Goal: Task Accomplishment & Management: Manage account settings

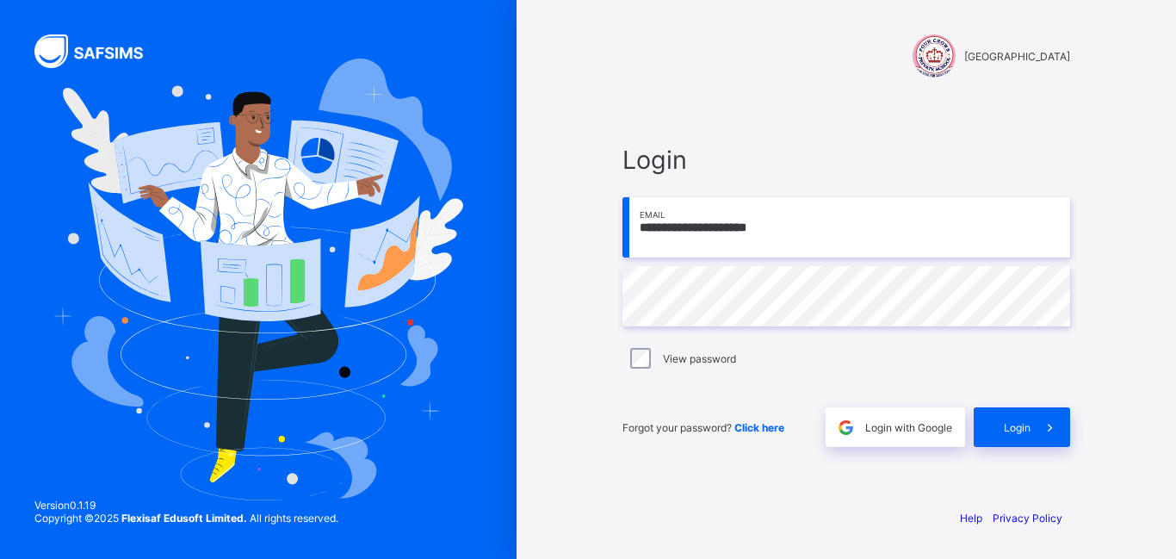
type input "**********"
click at [1001, 417] on div "Login" at bounding box center [1021, 427] width 96 height 40
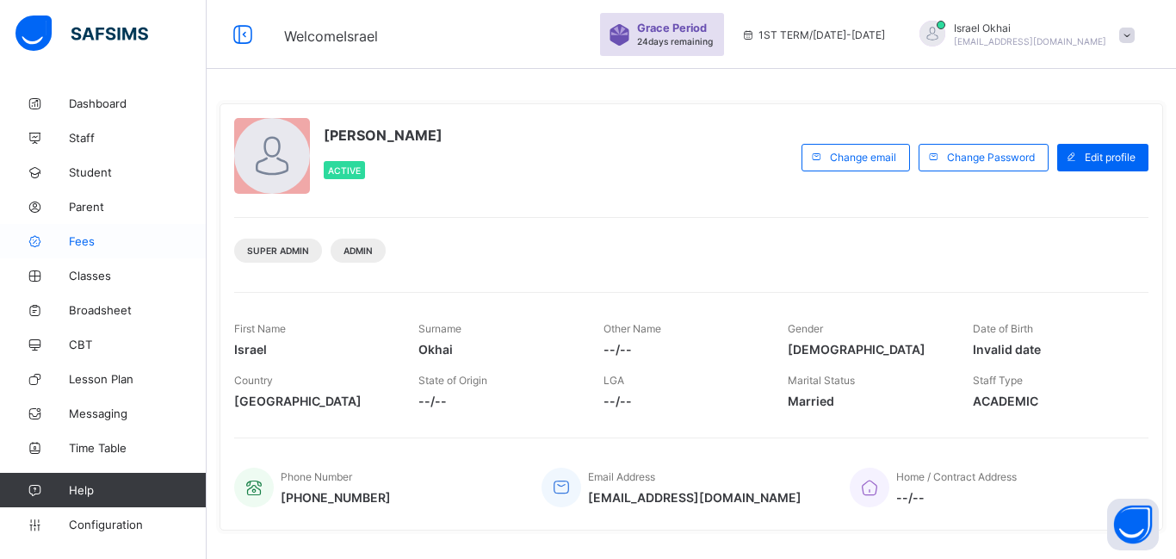
click at [84, 238] on span "Fees" at bounding box center [138, 241] width 138 height 14
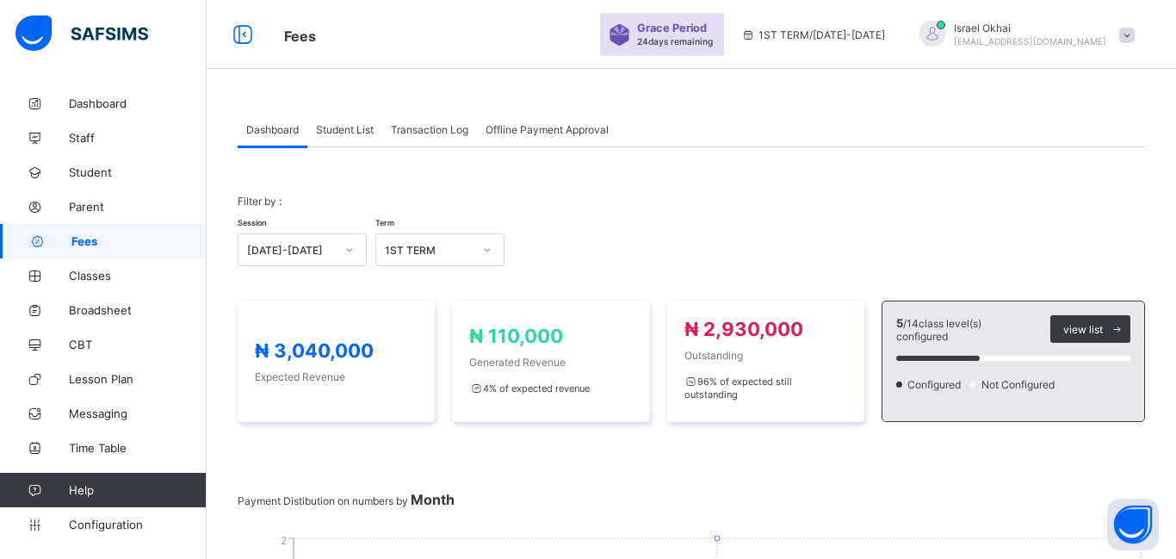
click at [343, 137] on div "Student List" at bounding box center [344, 129] width 75 height 34
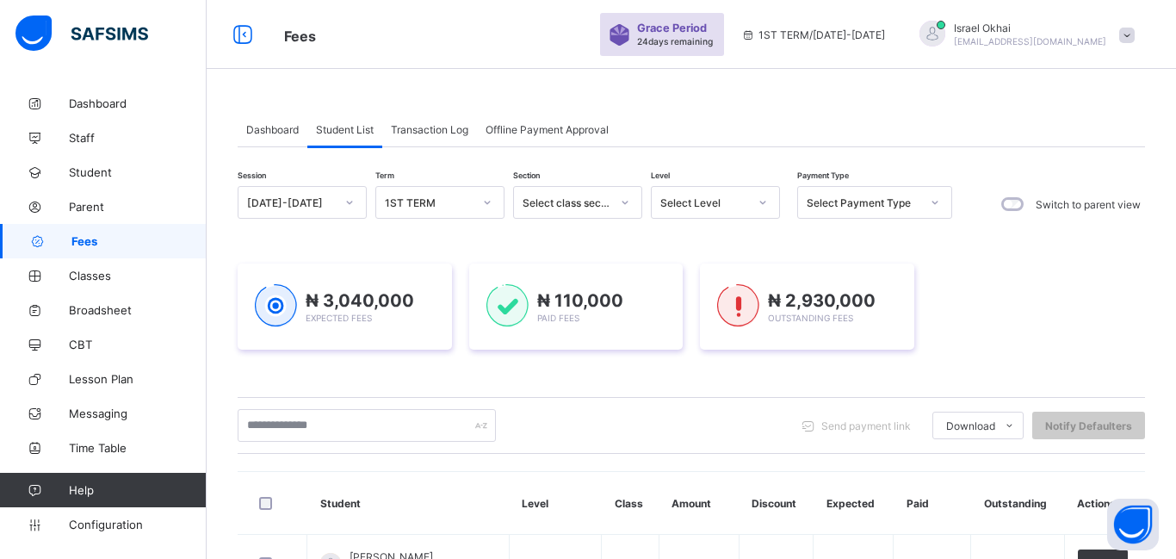
click at [687, 186] on div "Select Level" at bounding box center [715, 202] width 129 height 33
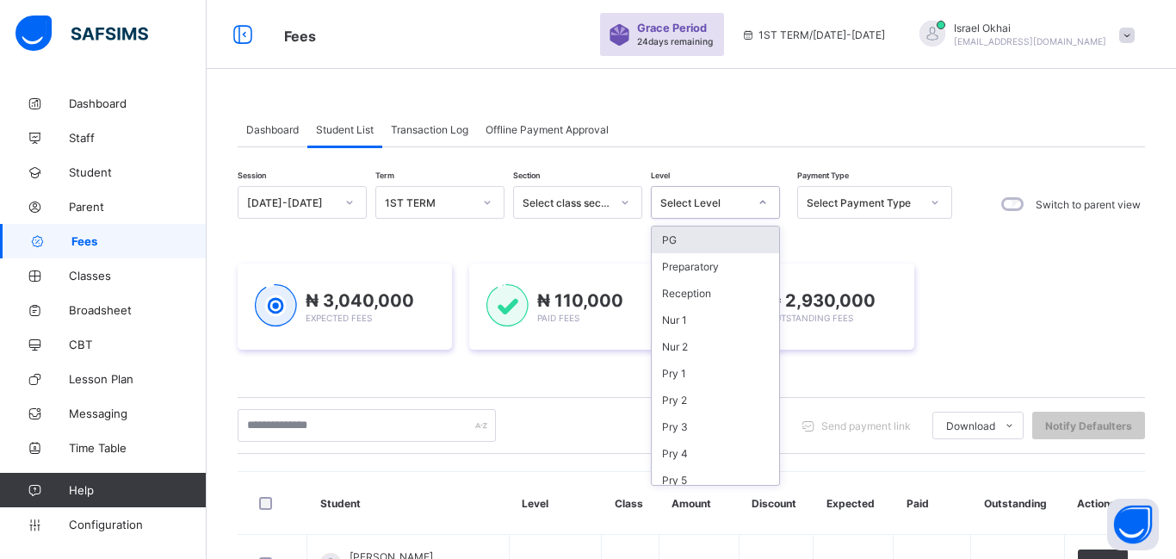
click at [689, 236] on div "PG" at bounding box center [714, 239] width 127 height 27
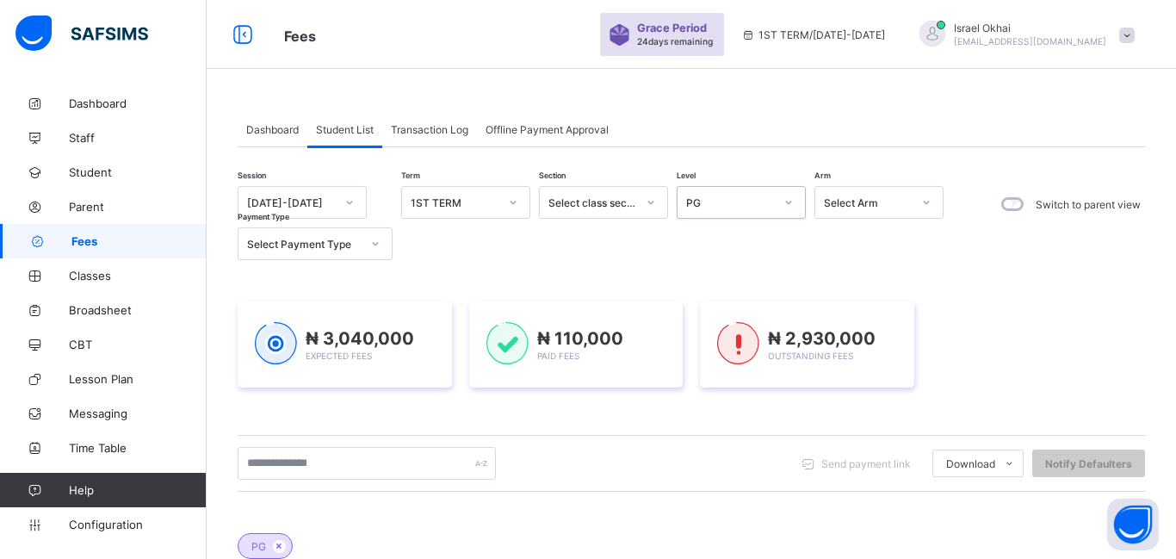
click at [689, 236] on div "Session [DATE]-[DATE] Term 1ST TERM Section Select class section Level option P…" at bounding box center [595, 223] width 714 height 74
click at [745, 210] on div "PG" at bounding box center [724, 202] width 95 height 24
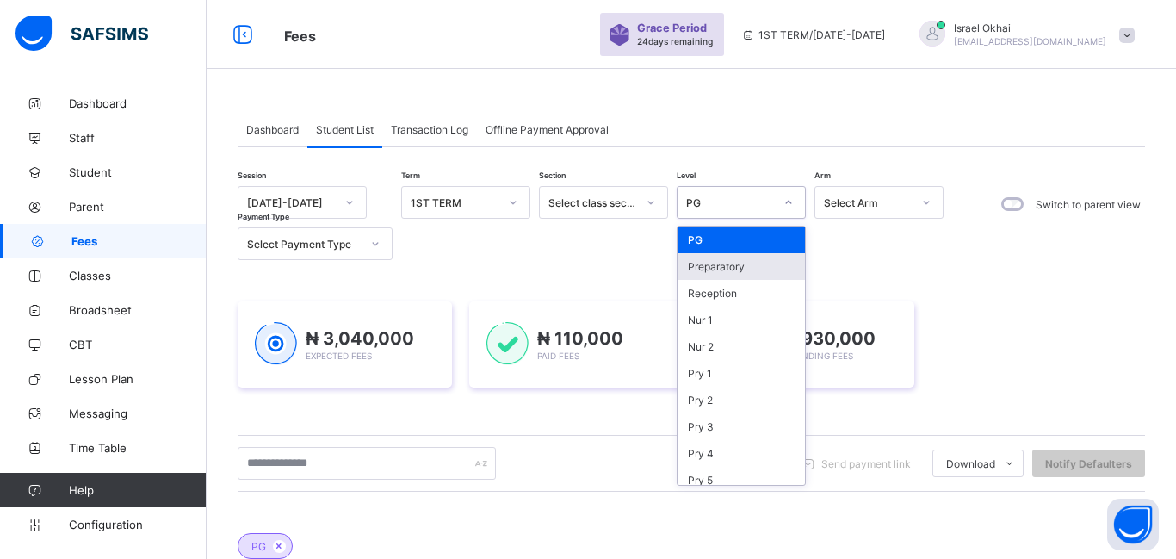
click at [762, 276] on div "Preparatory" at bounding box center [740, 266] width 127 height 27
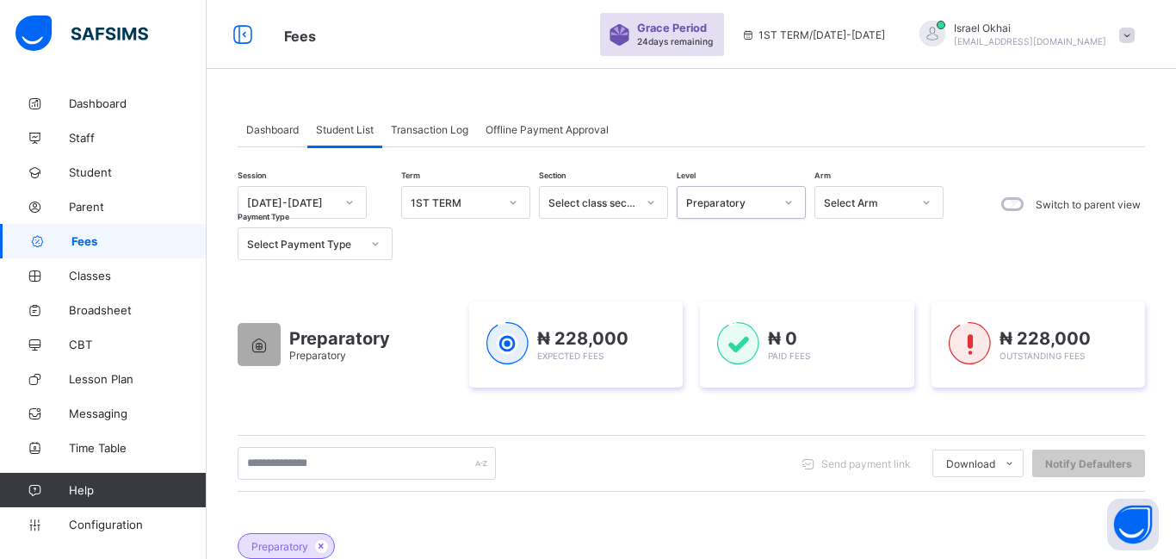
click at [723, 207] on div "Preparatory" at bounding box center [730, 202] width 88 height 13
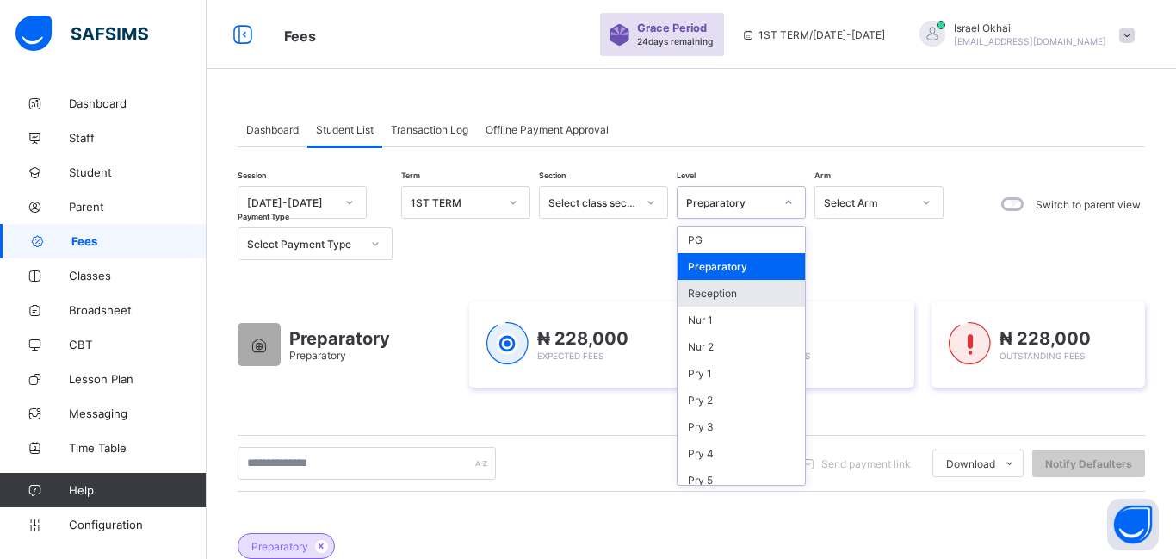
click at [726, 302] on div "Reception" at bounding box center [740, 293] width 127 height 27
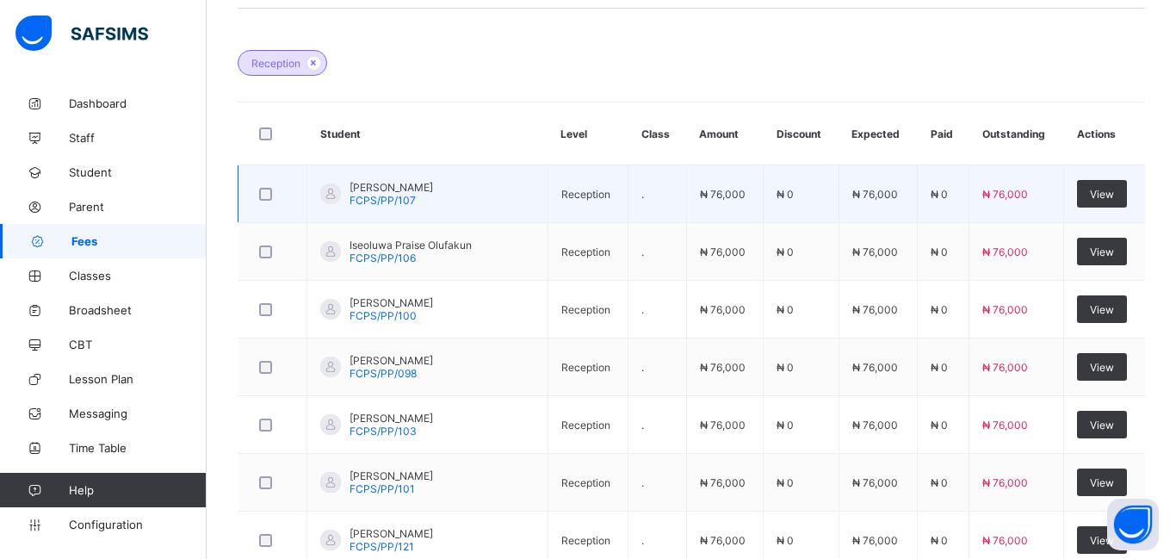
scroll to position [485, 0]
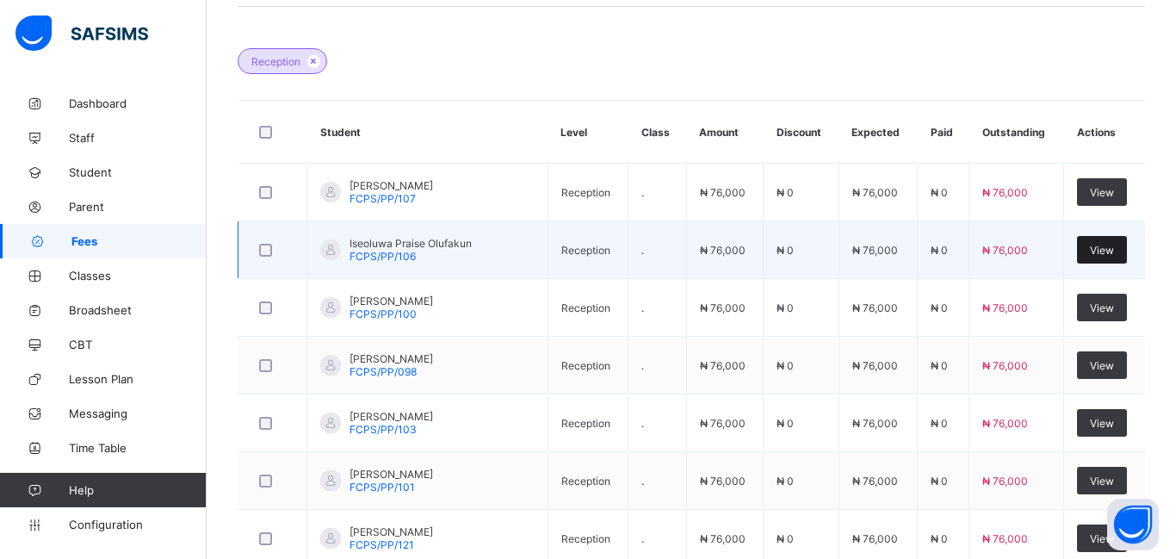
click at [1100, 250] on span "View" at bounding box center [1102, 250] width 24 height 13
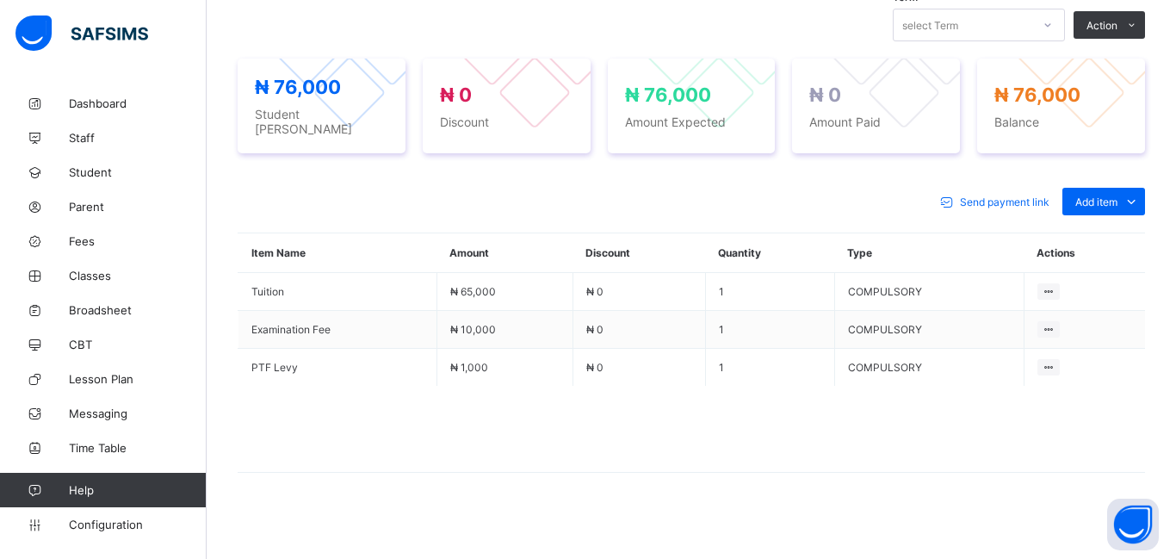
scroll to position [533, 0]
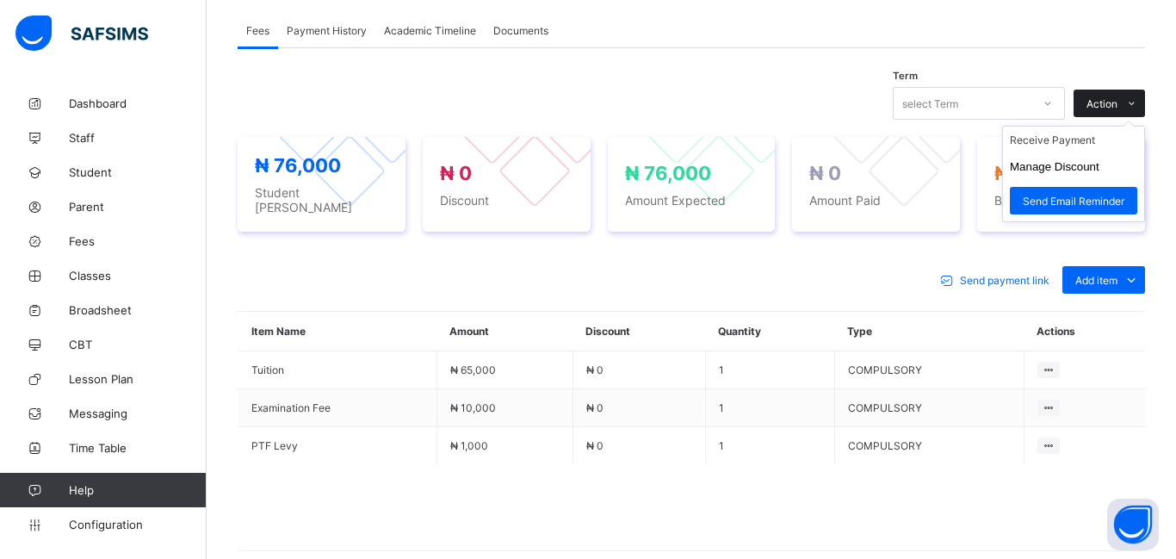
click at [1102, 110] on span "Action" at bounding box center [1101, 103] width 31 height 13
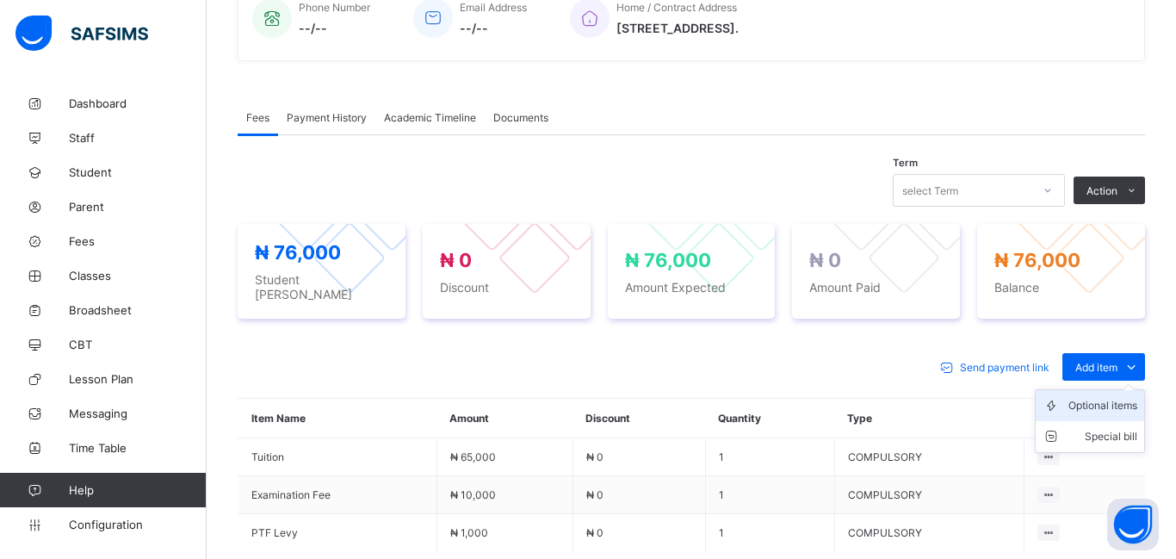
click at [1105, 401] on div "Optional items" at bounding box center [1102, 405] width 69 height 17
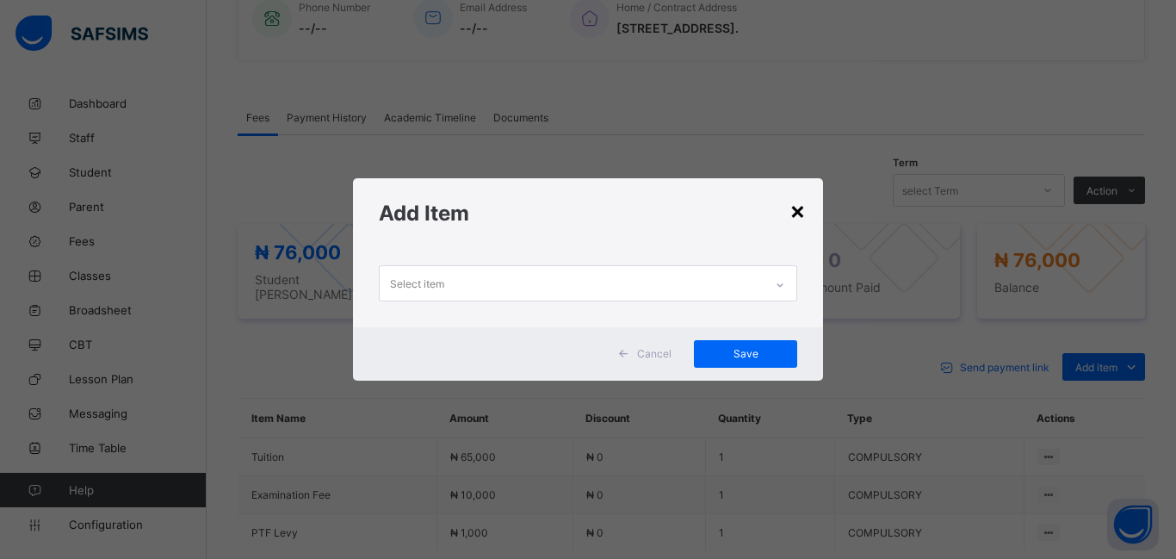
click at [798, 223] on div "×" at bounding box center [797, 209] width 16 height 29
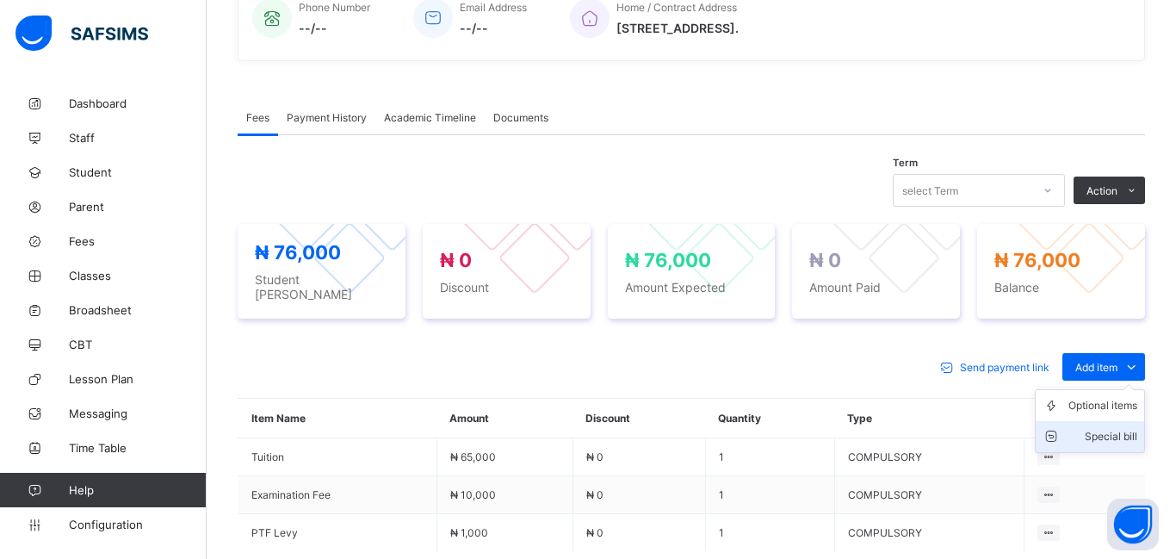
click at [1111, 428] on div "Special bill" at bounding box center [1102, 436] width 69 height 17
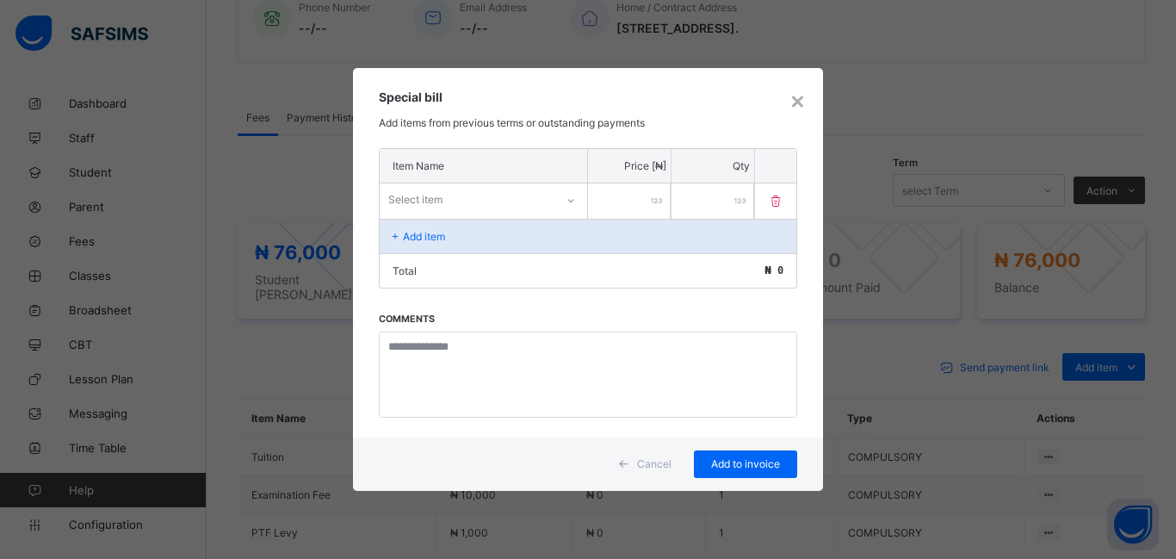
click at [405, 197] on div "Select item" at bounding box center [415, 199] width 54 height 33
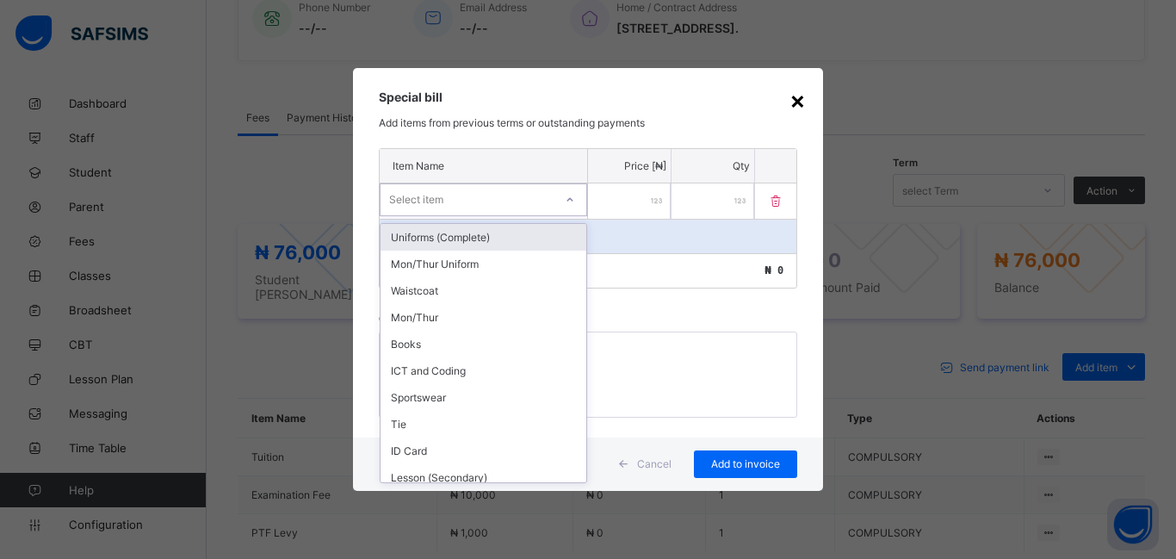
click at [796, 102] on div "×" at bounding box center [797, 99] width 16 height 29
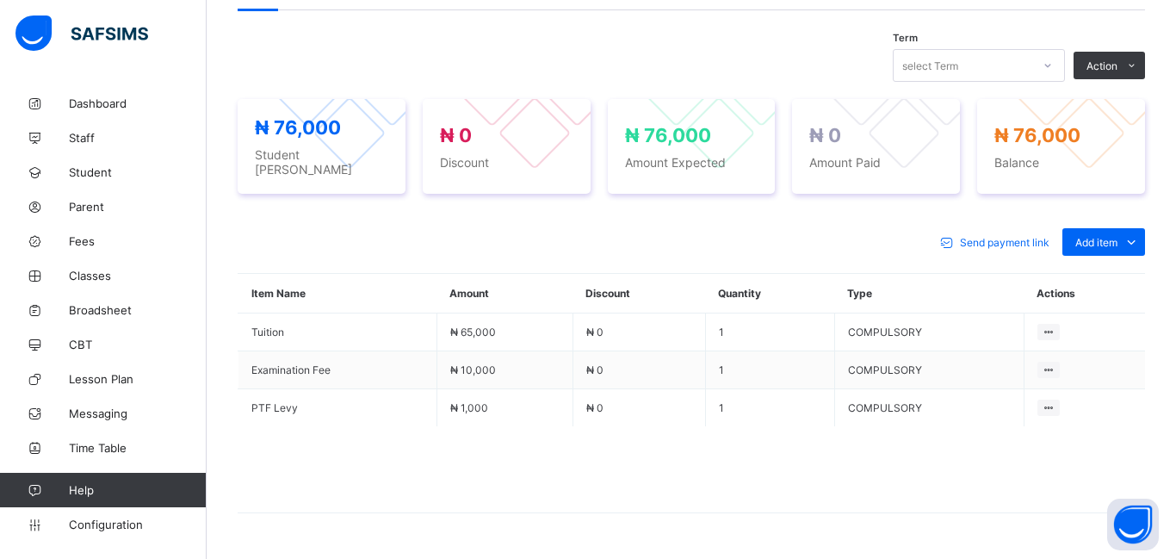
scroll to position [611, 0]
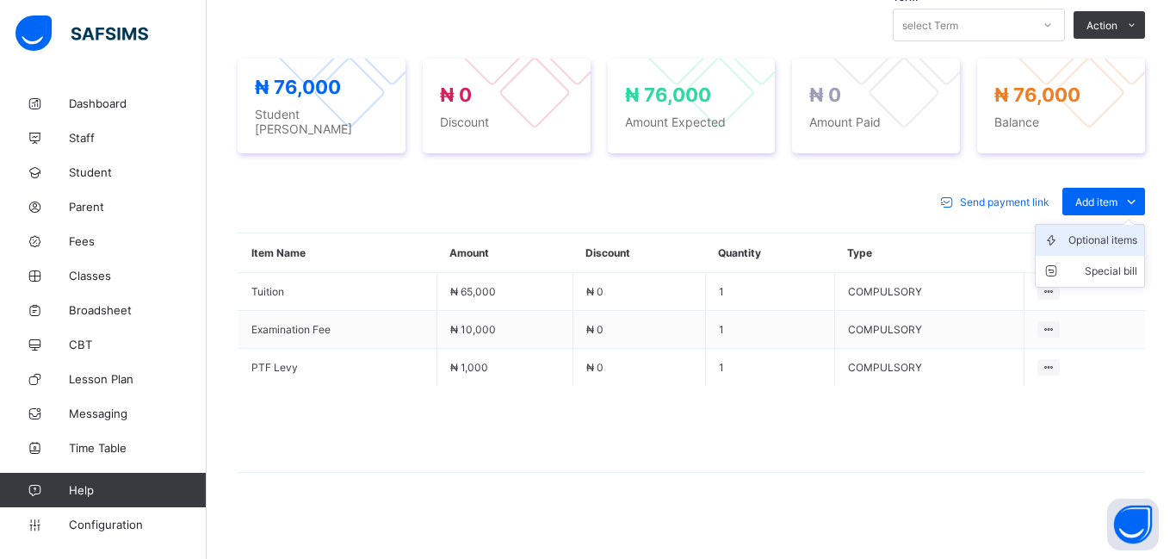
click at [1092, 232] on div "Optional items" at bounding box center [1102, 240] width 69 height 17
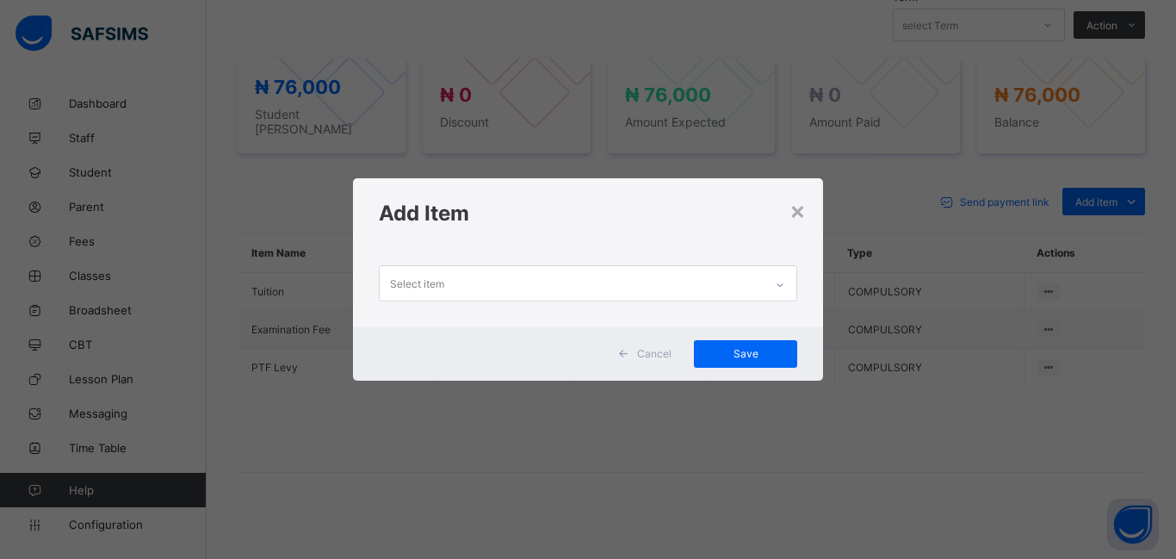
click at [401, 276] on div "Select item" at bounding box center [417, 283] width 54 height 33
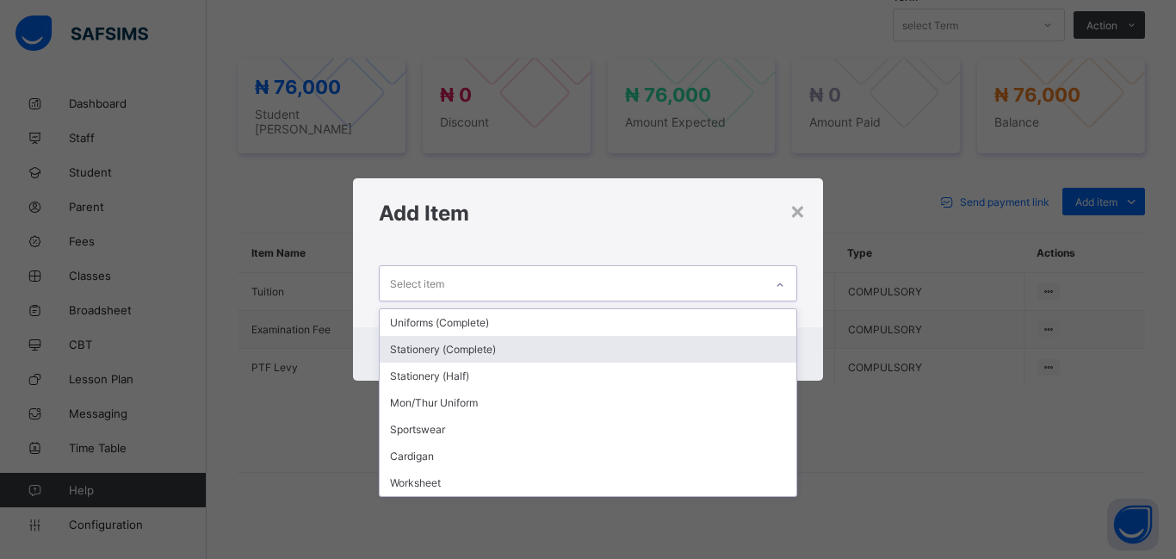
click at [462, 355] on div "Stationery (Complete)" at bounding box center [588, 349] width 417 height 27
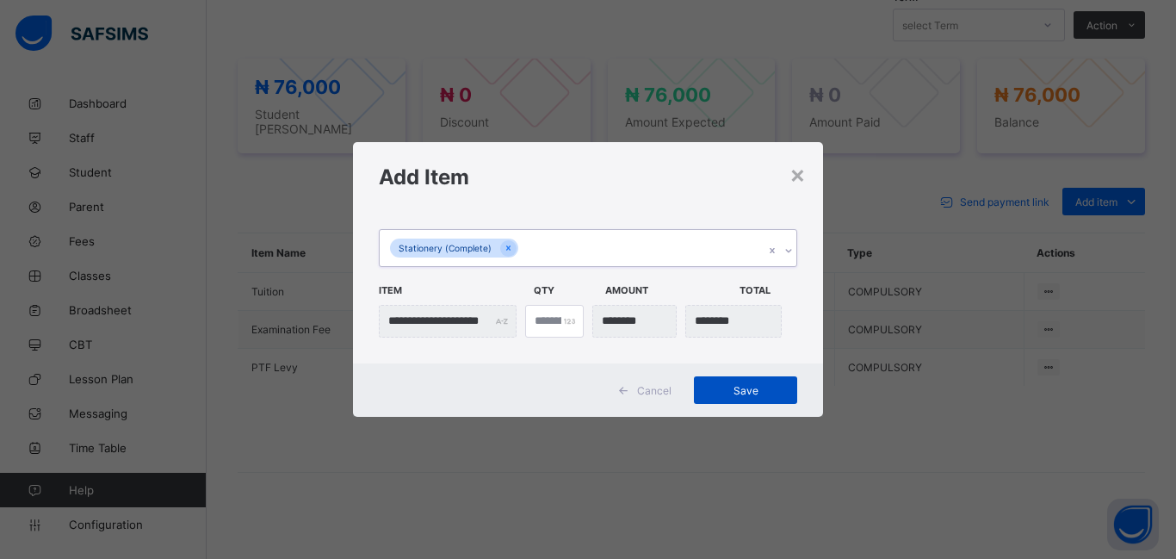
click at [735, 399] on div "Save" at bounding box center [745, 390] width 103 height 28
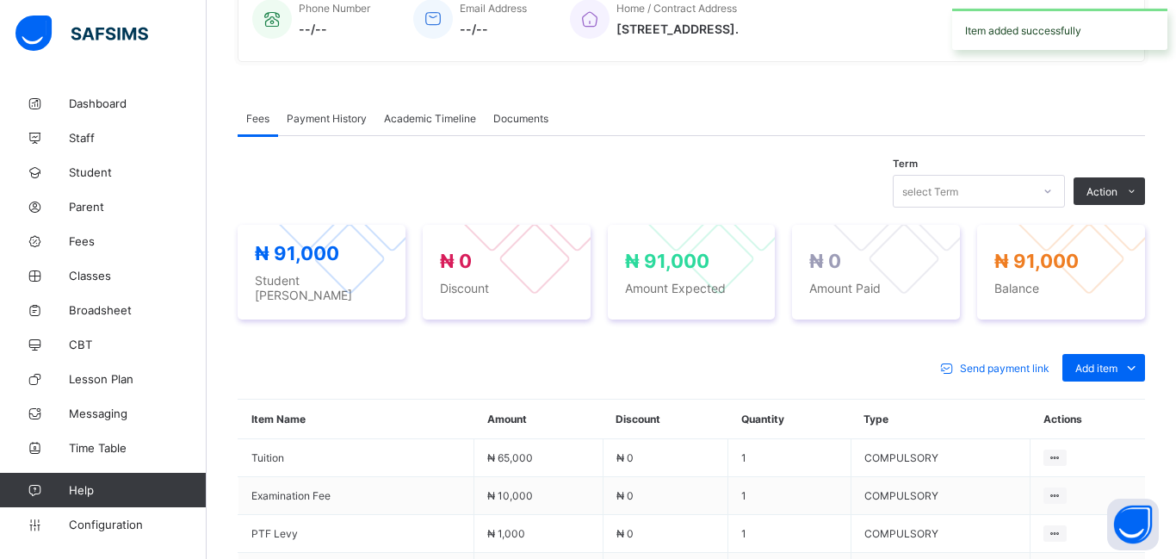
scroll to position [423, 0]
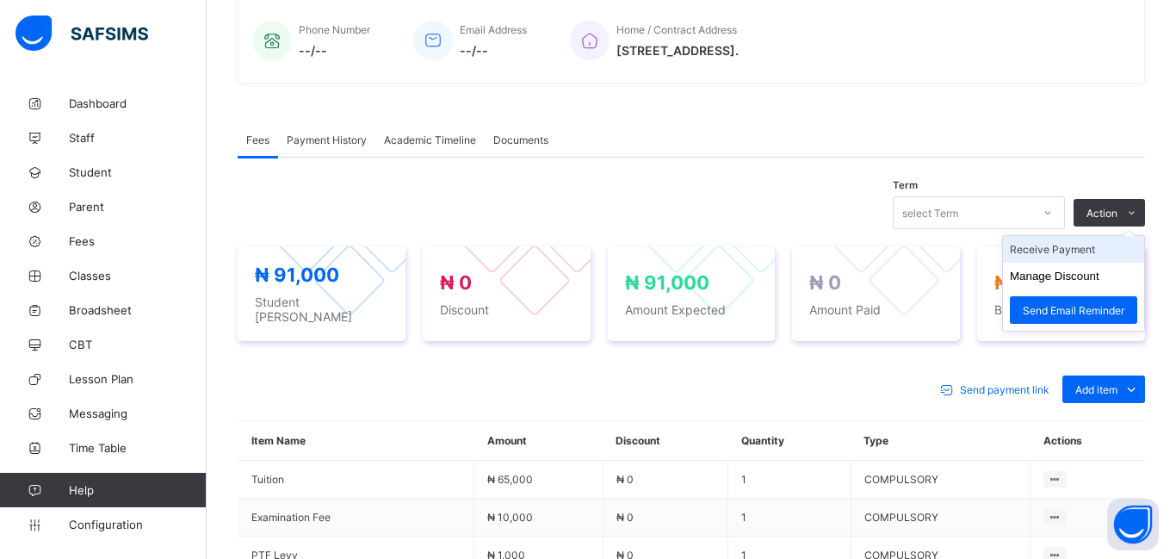
click at [1059, 255] on li "Receive Payment" at bounding box center [1073, 249] width 141 height 27
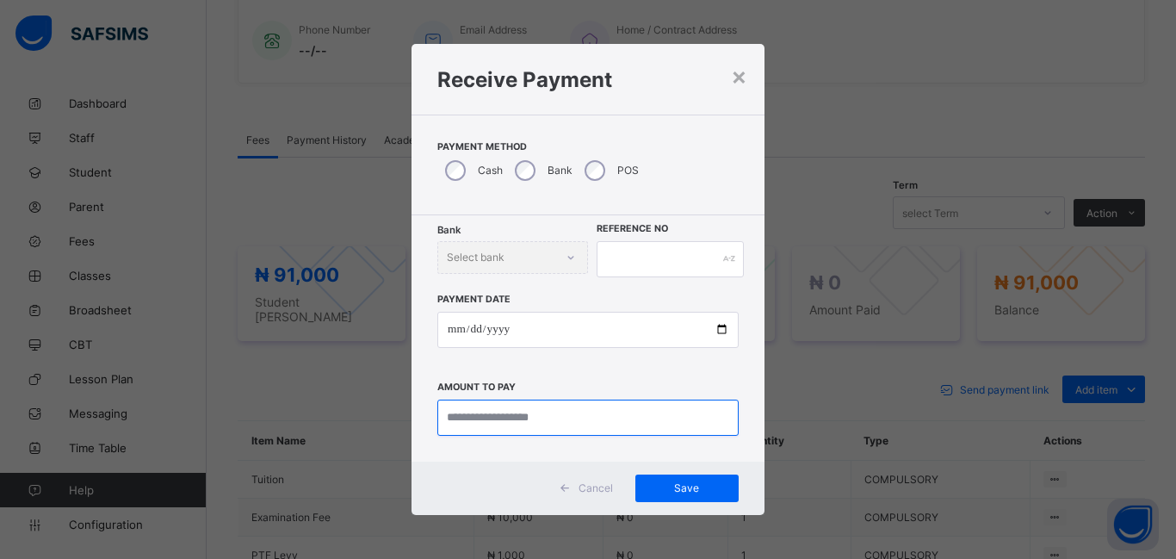
click at [503, 427] on input "currency" at bounding box center [587, 417] width 301 height 36
click at [738, 83] on div "×" at bounding box center [739, 75] width 16 height 29
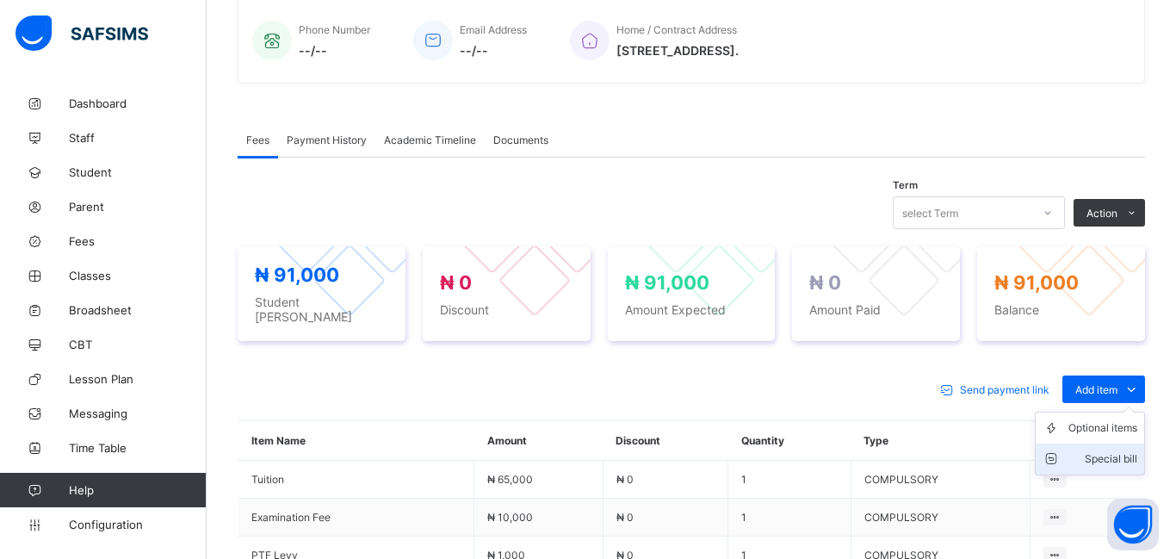
click at [1114, 451] on div "Special bill" at bounding box center [1102, 458] width 69 height 17
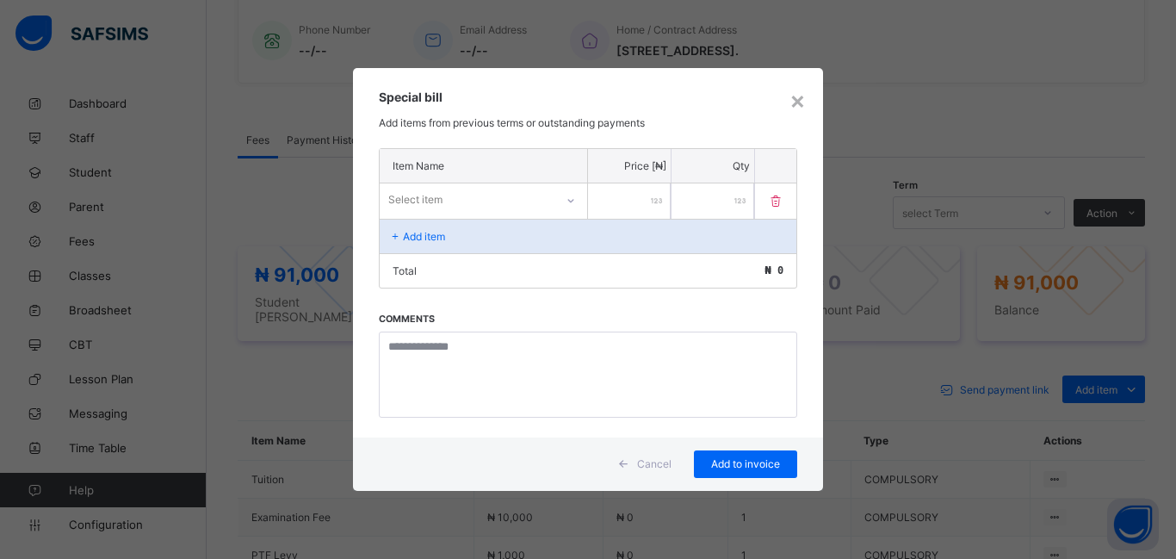
click at [929, 101] on div "× Special bill Add items from previous terms or outstanding payments Item Name …" at bounding box center [588, 279] width 1176 height 559
click at [800, 105] on div "×" at bounding box center [797, 99] width 16 height 29
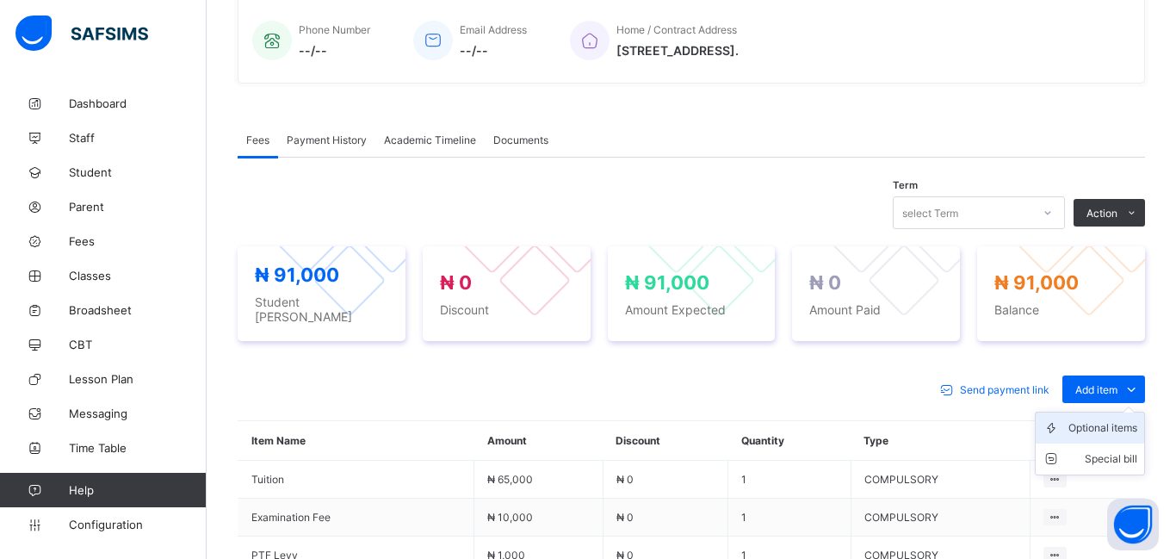
click at [1098, 423] on div "Optional items" at bounding box center [1102, 427] width 69 height 17
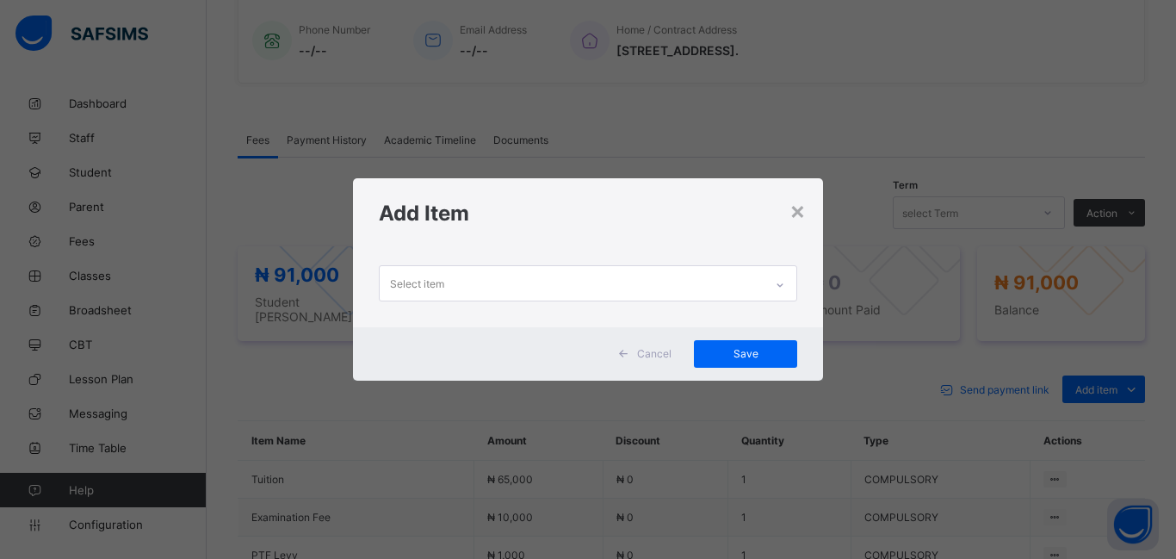
click at [459, 278] on div "Select item" at bounding box center [572, 283] width 384 height 34
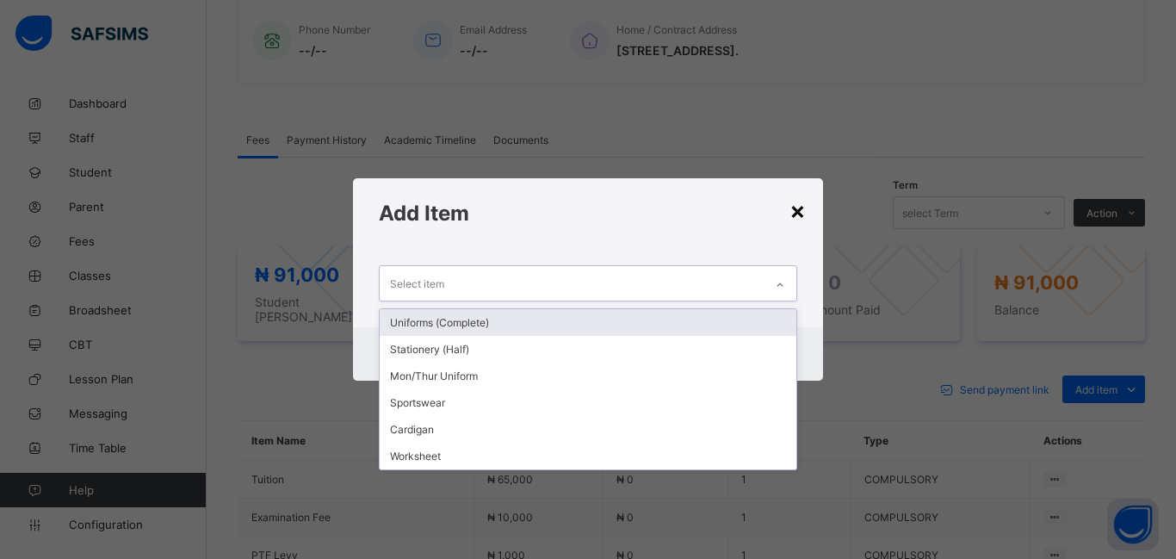
click at [800, 213] on div "×" at bounding box center [797, 209] width 16 height 29
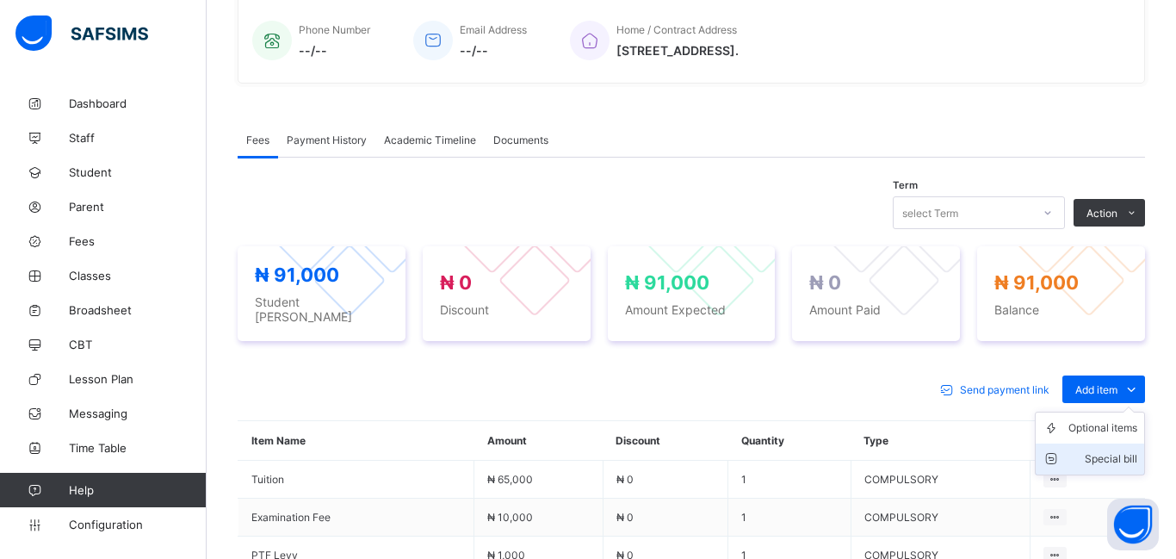
click at [1115, 453] on div "Special bill" at bounding box center [1102, 458] width 69 height 17
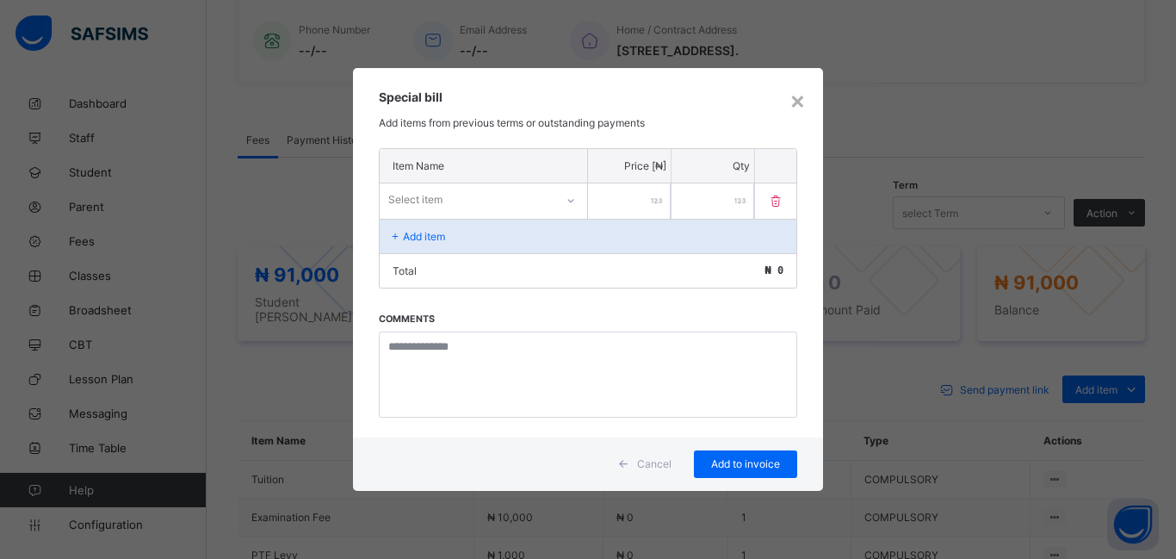
click at [400, 198] on div "Select item" at bounding box center [415, 199] width 54 height 33
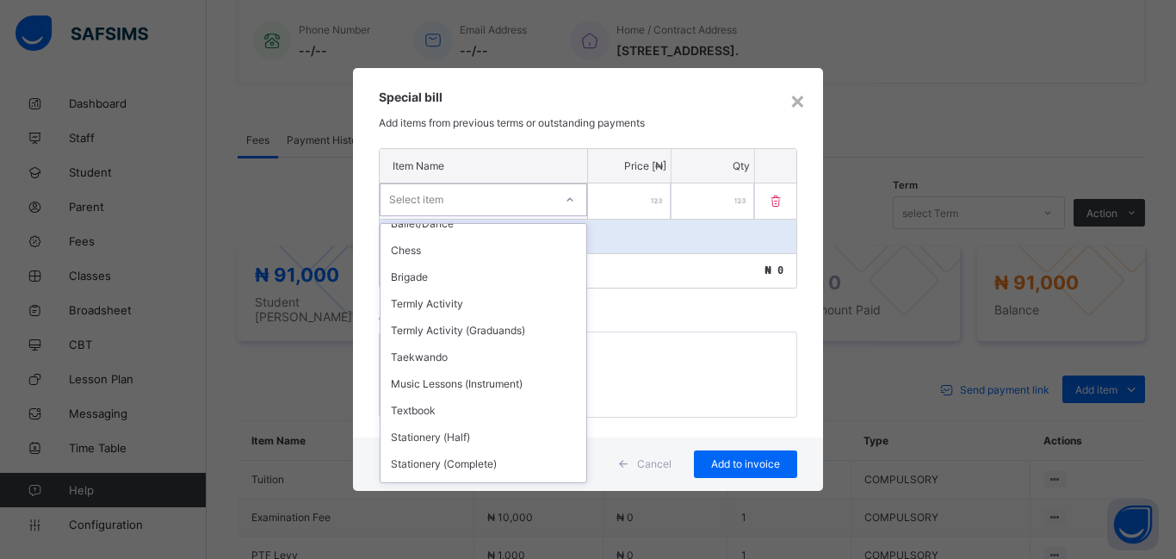
scroll to position [555, 0]
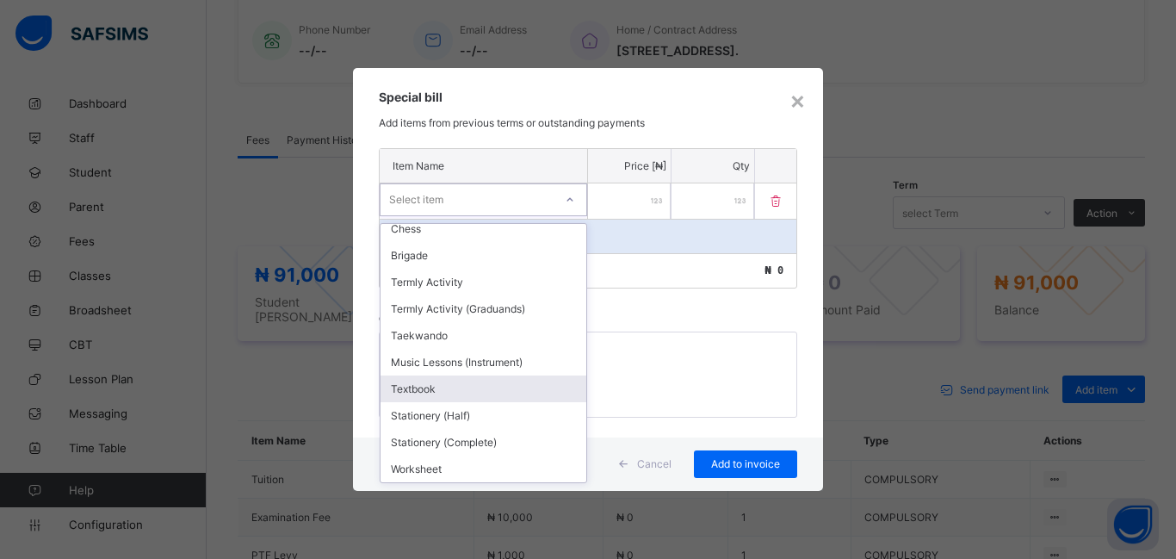
click at [466, 386] on div "Textbook" at bounding box center [483, 388] width 206 height 27
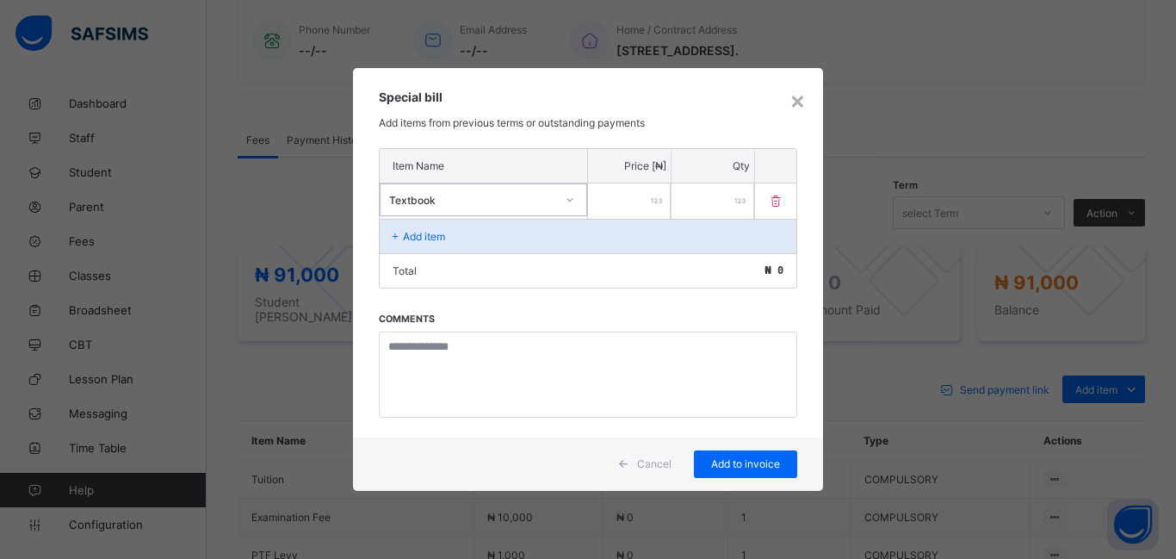
click at [636, 203] on input "number" at bounding box center [629, 200] width 83 height 35
type input "*****"
click at [719, 467] on span "Add to invoice" at bounding box center [745, 463] width 77 height 13
click at [727, 462] on span "Add to invoice" at bounding box center [745, 463] width 77 height 13
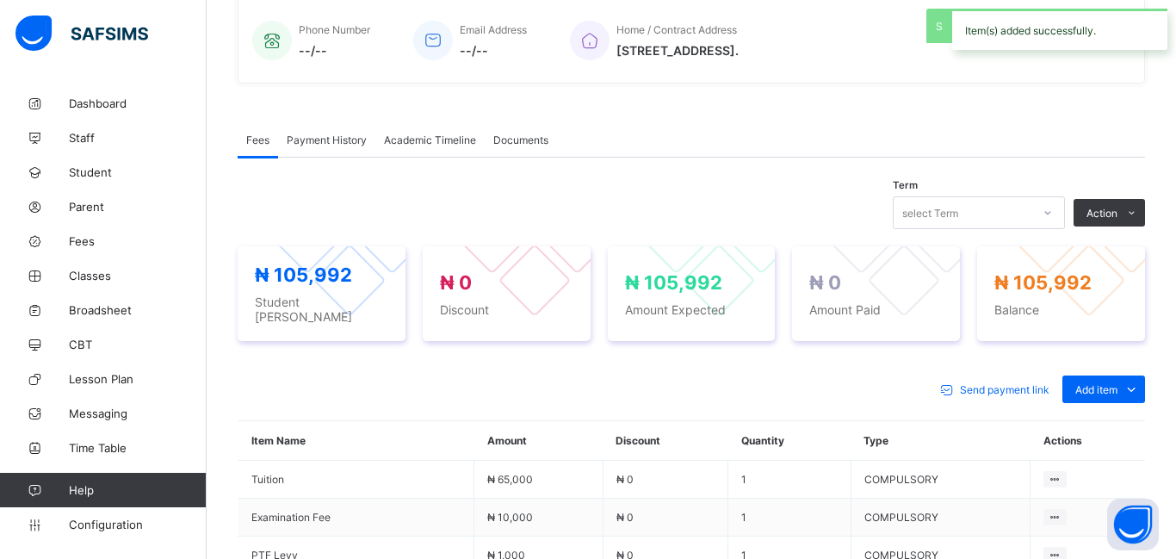
click at [727, 462] on td "₦ 0" at bounding box center [665, 479] width 126 height 38
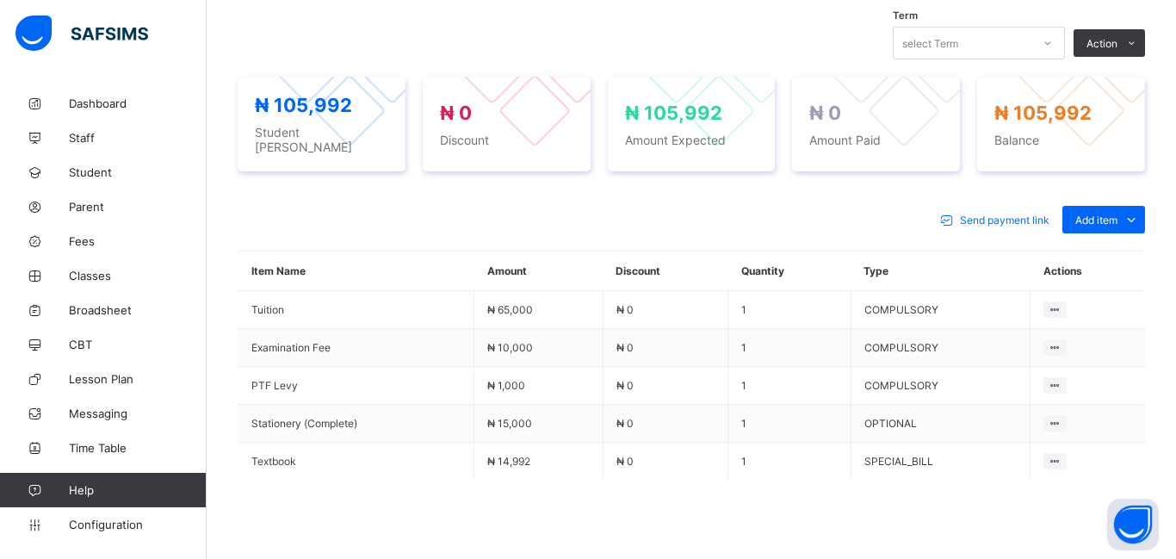
scroll to position [596, 0]
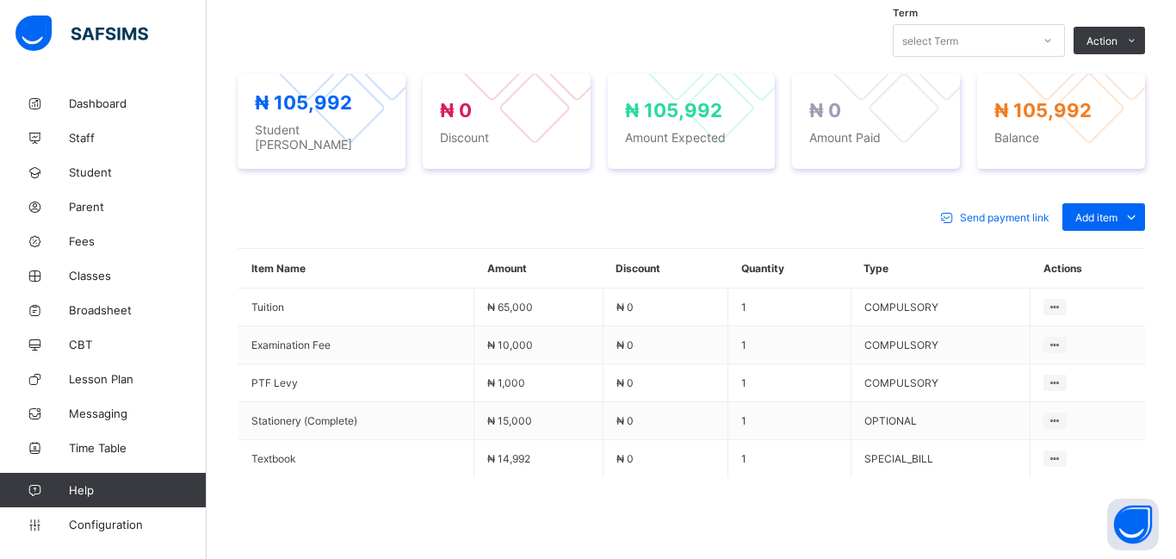
click at [733, 442] on td "1" at bounding box center [789, 459] width 122 height 38
click at [1105, 278] on div "Special bill" at bounding box center [1102, 286] width 69 height 17
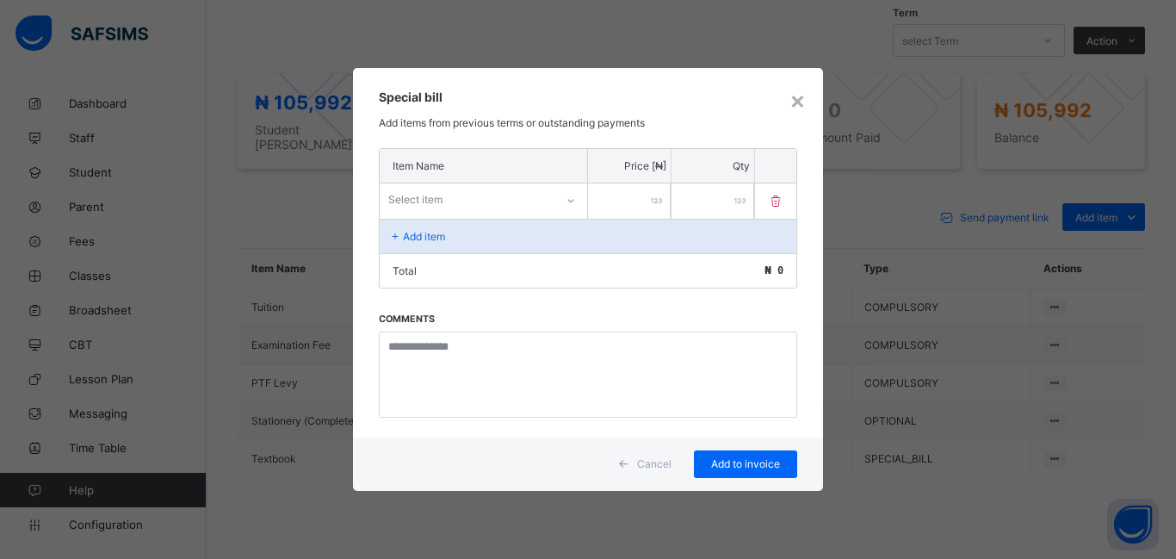
click at [454, 193] on div "Select item" at bounding box center [467, 200] width 175 height 24
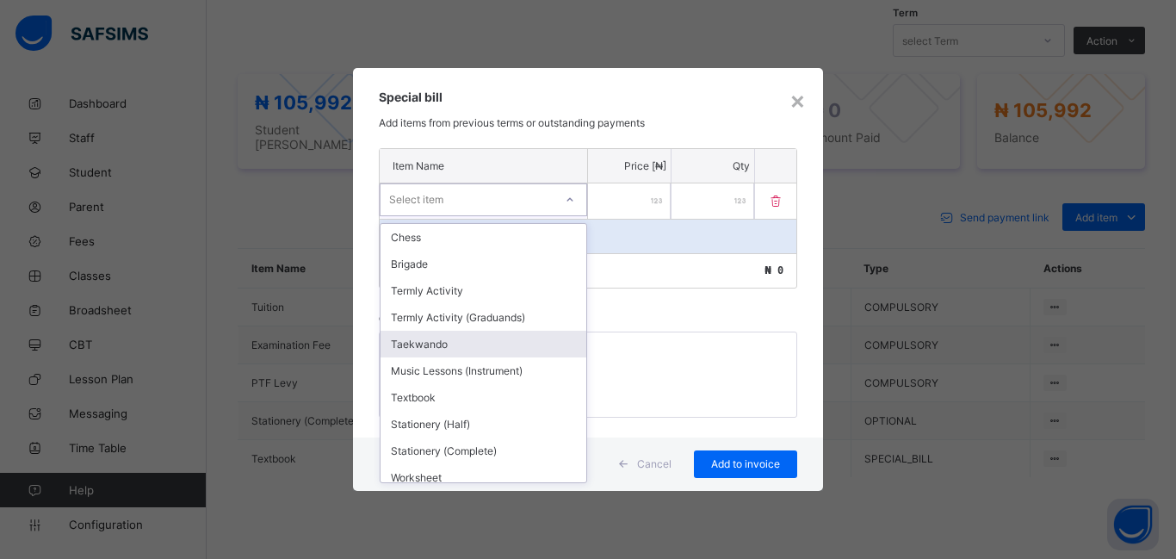
scroll to position [555, 0]
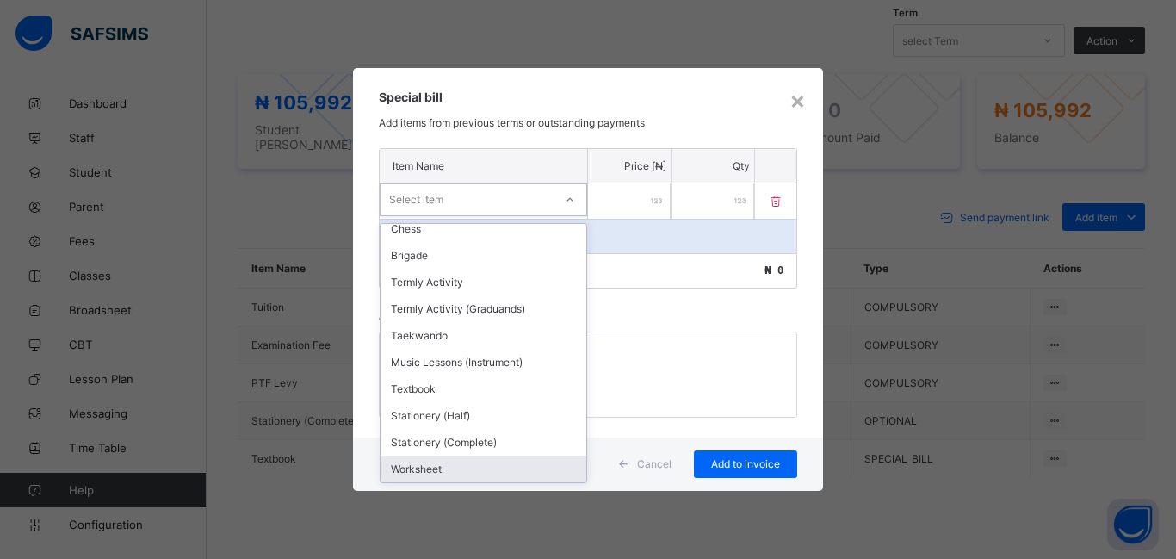
click at [477, 473] on div "Worksheet" at bounding box center [483, 468] width 206 height 27
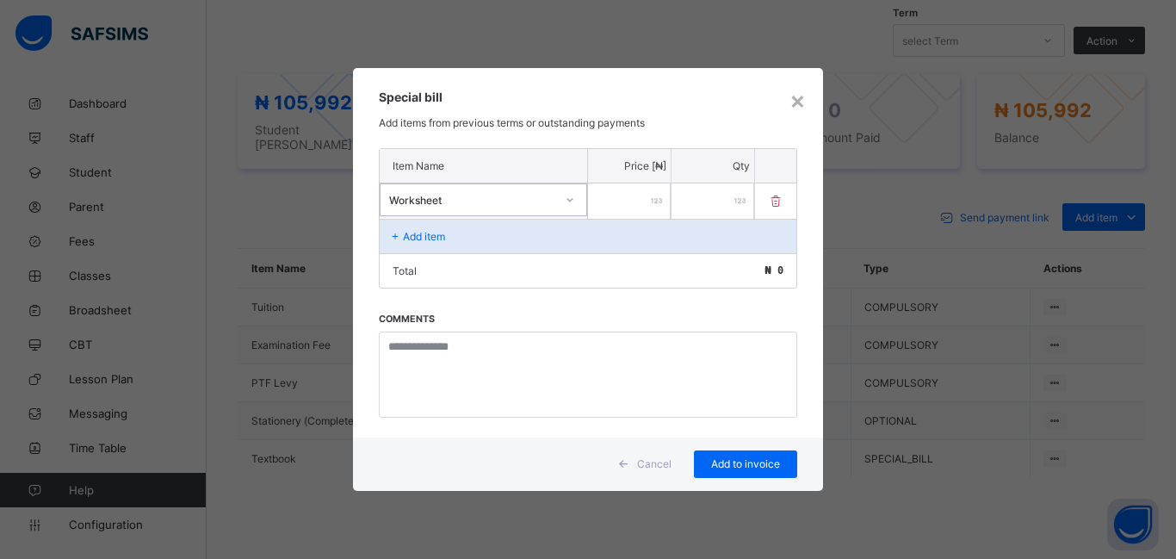
click at [639, 213] on input "number" at bounding box center [629, 200] width 83 height 35
type input "*****"
click at [750, 463] on span "Add to invoice" at bounding box center [745, 463] width 77 height 13
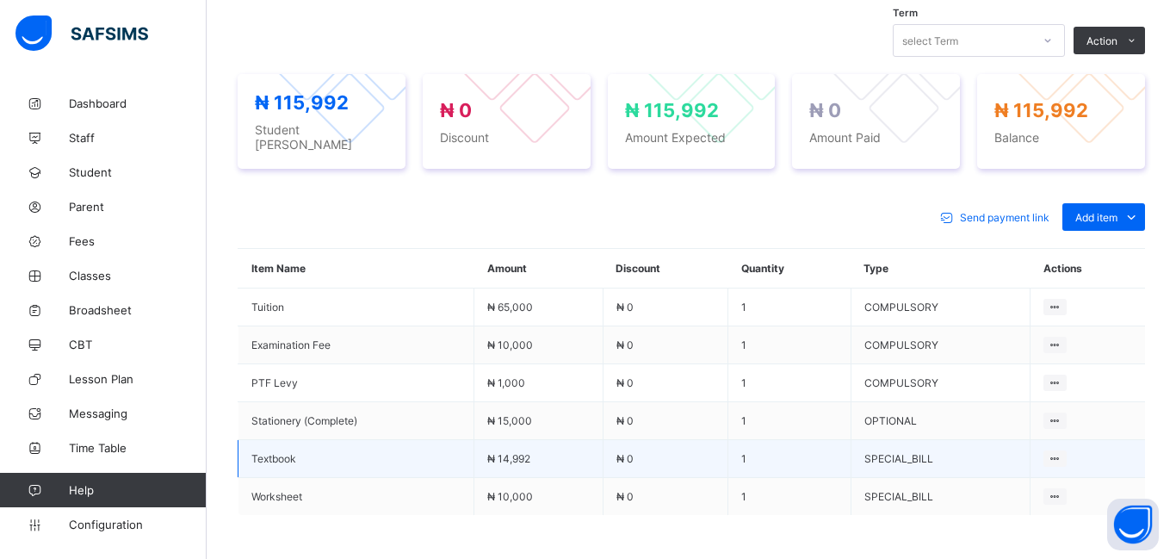
click at [813, 441] on td "1" at bounding box center [789, 459] width 122 height 38
click at [907, 442] on td "SPECIAL_BILL" at bounding box center [939, 459] width 179 height 38
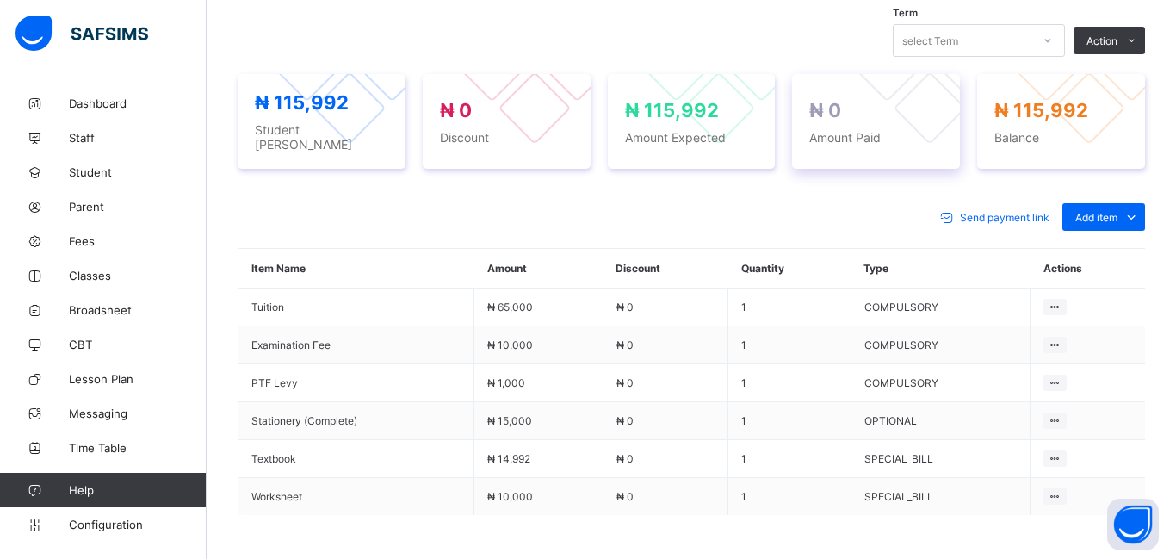
click at [831, 124] on div "₦ 0 Amount Paid" at bounding box center [875, 122] width 133 height 46
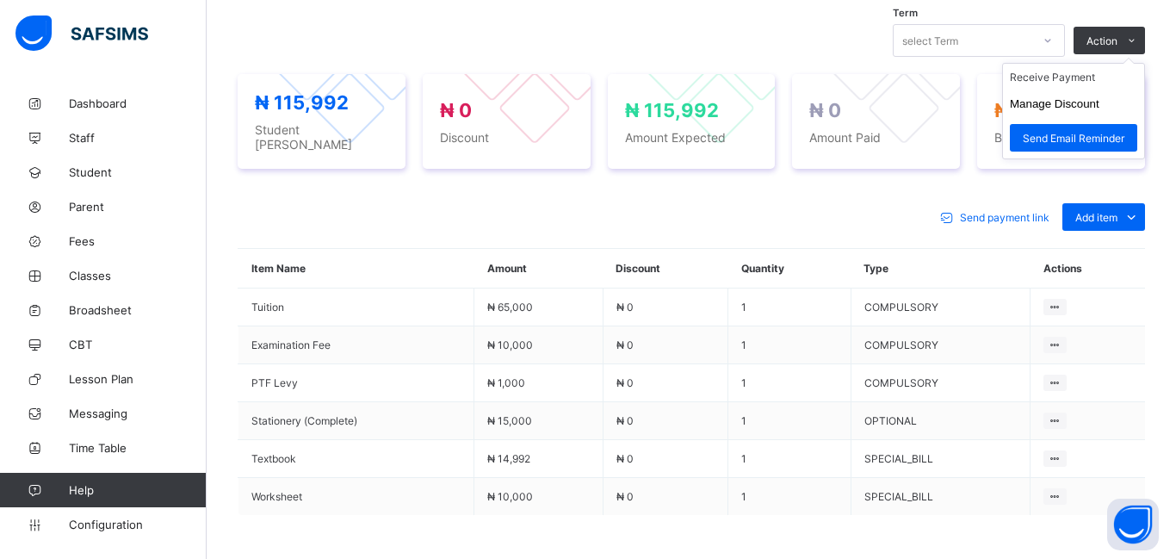
click at [1067, 71] on ul "Receive Payment Manage Discount Send Email Reminder" at bounding box center [1073, 111] width 143 height 96
click at [1066, 80] on li "Receive Payment" at bounding box center [1073, 77] width 141 height 27
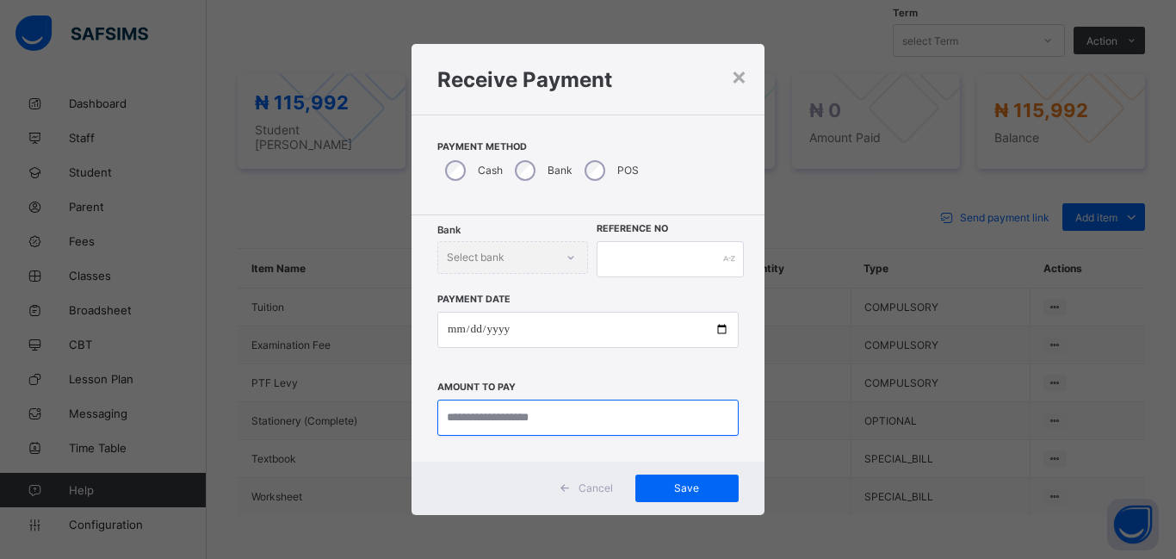
click at [454, 422] on input "currency" at bounding box center [587, 417] width 301 height 36
type input "*********"
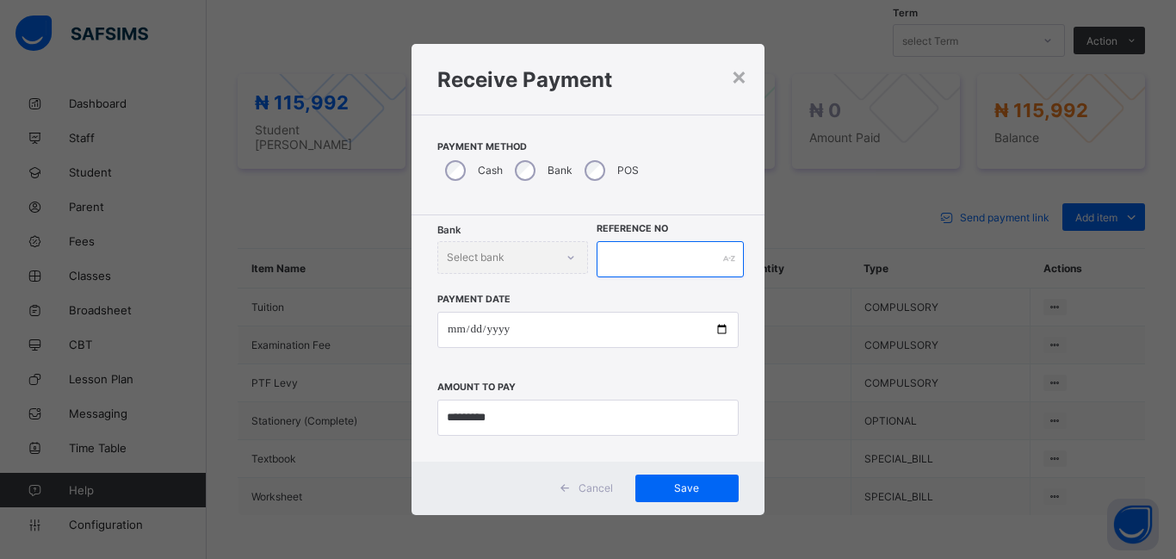
click at [618, 258] on input "text" at bounding box center [669, 259] width 147 height 36
type input "******"
click at [672, 479] on div "Save" at bounding box center [686, 488] width 103 height 28
click at [738, 82] on div "×" at bounding box center [739, 75] width 16 height 29
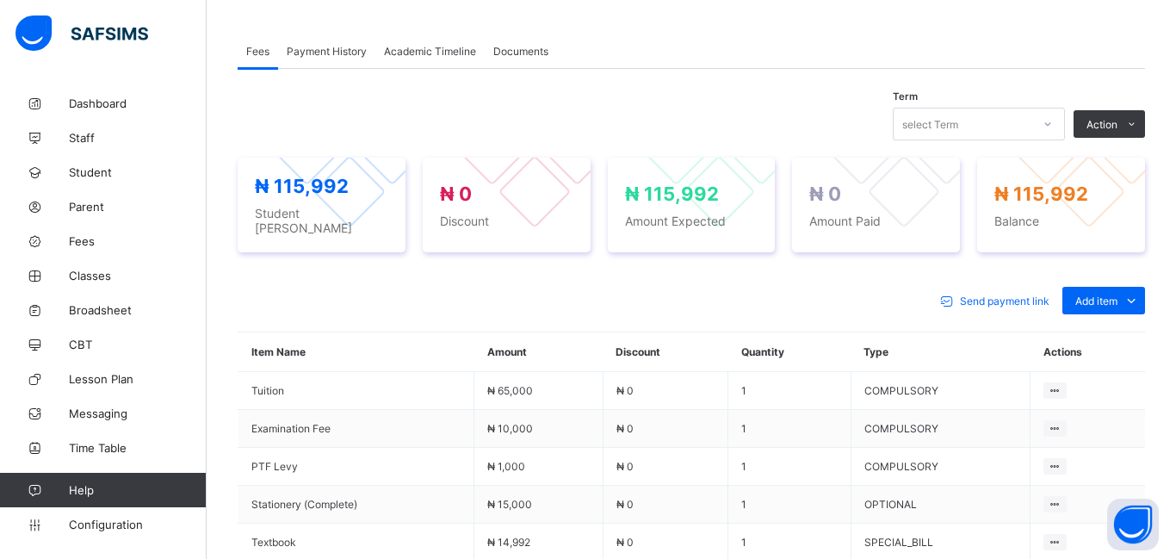
scroll to position [496, 0]
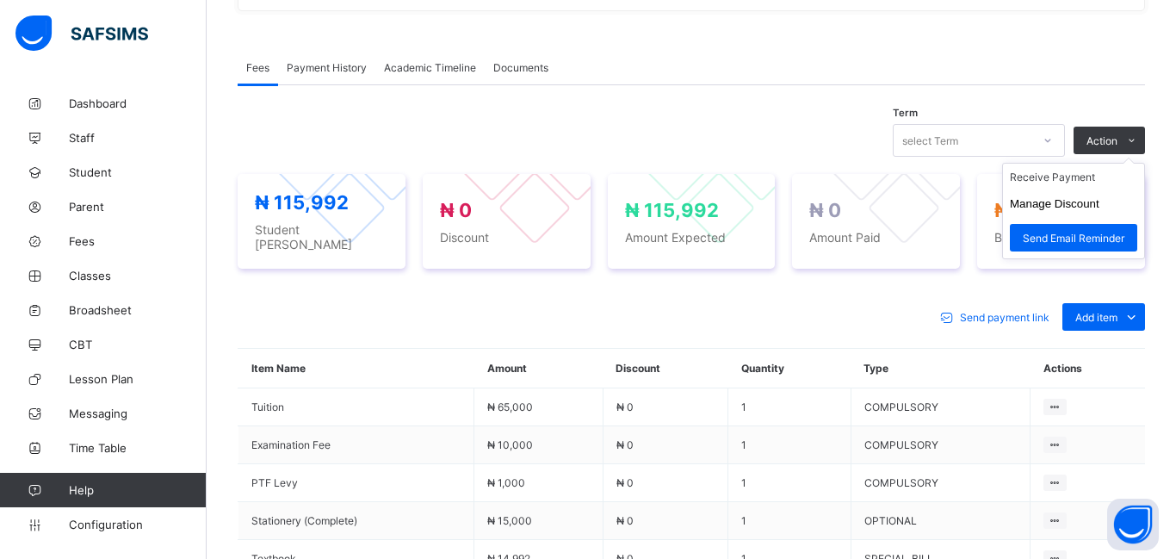
click at [1079, 170] on ul "Receive Payment Manage Discount Send Email Reminder" at bounding box center [1073, 211] width 143 height 96
click at [1058, 180] on li "Receive Payment" at bounding box center [1073, 177] width 141 height 27
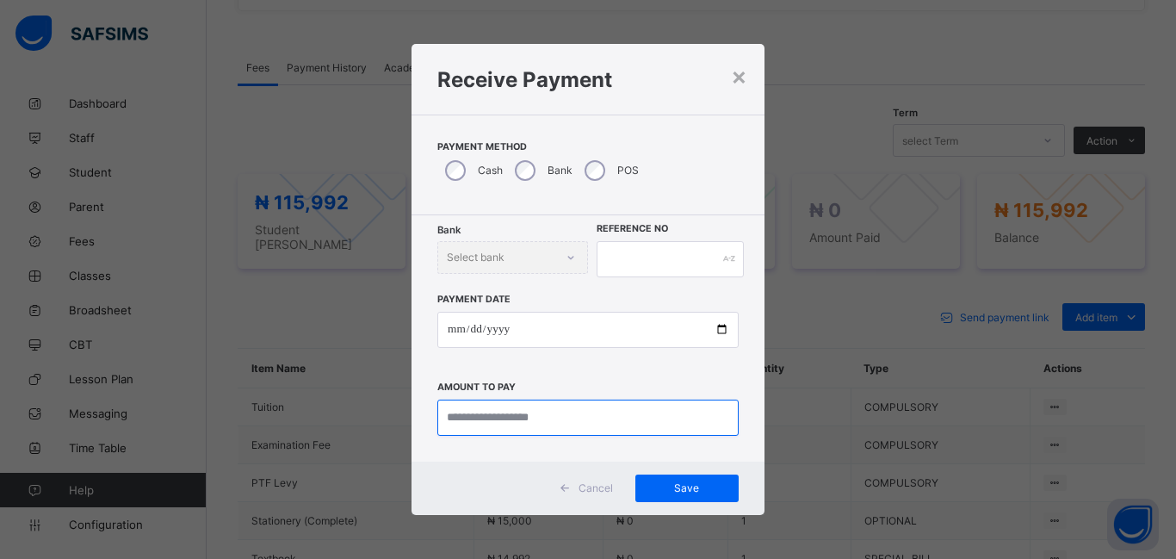
click at [499, 417] on input "currency" at bounding box center [587, 417] width 301 height 36
type input "*********"
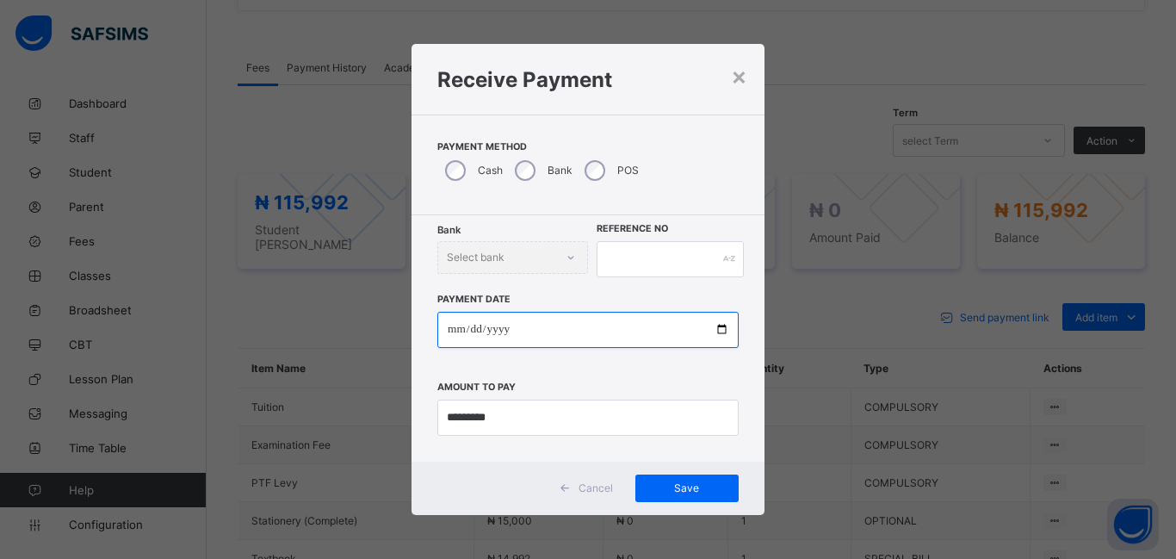
click at [458, 331] on input "date" at bounding box center [587, 330] width 301 height 36
type input "**********"
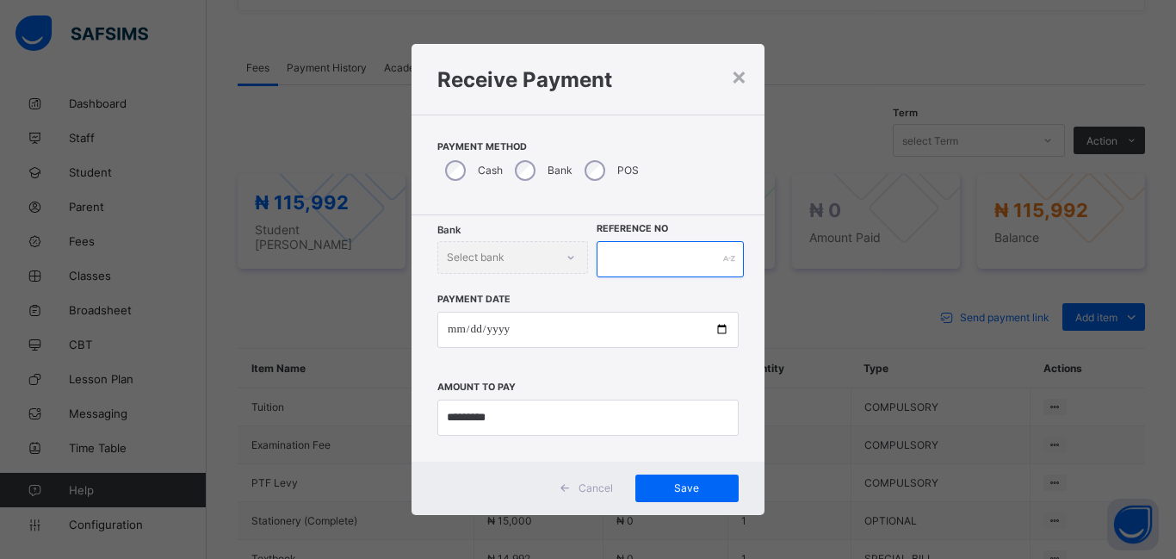
click at [601, 257] on input "text" at bounding box center [669, 259] width 147 height 36
type input "******"
click at [675, 492] on span "Save" at bounding box center [686, 487] width 77 height 13
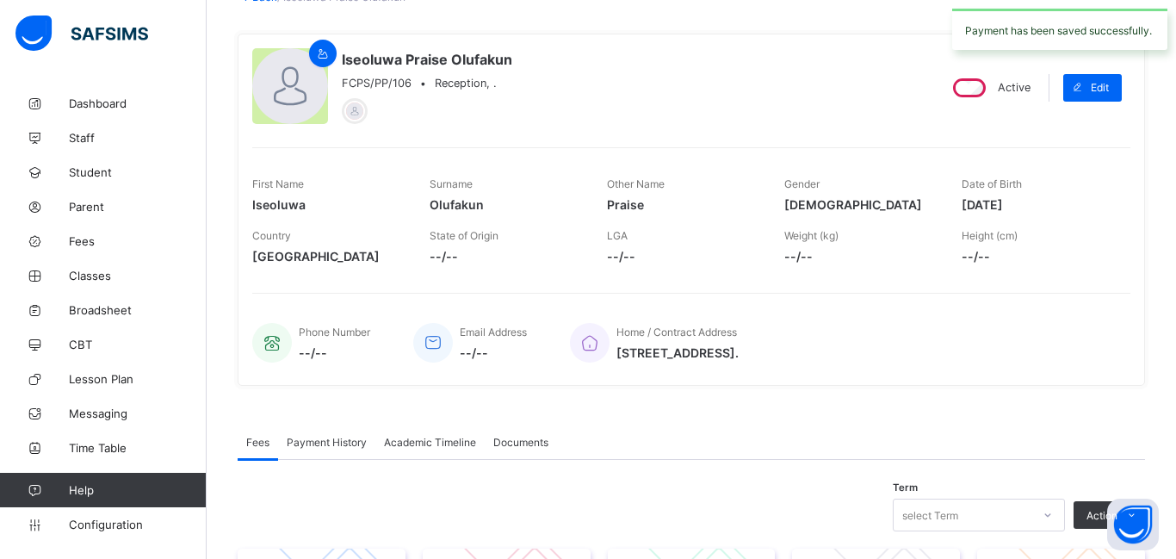
scroll to position [0, 0]
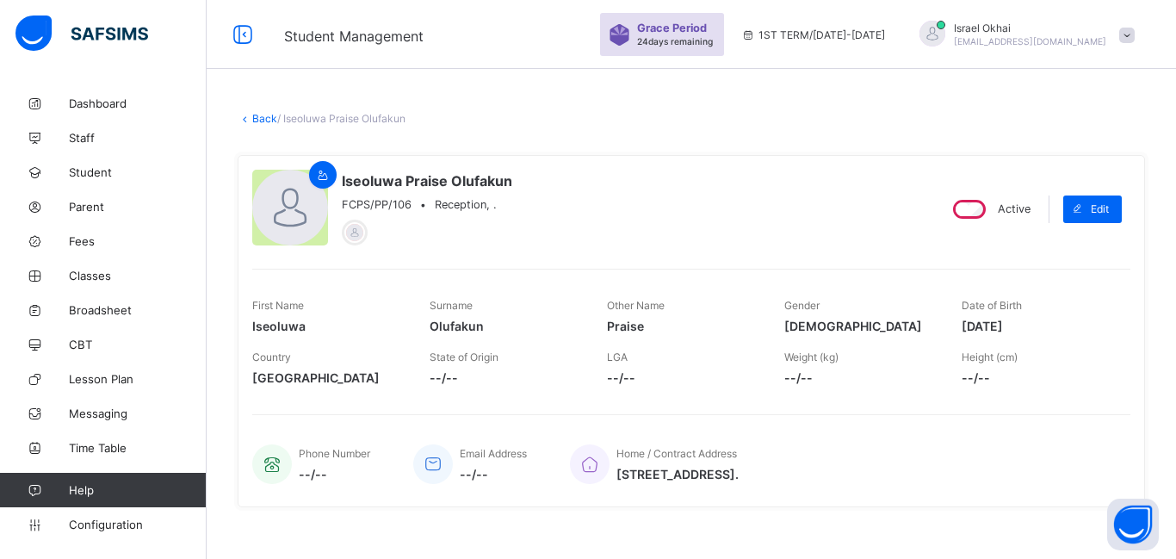
click at [264, 120] on link "Back" at bounding box center [264, 118] width 25 height 13
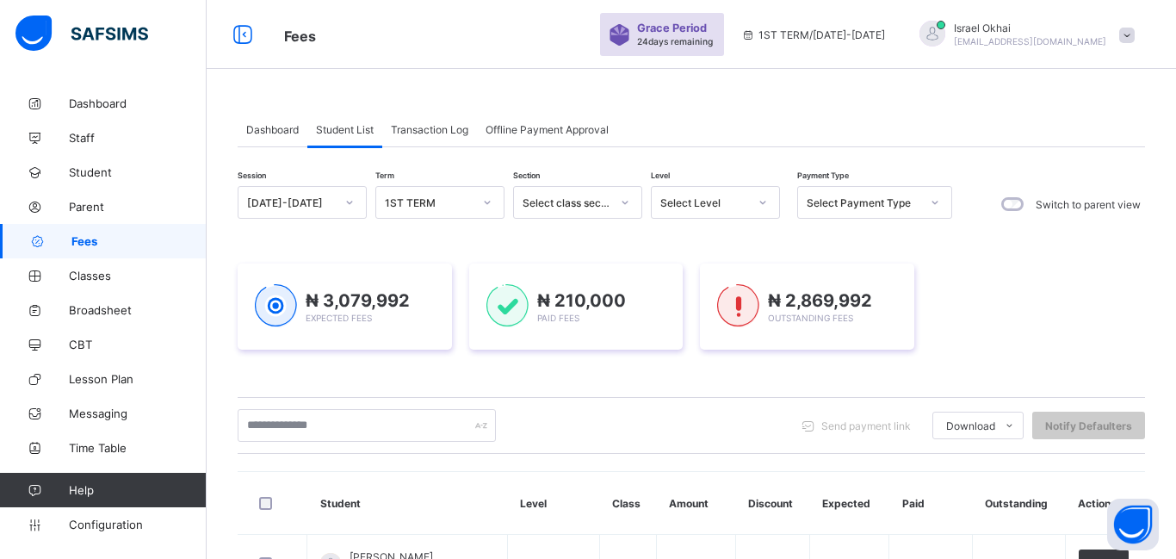
scroll to position [40, 0]
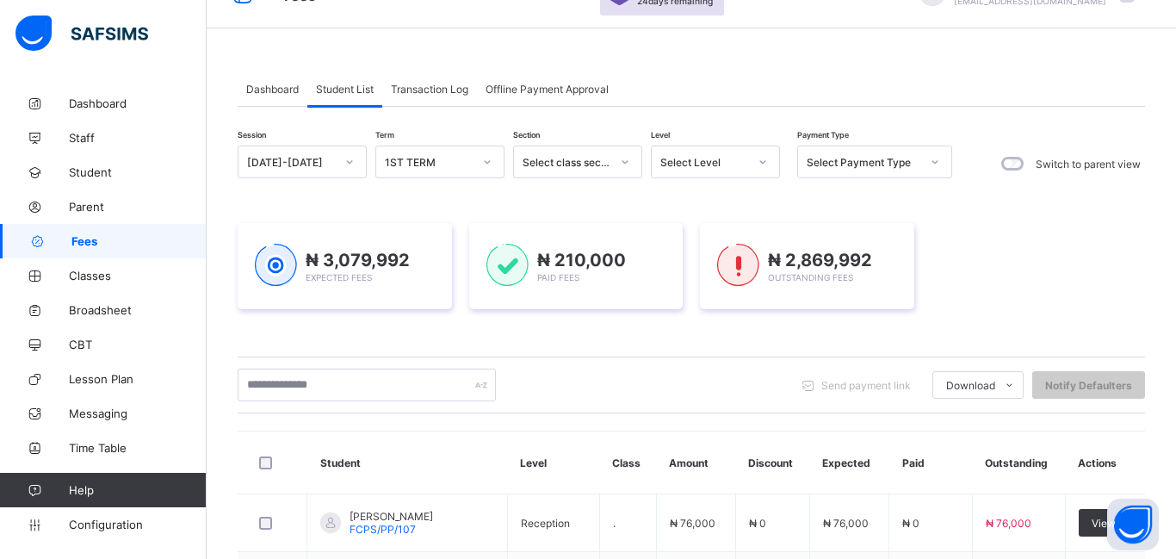
click at [714, 163] on div "Select Level" at bounding box center [704, 162] width 88 height 13
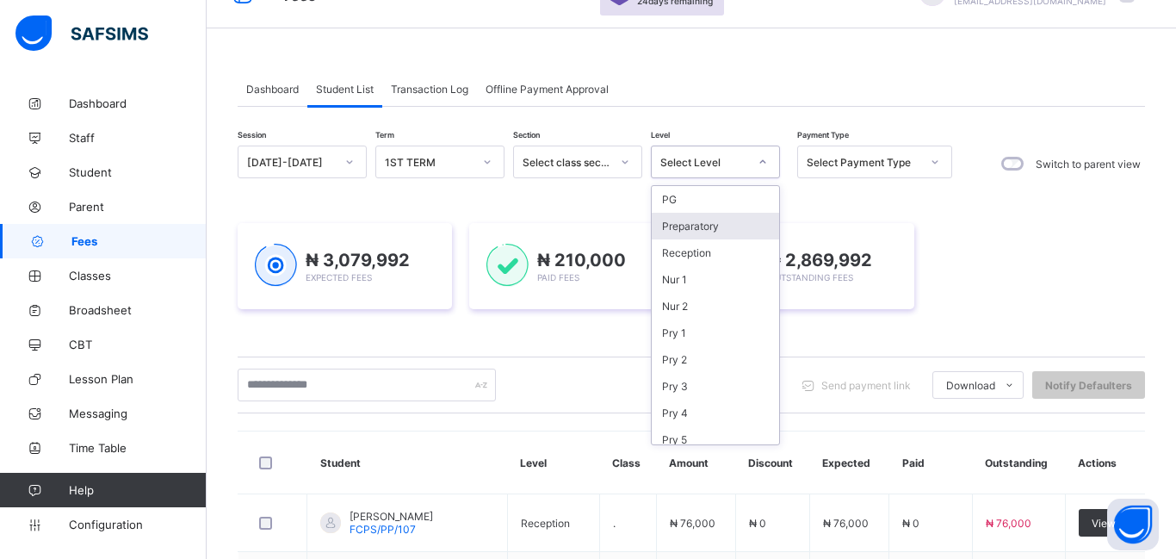
click at [719, 233] on div "Preparatory" at bounding box center [714, 226] width 127 height 27
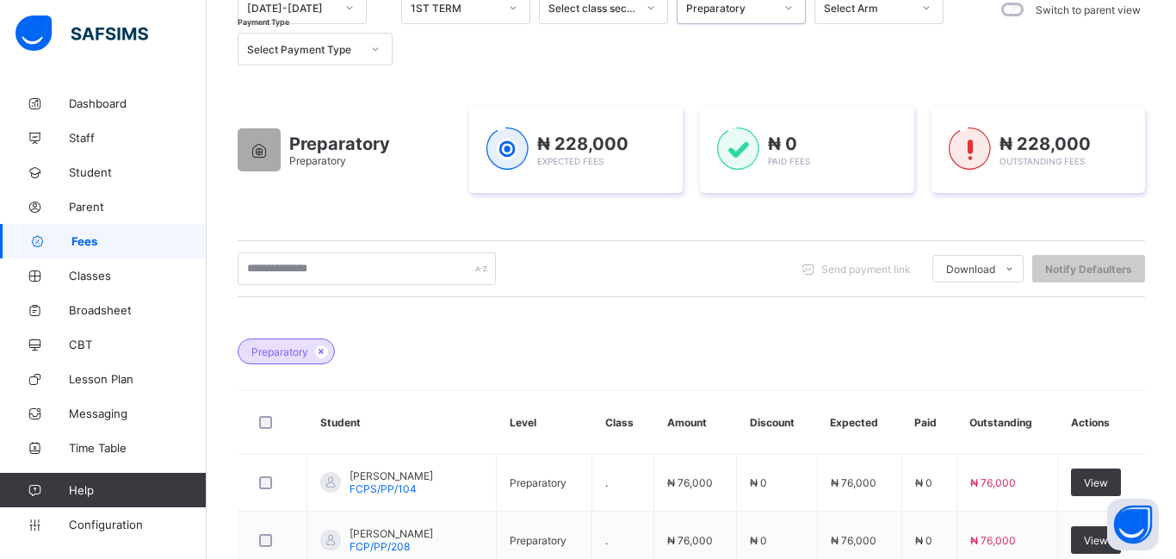
scroll to position [173, 0]
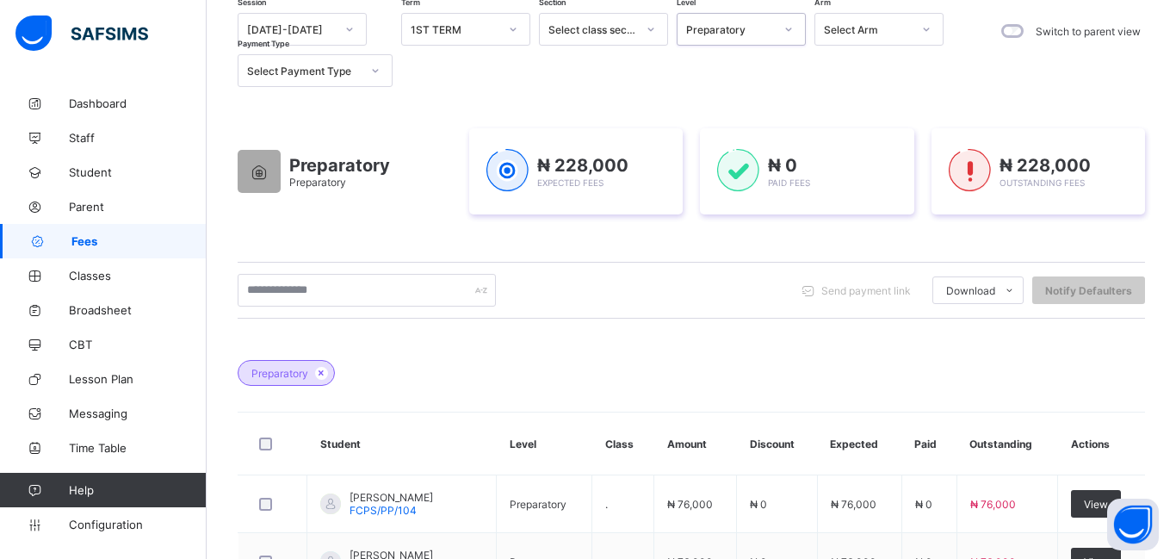
click at [725, 40] on div "Preparatory" at bounding box center [740, 29] width 129 height 33
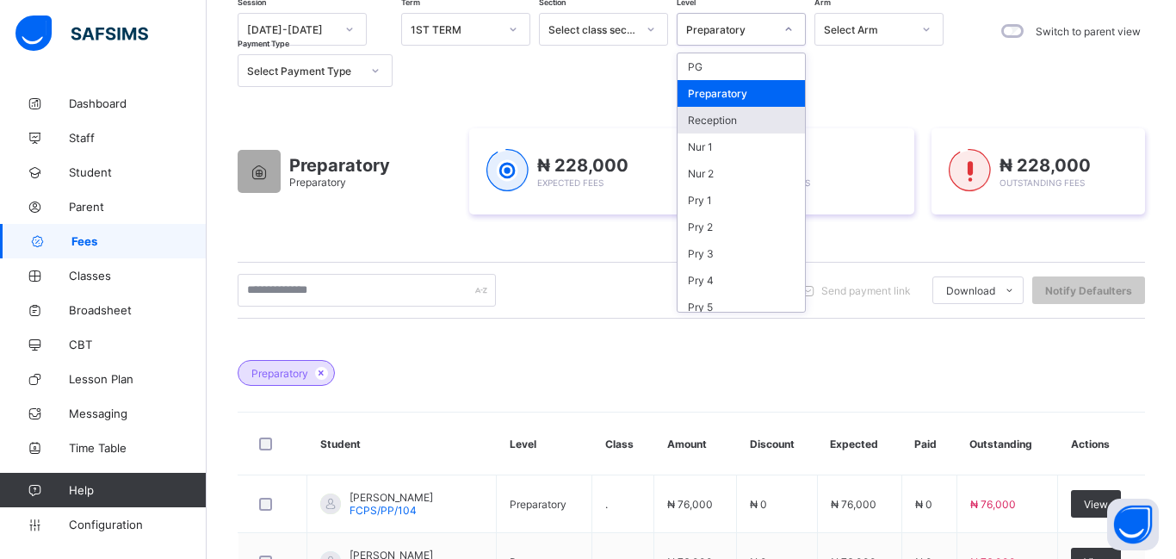
click at [747, 127] on div "Reception" at bounding box center [740, 120] width 127 height 27
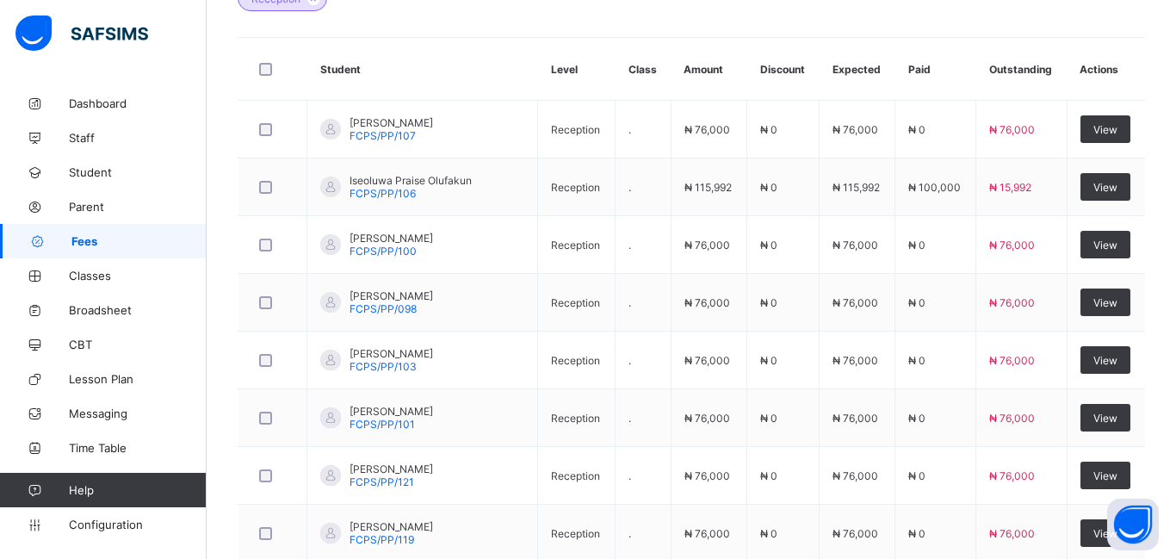
scroll to position [548, 0]
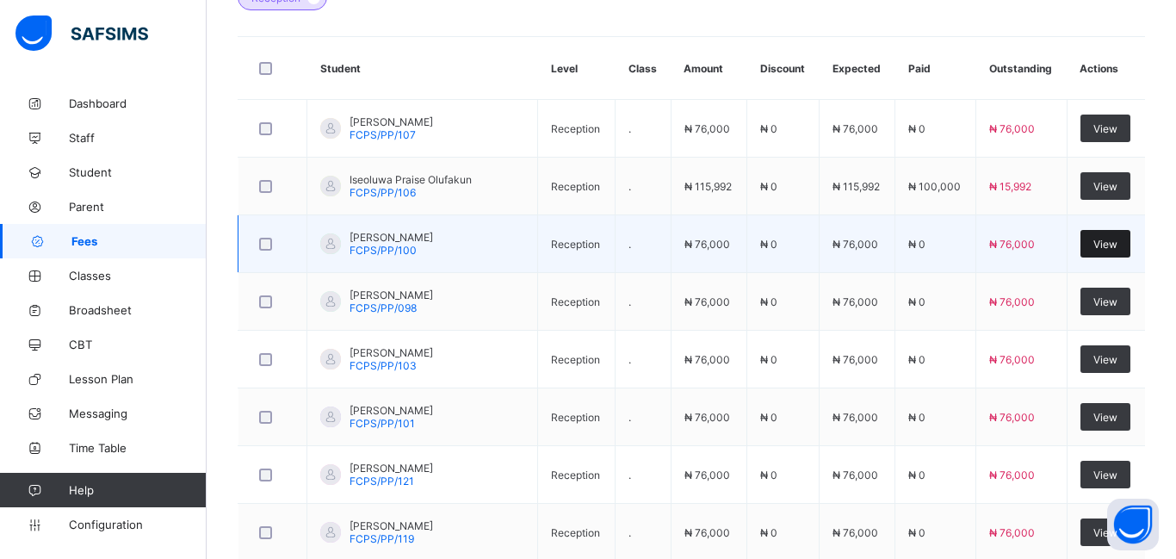
click at [1096, 243] on span "View" at bounding box center [1105, 244] width 24 height 13
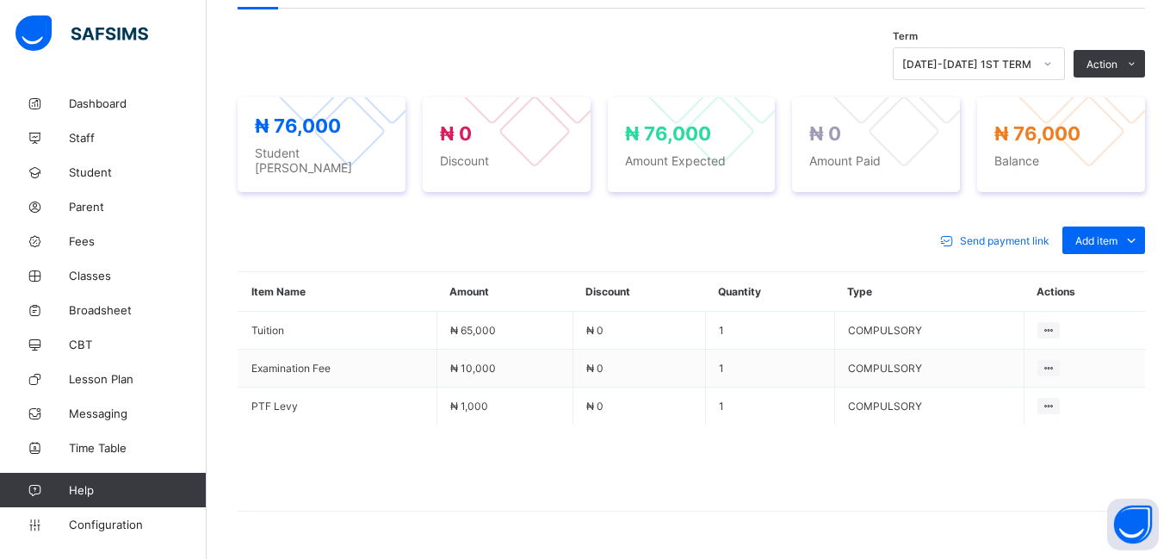
scroll to position [465, 0]
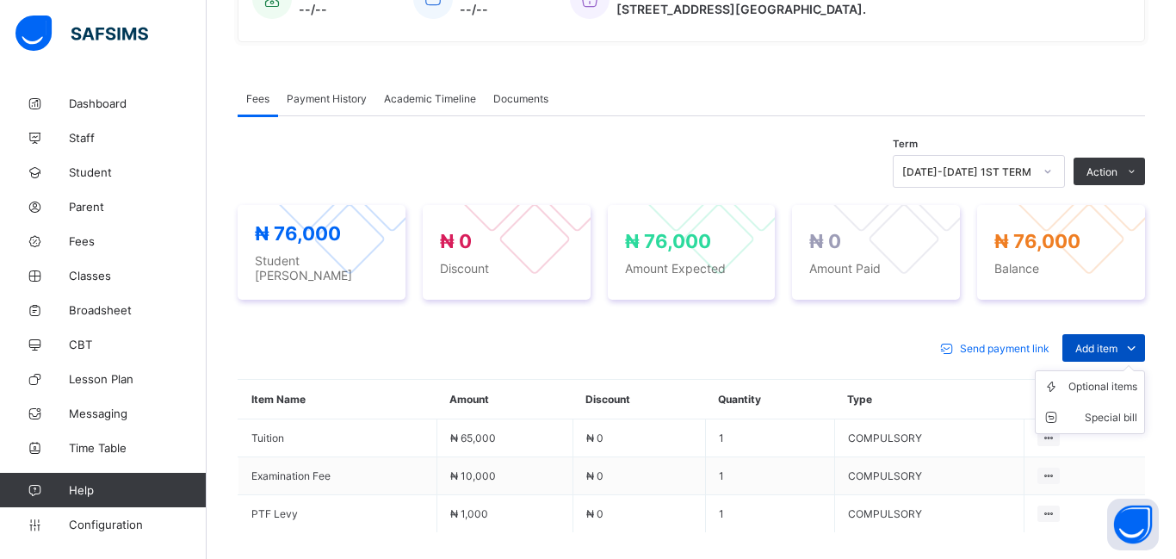
click at [1113, 342] on span "Add item" at bounding box center [1096, 348] width 42 height 13
click at [1111, 382] on div "Optional items" at bounding box center [1102, 386] width 69 height 17
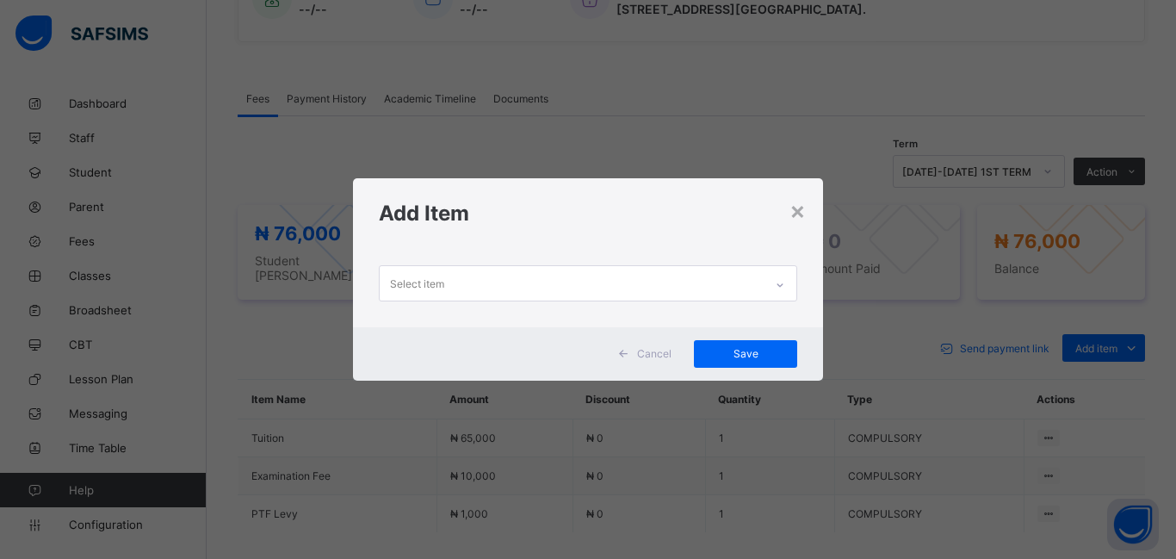
click at [444, 278] on div "Select item" at bounding box center [417, 283] width 54 height 33
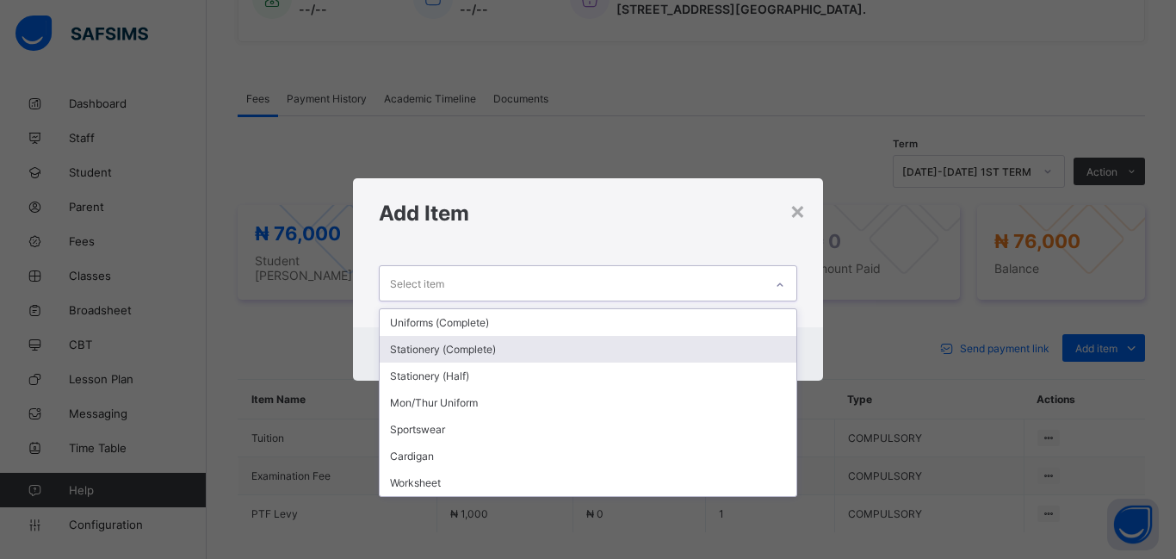
click at [457, 351] on div "Stationery (Complete)" at bounding box center [588, 349] width 417 height 27
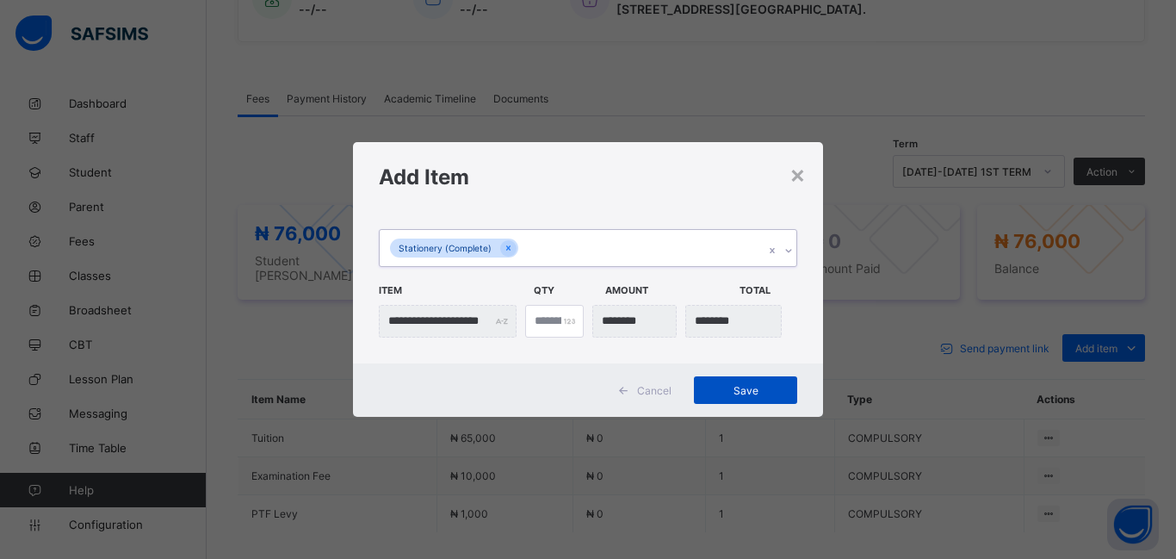
click at [731, 392] on span "Save" at bounding box center [745, 390] width 77 height 13
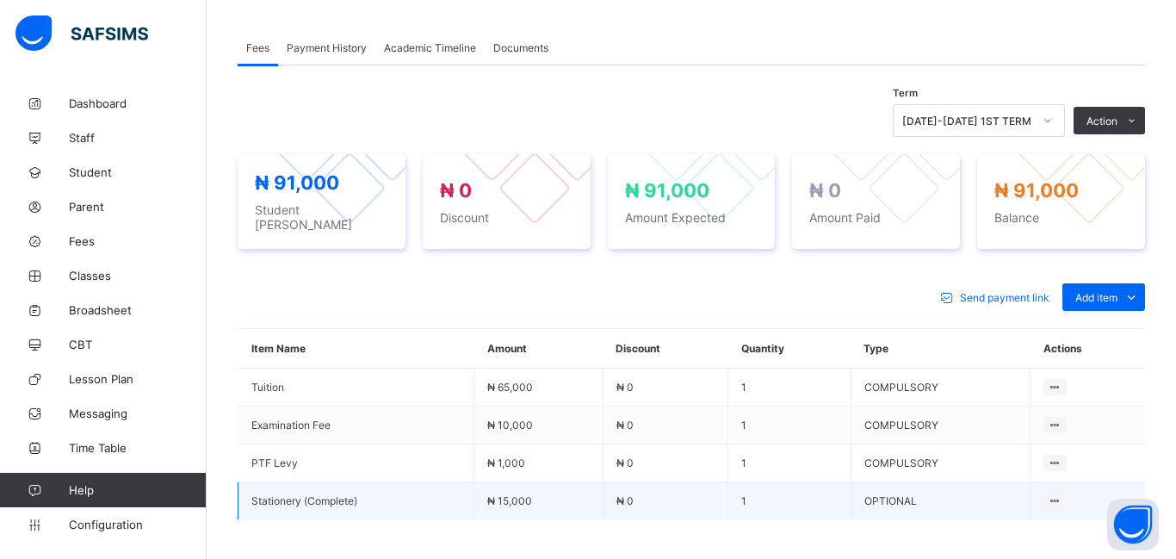
scroll to position [490, 0]
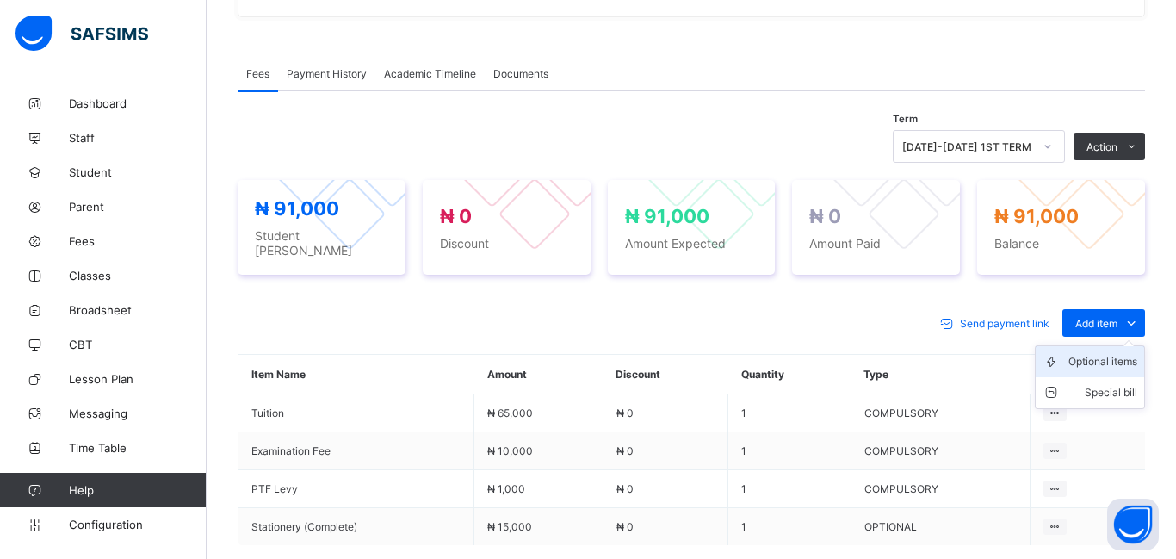
click at [1102, 354] on div "Optional items" at bounding box center [1102, 361] width 69 height 17
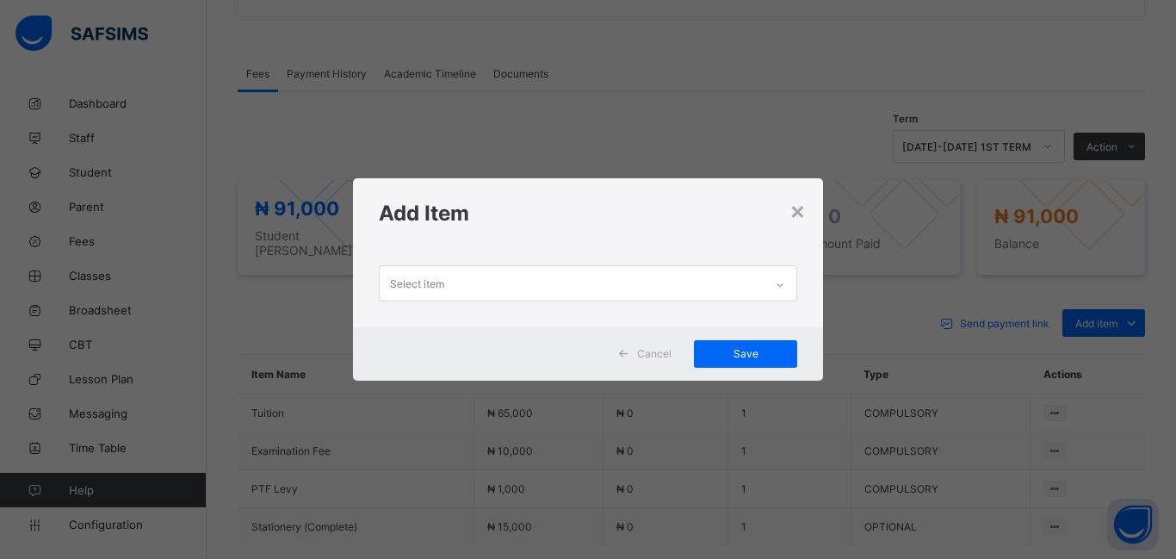
click at [490, 272] on div "Select item" at bounding box center [572, 283] width 384 height 34
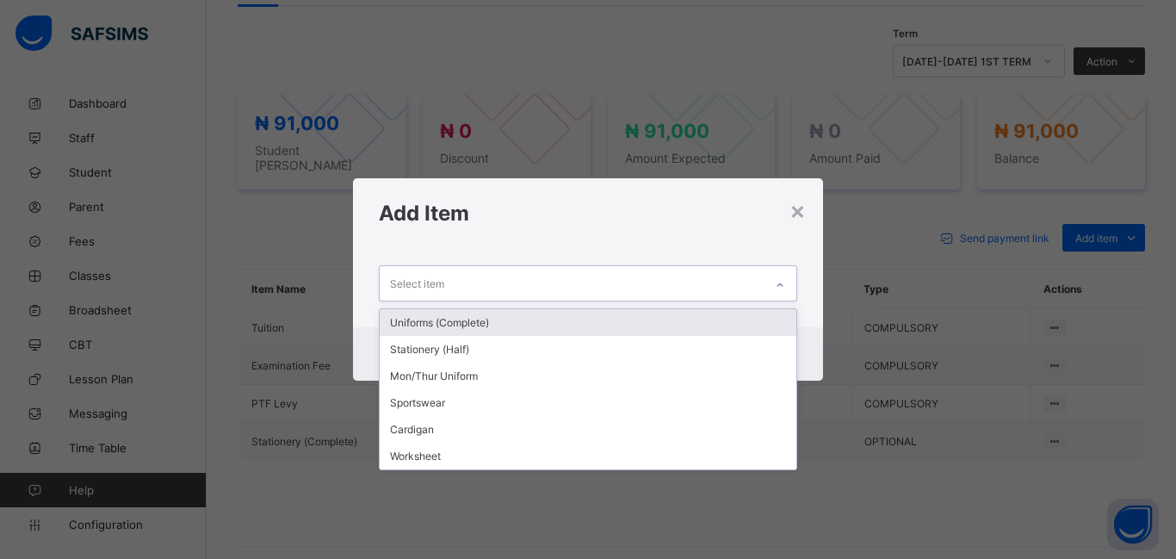
scroll to position [577, 0]
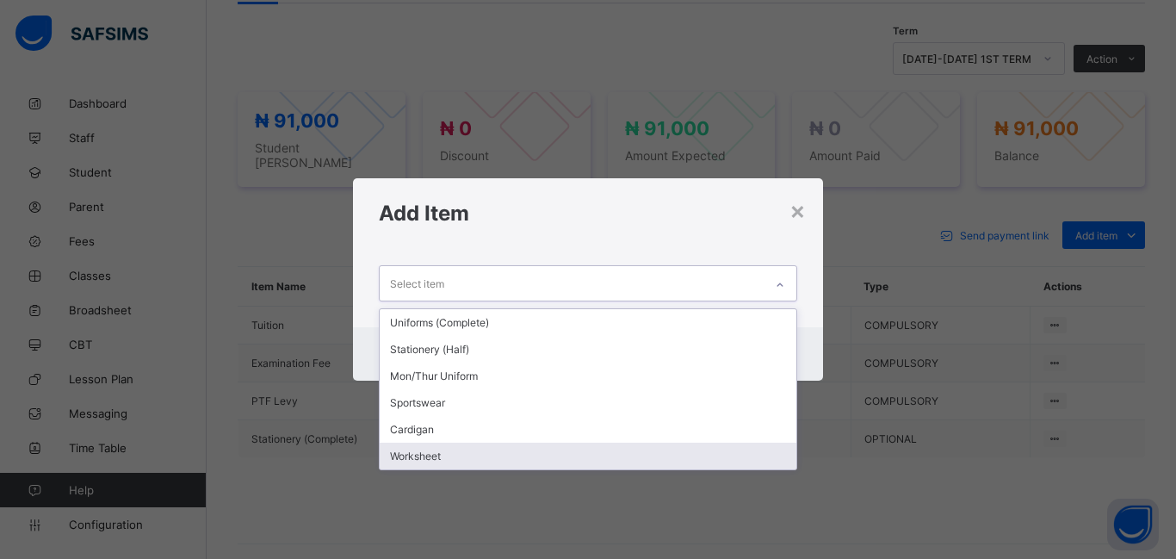
click at [522, 460] on div "Worksheet" at bounding box center [588, 455] width 417 height 27
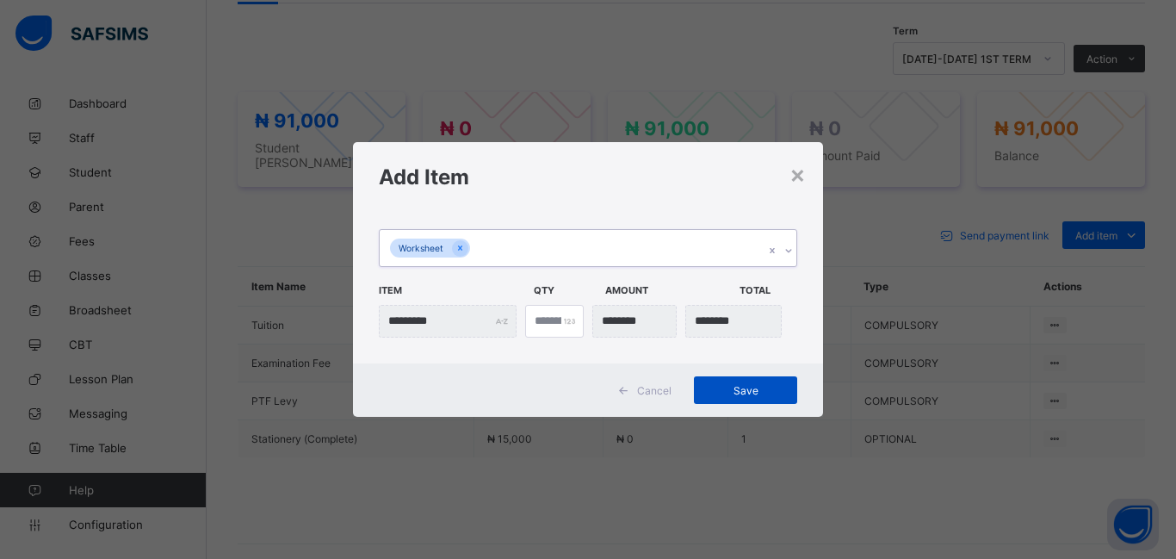
click at [760, 386] on span "Save" at bounding box center [745, 390] width 77 height 13
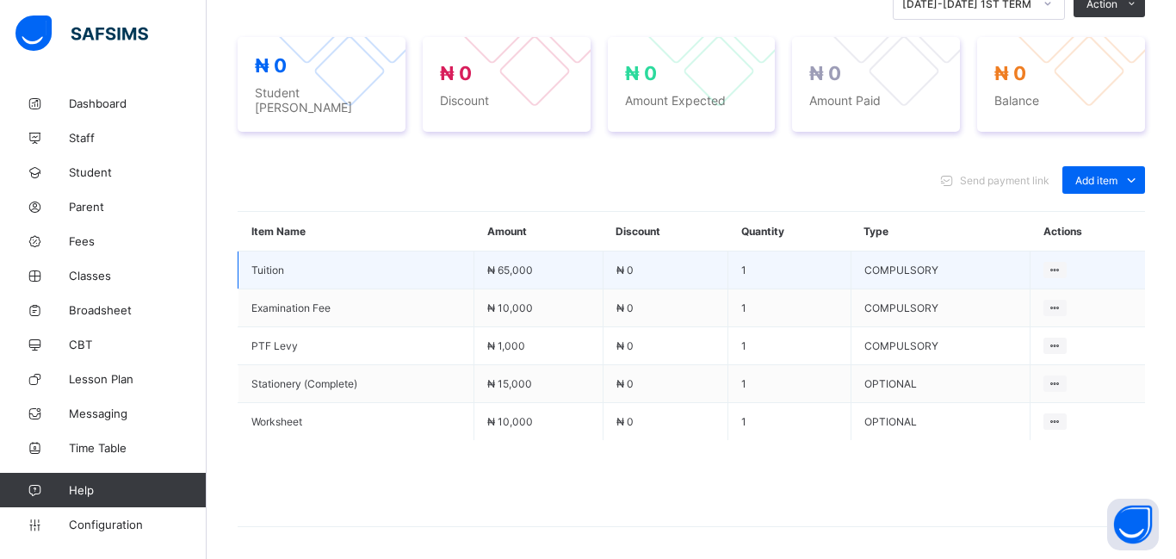
scroll to position [638, 0]
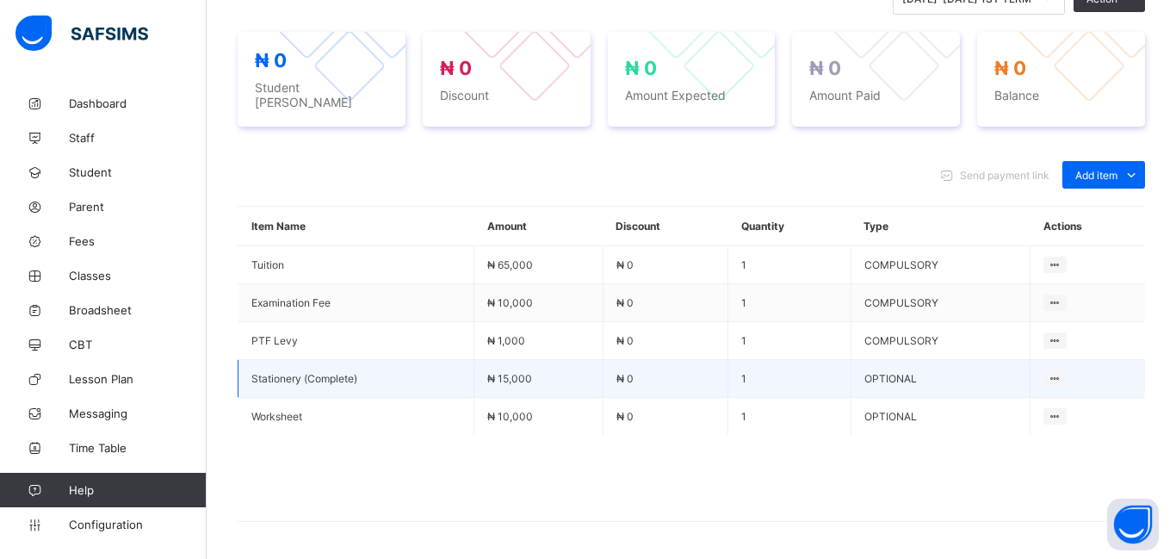
click at [553, 360] on td "₦ 15,000" at bounding box center [538, 379] width 128 height 38
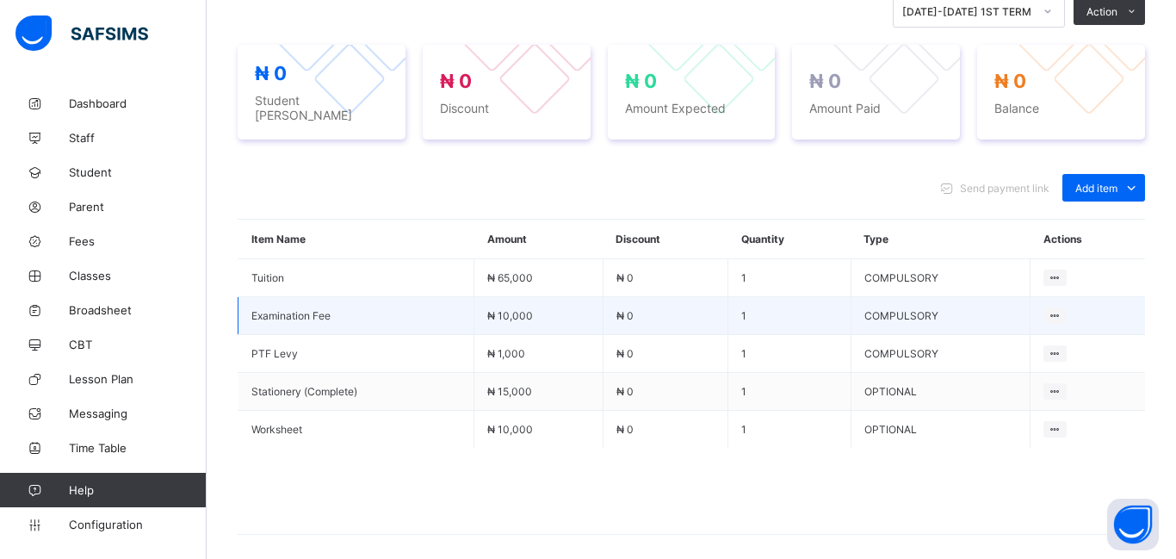
scroll to position [626, 0]
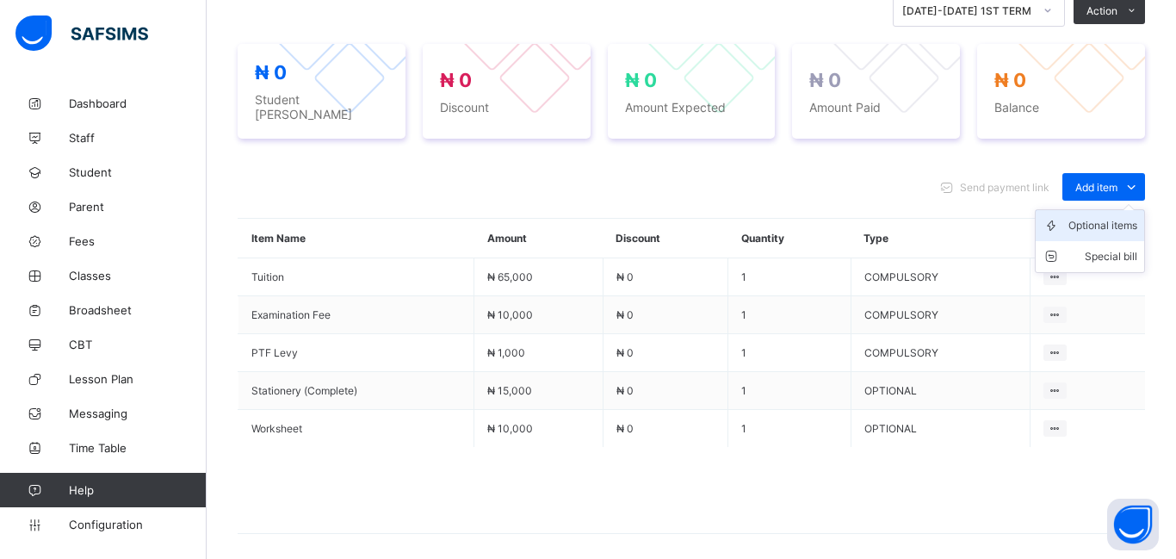
click at [1102, 217] on div "Optional items" at bounding box center [1102, 225] width 69 height 17
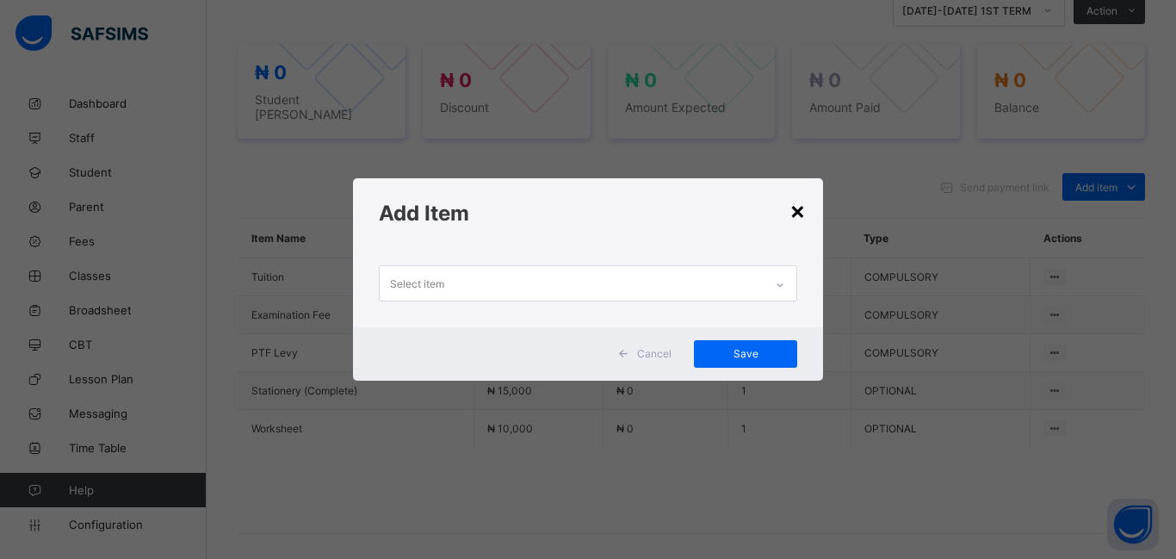
click at [800, 215] on div "×" at bounding box center [797, 209] width 16 height 29
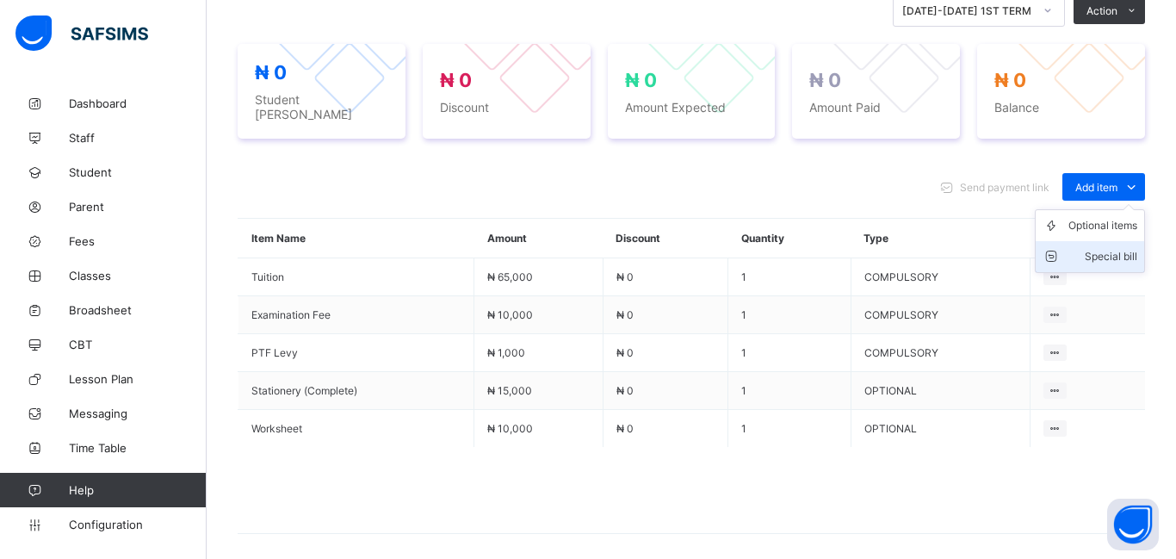
click at [1115, 249] on div "Special bill" at bounding box center [1102, 256] width 69 height 17
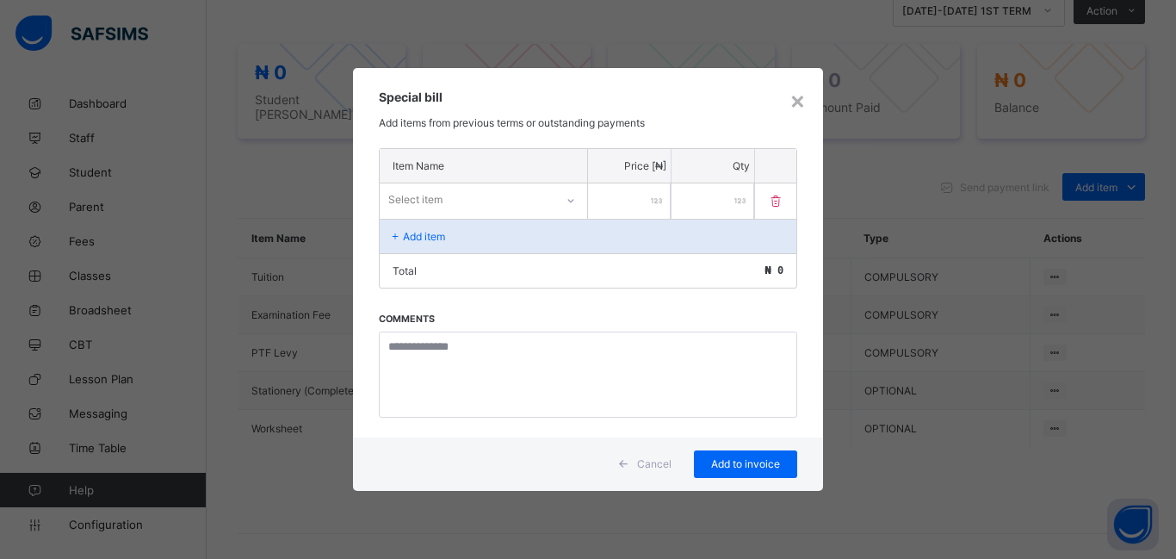
click at [520, 201] on div "Select item" at bounding box center [467, 200] width 175 height 24
click at [800, 110] on div "×" at bounding box center [797, 99] width 16 height 29
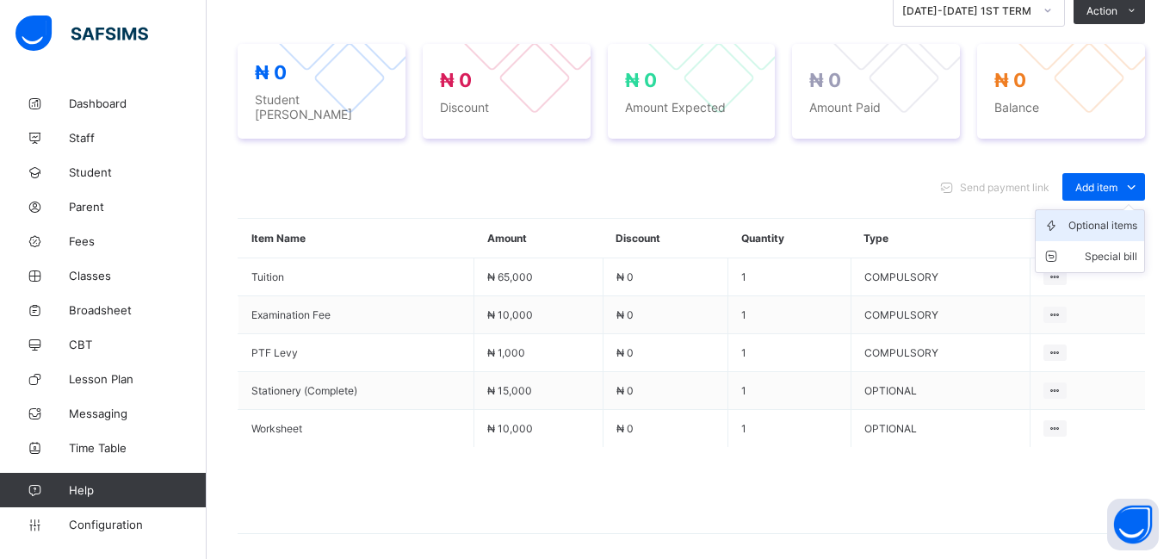
click at [1098, 217] on div "Optional items" at bounding box center [1102, 225] width 69 height 17
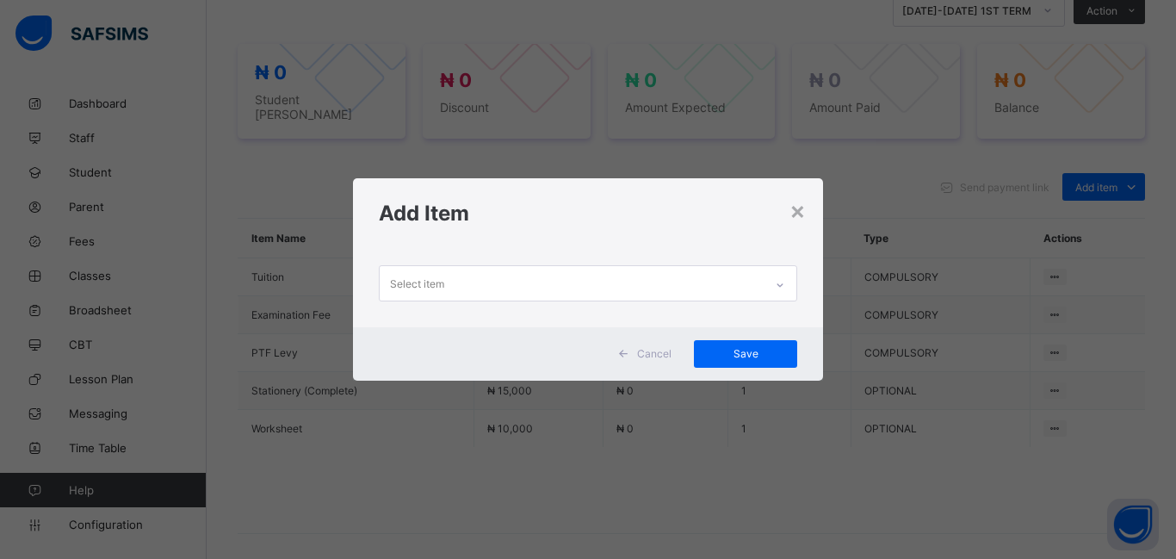
click at [536, 286] on div "Select item" at bounding box center [572, 283] width 384 height 34
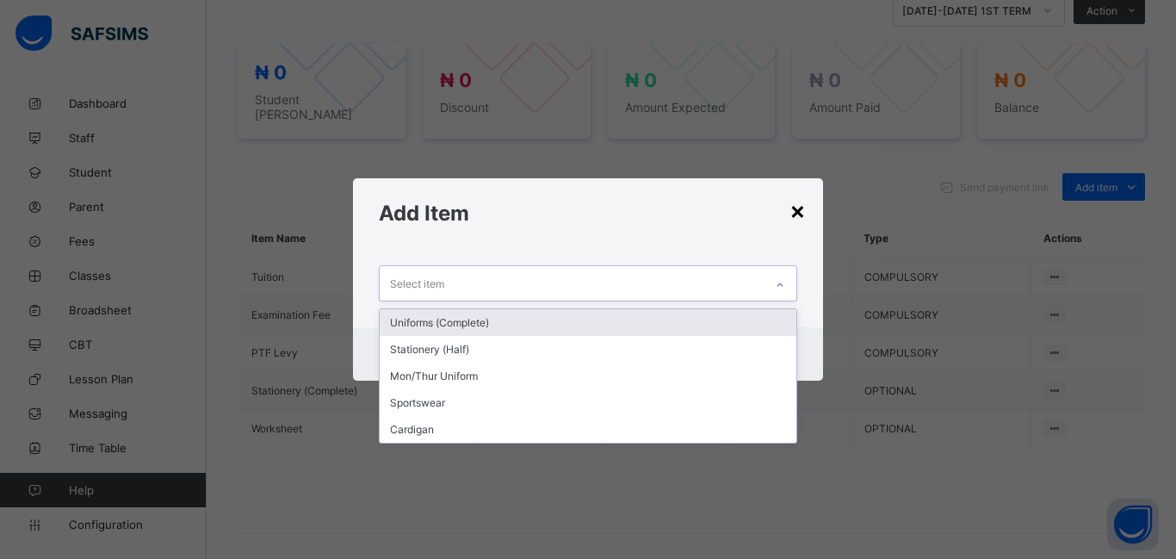
click at [800, 215] on div "×" at bounding box center [797, 209] width 16 height 29
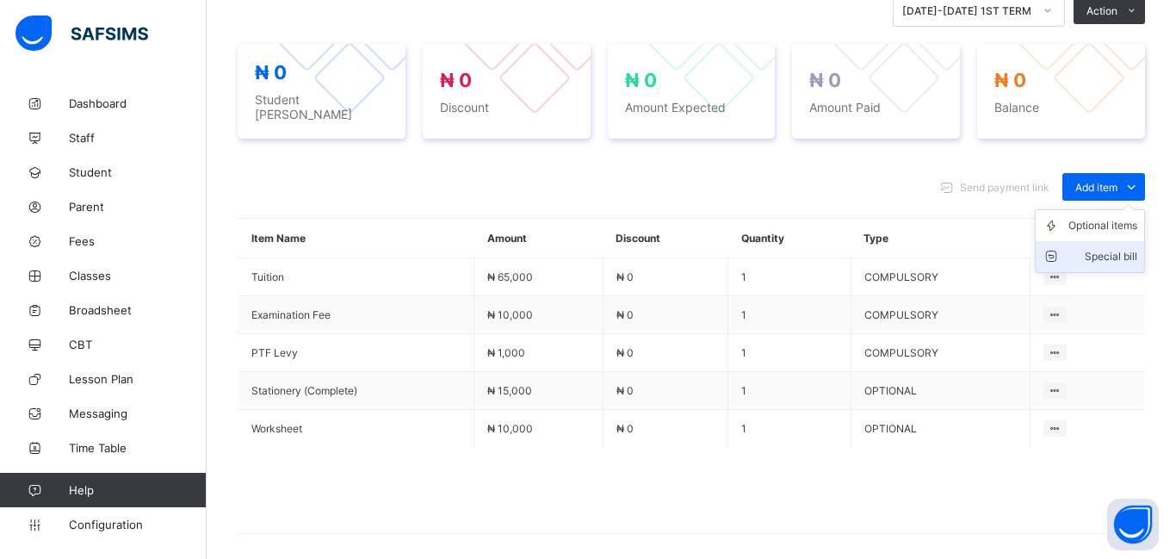
click at [1108, 249] on div "Special bill" at bounding box center [1102, 256] width 69 height 17
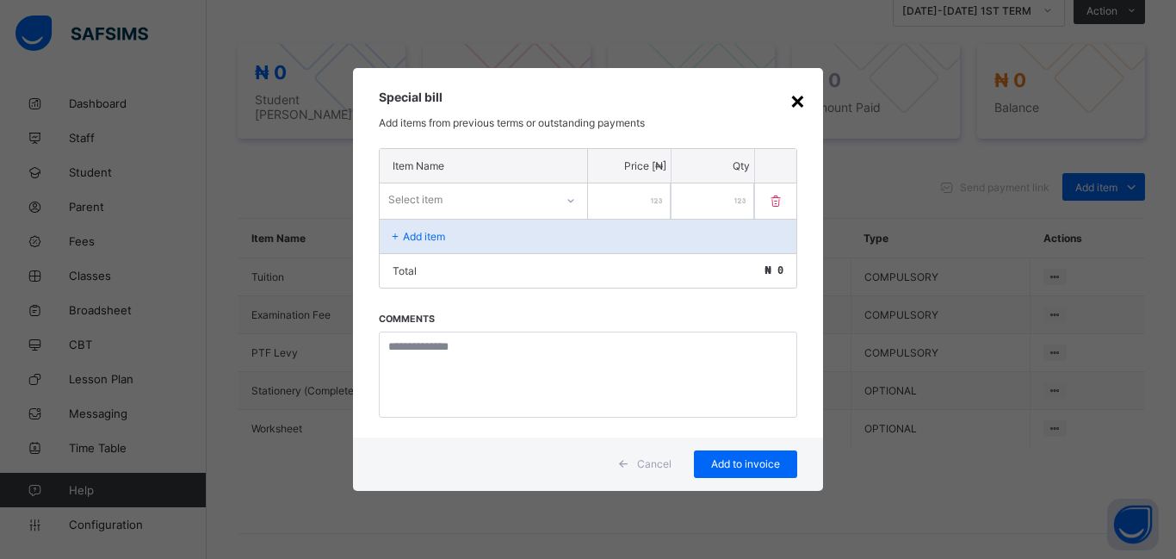
click at [799, 102] on div "×" at bounding box center [797, 99] width 16 height 29
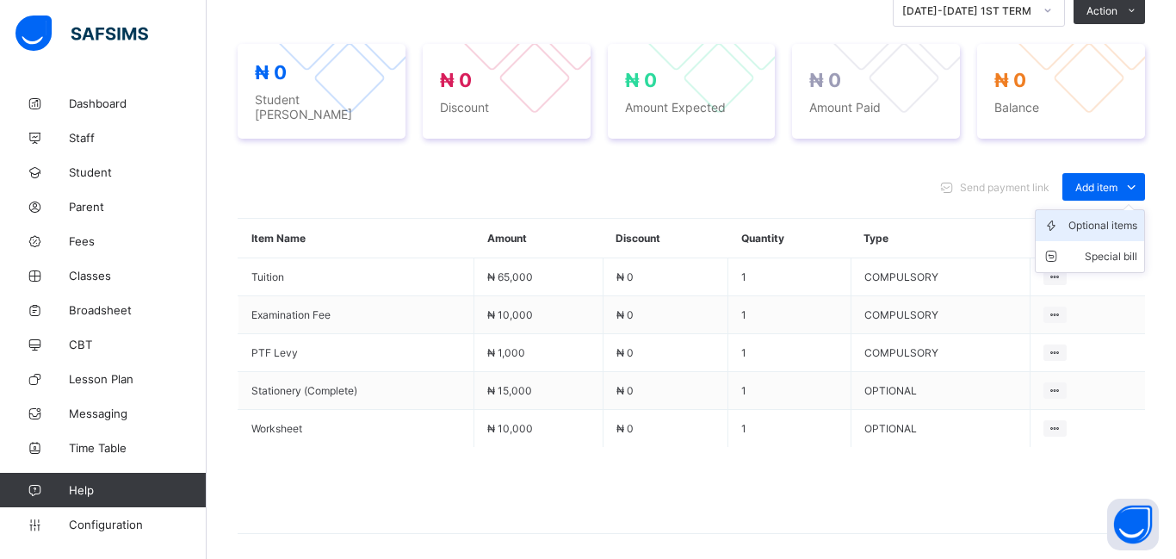
click at [1094, 220] on div "Optional items" at bounding box center [1102, 225] width 69 height 17
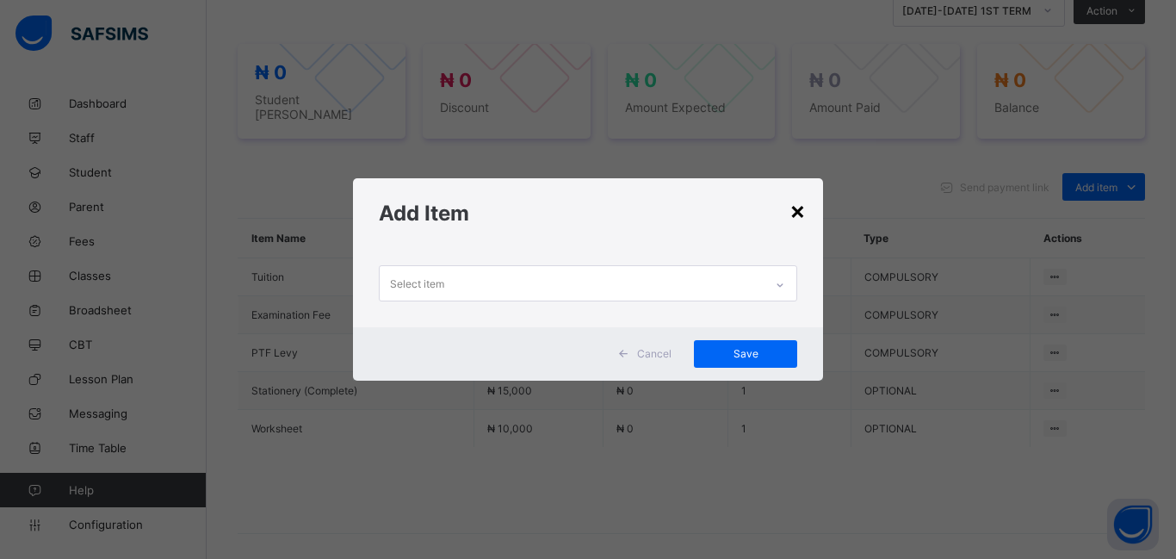
click at [796, 215] on div "×" at bounding box center [797, 209] width 16 height 29
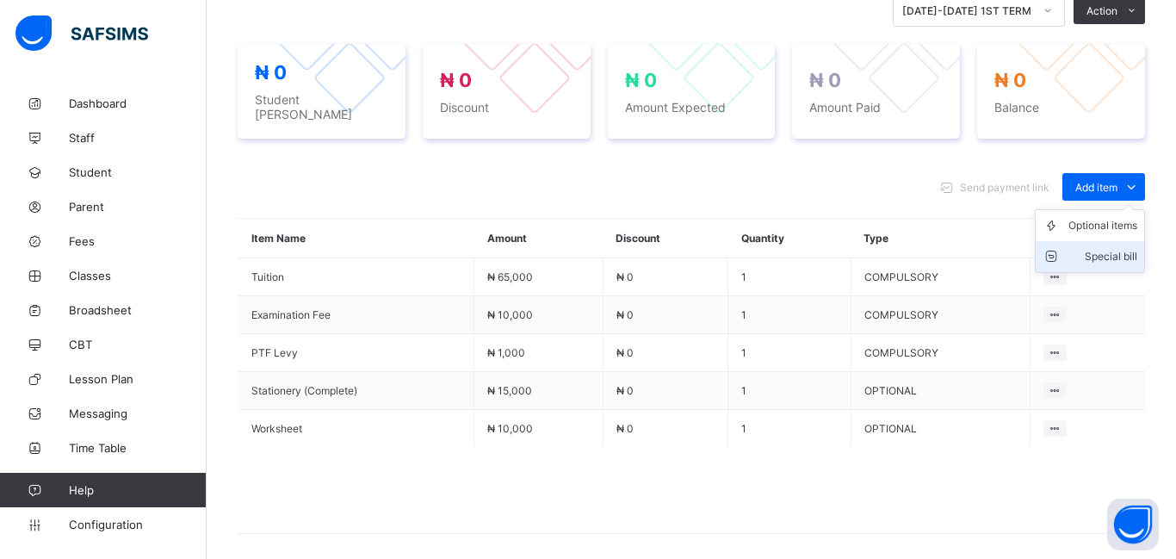
click at [1103, 252] on div "Special bill" at bounding box center [1102, 256] width 69 height 17
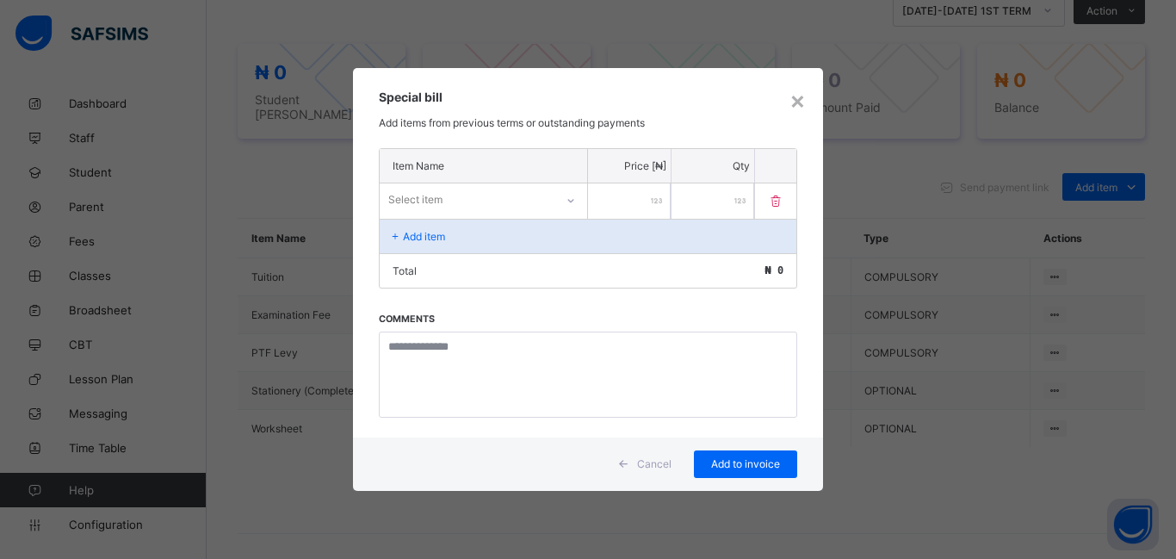
click at [455, 204] on div "Select item" at bounding box center [467, 200] width 175 height 24
type input "*********"
click at [617, 213] on input "number" at bounding box center [629, 200] width 83 height 35
type input "*****"
click at [753, 473] on div "Add to invoice" at bounding box center [745, 464] width 103 height 28
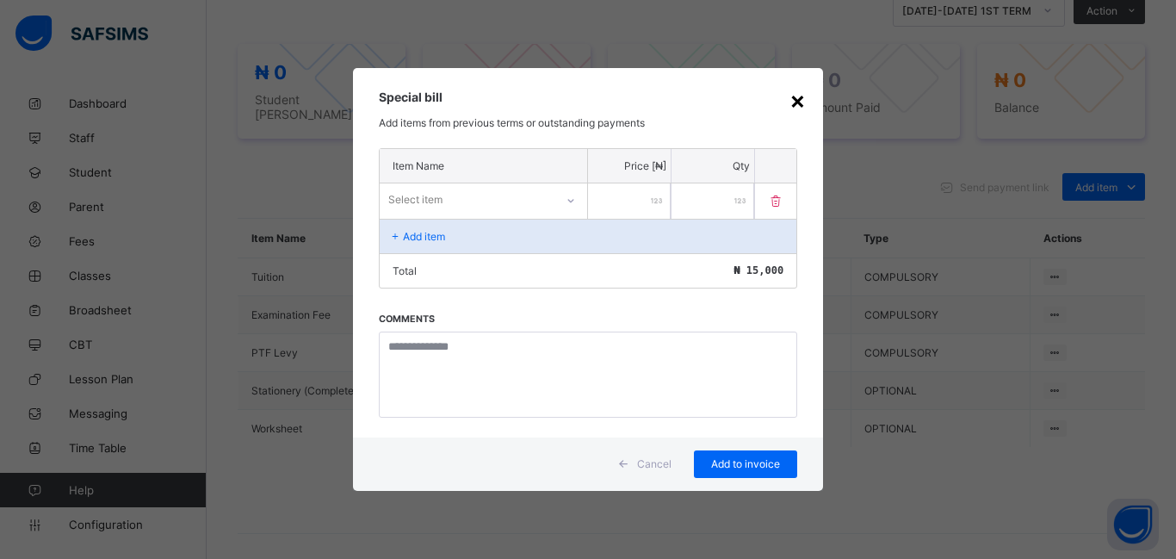
click at [797, 102] on div "×" at bounding box center [797, 99] width 16 height 29
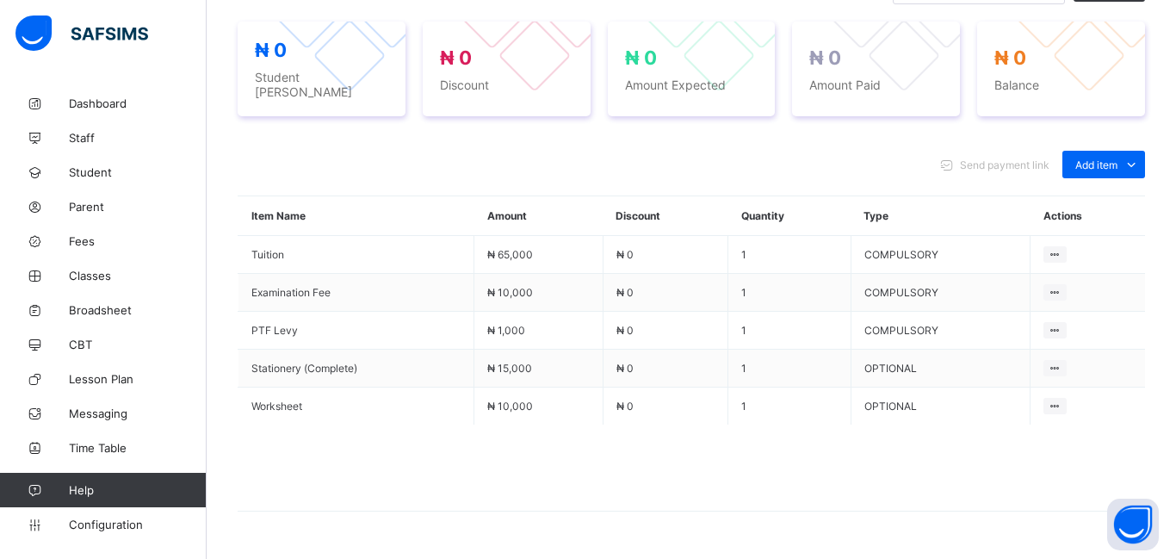
scroll to position [687, 0]
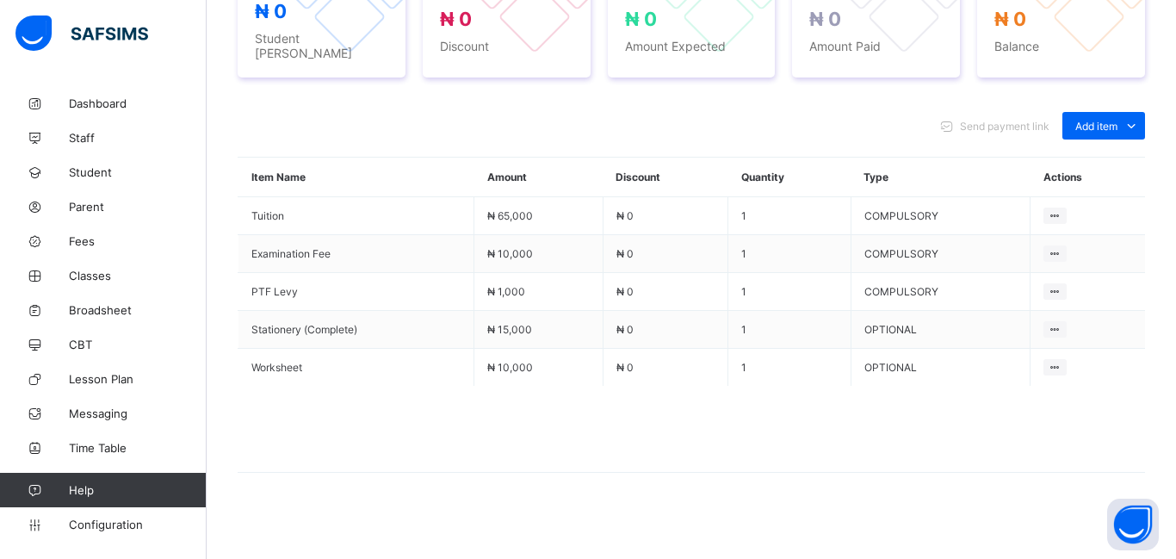
click at [759, 479] on div "Send payment link Add item Optional items Special bill Item Name Amount Discoun…" at bounding box center [691, 301] width 907 height 412
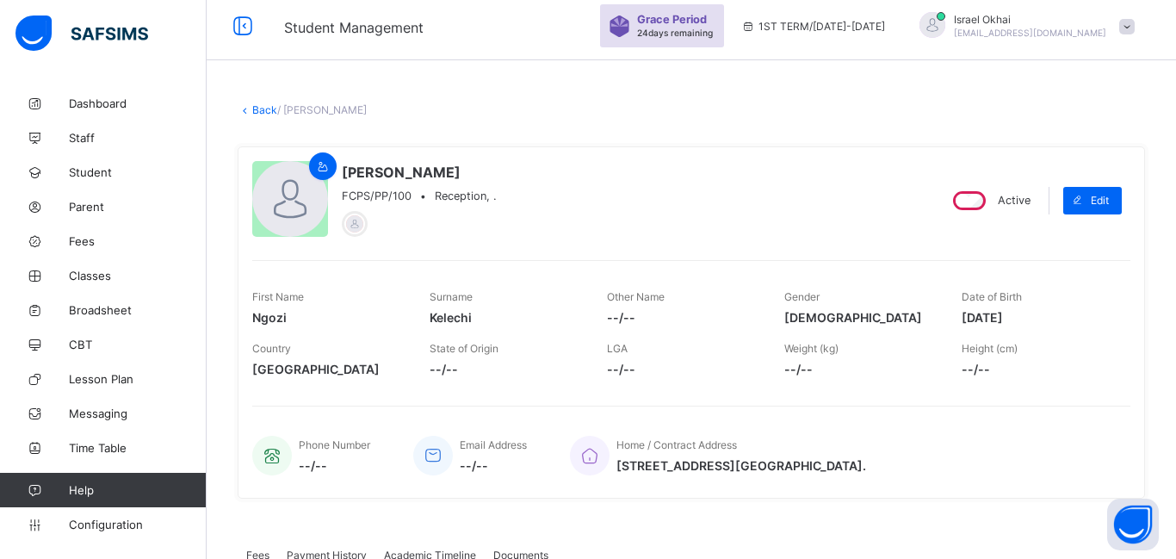
scroll to position [0, 0]
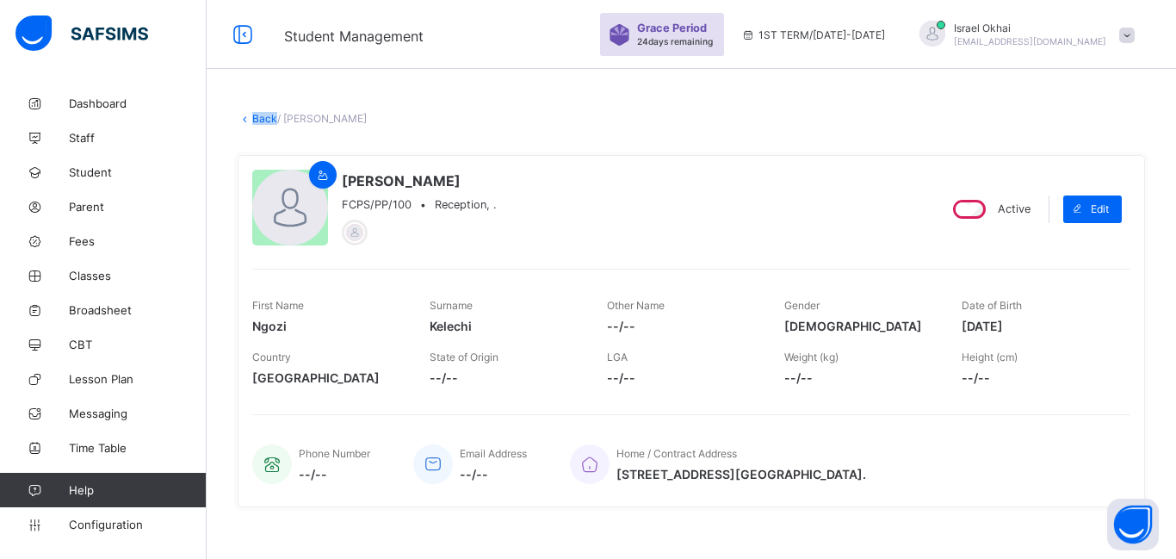
click at [261, 122] on link "Back" at bounding box center [264, 118] width 25 height 13
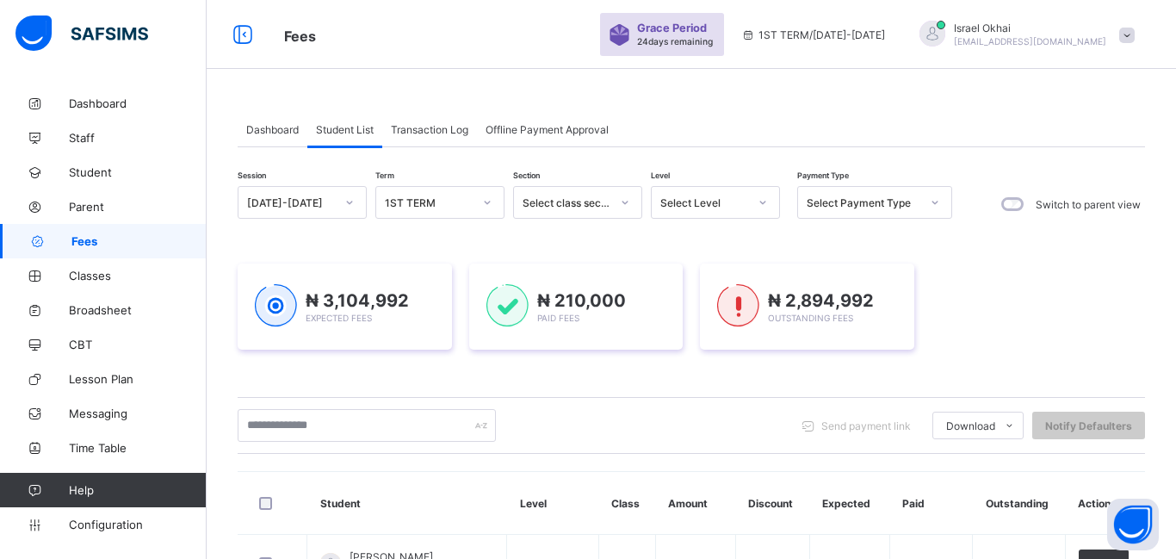
scroll to position [108, 0]
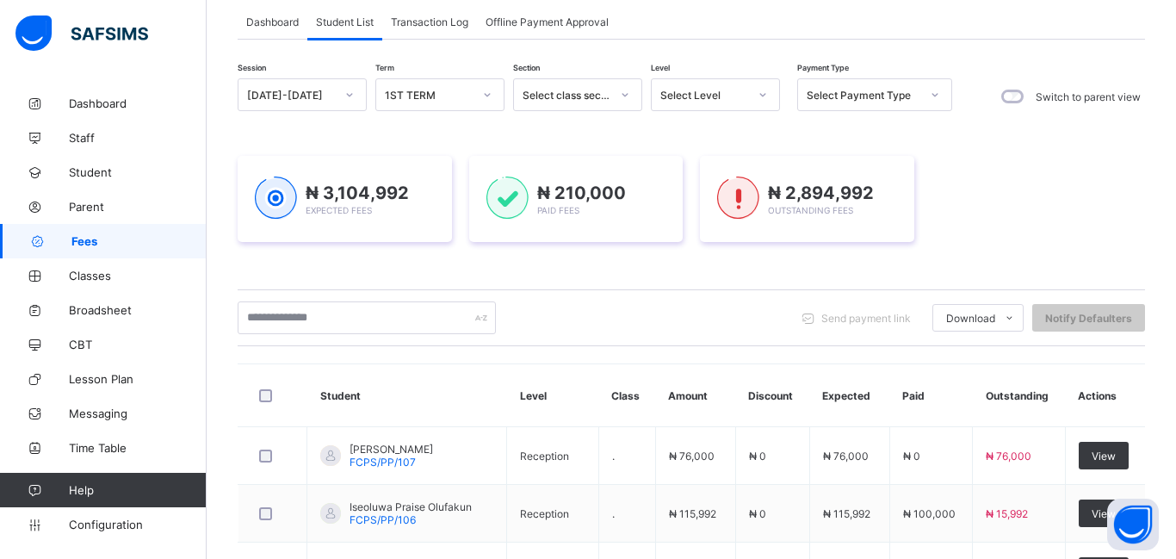
click at [534, 102] on div "Select class section" at bounding box center [561, 95] width 95 height 24
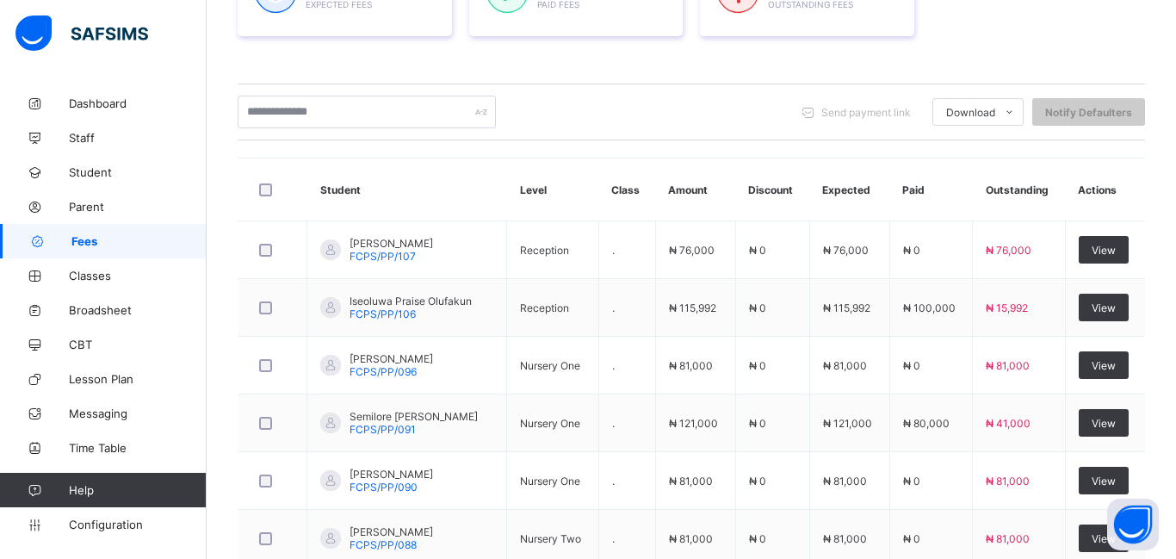
scroll to position [0, 0]
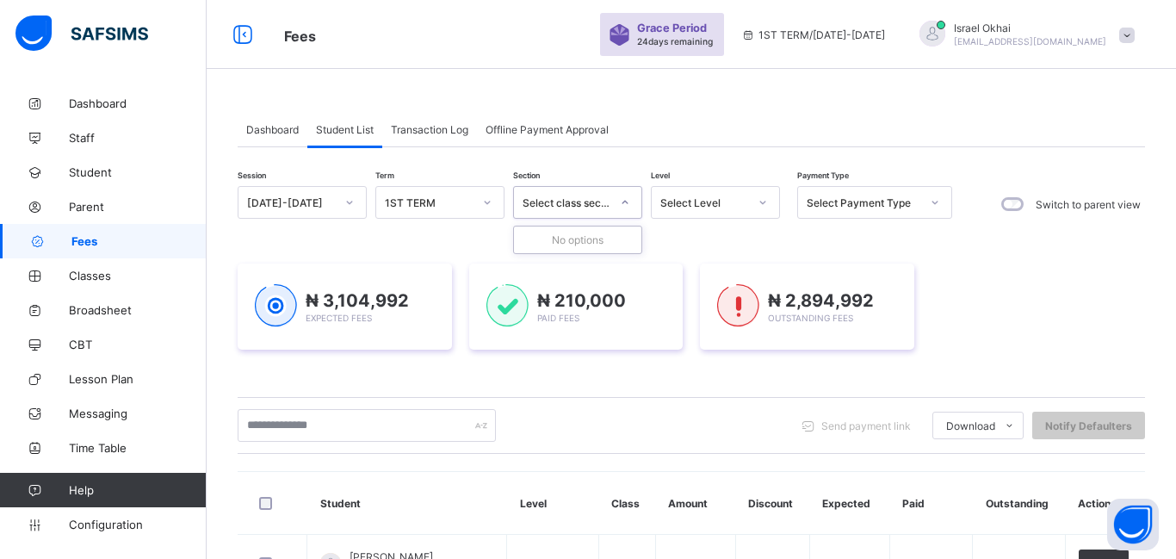
click at [706, 209] on div "Select Level" at bounding box center [698, 202] width 95 height 24
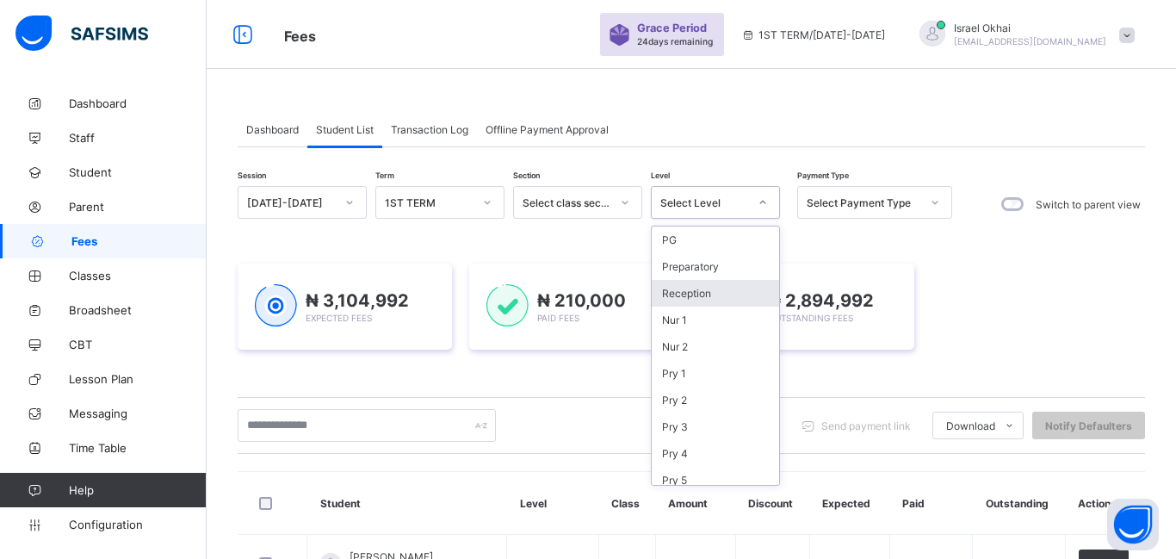
click at [729, 298] on div "Reception" at bounding box center [714, 293] width 127 height 27
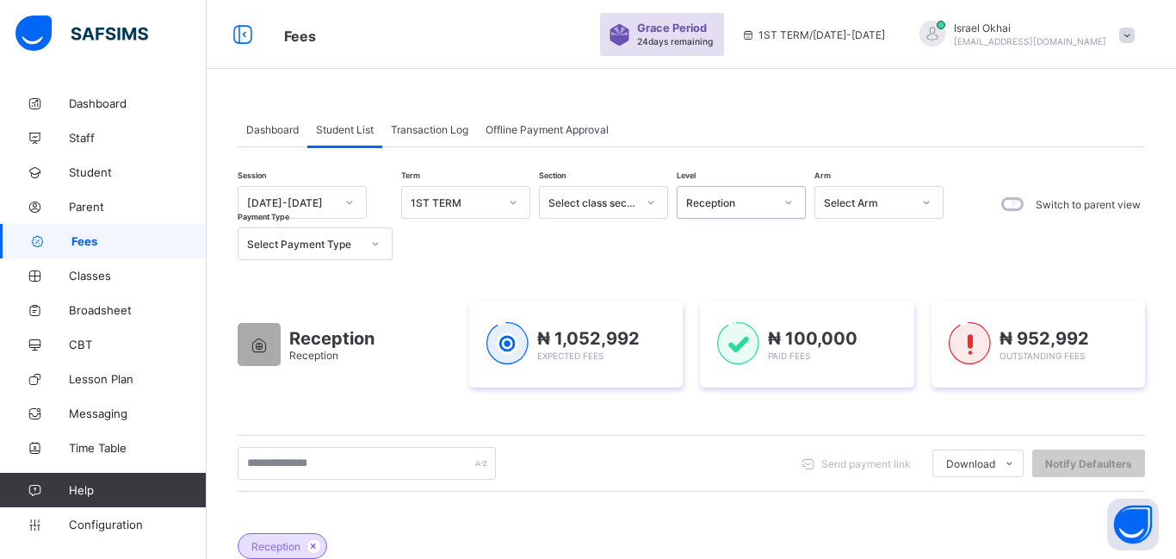
click at [734, 209] on div "Reception" at bounding box center [724, 202] width 95 height 24
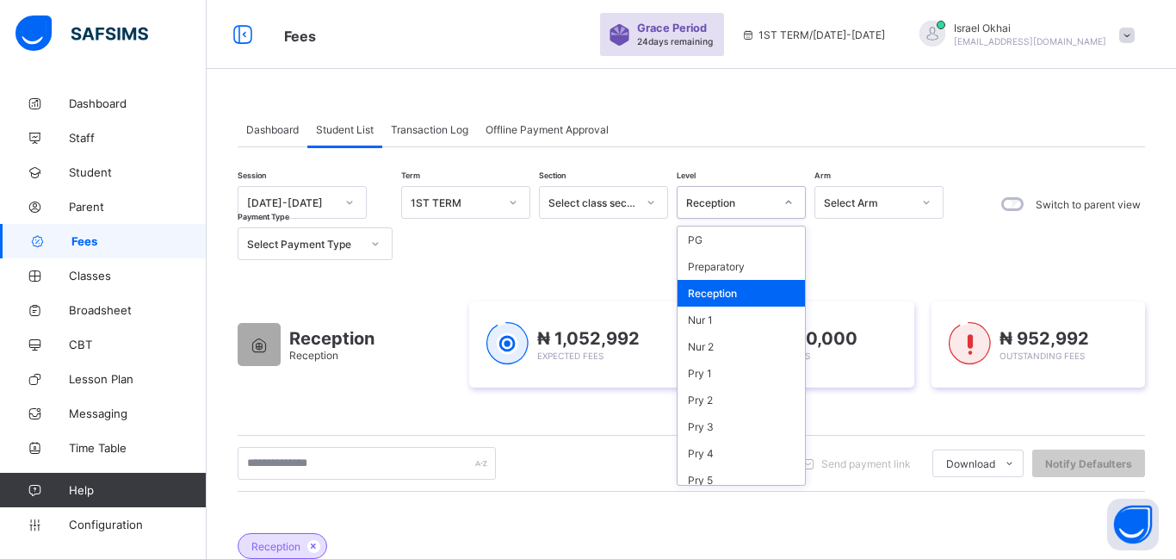
click at [737, 301] on div "Reception" at bounding box center [740, 293] width 127 height 27
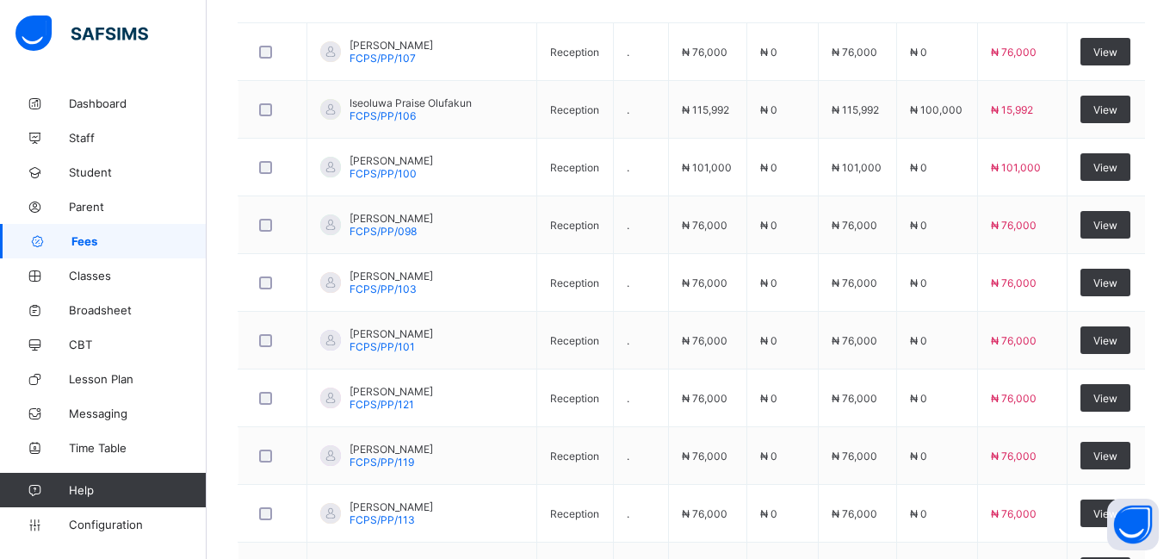
scroll to position [627, 0]
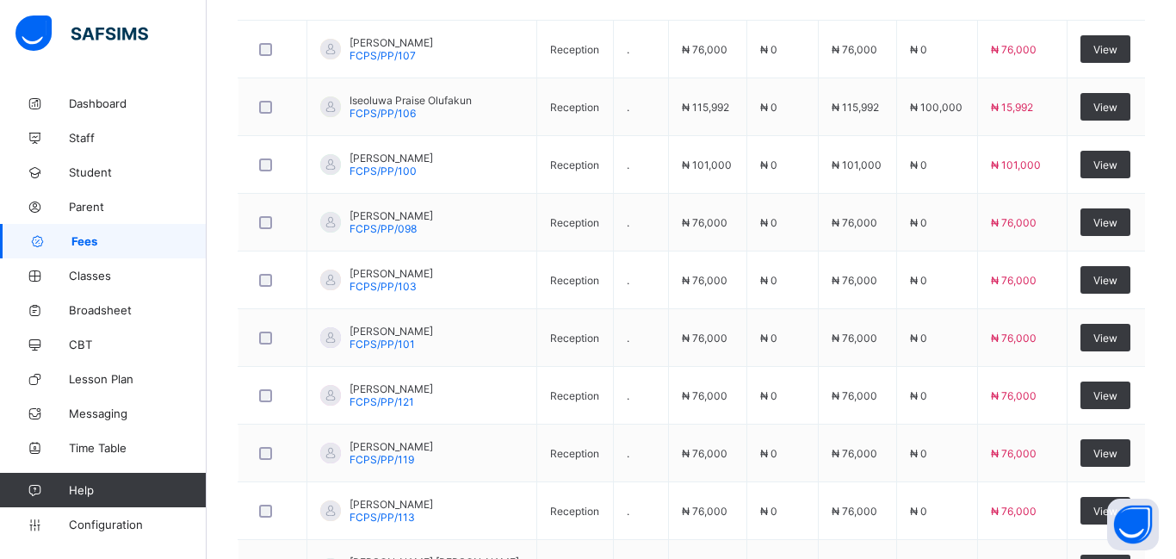
click at [746, 301] on td "₦ 0" at bounding box center [781, 280] width 71 height 58
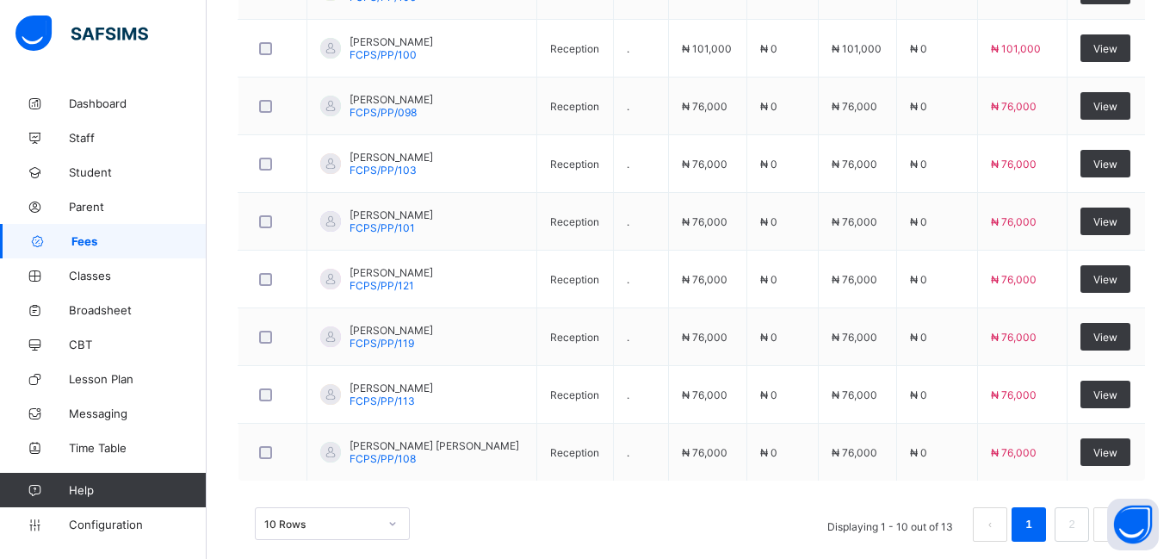
scroll to position [769, 0]
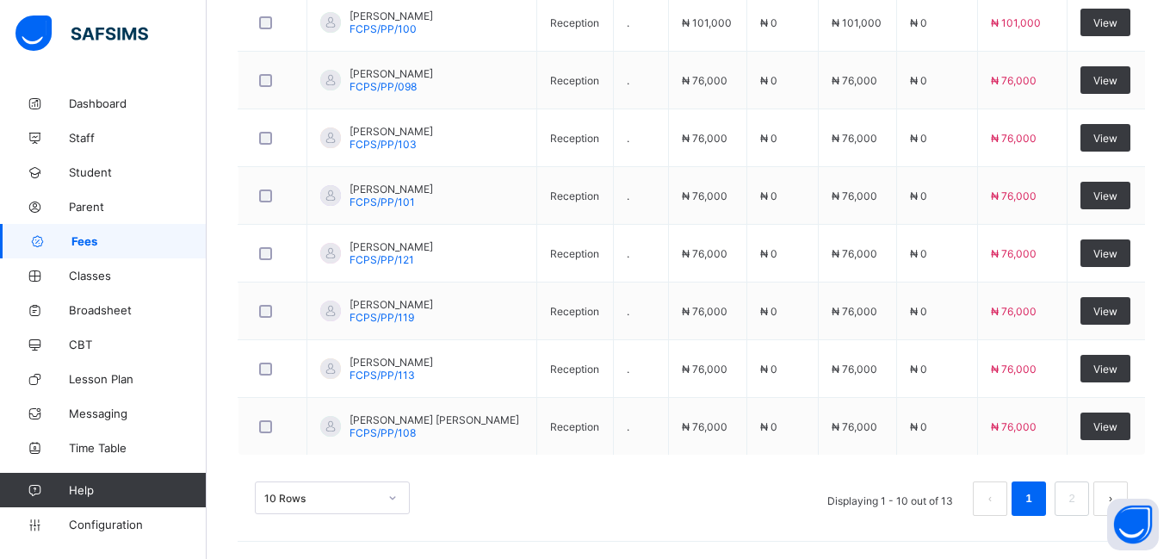
click at [746, 301] on td "₦ 0" at bounding box center [781, 311] width 71 height 58
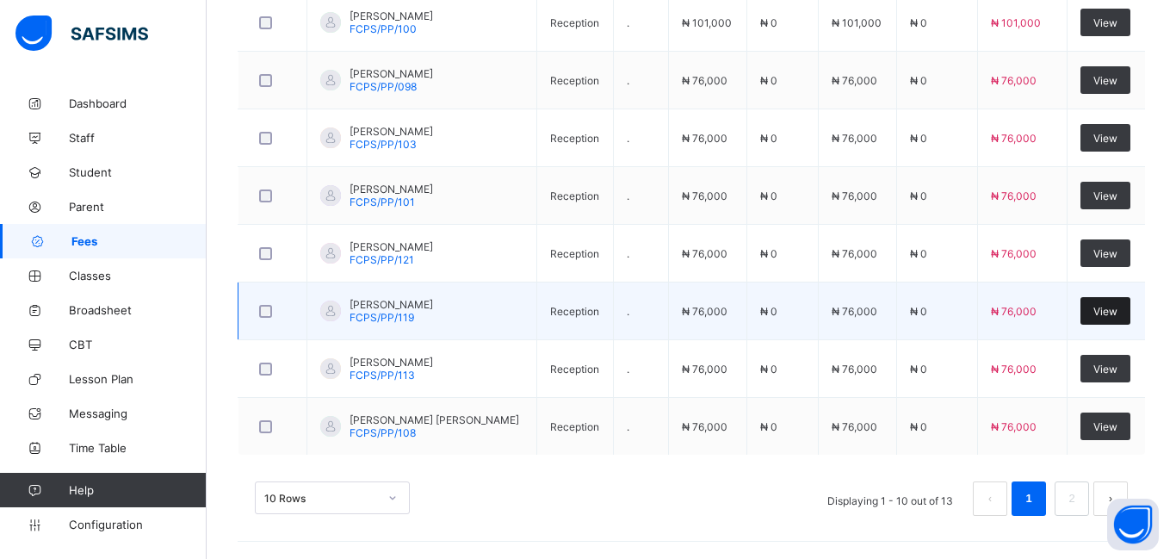
click at [1104, 307] on span "View" at bounding box center [1105, 311] width 24 height 13
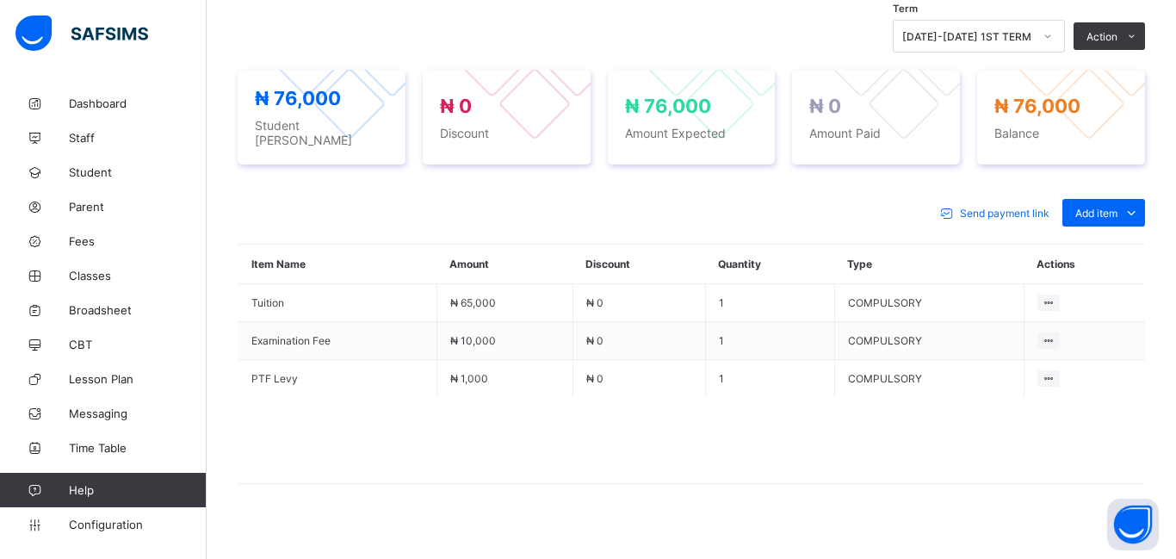
scroll to position [611, 0]
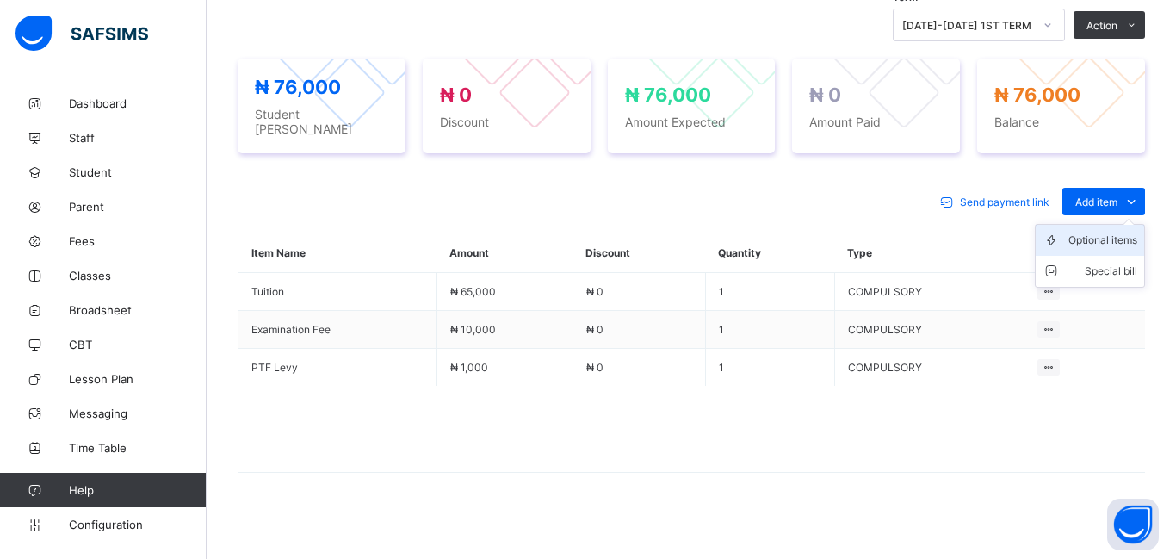
click at [1114, 237] on div "Optional items" at bounding box center [1102, 240] width 69 height 17
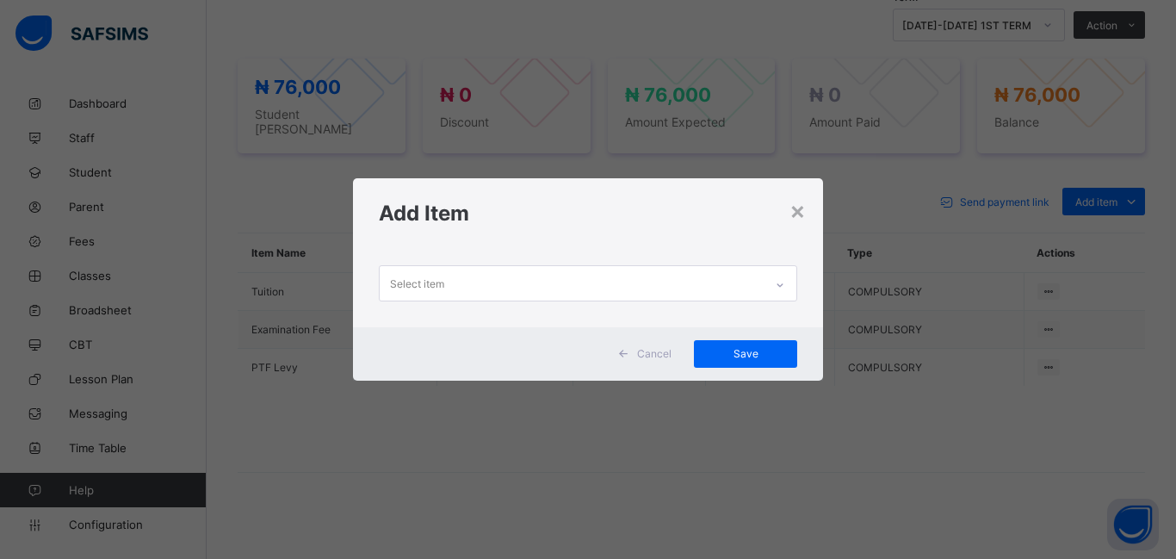
click at [461, 292] on div "Select item" at bounding box center [572, 283] width 384 height 34
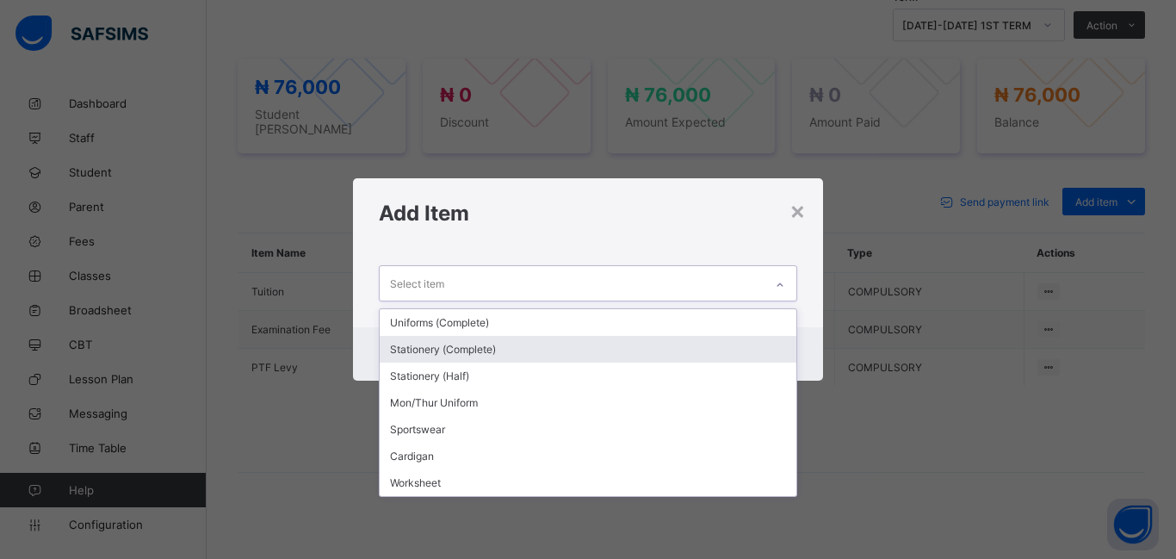
click at [471, 343] on div "Stationery (Complete)" at bounding box center [588, 349] width 417 height 27
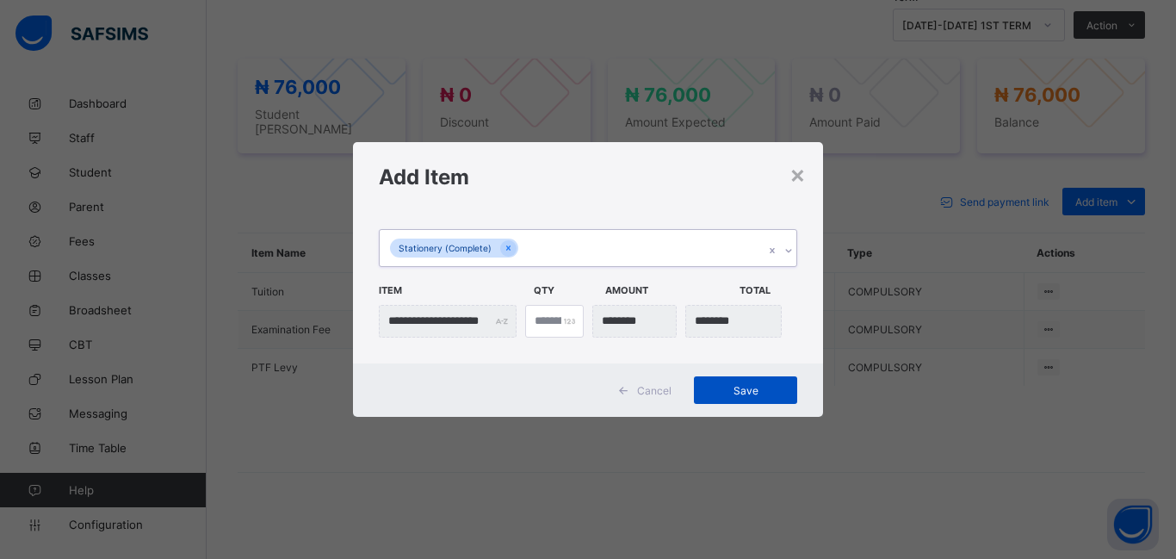
click at [754, 392] on span "Save" at bounding box center [745, 390] width 77 height 13
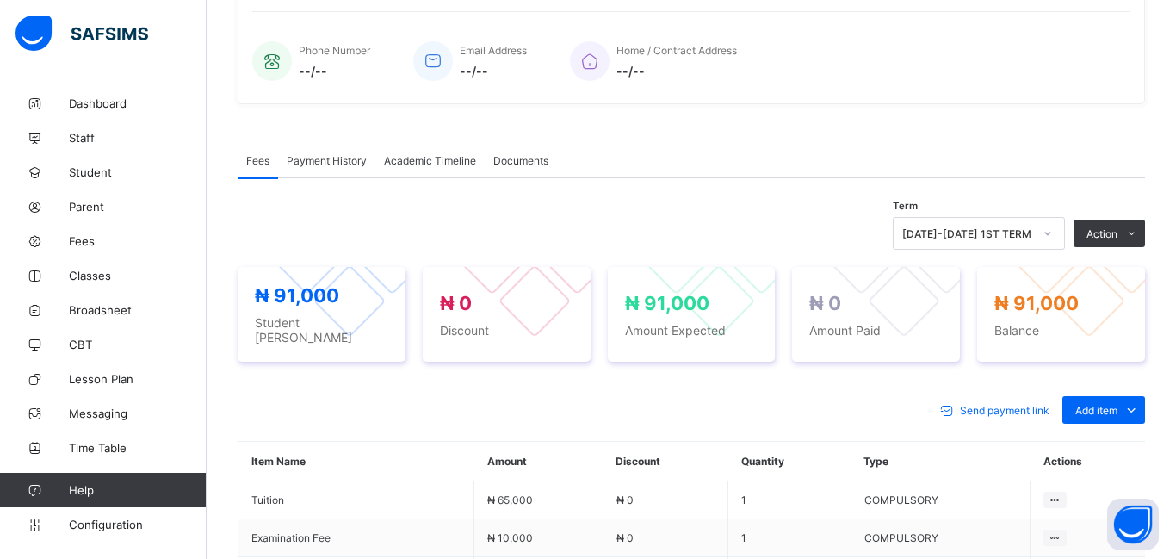
scroll to position [400, 0]
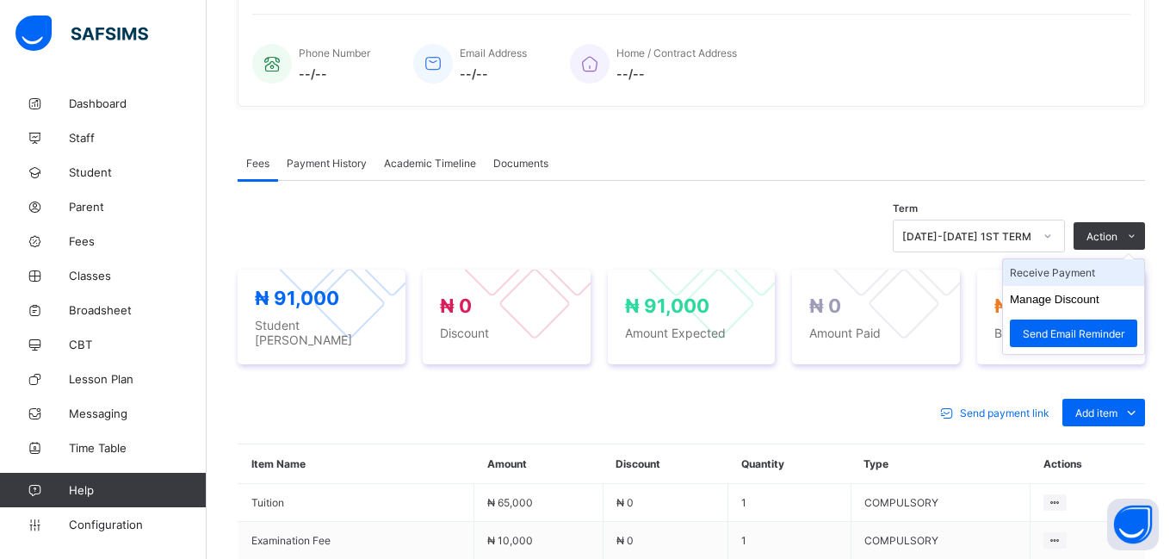
click at [1065, 277] on li "Receive Payment" at bounding box center [1073, 272] width 141 height 27
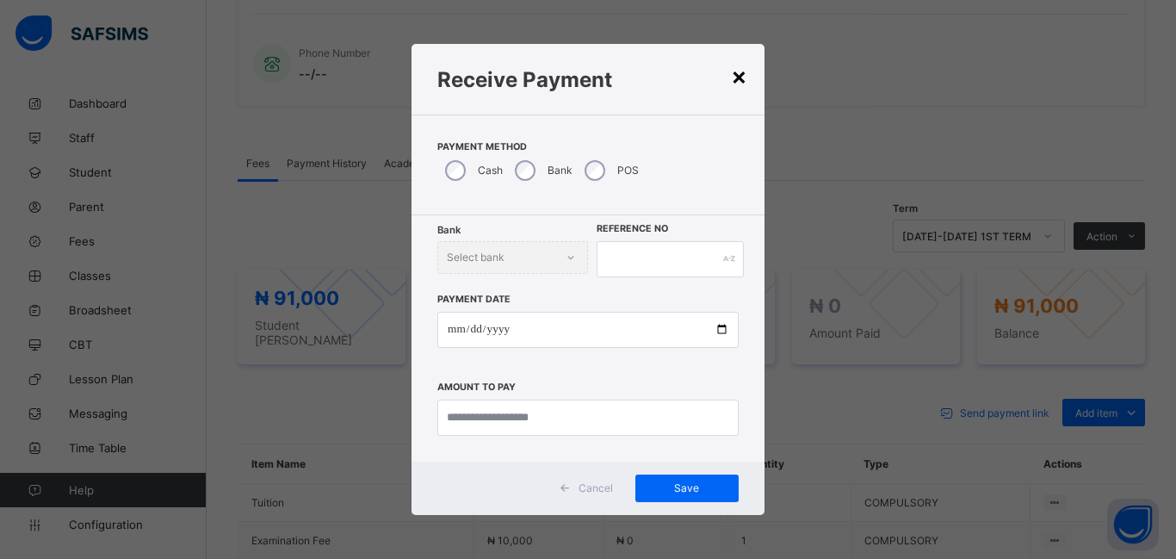
click at [739, 76] on div "×" at bounding box center [739, 75] width 16 height 29
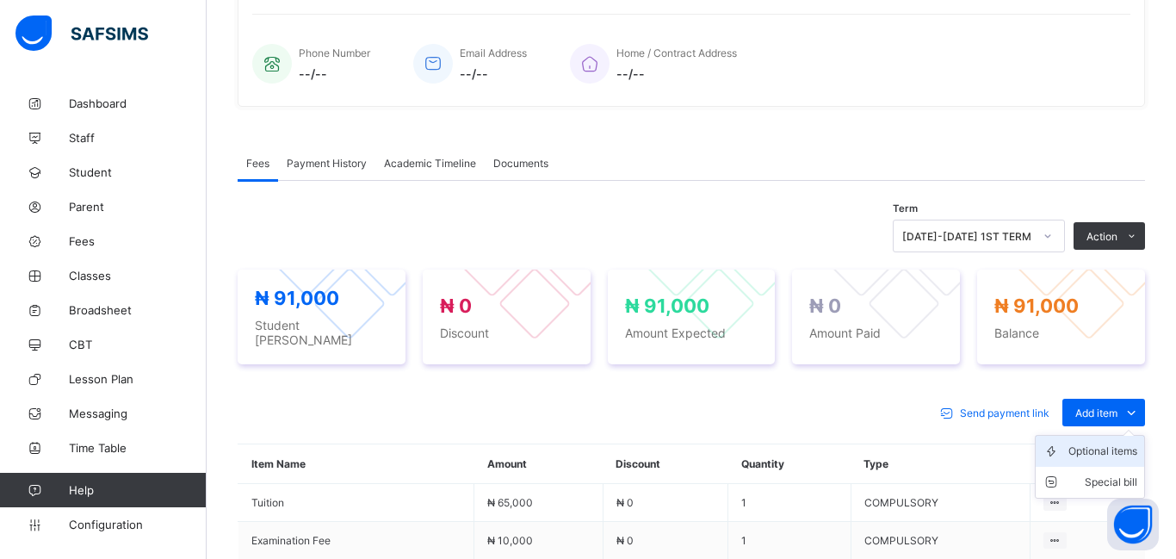
click at [1092, 447] on div "Optional items" at bounding box center [1102, 450] width 69 height 17
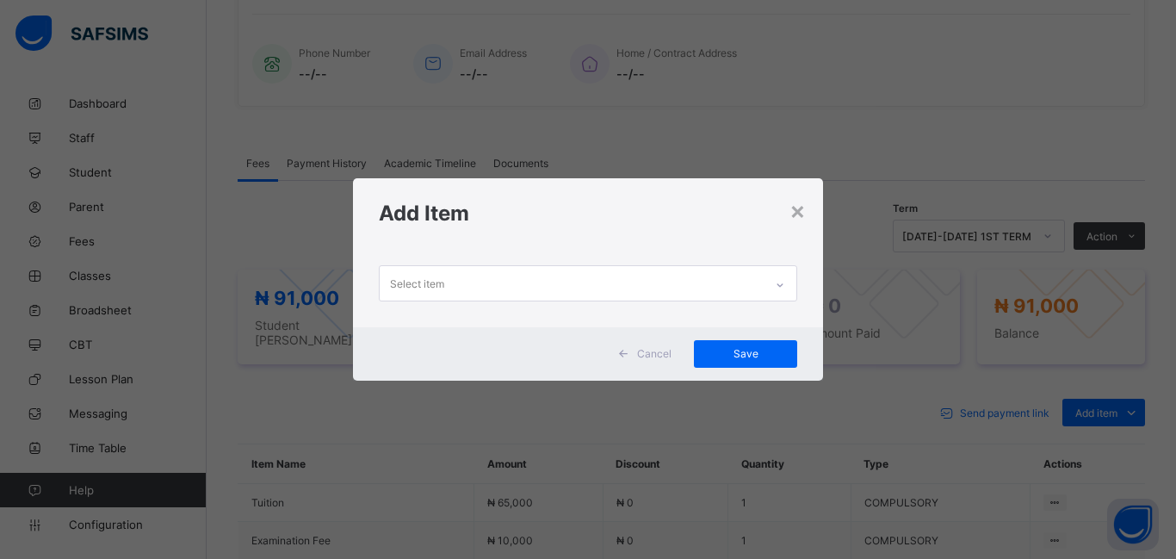
click at [411, 279] on div "Select item" at bounding box center [417, 283] width 54 height 33
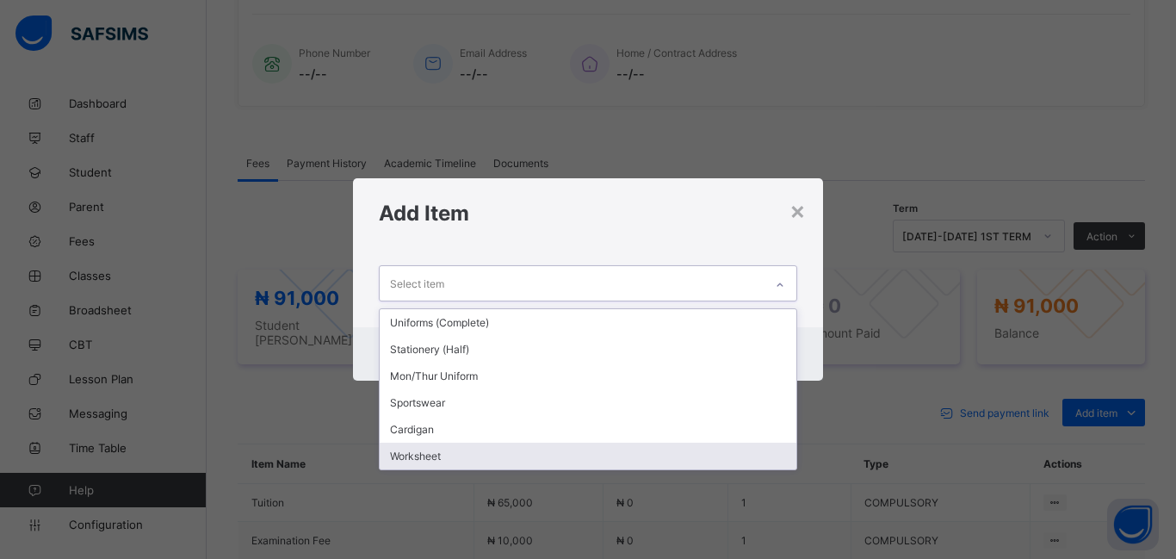
click at [494, 458] on div "Worksheet" at bounding box center [588, 455] width 417 height 27
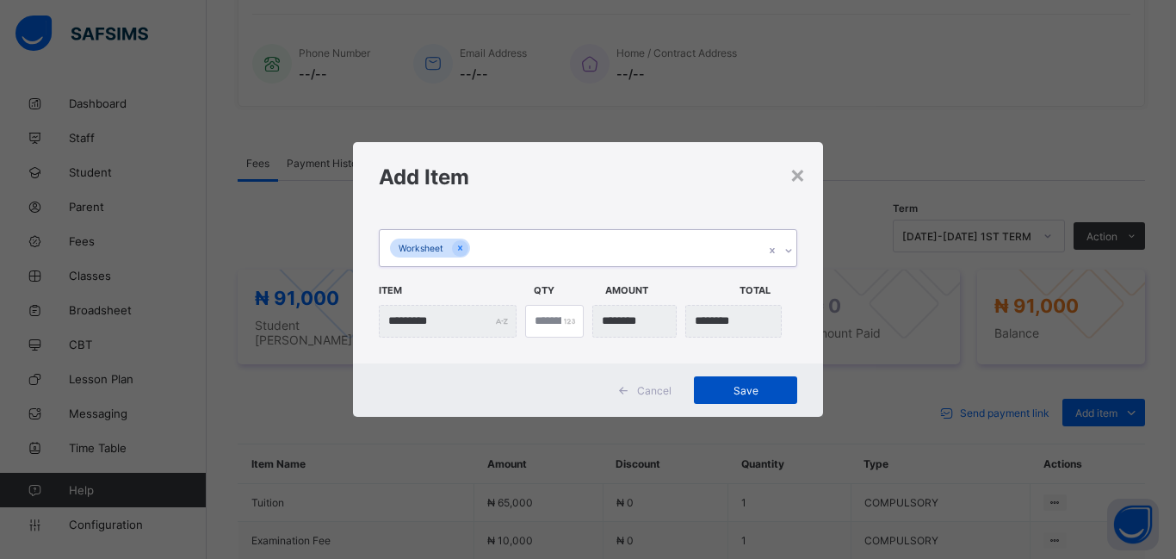
click at [729, 386] on span "Save" at bounding box center [745, 390] width 77 height 13
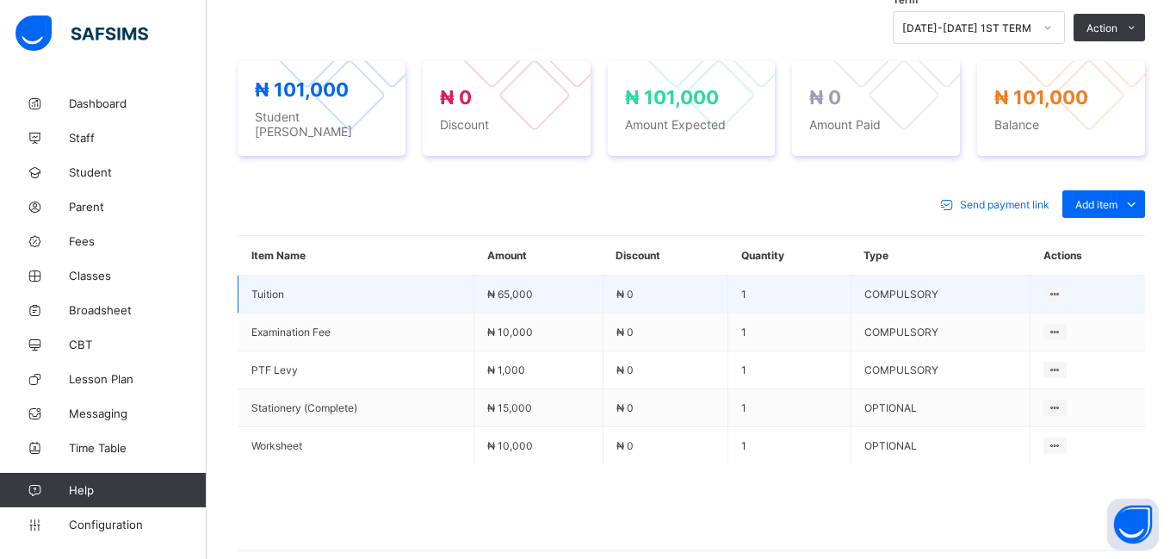
scroll to position [610, 0]
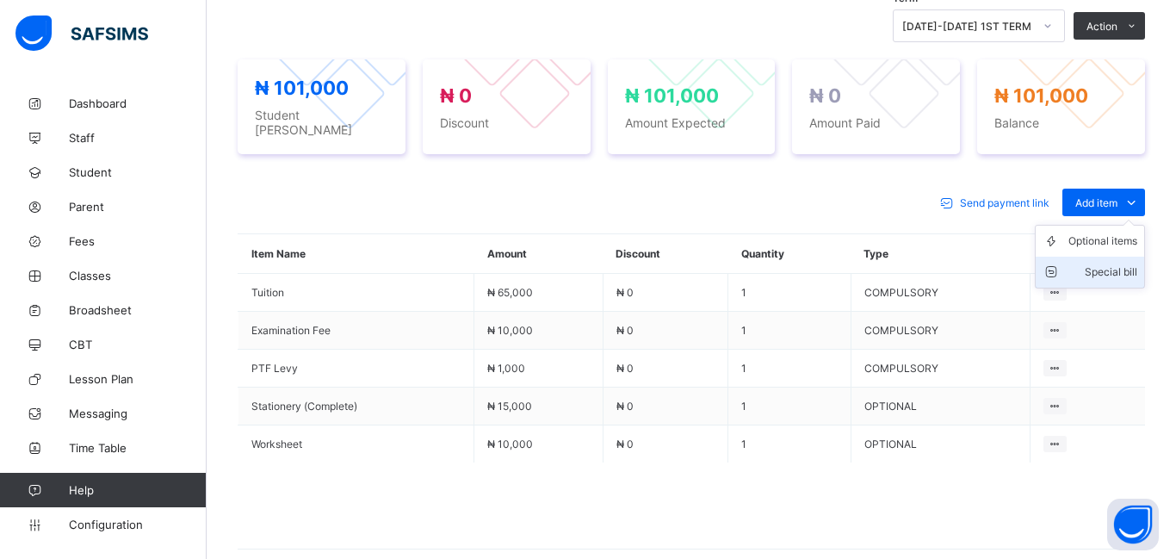
click at [1110, 265] on div "Special bill" at bounding box center [1102, 271] width 69 height 17
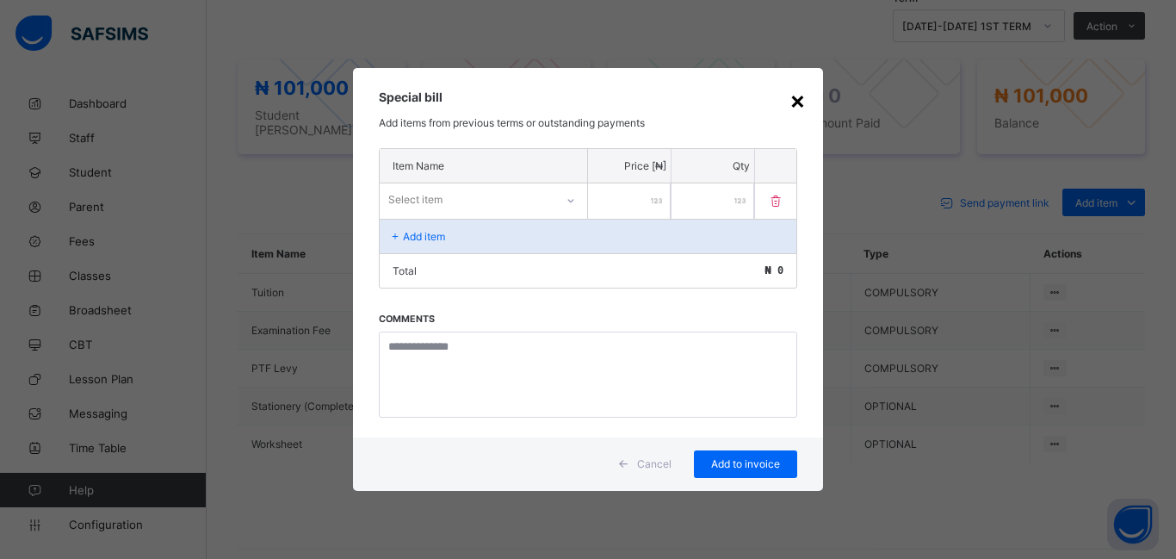
click at [800, 99] on div "×" at bounding box center [797, 99] width 16 height 29
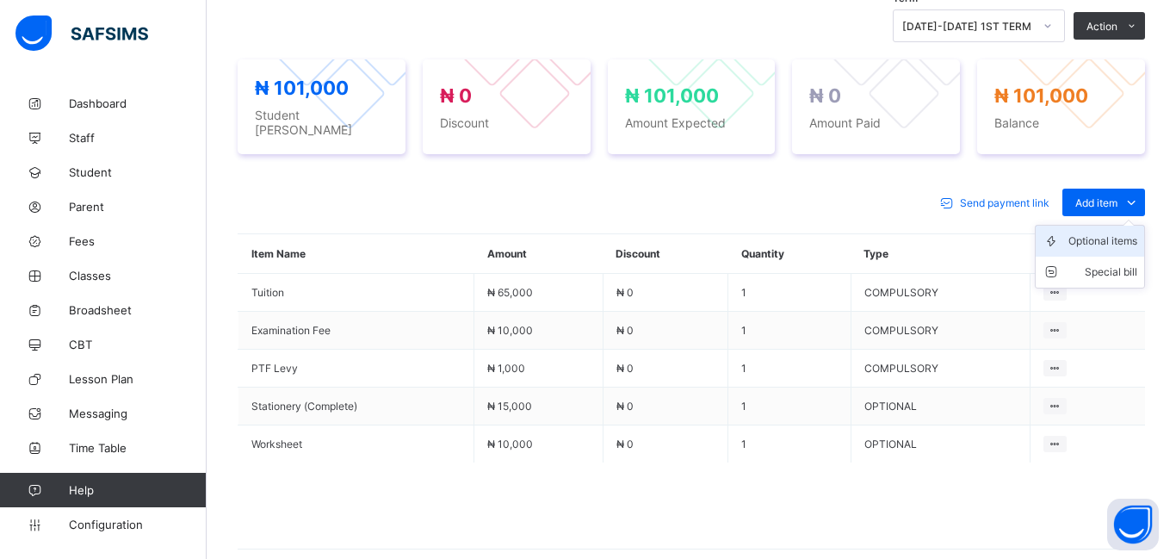
click at [1089, 232] on div "Optional items" at bounding box center [1102, 240] width 69 height 17
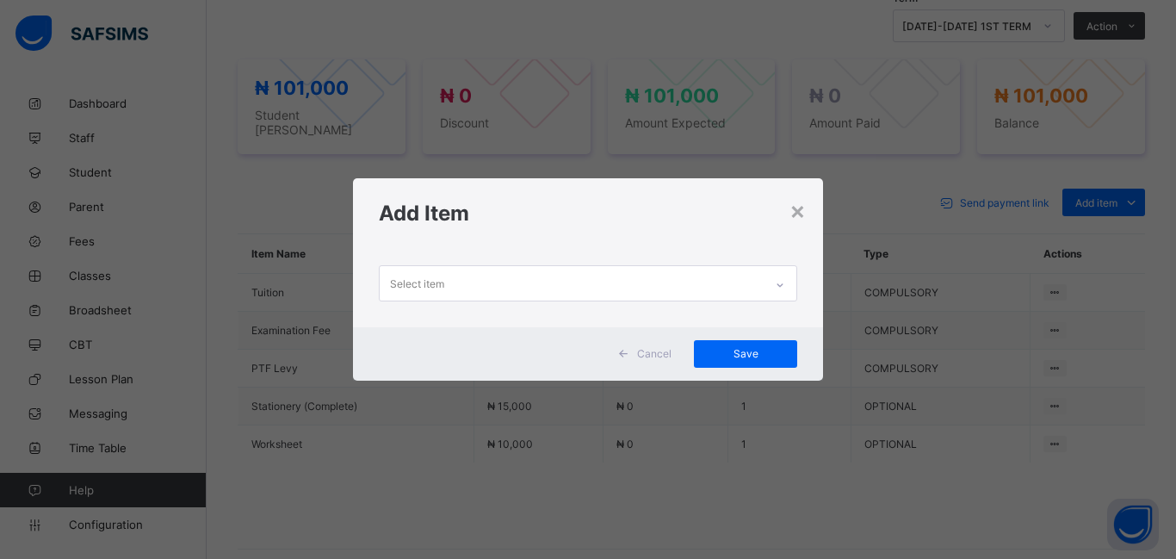
click at [399, 287] on div "Select item" at bounding box center [417, 283] width 54 height 33
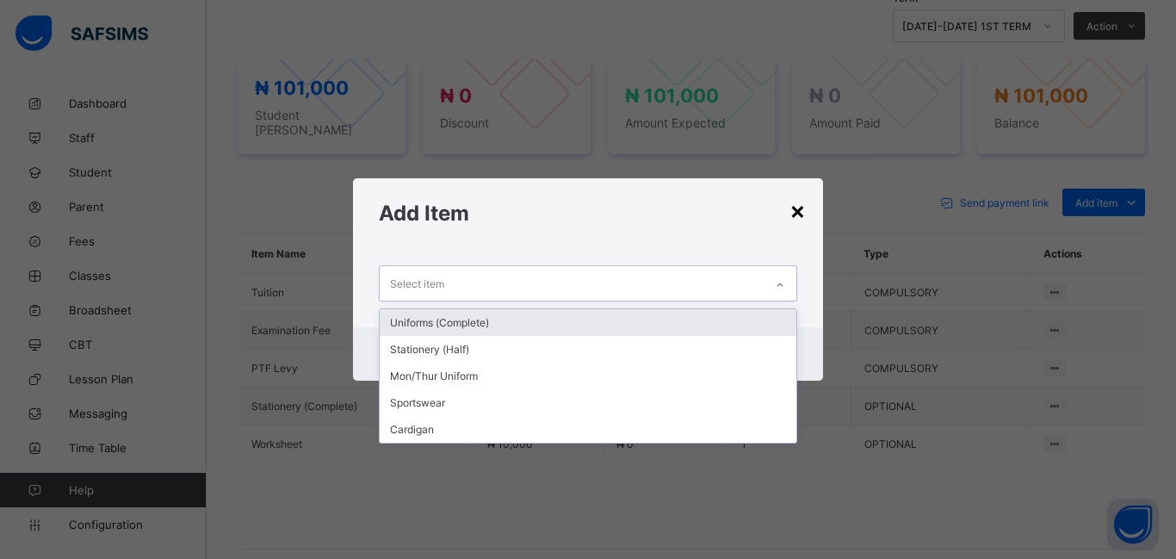
click at [799, 214] on div "×" at bounding box center [797, 209] width 16 height 29
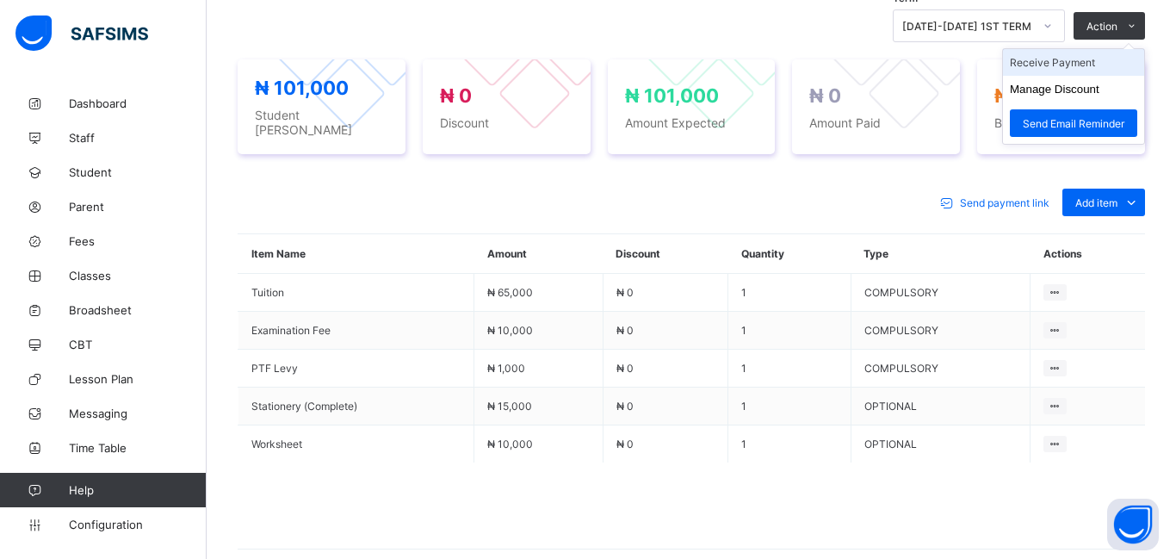
click at [1067, 68] on li "Receive Payment" at bounding box center [1073, 62] width 141 height 27
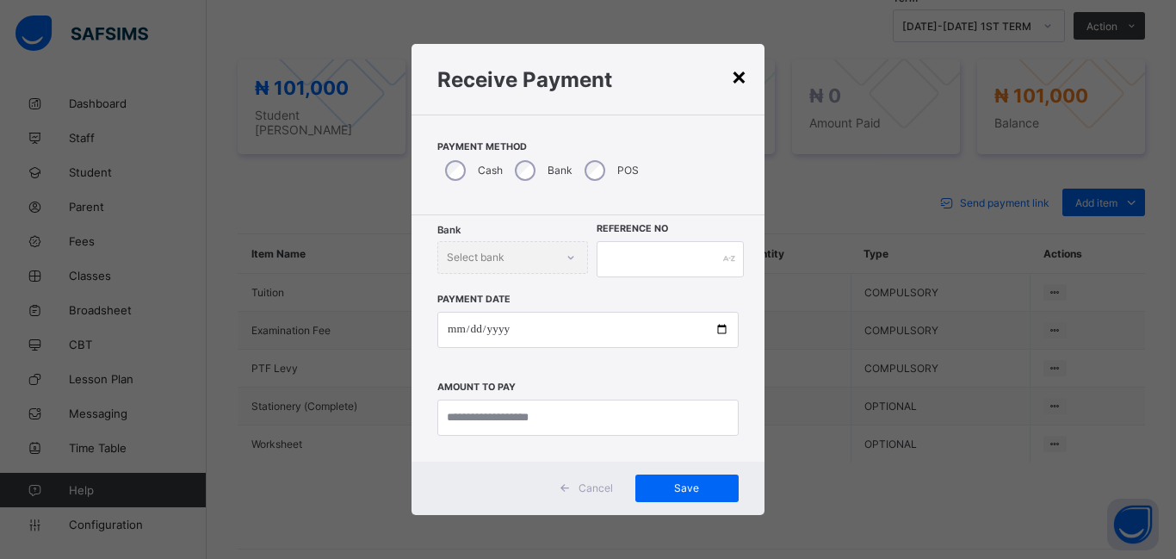
click at [743, 80] on div "×" at bounding box center [739, 75] width 16 height 29
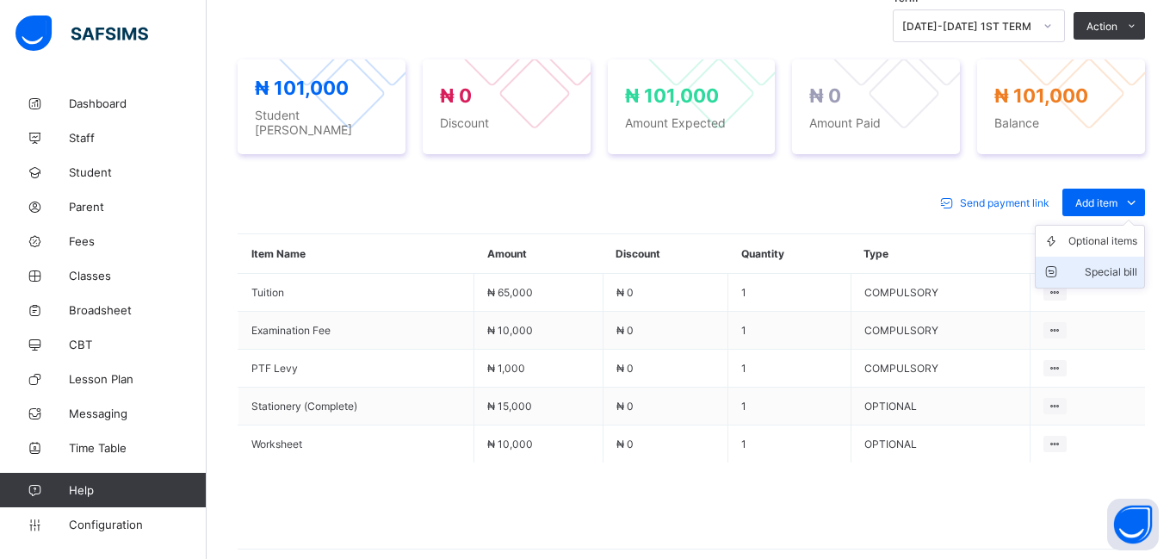
click at [1111, 275] on li "Special bill" at bounding box center [1089, 271] width 108 height 31
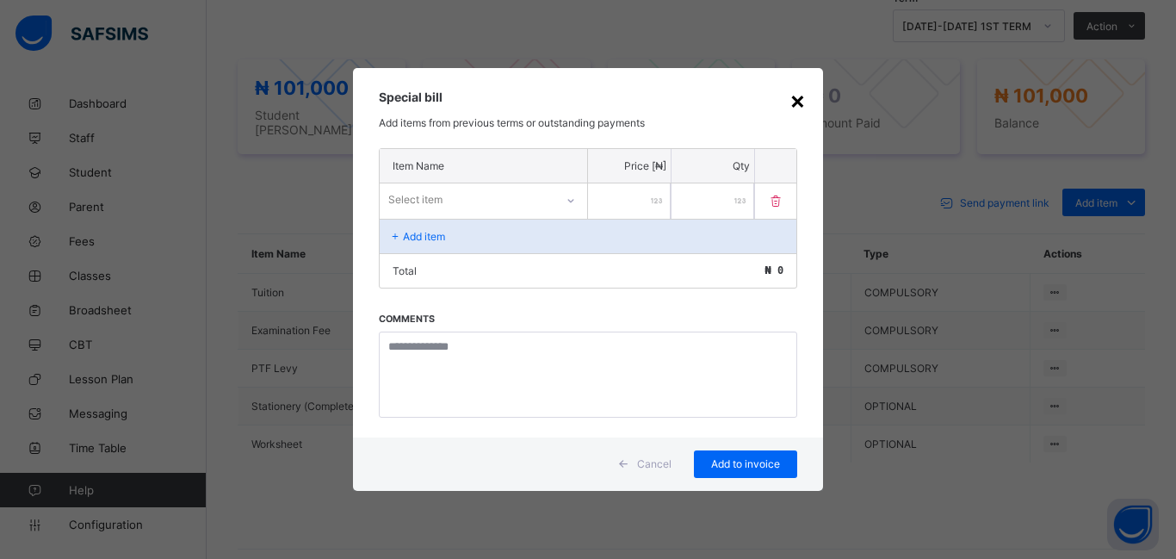
click at [796, 102] on div "×" at bounding box center [797, 99] width 16 height 29
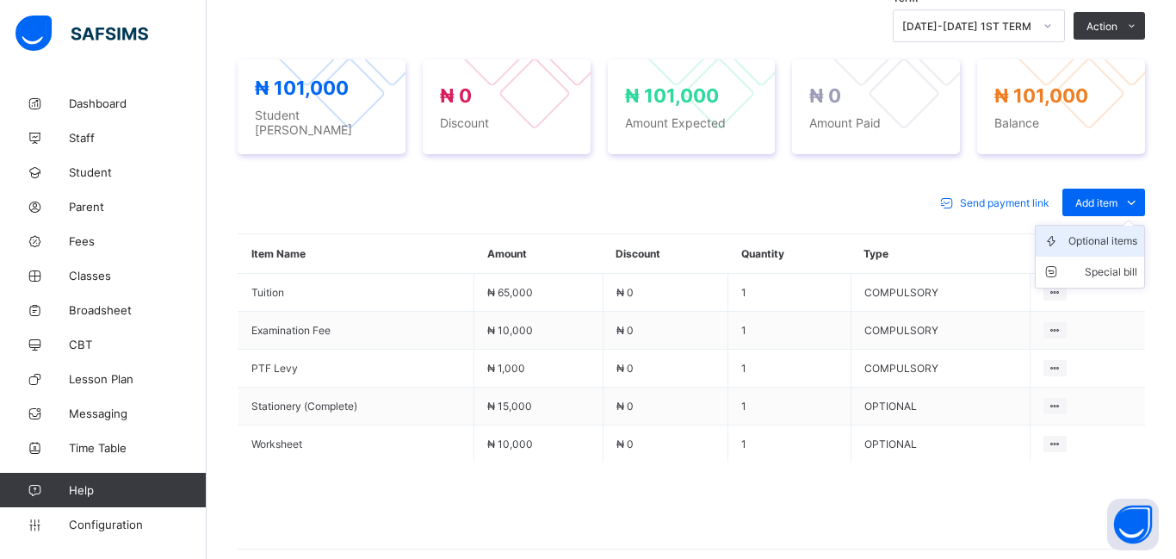
click at [1096, 232] on div "Optional items" at bounding box center [1102, 240] width 69 height 17
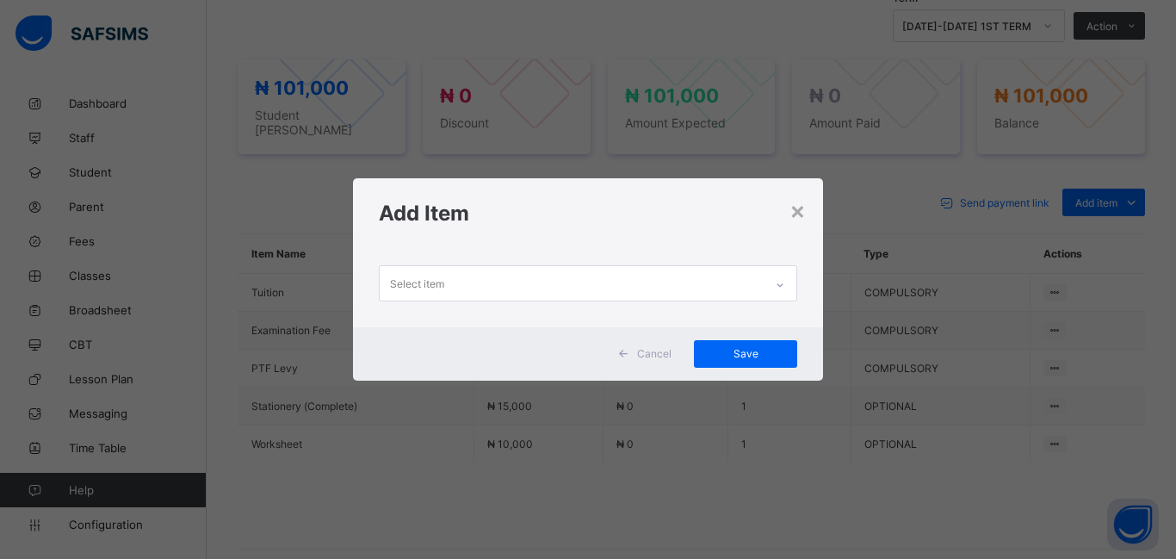
click at [409, 283] on div "Select item" at bounding box center [417, 283] width 54 height 33
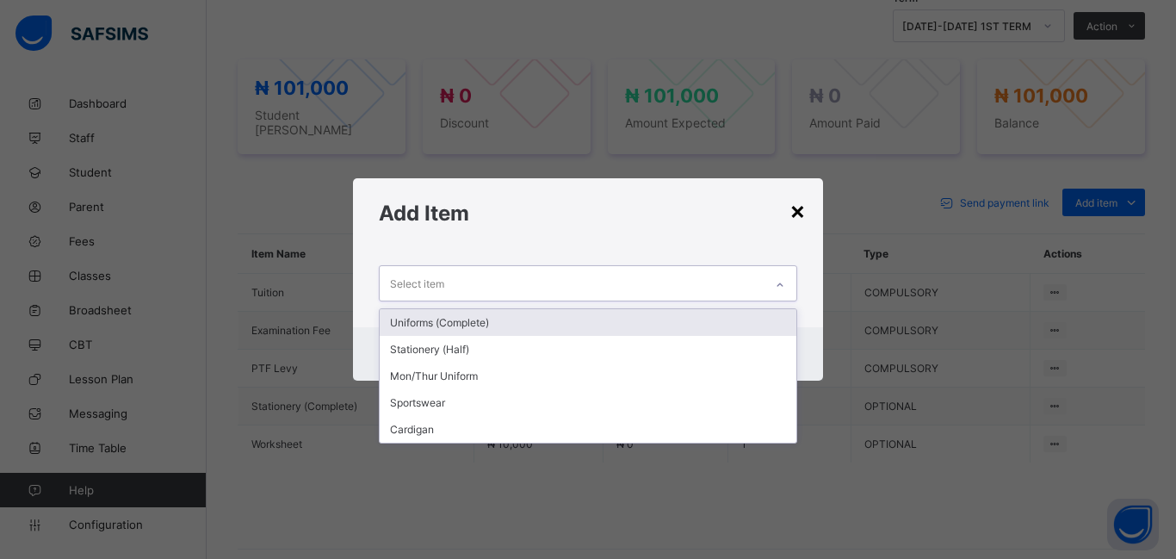
click at [800, 213] on div "×" at bounding box center [797, 209] width 16 height 29
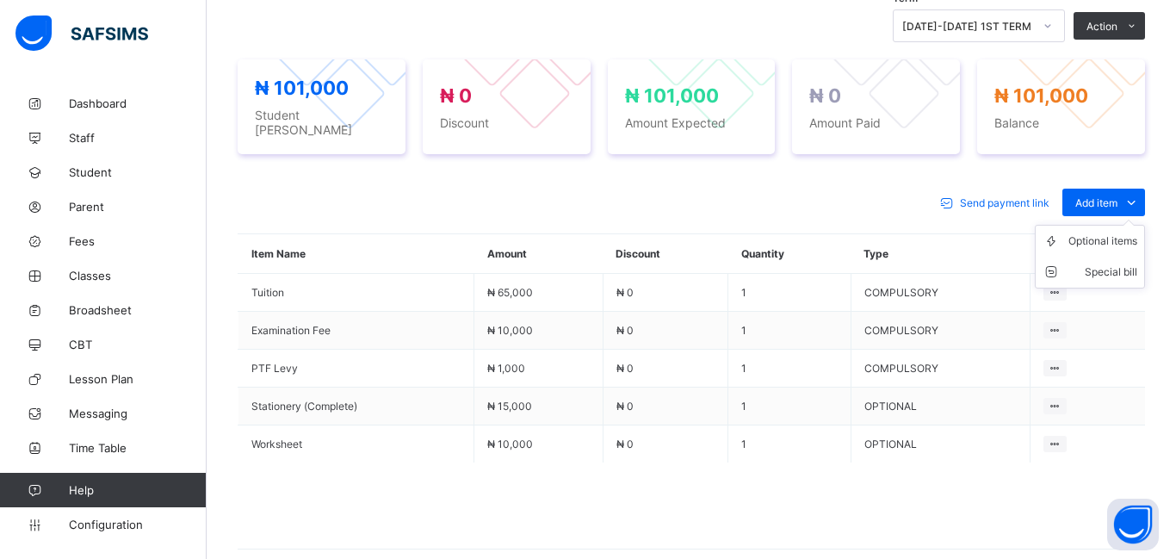
click at [1098, 225] on ul "Optional items Special bill" at bounding box center [1089, 257] width 110 height 64
click at [1108, 232] on div "Optional items" at bounding box center [1102, 240] width 69 height 17
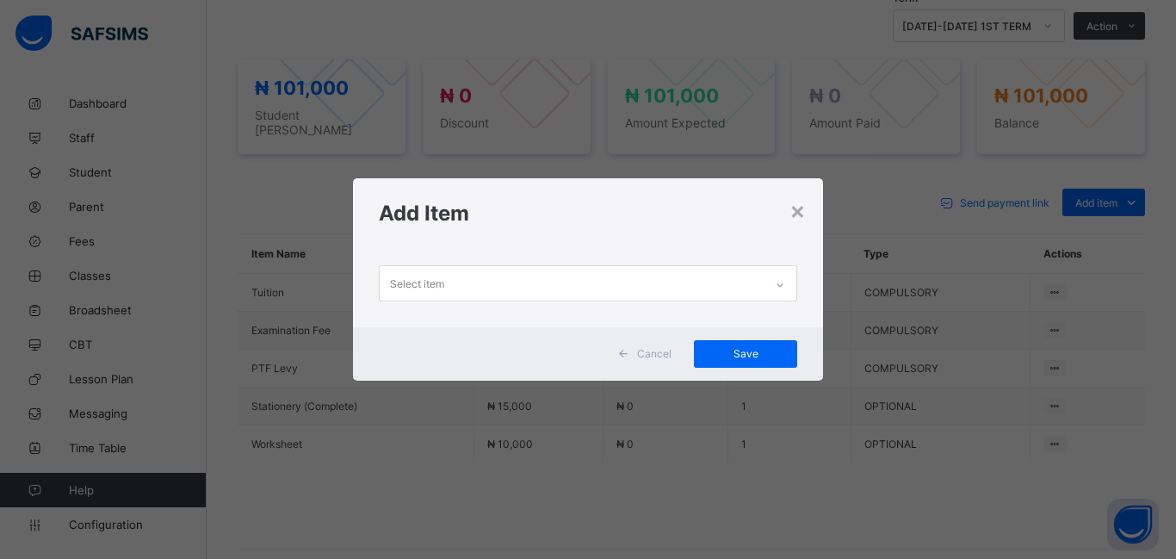
click at [445, 283] on div "Select item" at bounding box center [572, 283] width 384 height 34
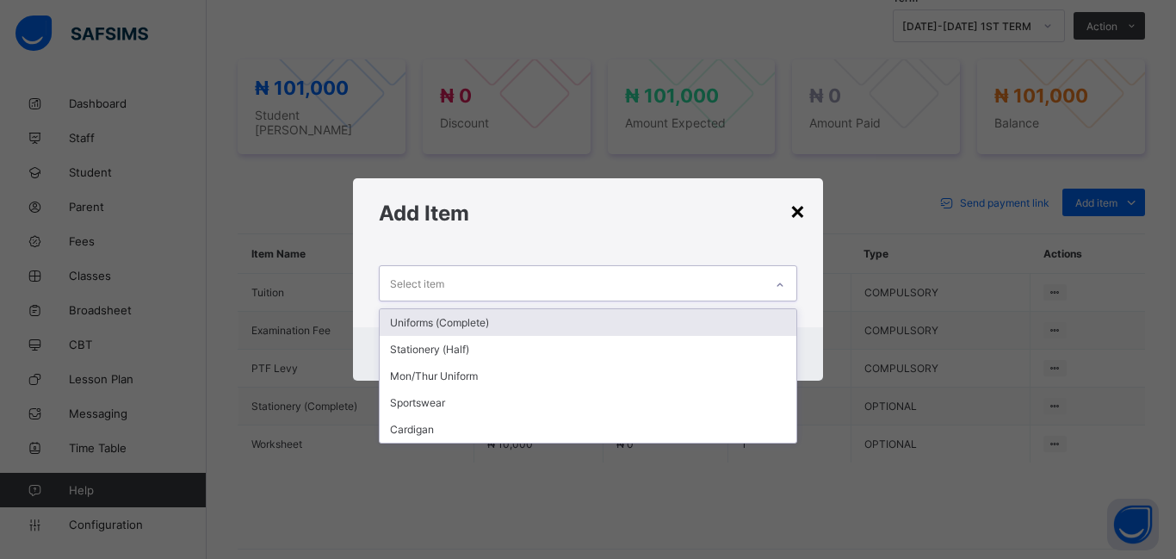
click at [794, 219] on div "×" at bounding box center [797, 209] width 16 height 29
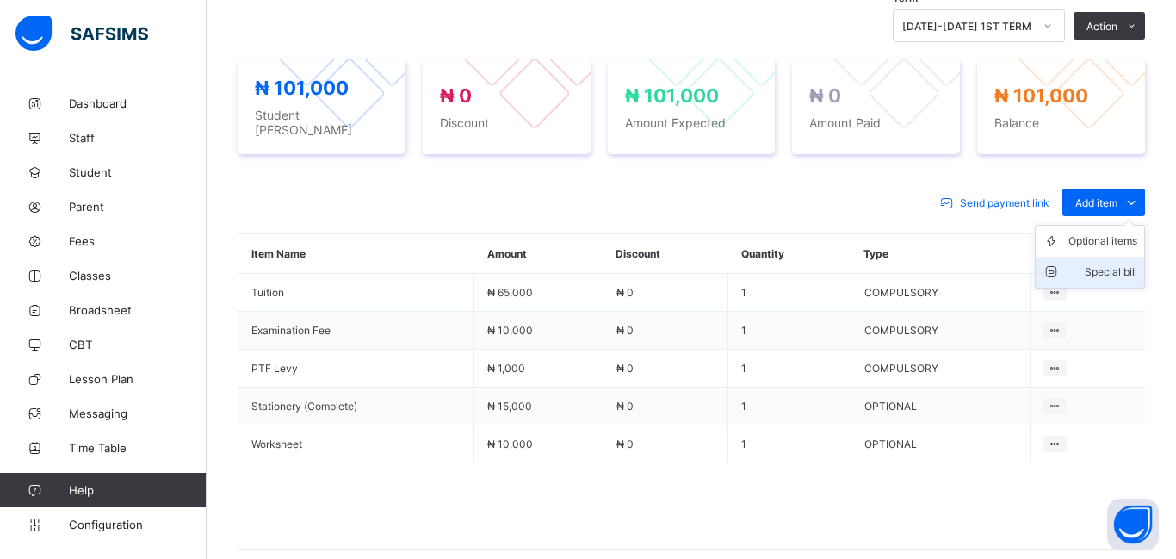
click at [1120, 270] on div "Special bill" at bounding box center [1102, 271] width 69 height 17
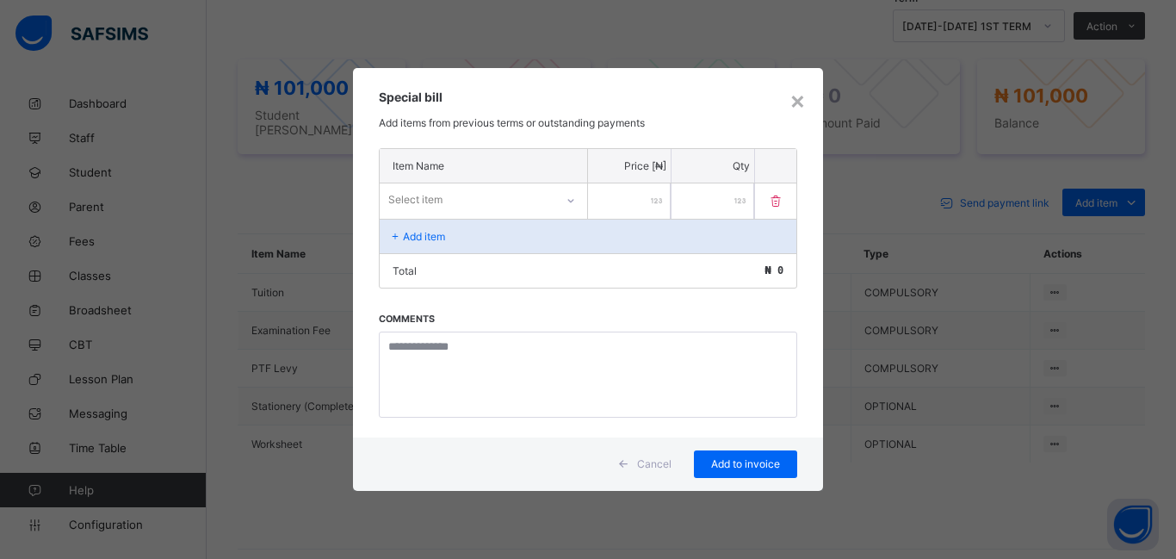
click at [404, 201] on div "Select item" at bounding box center [415, 199] width 54 height 33
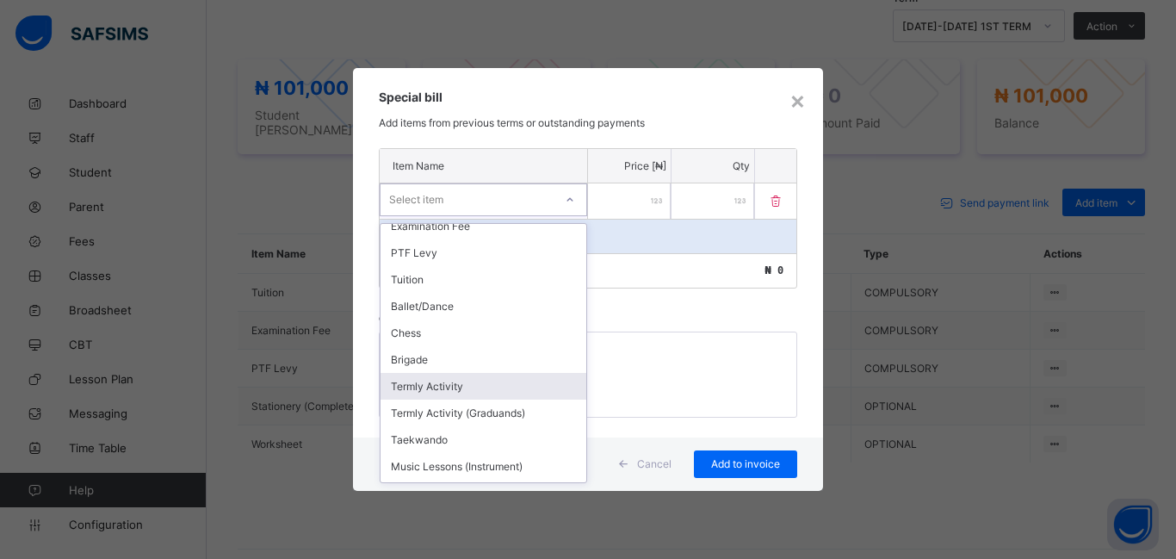
scroll to position [555, 0]
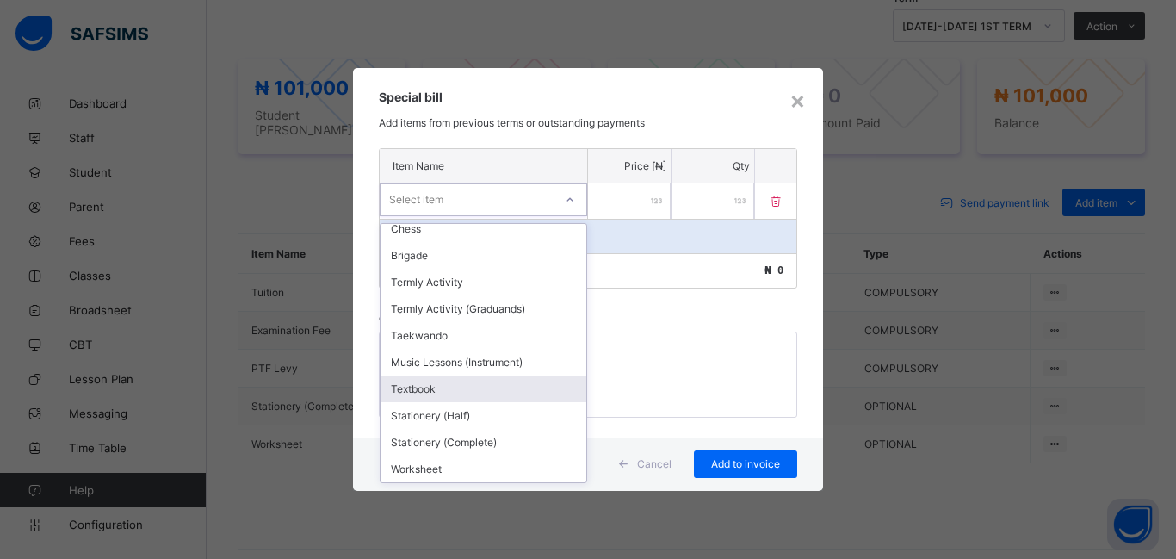
click at [448, 382] on div "Textbook" at bounding box center [483, 388] width 206 height 27
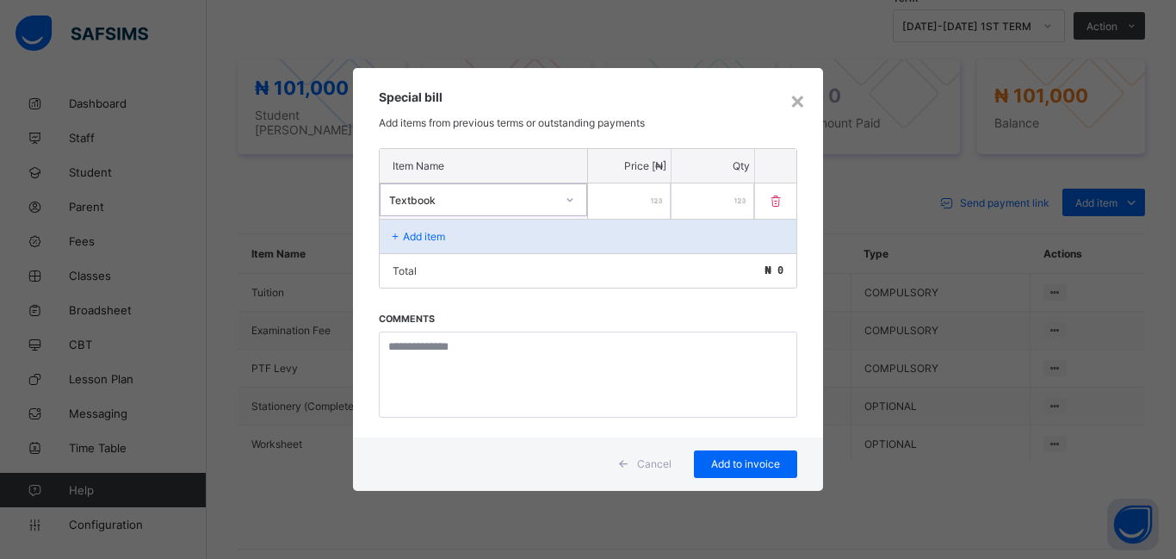
click at [613, 201] on input "number" at bounding box center [629, 200] width 83 height 35
type input "*****"
click at [762, 470] on div "Add to invoice" at bounding box center [745, 464] width 103 height 28
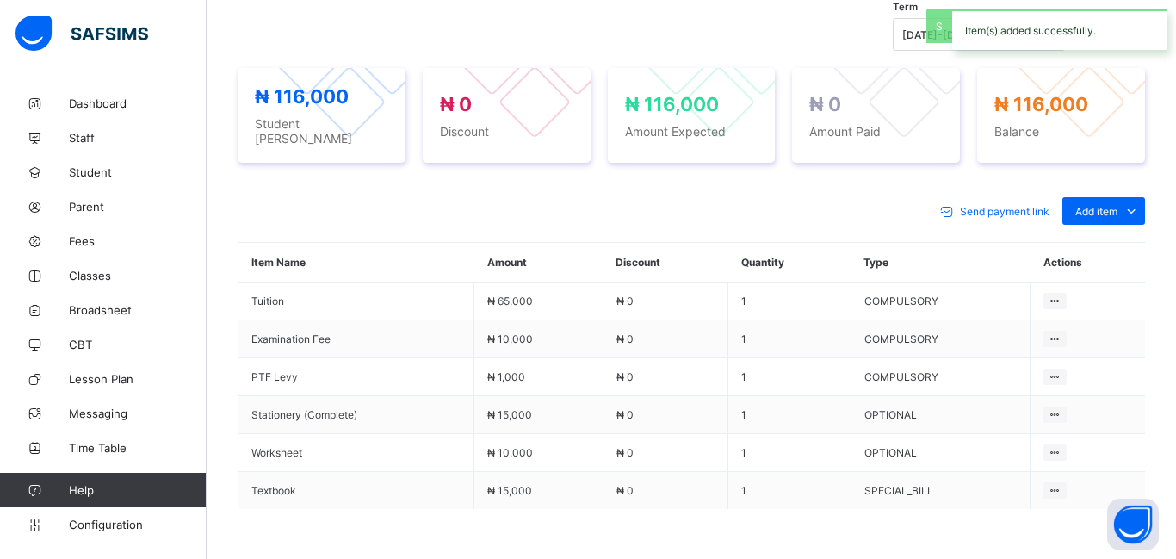
scroll to position [610, 0]
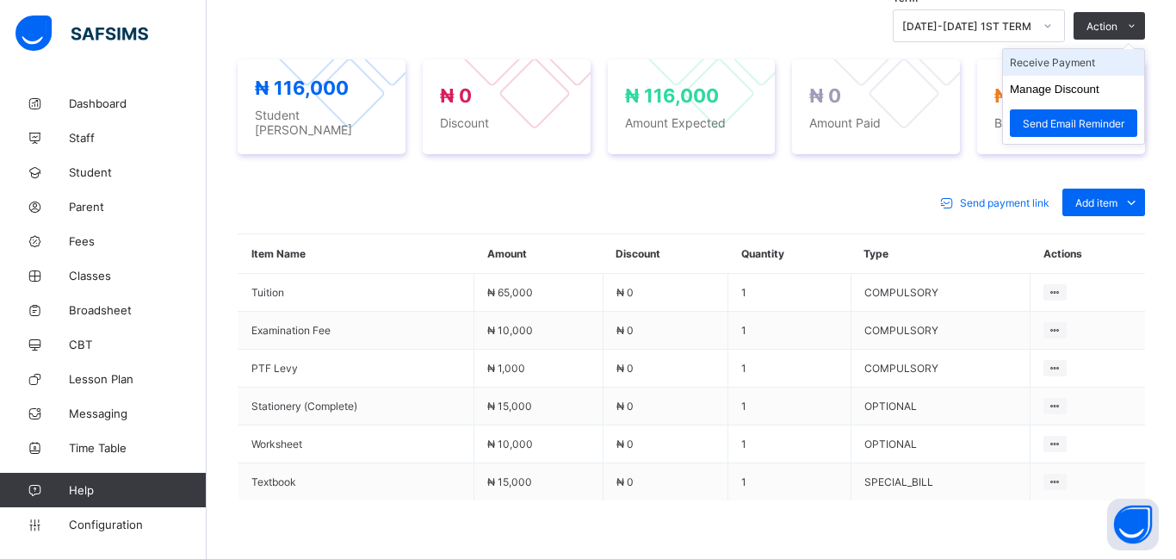
click at [1066, 61] on li "Receive Payment" at bounding box center [1073, 62] width 141 height 27
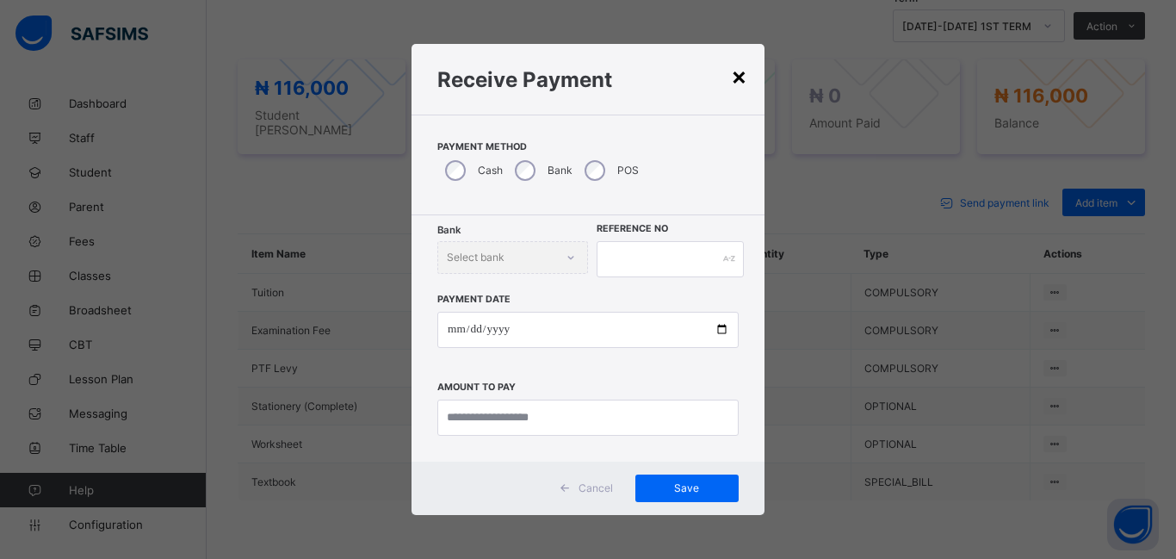
click at [741, 79] on div "×" at bounding box center [739, 75] width 16 height 29
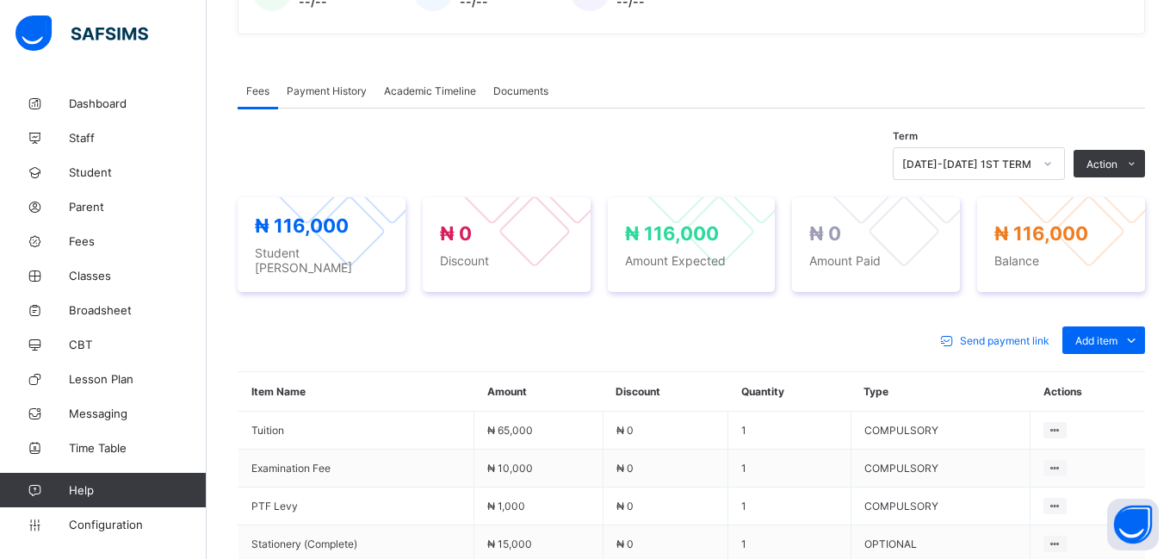
scroll to position [470, 0]
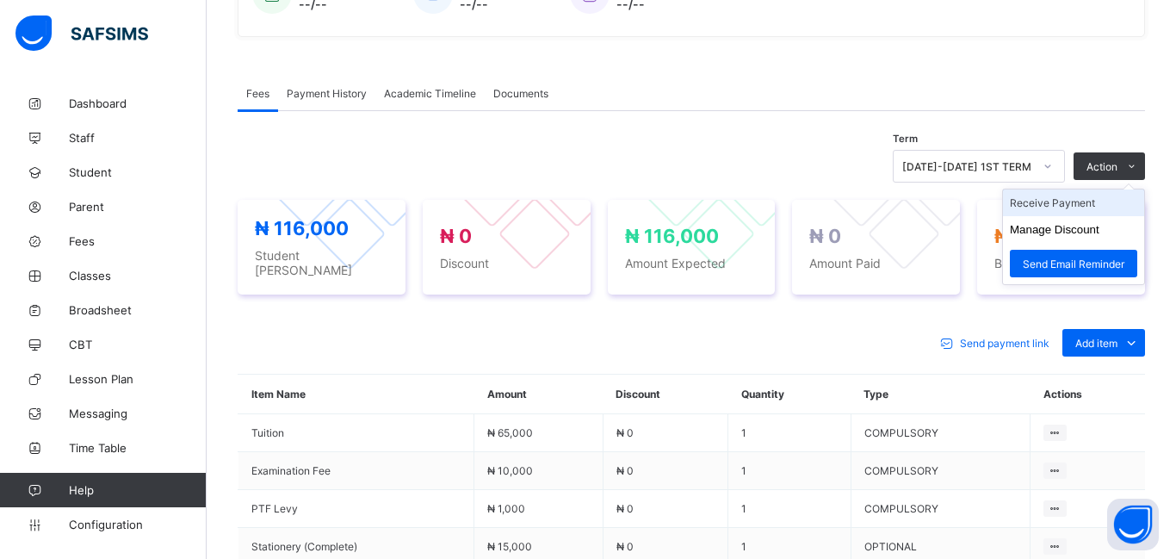
click at [1059, 212] on li "Receive Payment" at bounding box center [1073, 202] width 141 height 27
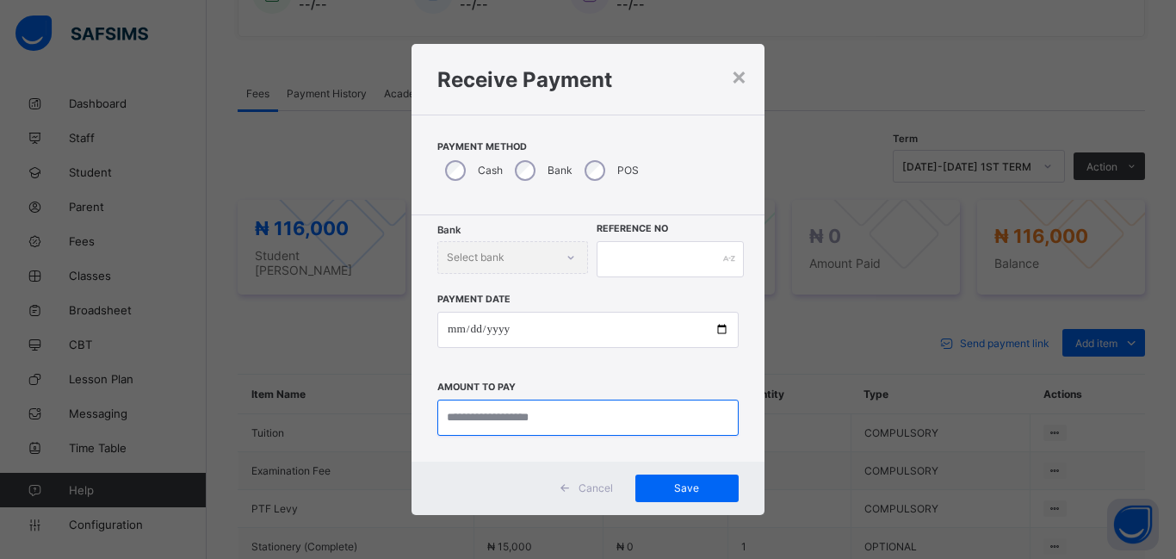
click at [493, 427] on input "currency" at bounding box center [587, 417] width 301 height 36
type input "********"
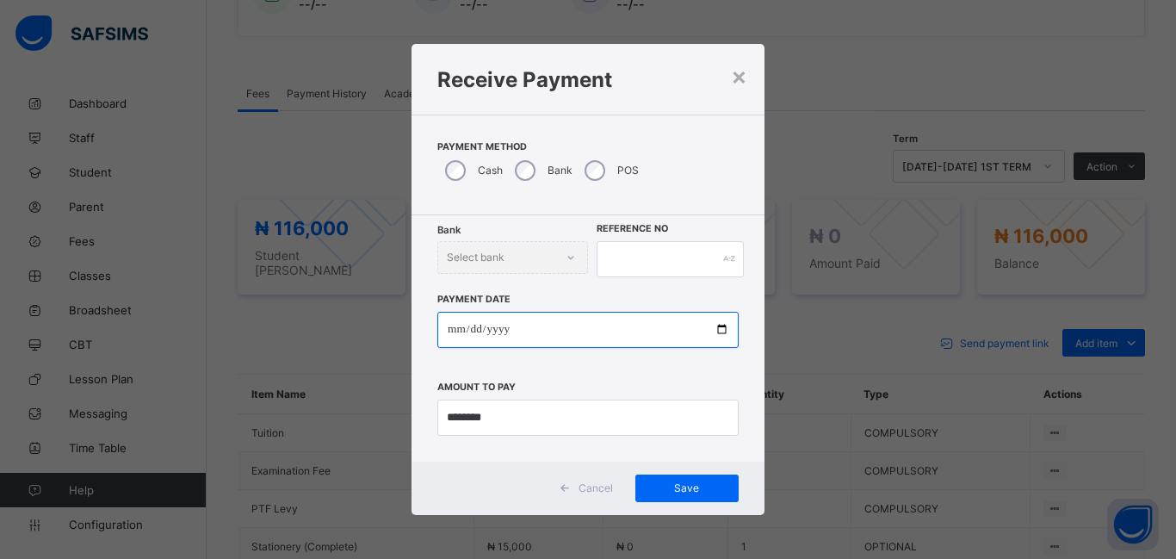
click at [457, 330] on input "date" at bounding box center [587, 330] width 301 height 36
click at [451, 330] on input "date" at bounding box center [587, 330] width 301 height 36
type input "**********"
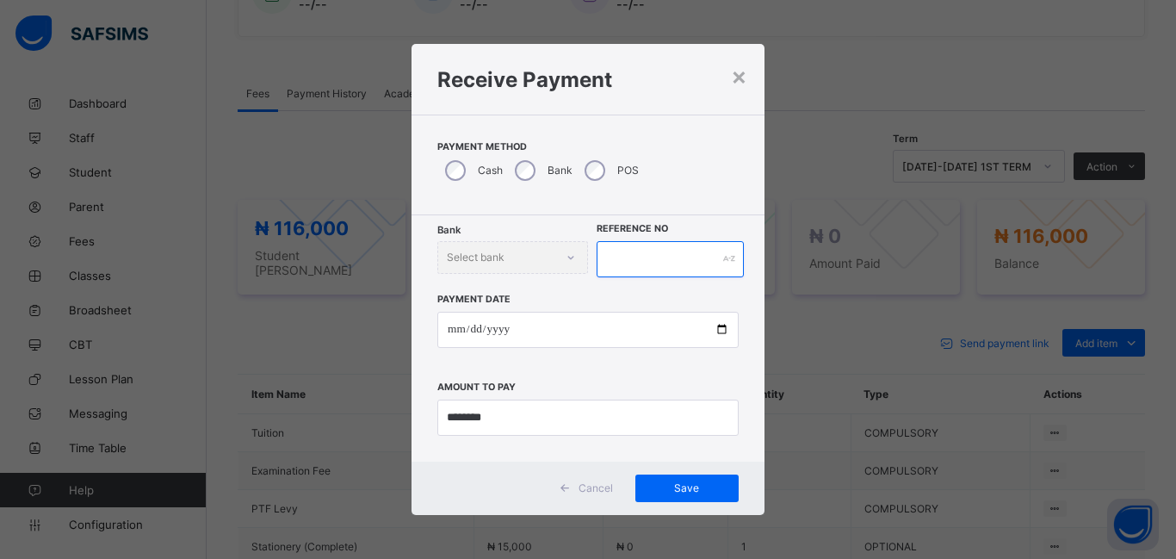
click at [633, 272] on input "text" at bounding box center [669, 259] width 147 height 36
type input "******"
click at [681, 485] on span "Save" at bounding box center [686, 487] width 77 height 13
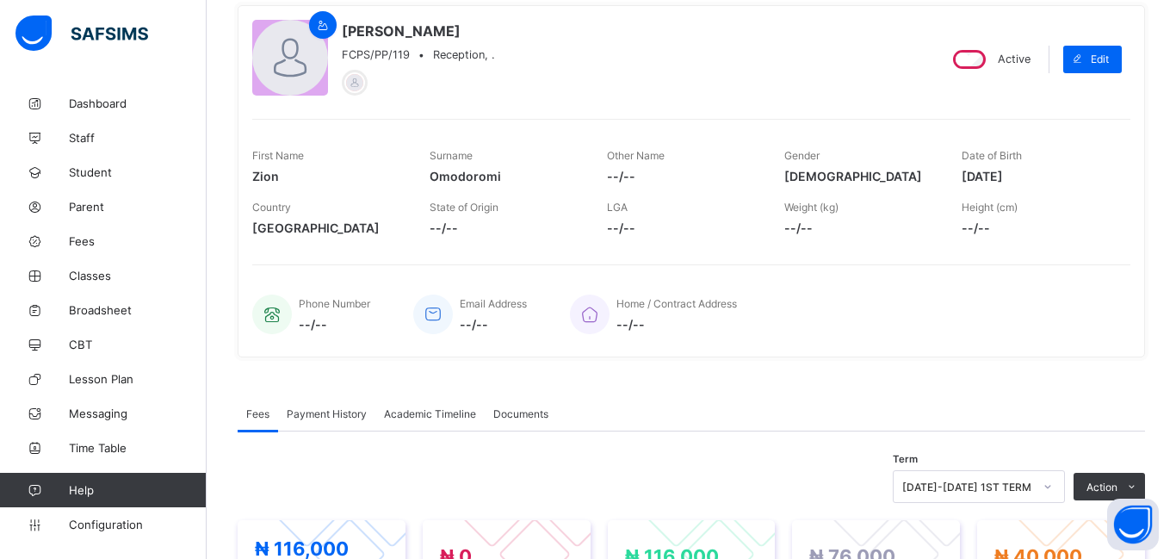
scroll to position [0, 0]
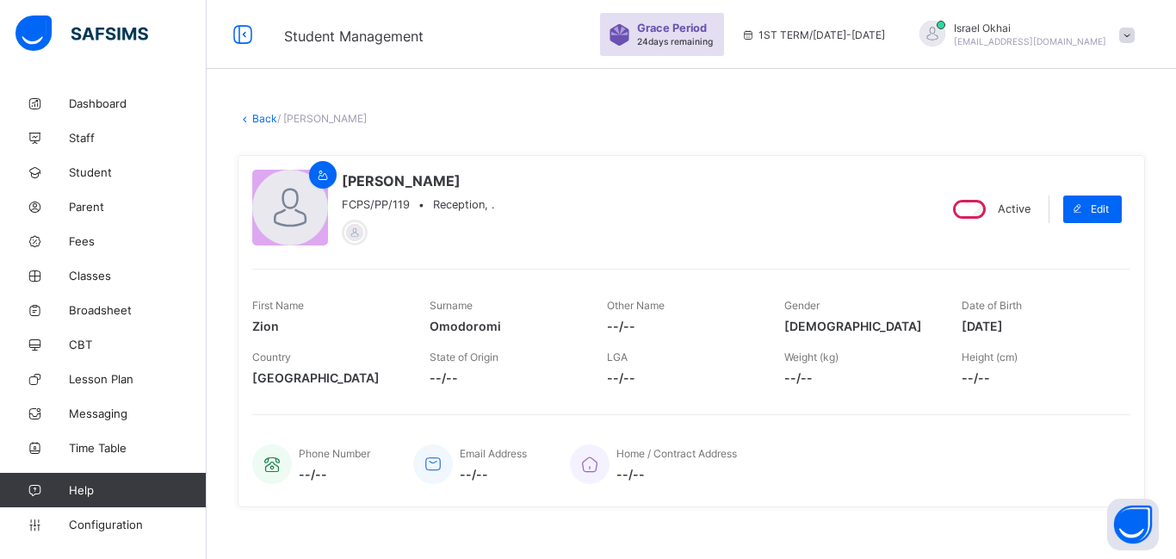
click at [263, 119] on link "Back" at bounding box center [264, 118] width 25 height 13
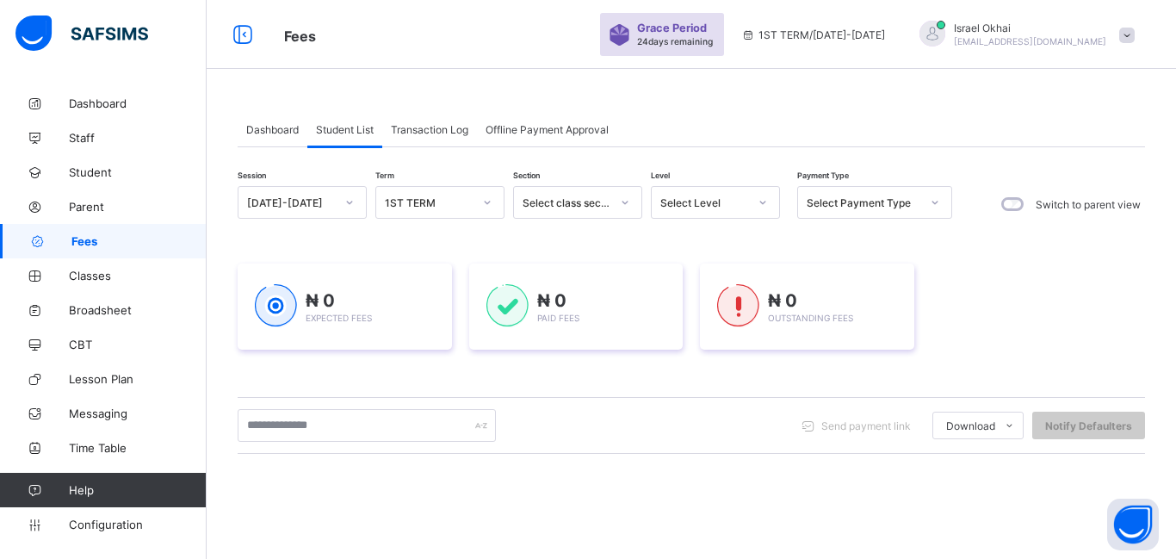
click at [717, 203] on div "Select Level" at bounding box center [704, 202] width 88 height 13
click at [713, 293] on div "Reception" at bounding box center [714, 293] width 127 height 27
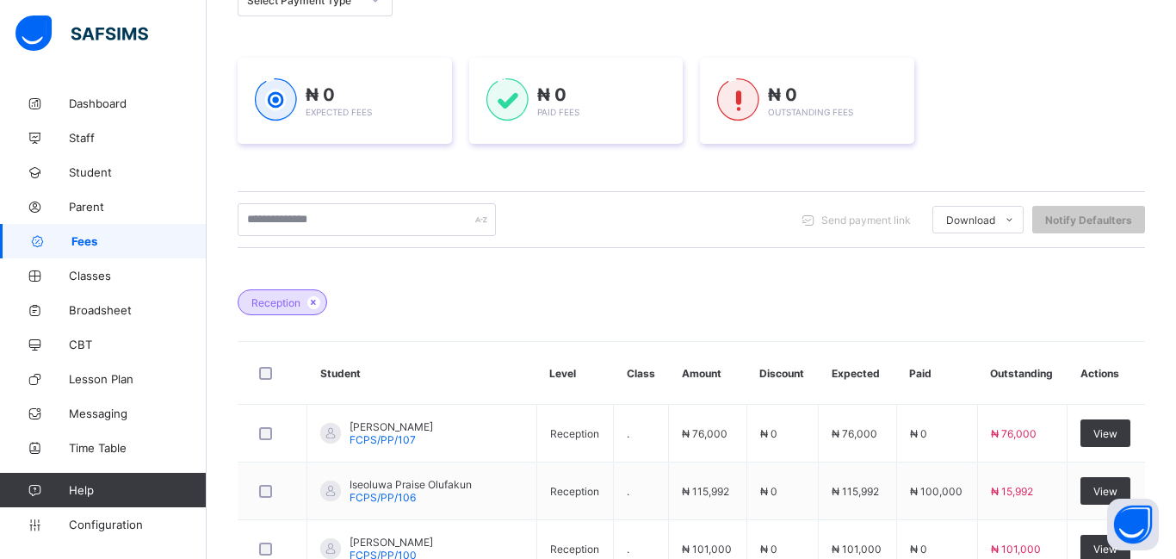
scroll to position [220, 0]
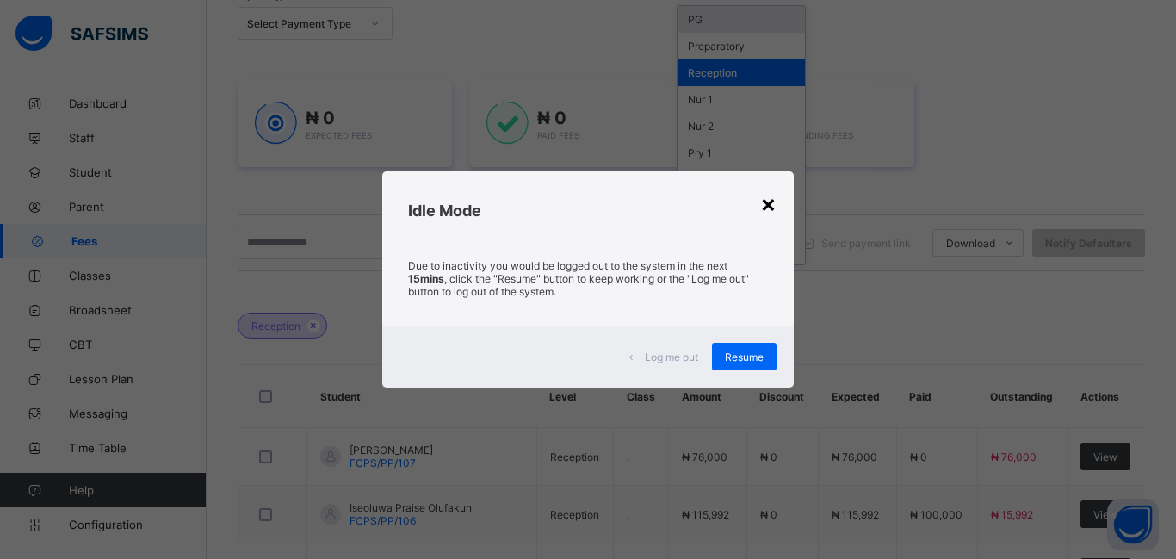
click at [765, 207] on div "×" at bounding box center [768, 202] width 16 height 29
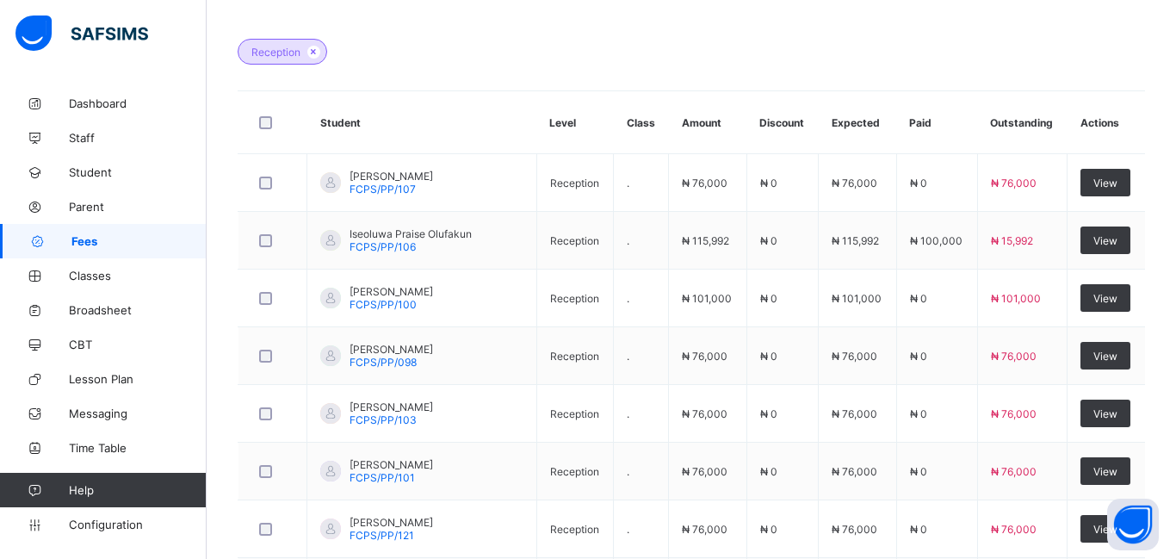
scroll to position [0, 0]
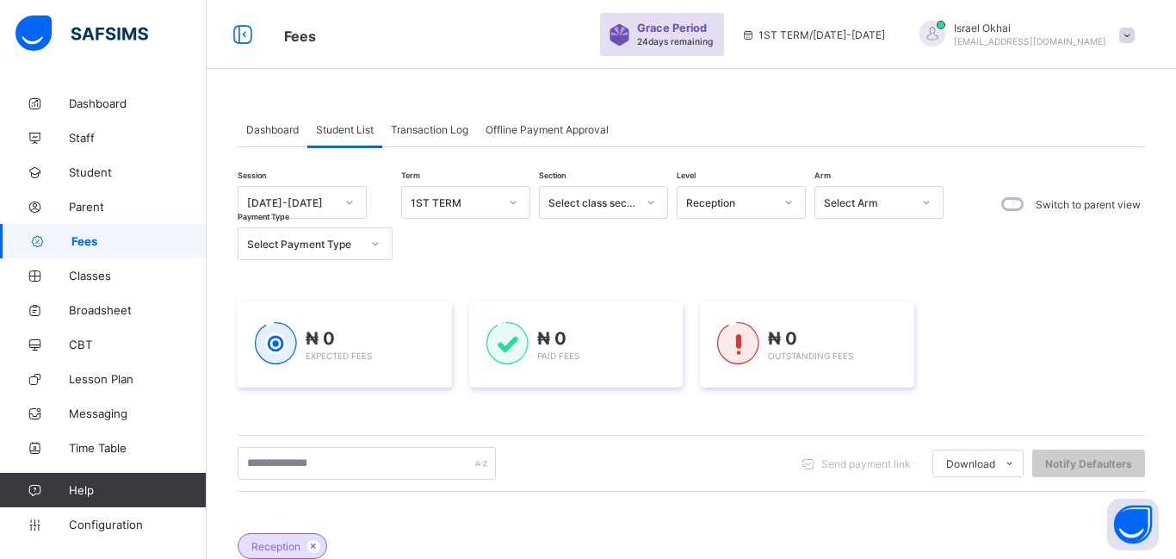
click at [590, 192] on div "Select class section" at bounding box center [587, 202] width 95 height 24
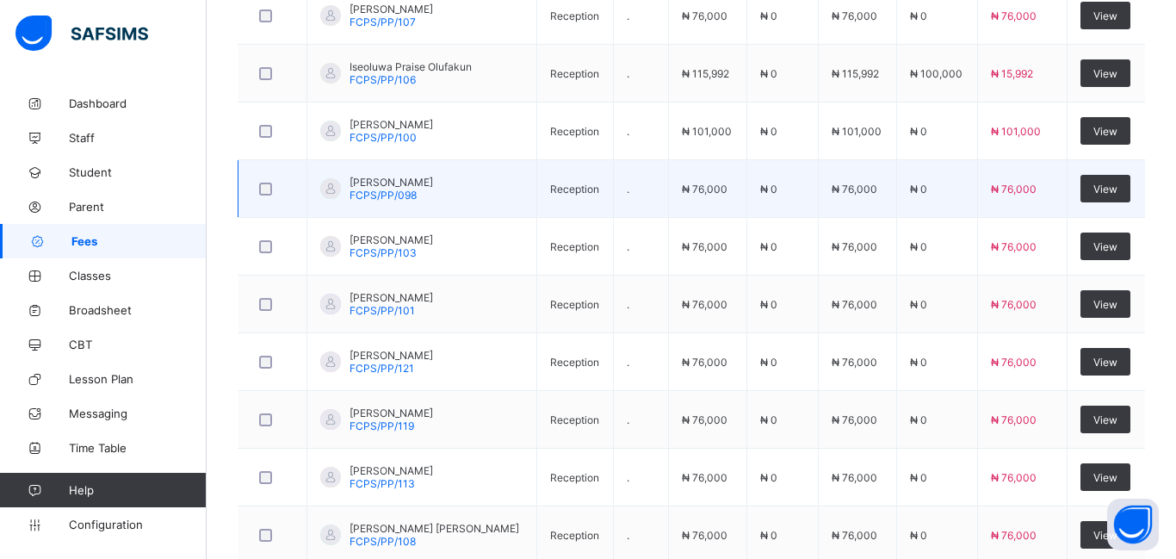
scroll to position [674, 0]
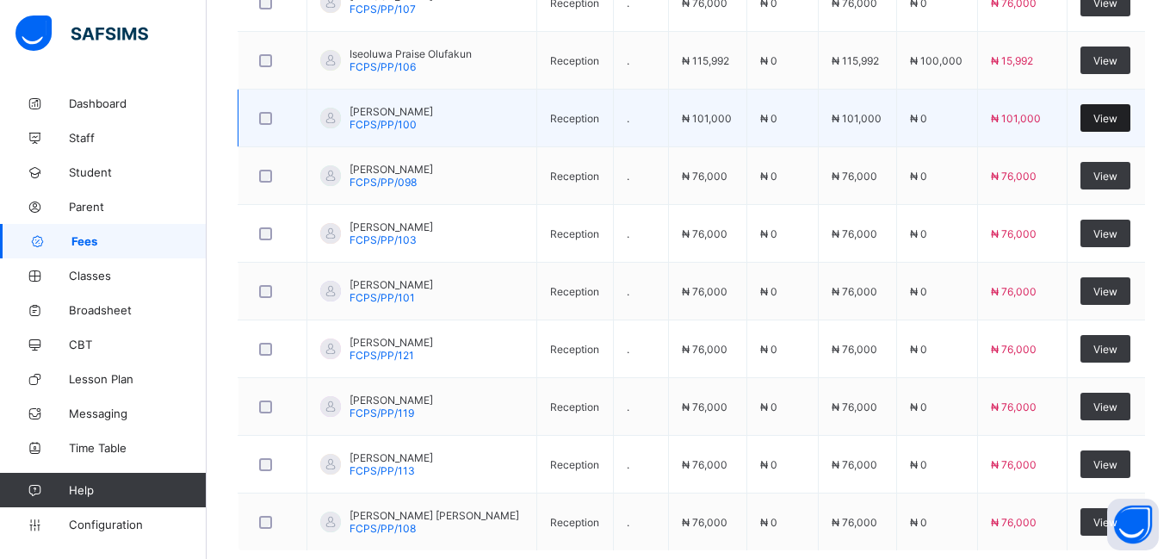
click at [1095, 126] on div "View" at bounding box center [1105, 118] width 50 height 28
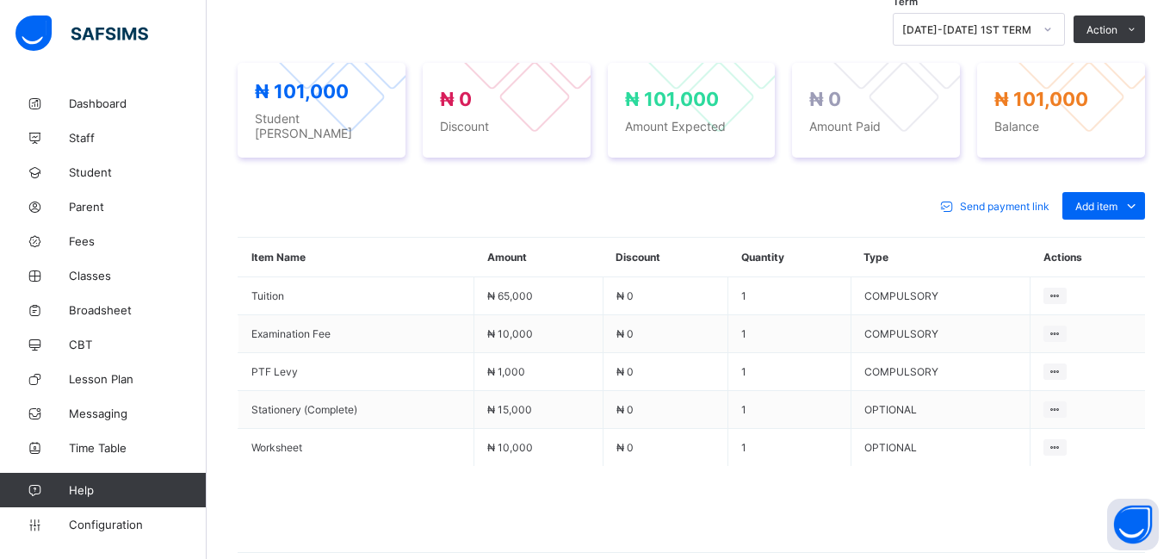
scroll to position [604, 0]
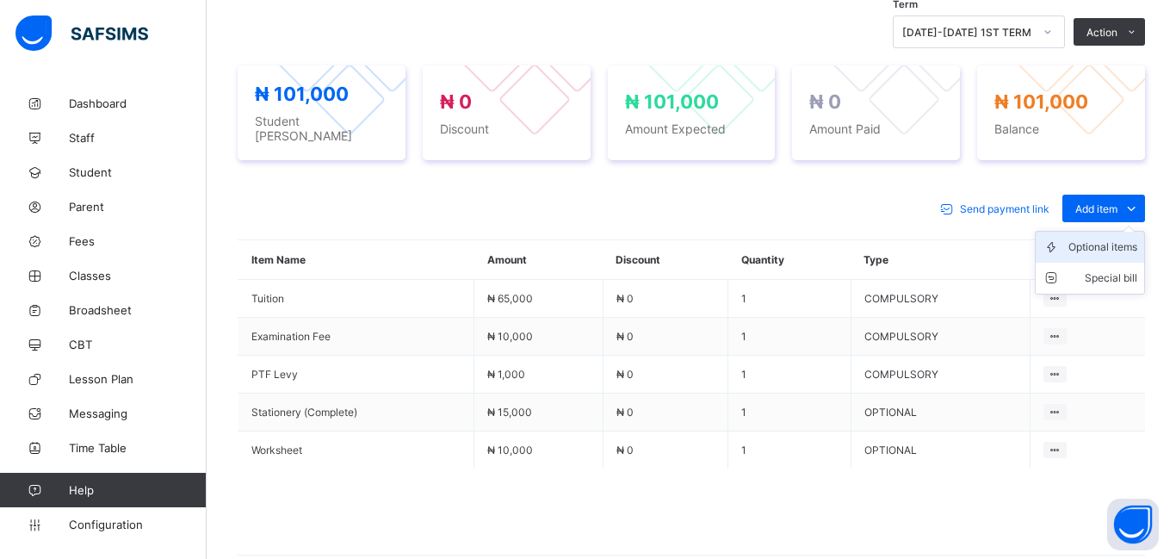
click at [1113, 242] on div "Optional items" at bounding box center [1102, 246] width 69 height 17
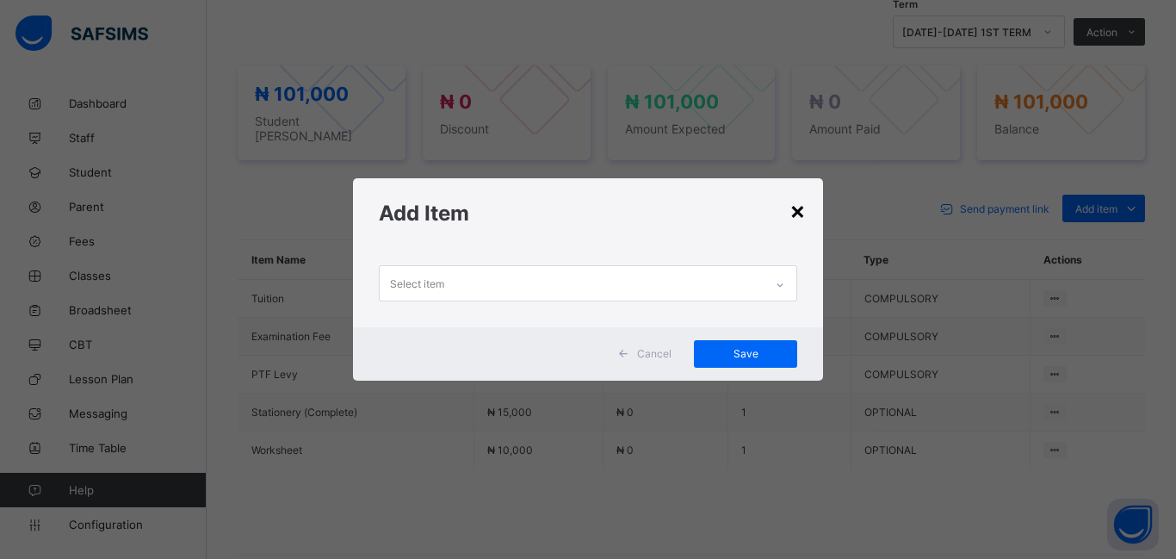
click at [796, 215] on div "×" at bounding box center [797, 209] width 16 height 29
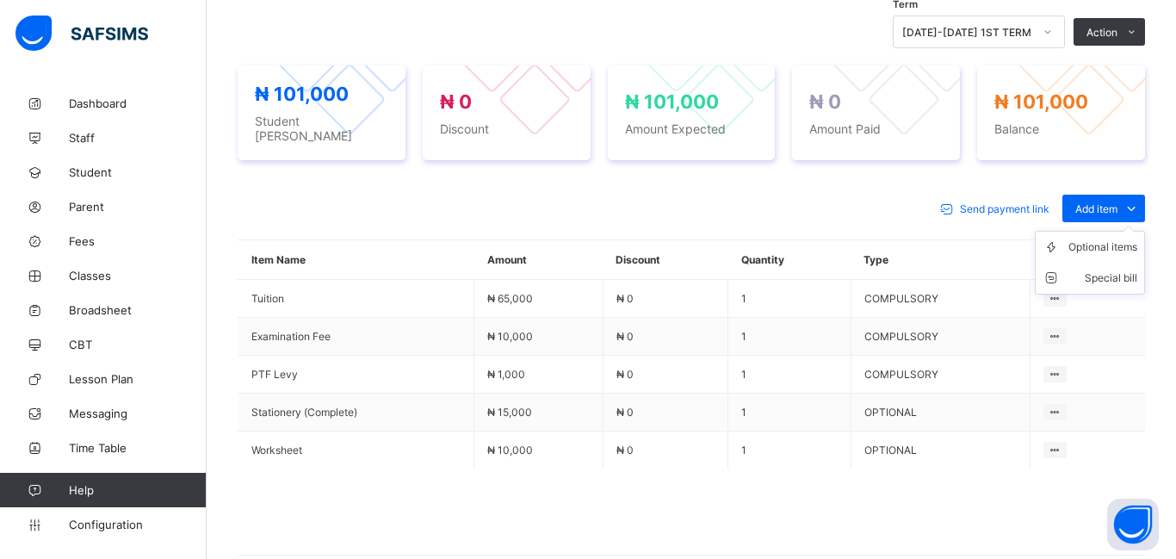
click at [1096, 231] on ul "Optional items Special bill" at bounding box center [1089, 263] width 110 height 64
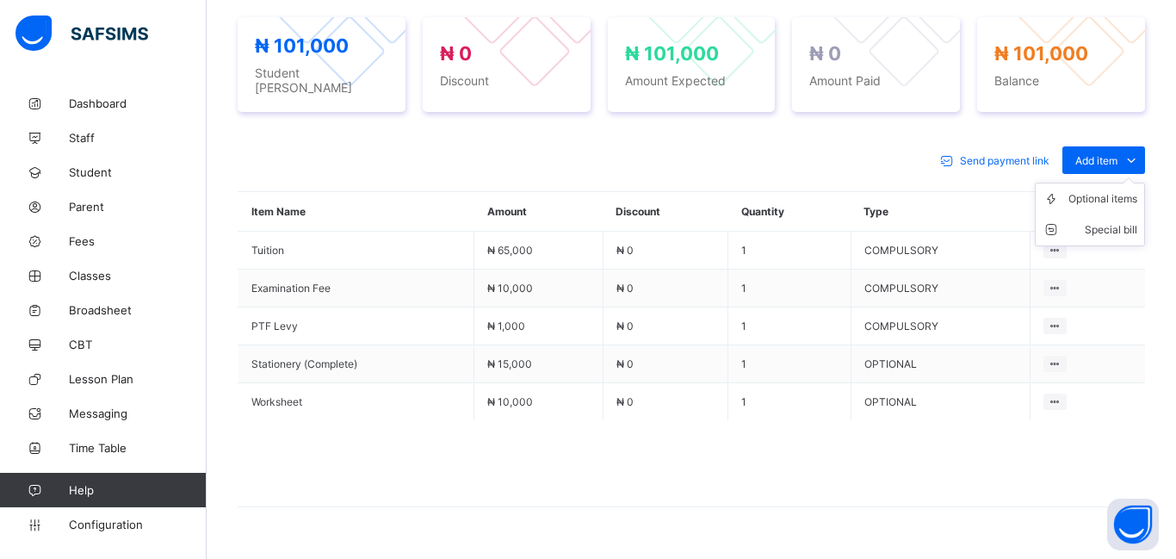
scroll to position [658, 0]
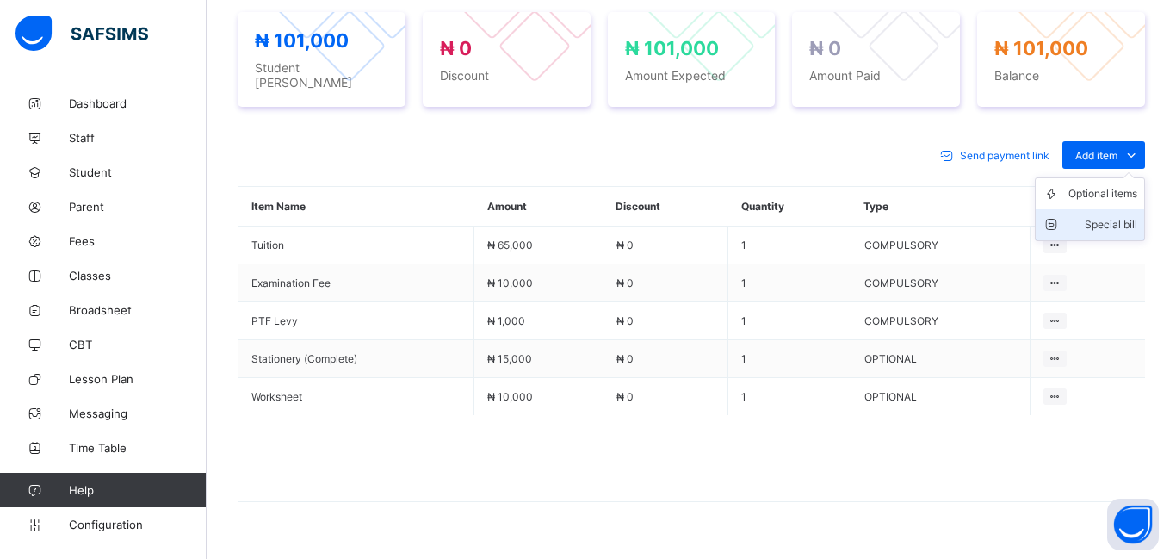
click at [1097, 216] on div "Special bill" at bounding box center [1102, 224] width 69 height 17
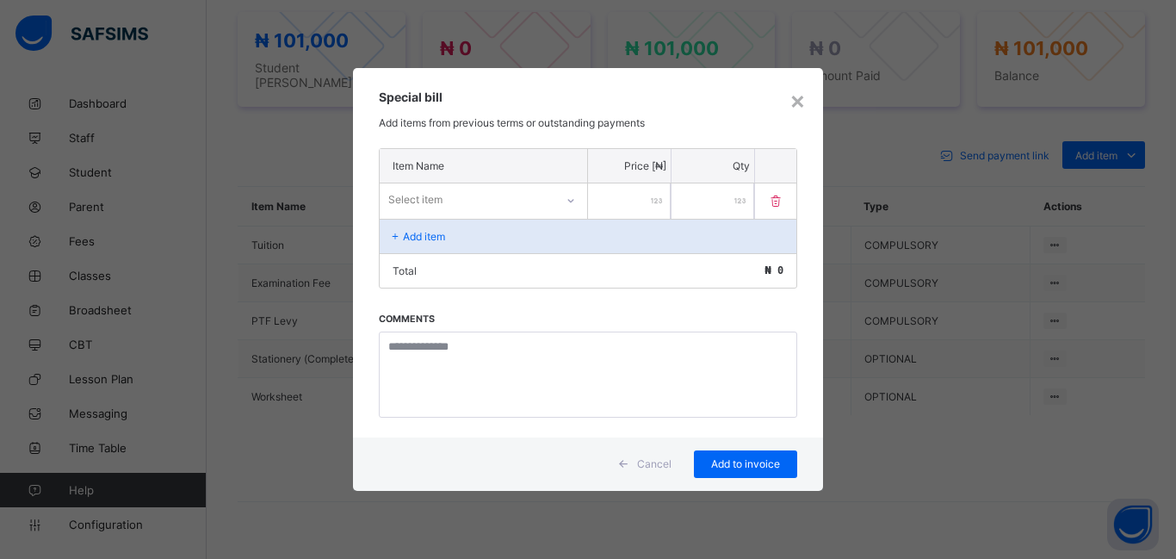
click at [441, 188] on div "Select item" at bounding box center [415, 199] width 54 height 33
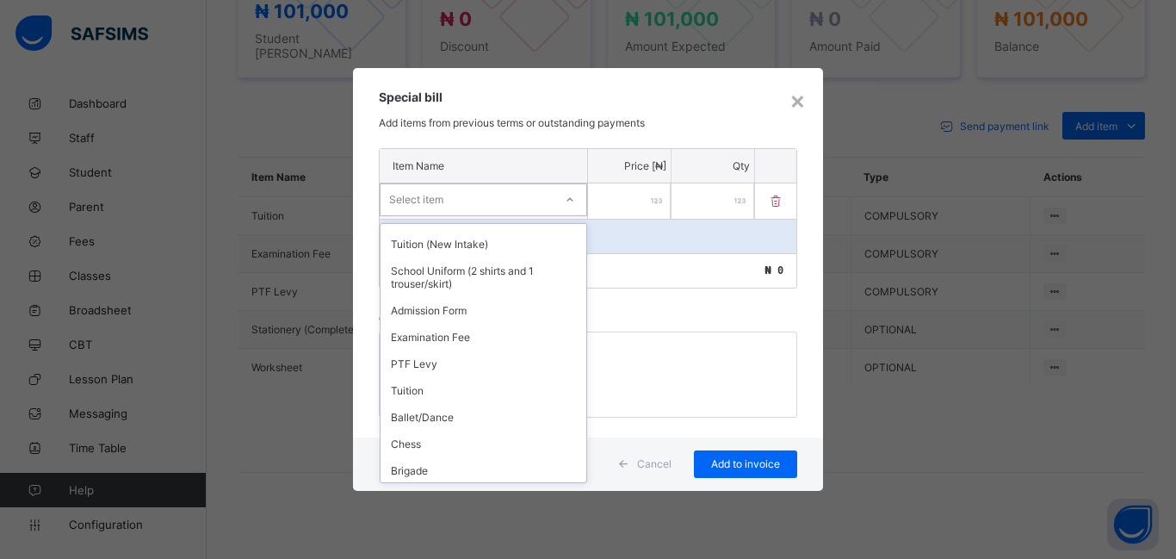
scroll to position [555, 0]
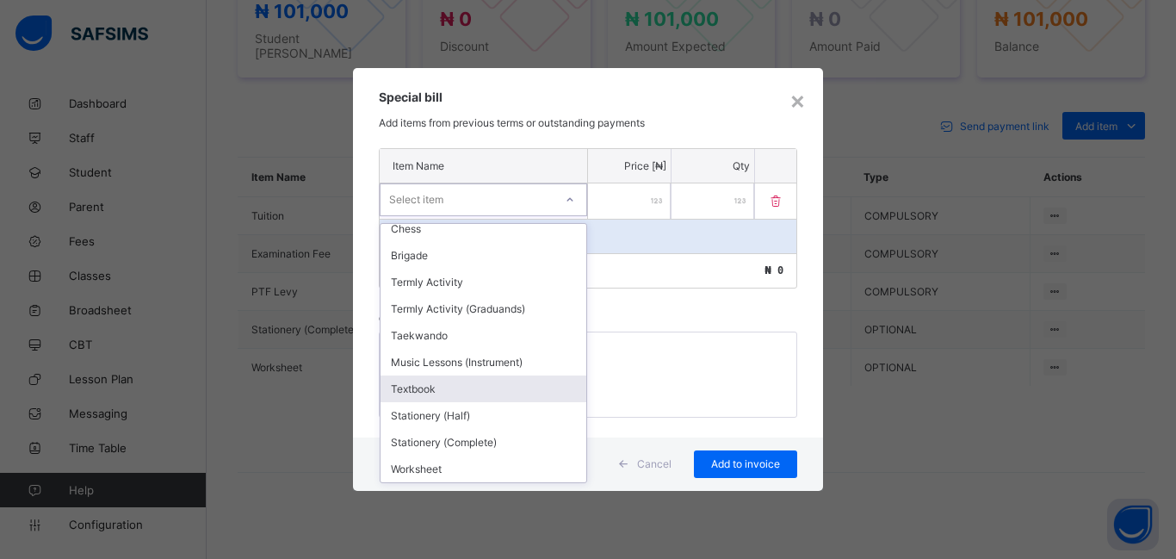
click at [424, 389] on div "Textbook" at bounding box center [483, 388] width 206 height 27
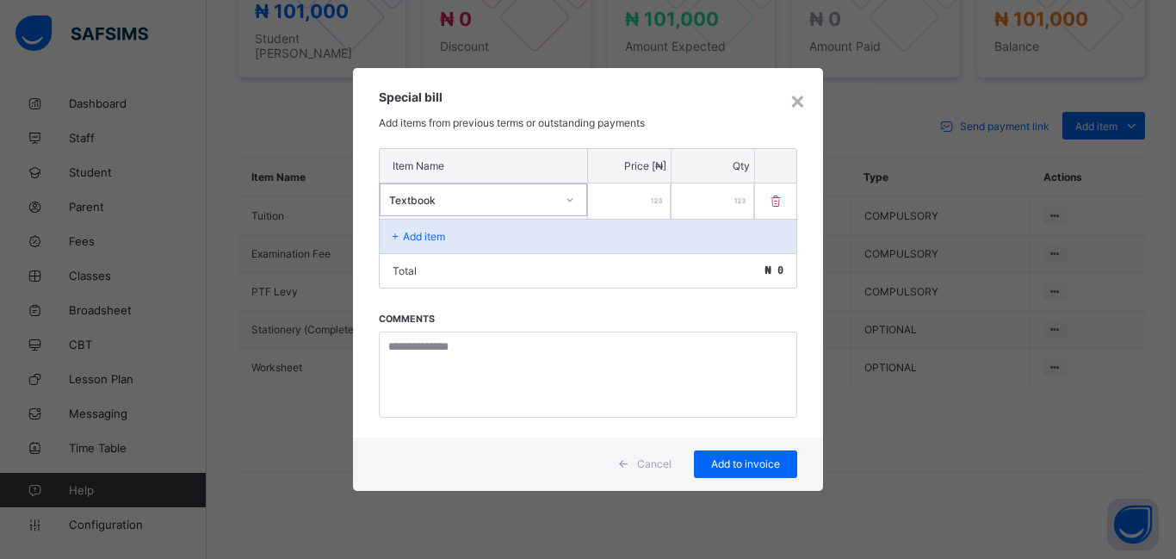
click at [608, 202] on input "number" at bounding box center [629, 200] width 83 height 35
type input "*****"
click at [748, 476] on div "Add to invoice" at bounding box center [745, 464] width 103 height 28
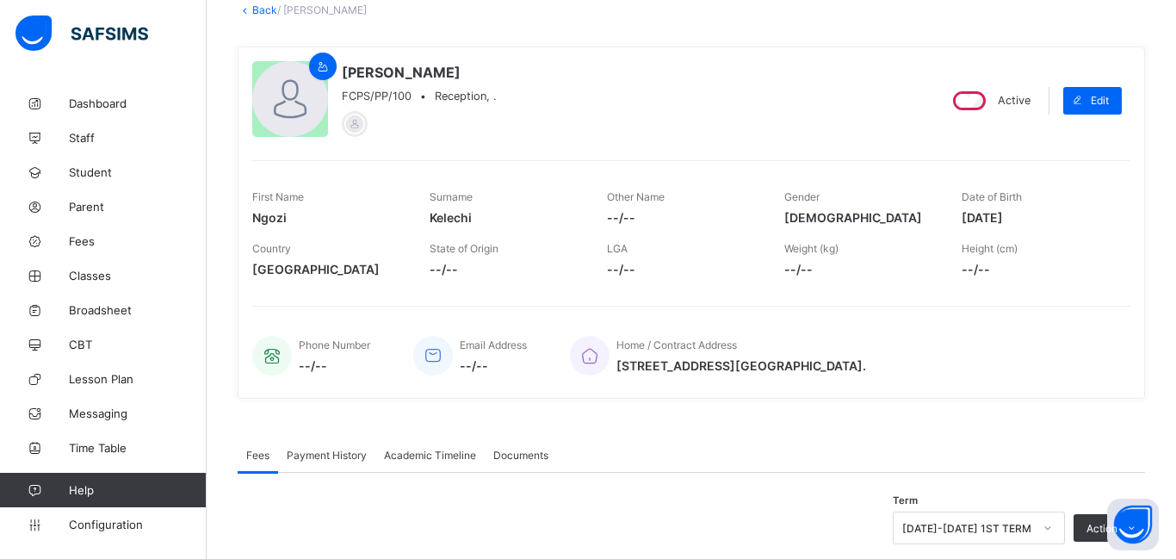
scroll to position [61, 0]
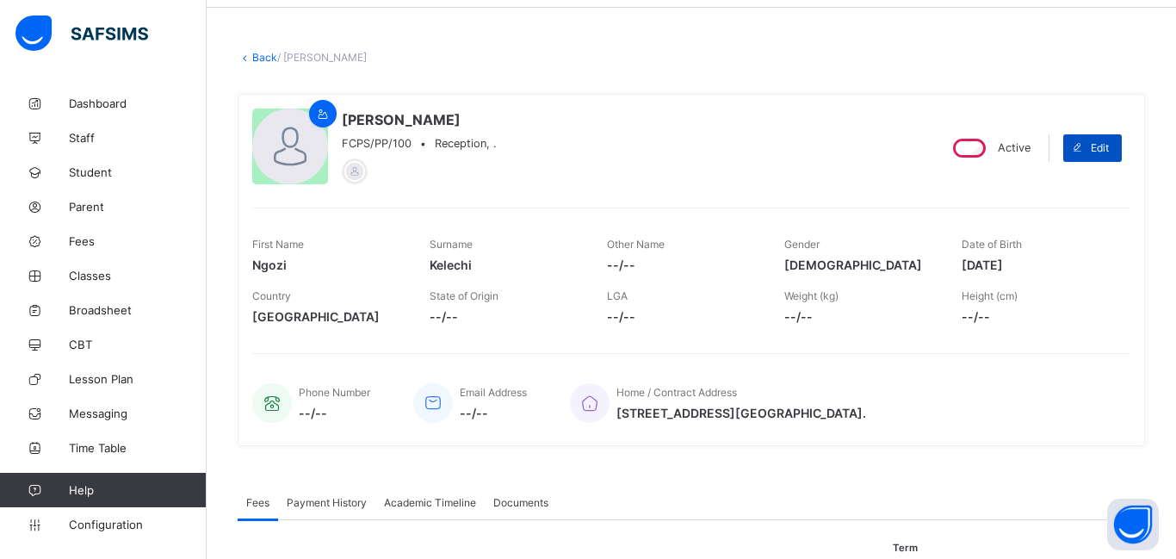
click at [1087, 150] on span at bounding box center [1077, 148] width 28 height 28
select select "**"
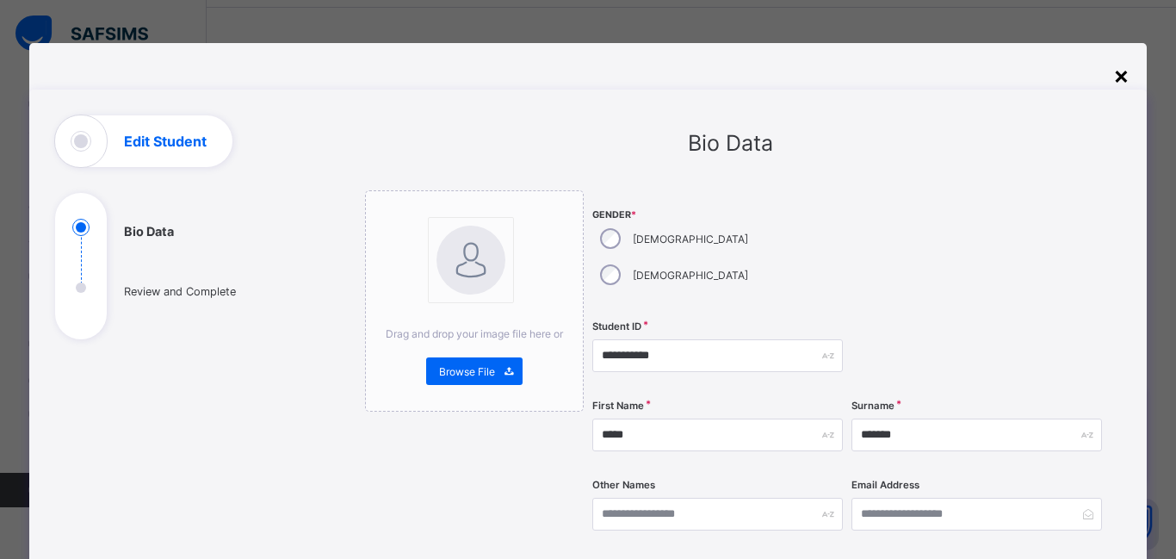
click at [1119, 77] on div "×" at bounding box center [1121, 74] width 16 height 29
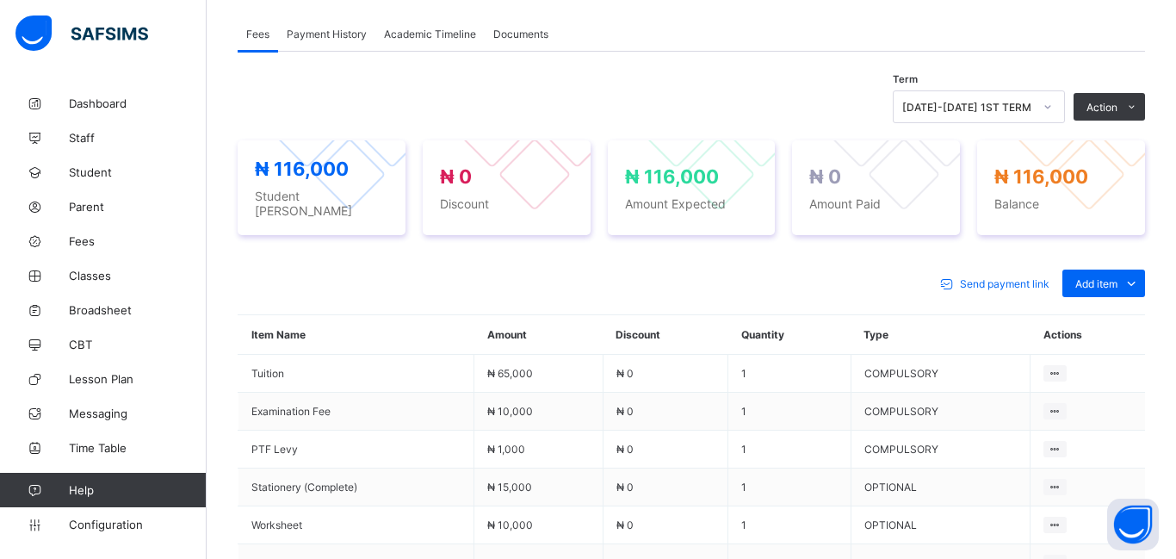
scroll to position [307, 0]
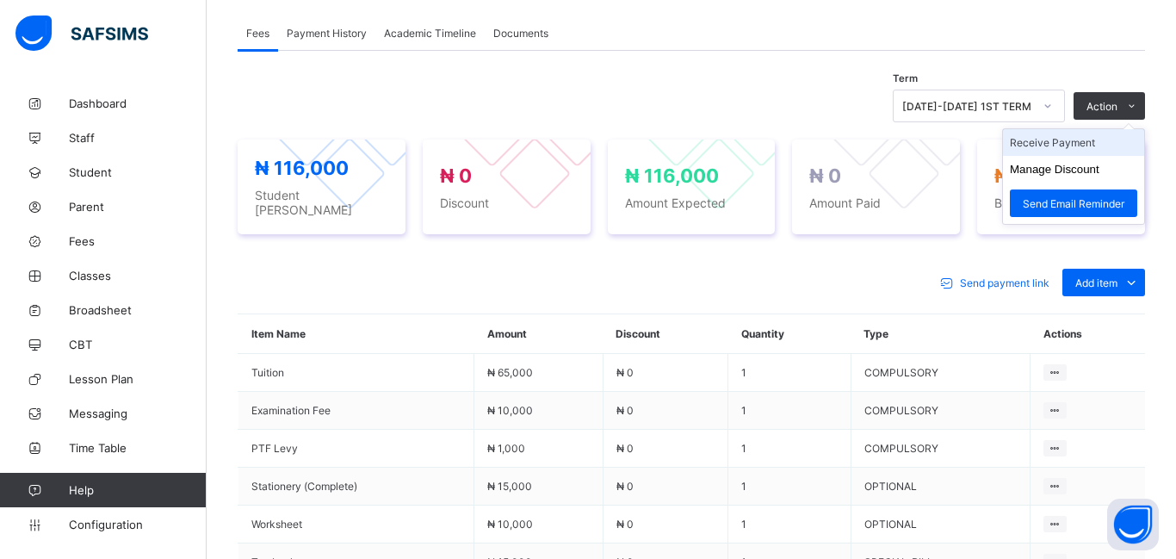
click at [1063, 148] on li "Receive Payment" at bounding box center [1073, 142] width 141 height 27
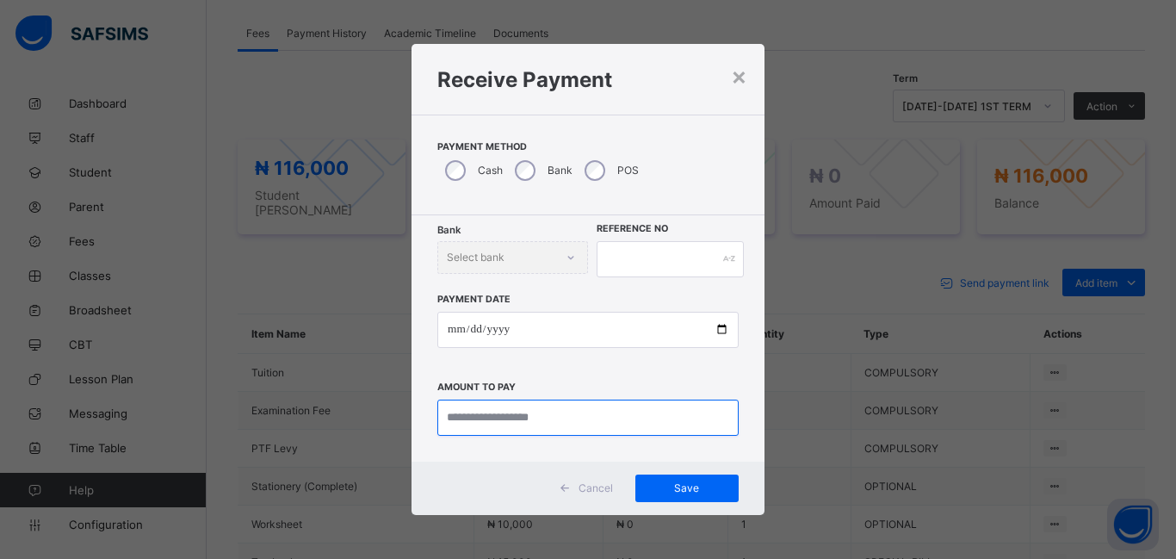
click at [459, 417] on input "currency" at bounding box center [587, 417] width 301 height 36
type input "*********"
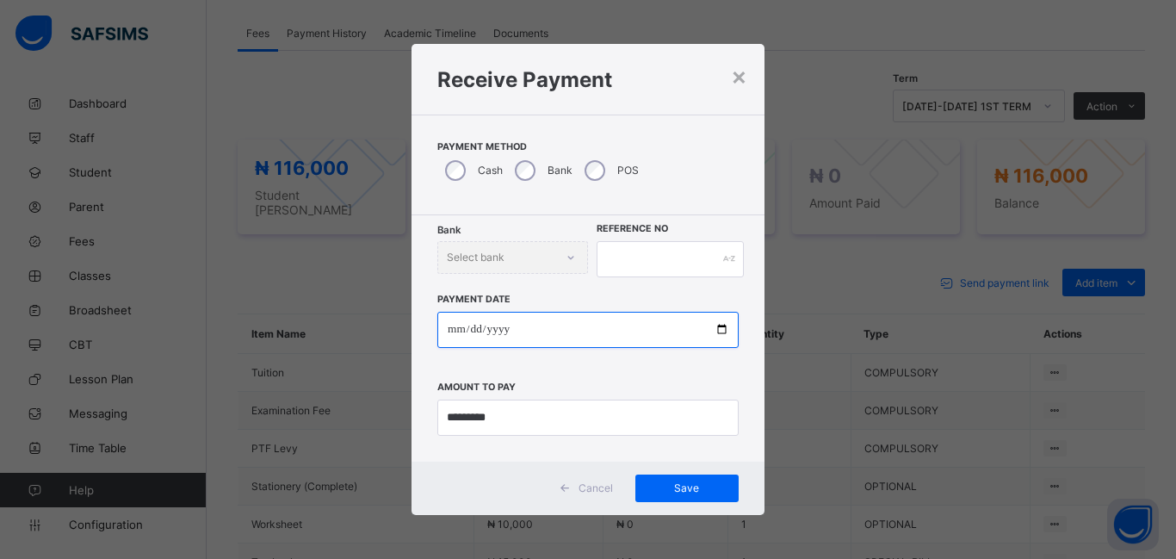
click at [455, 331] on input "date" at bounding box center [587, 330] width 301 height 36
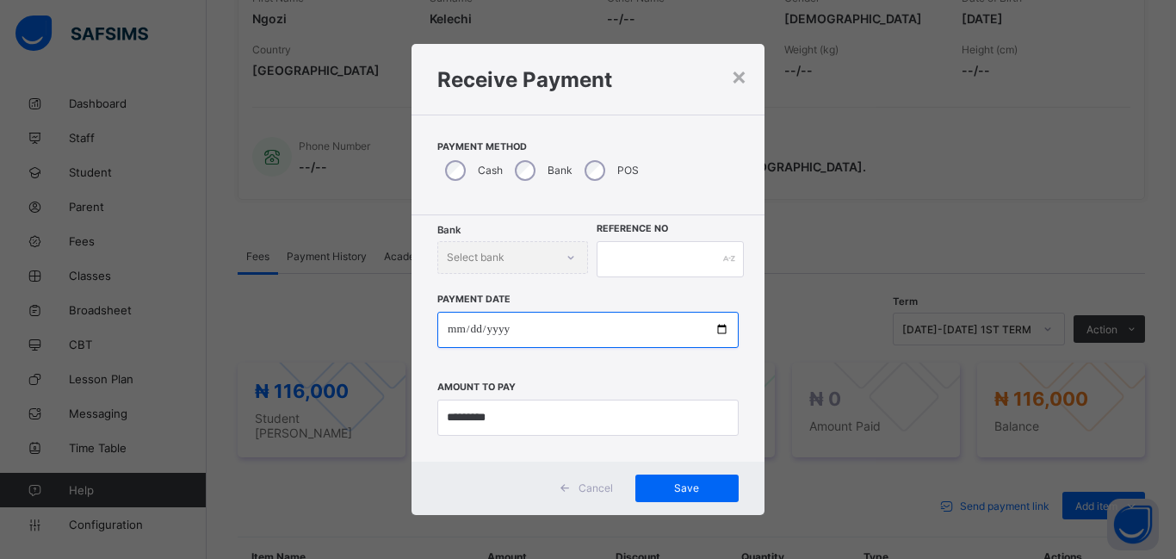
scroll to position [530, 0]
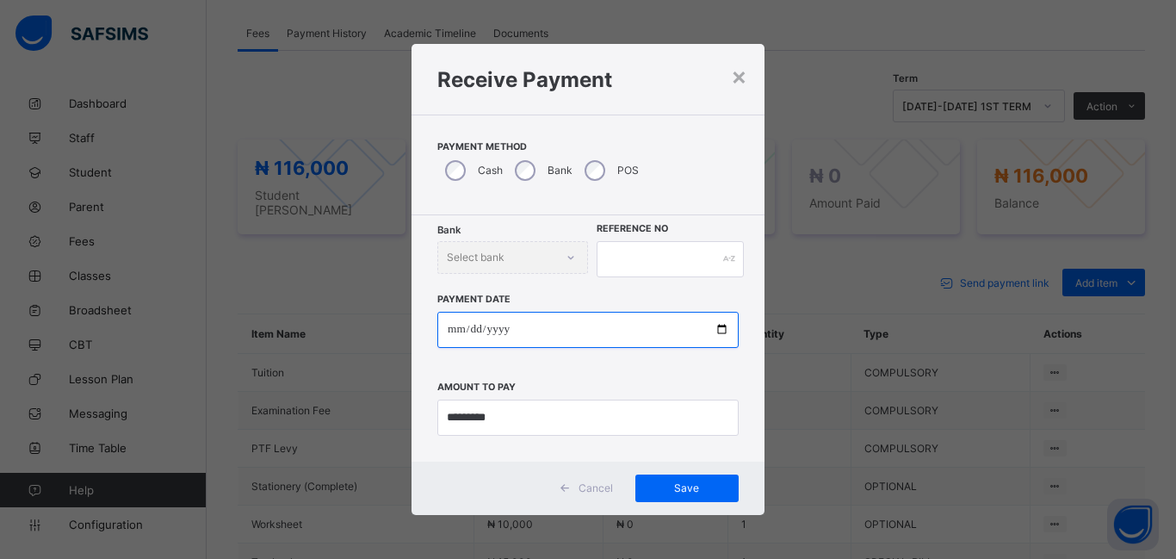
type input "**********"
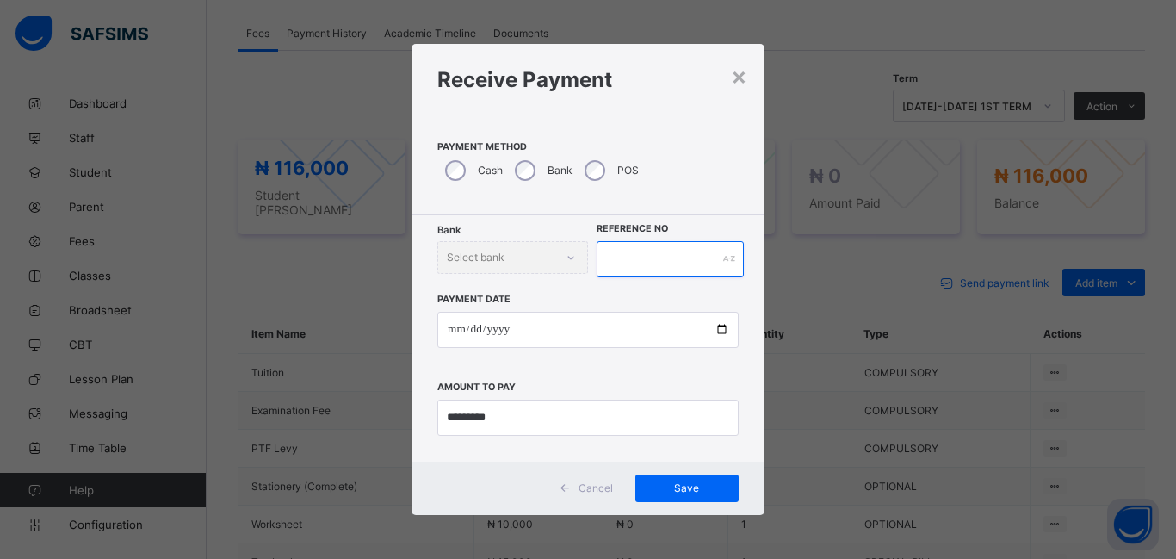
click at [605, 275] on input "text" at bounding box center [669, 259] width 147 height 36
type input "******"
click at [680, 492] on span "Save" at bounding box center [686, 487] width 77 height 13
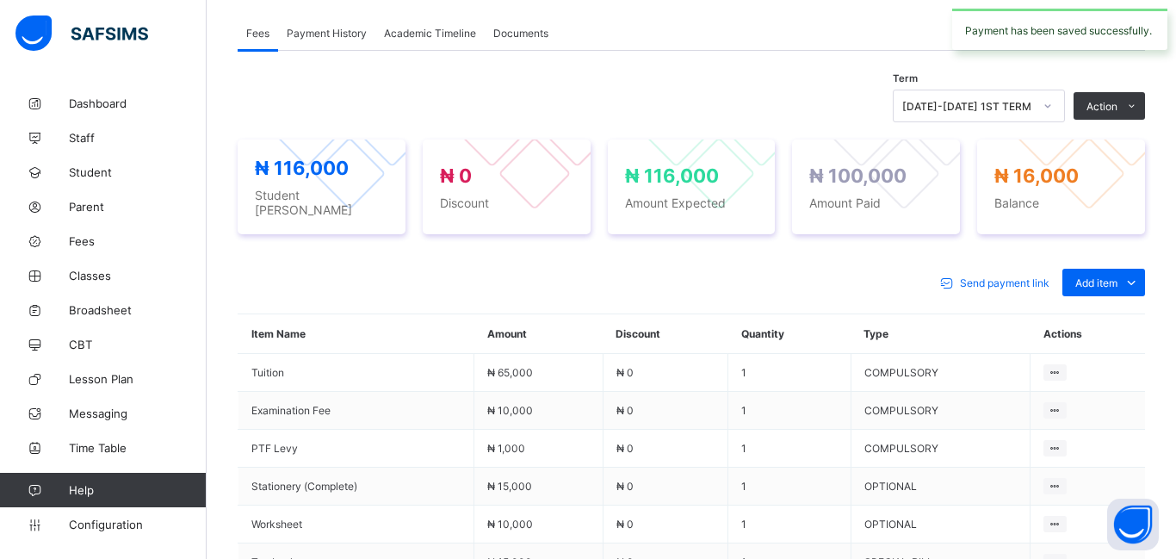
click at [680, 492] on td "₦ 0" at bounding box center [665, 486] width 126 height 38
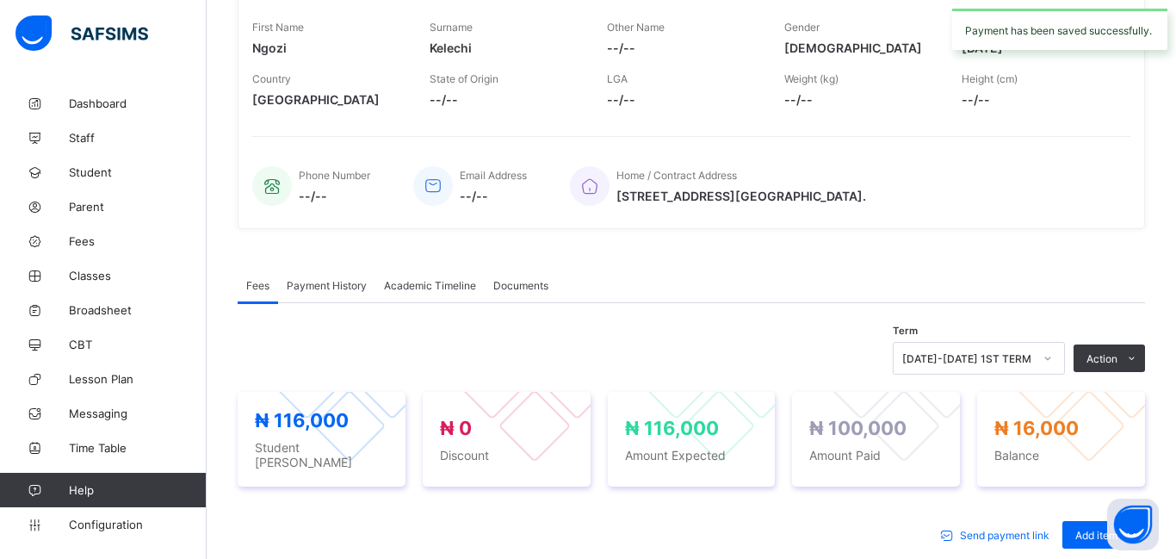
scroll to position [276, 0]
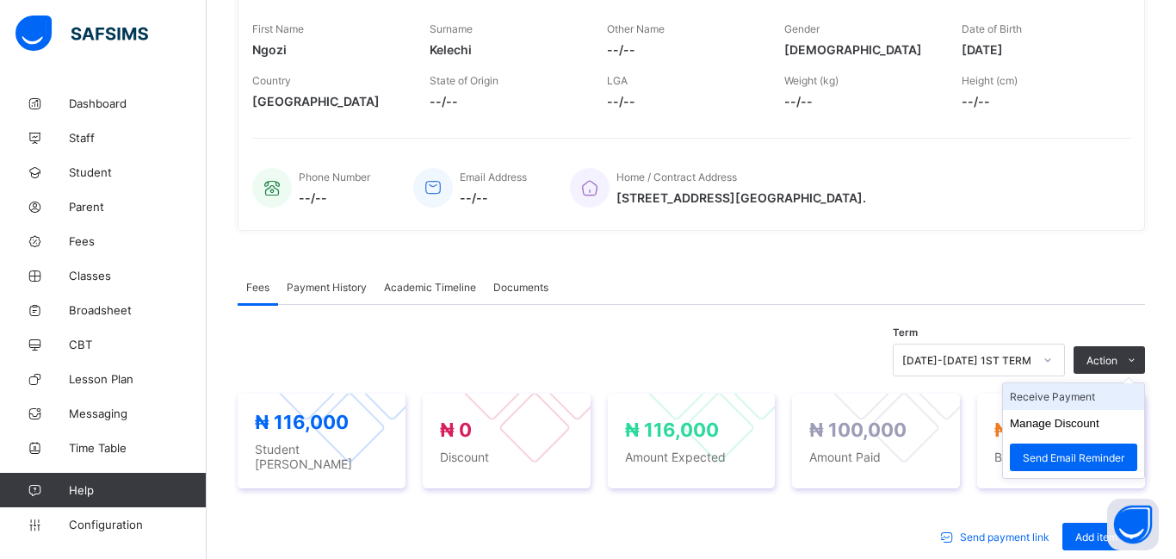
click at [1042, 400] on li "Receive Payment" at bounding box center [1073, 396] width 141 height 27
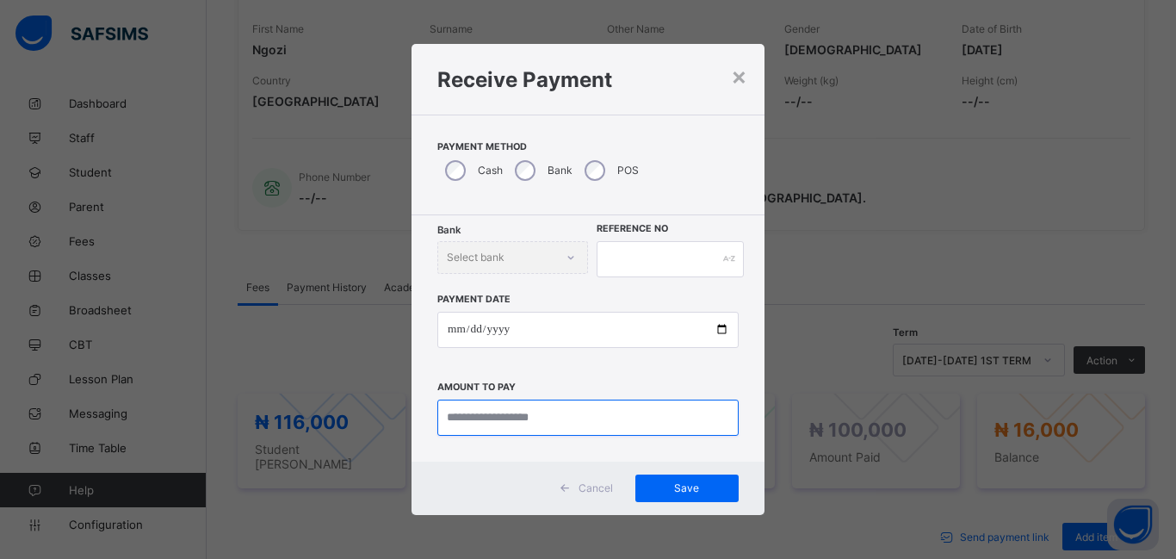
click at [450, 423] on input "currency" at bounding box center [587, 417] width 301 height 36
type input "********"
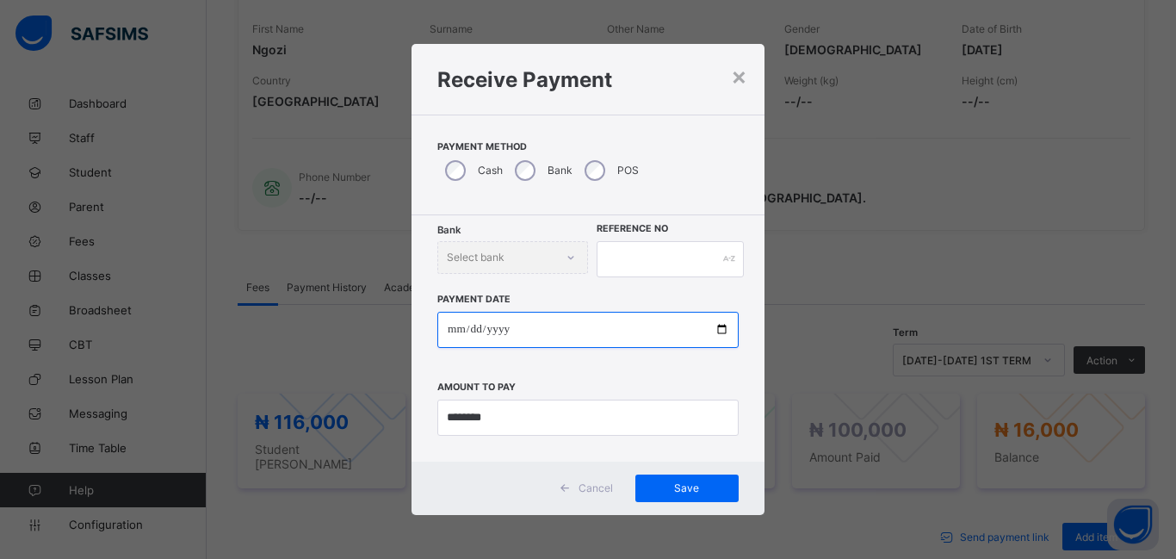
click at [450, 330] on input "date" at bounding box center [587, 330] width 301 height 36
type input "**********"
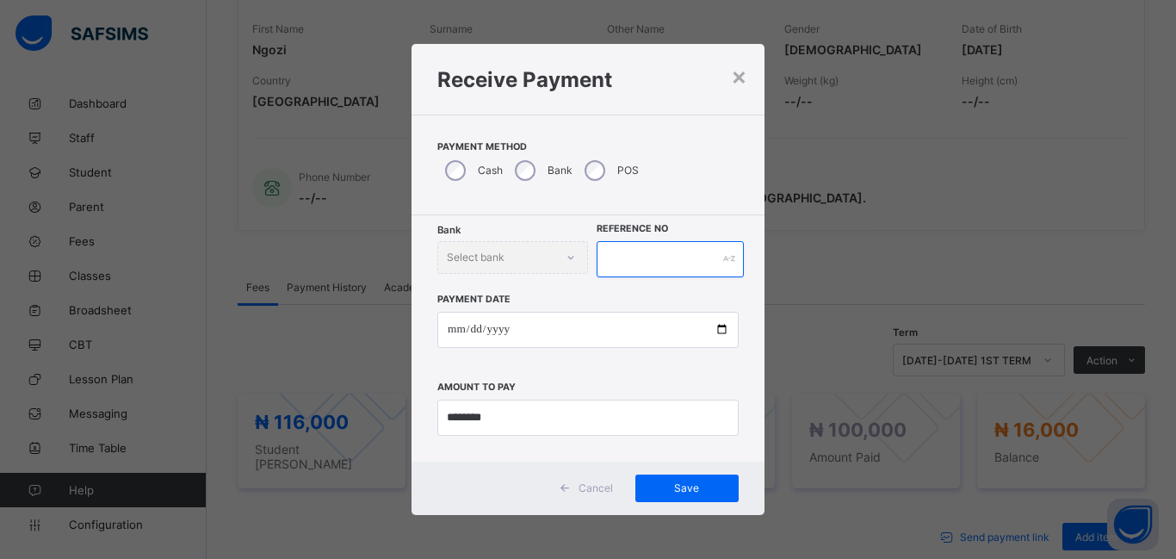
click at [598, 261] on input "text" at bounding box center [669, 259] width 147 height 36
type input "********"
click at [695, 490] on span "Save" at bounding box center [686, 487] width 77 height 13
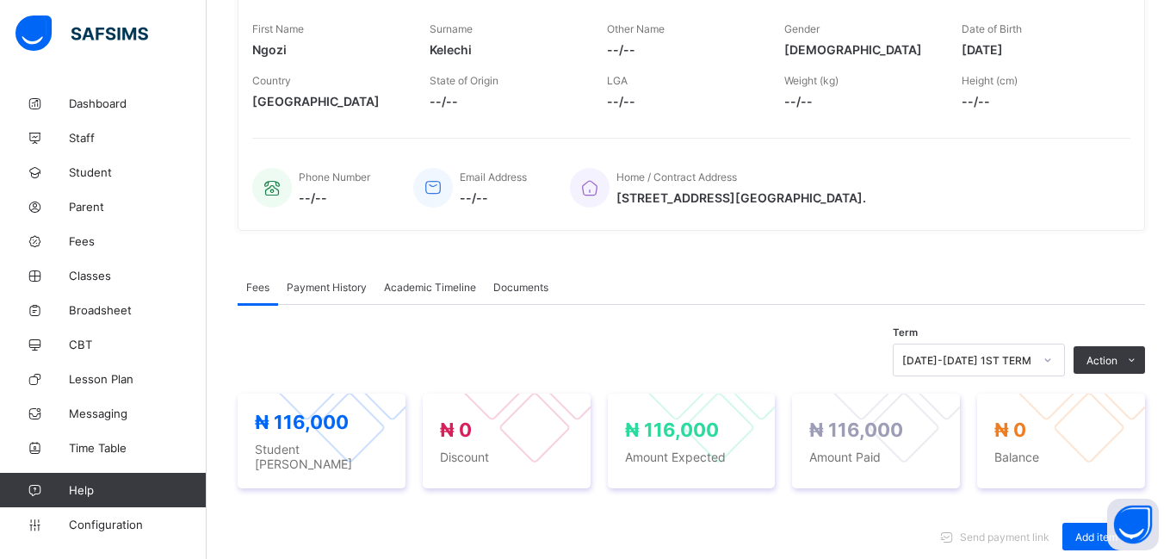
click at [695, 490] on div "₦ 116,000 Student Bill ₦ 0 Discount ₦ 116,000 Amount Expected ₦ 116,000 Amount …" at bounding box center [691, 440] width 907 height 129
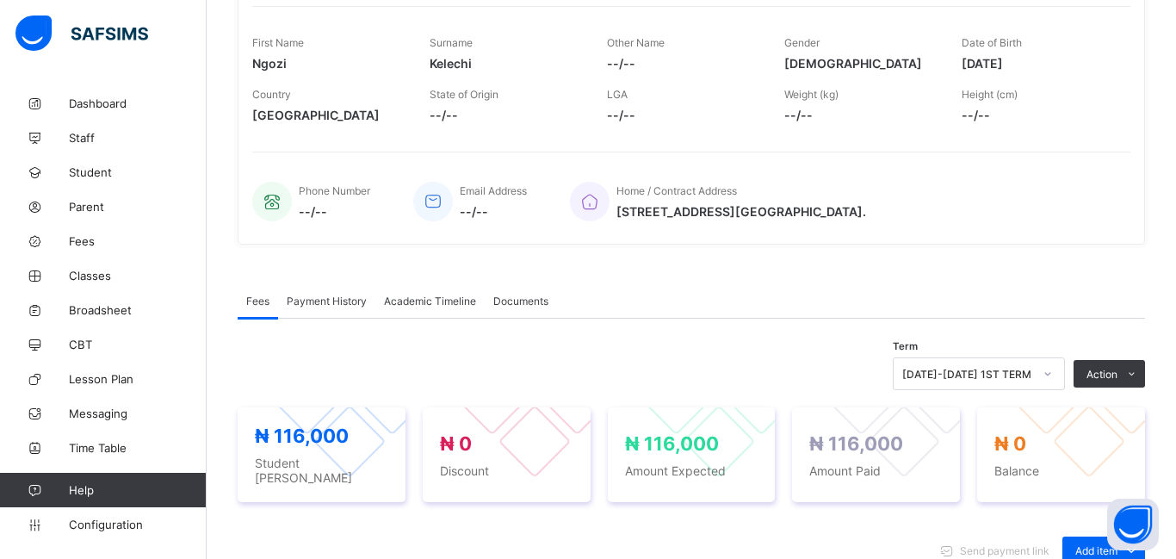
scroll to position [0, 0]
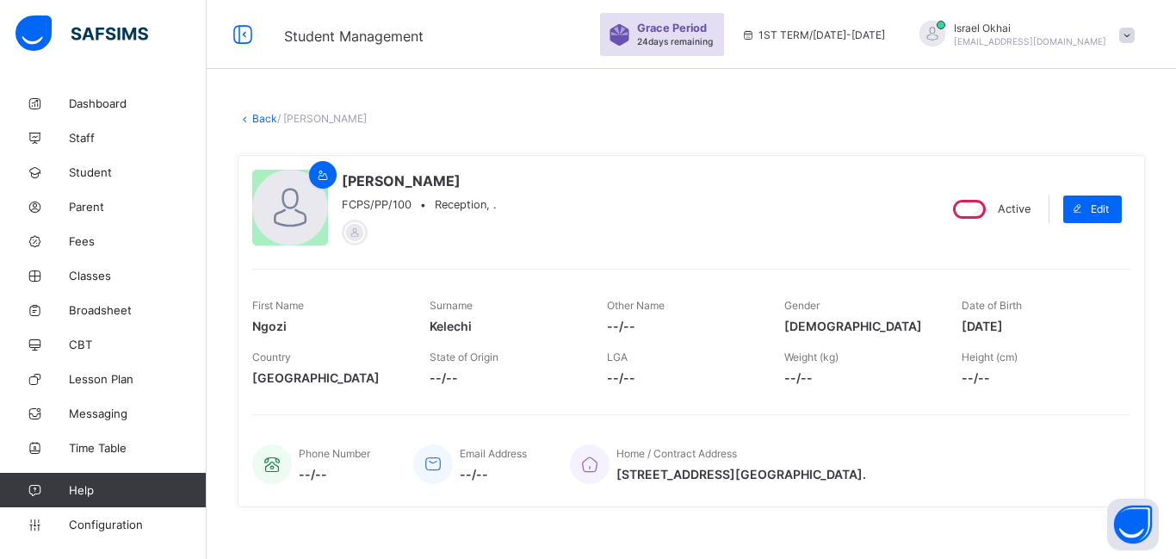
click at [256, 119] on link "Back" at bounding box center [264, 118] width 25 height 13
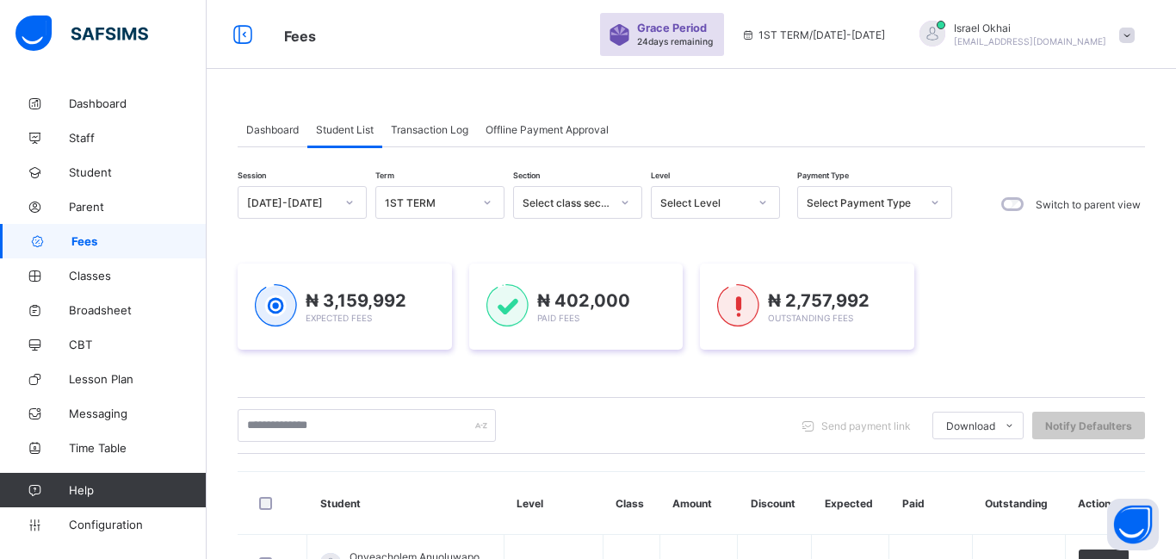
click at [398, 34] on span "Fees" at bounding box center [433, 34] width 299 height 22
click at [695, 220] on div "Level Select Level" at bounding box center [715, 204] width 129 height 36
click at [702, 204] on div "Select Level" at bounding box center [704, 202] width 88 height 13
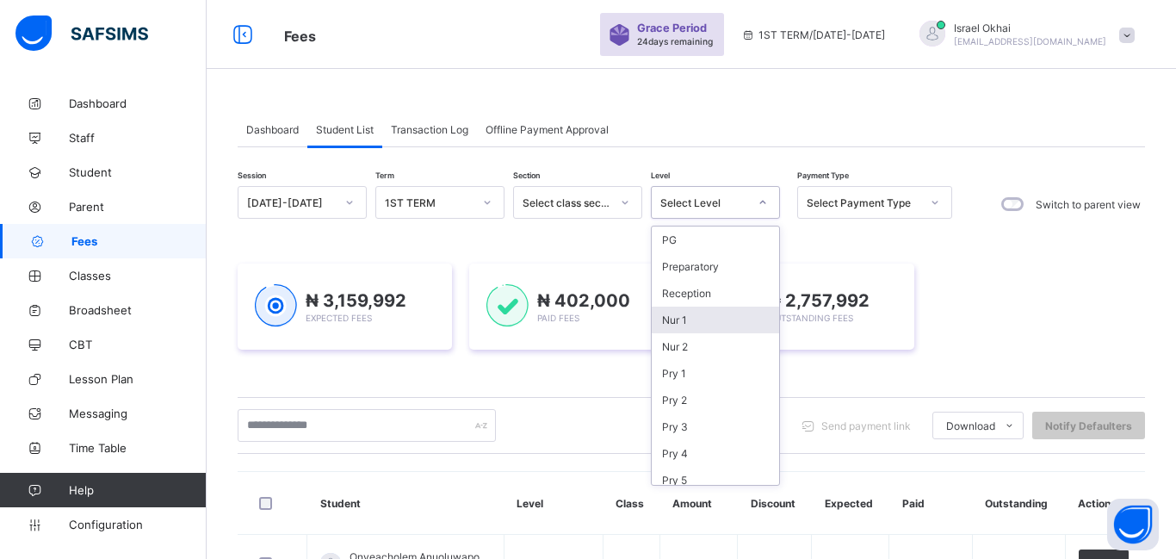
click at [707, 306] on div "Nur 1" at bounding box center [714, 319] width 127 height 27
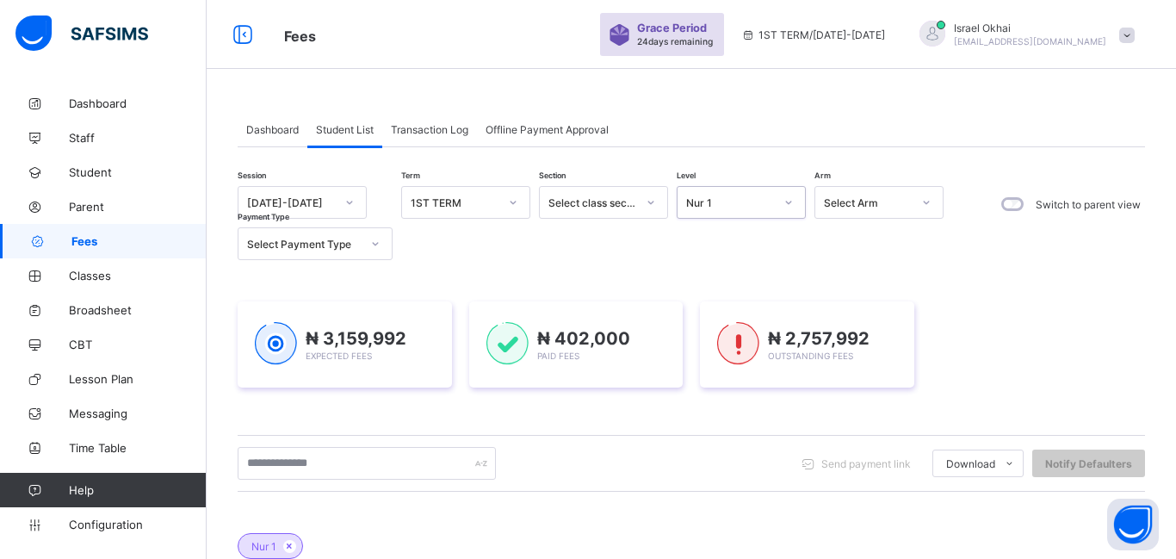
click at [737, 201] on div "Nur 1" at bounding box center [730, 202] width 88 height 13
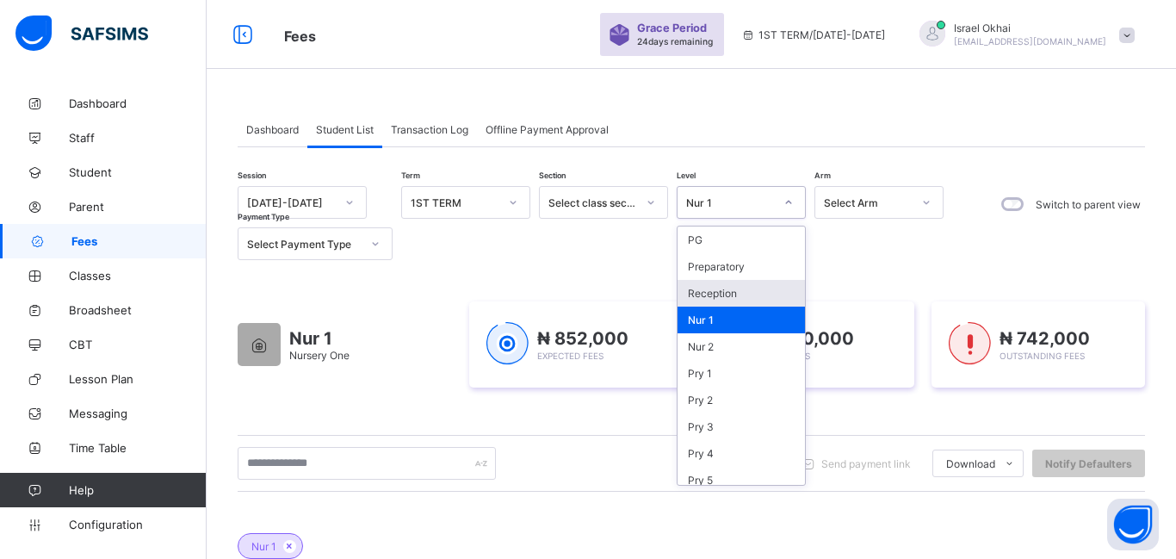
click at [730, 300] on div "Reception" at bounding box center [740, 293] width 127 height 27
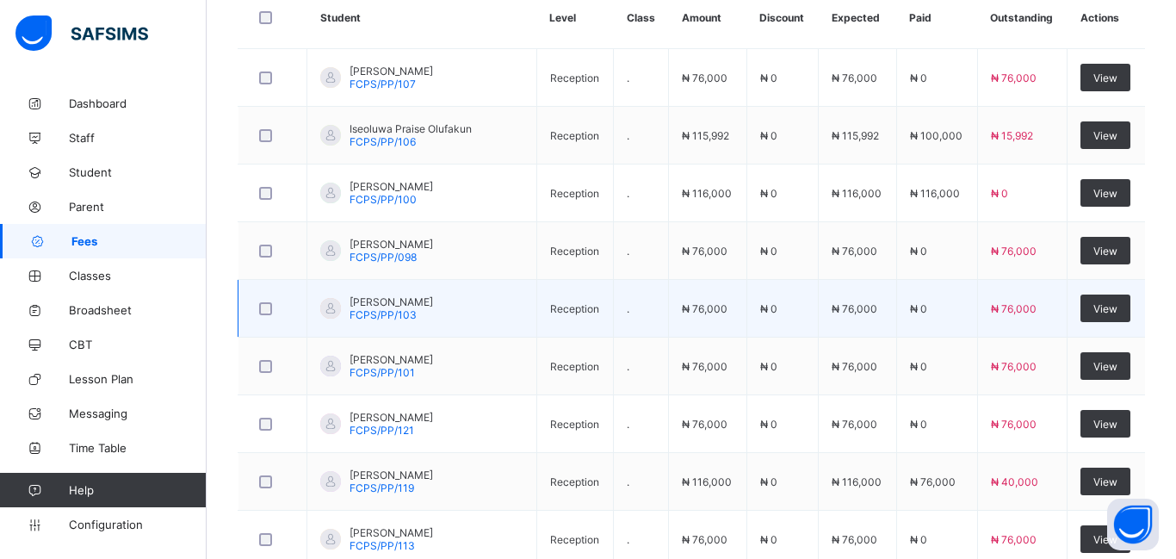
scroll to position [606, 0]
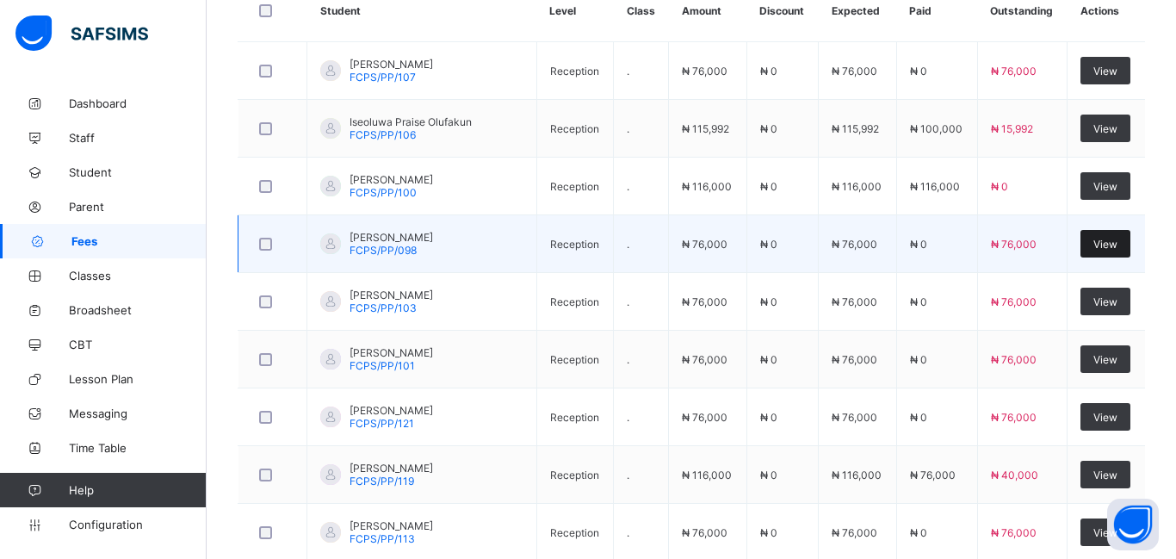
click at [1102, 240] on span "View" at bounding box center [1105, 244] width 24 height 13
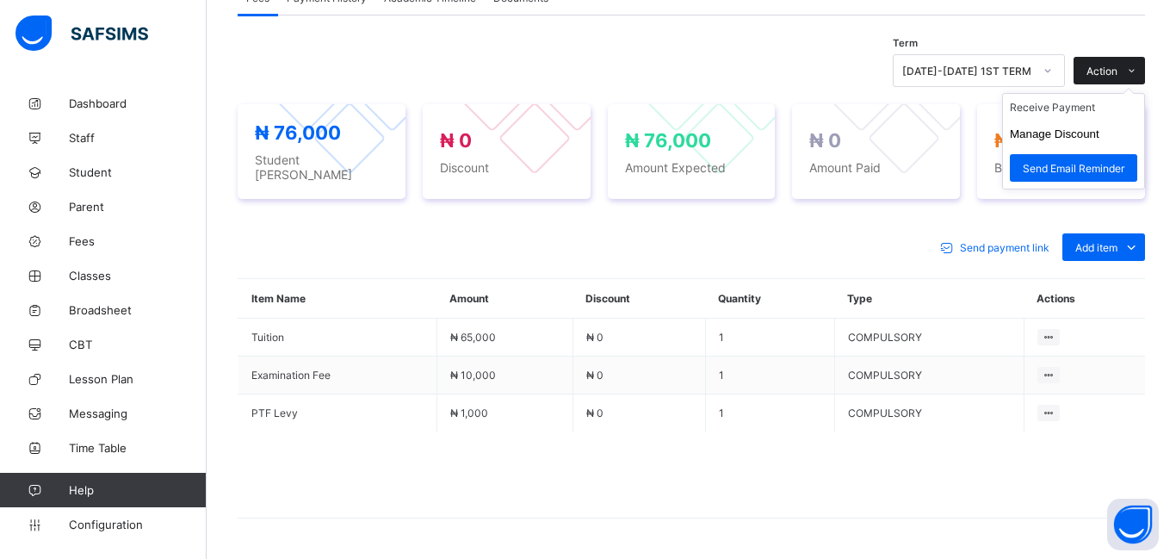
scroll to position [572, 0]
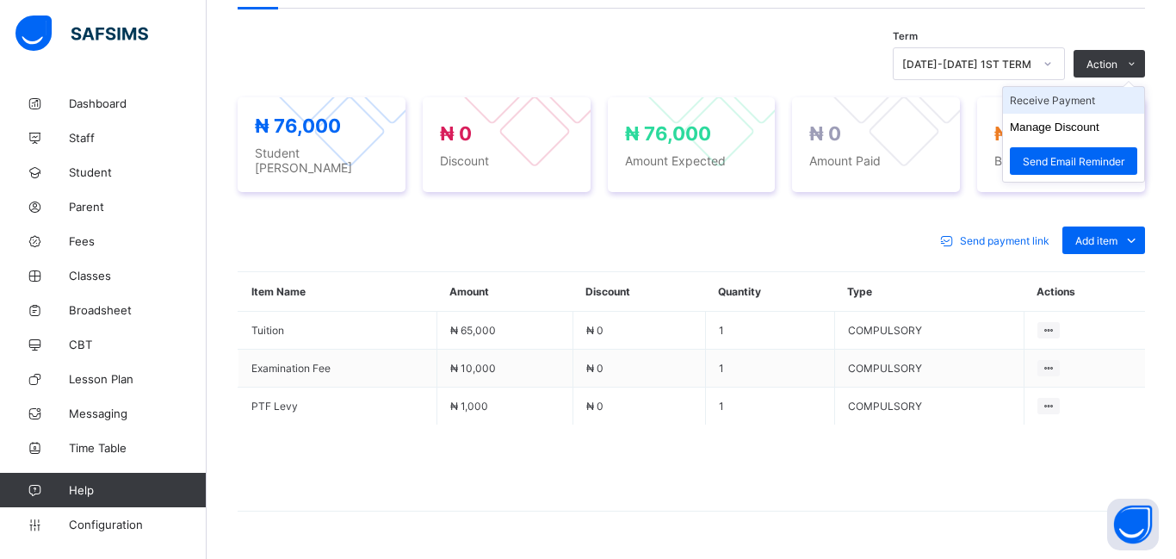
click at [1066, 102] on li "Receive Payment" at bounding box center [1073, 100] width 141 height 27
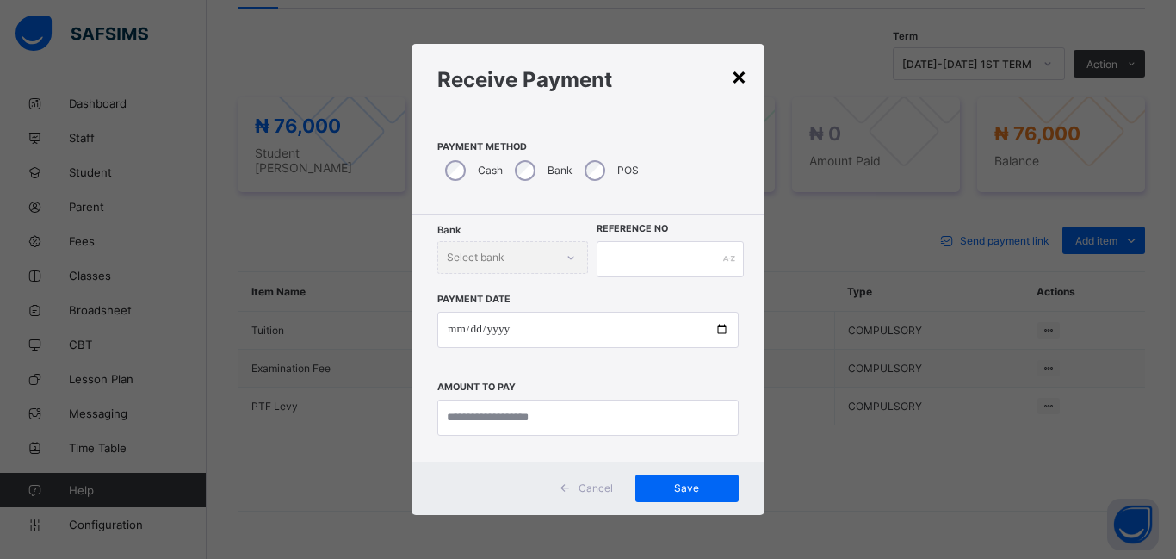
click at [736, 81] on div "×" at bounding box center [739, 75] width 16 height 29
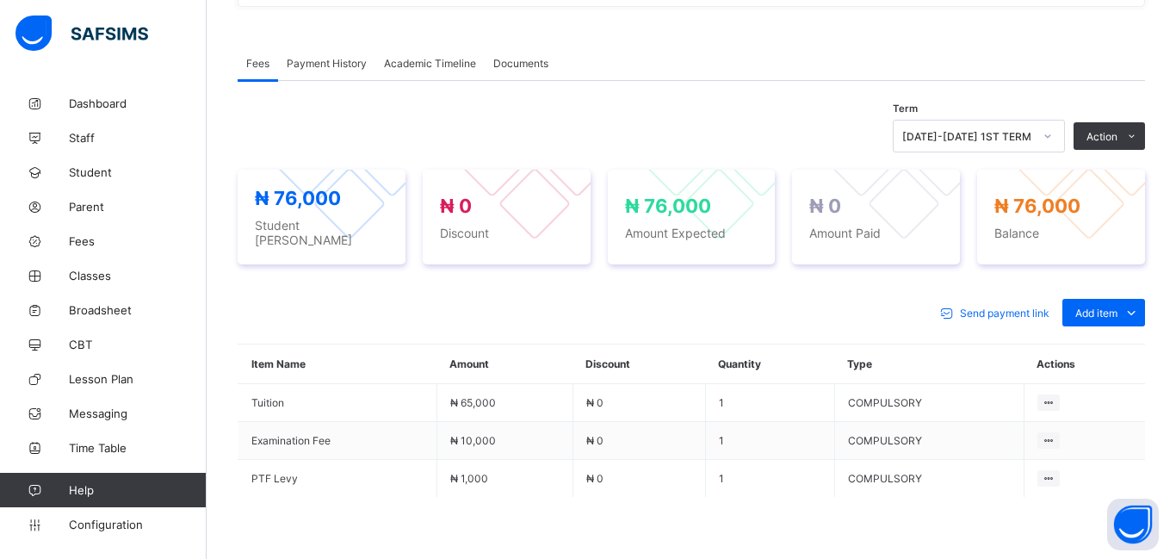
scroll to position [504, 0]
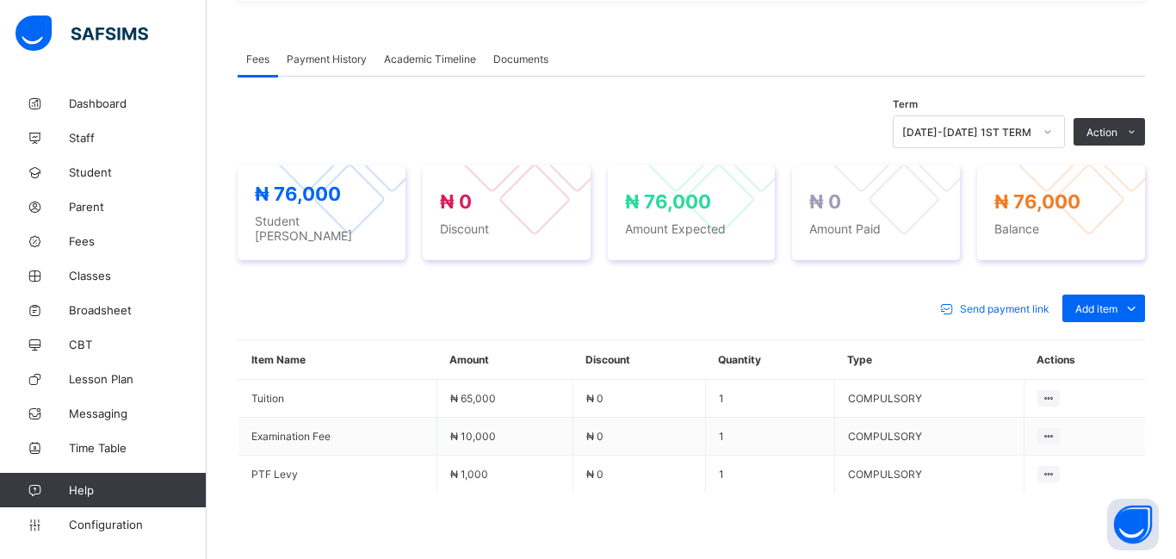
click at [1051, 112] on div "Term [DATE]-[DATE] 1ST TERM Action Receive Payment Manage Discount Send Email R…" at bounding box center [691, 365] width 907 height 516
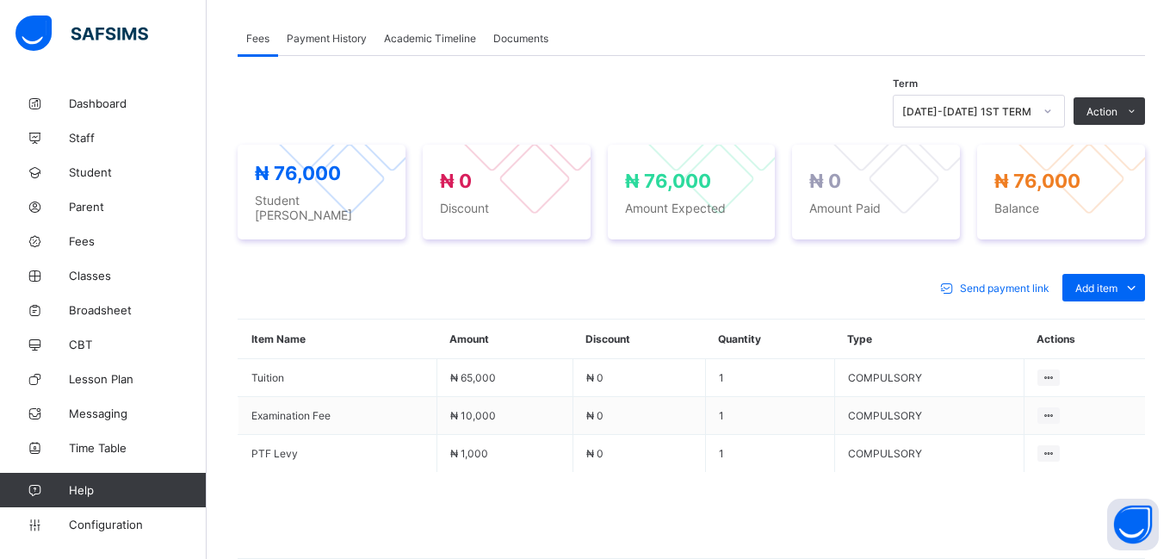
scroll to position [528, 0]
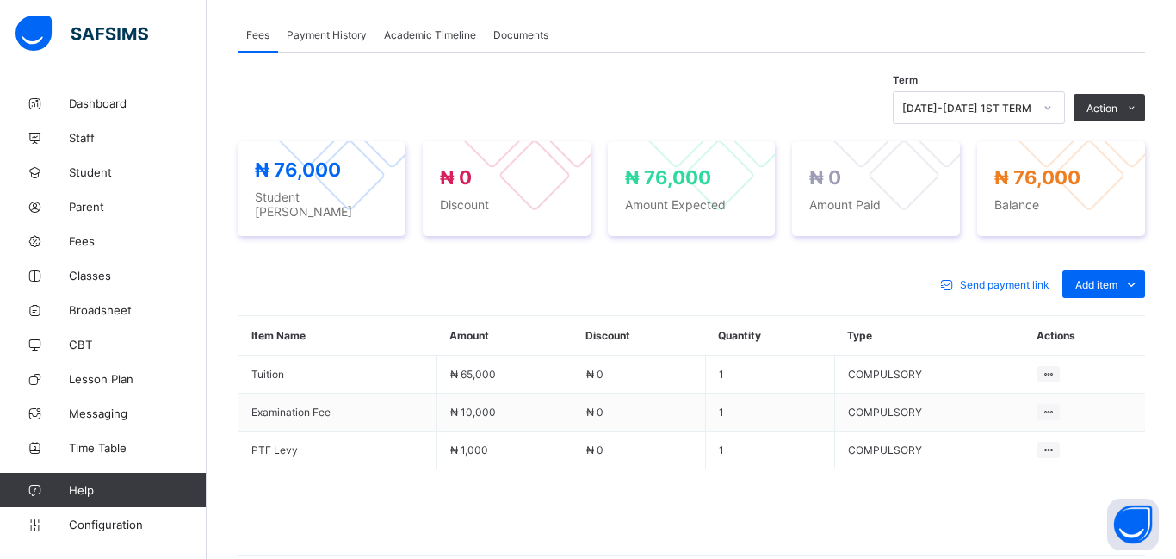
click at [1051, 112] on icon at bounding box center [1047, 107] width 10 height 17
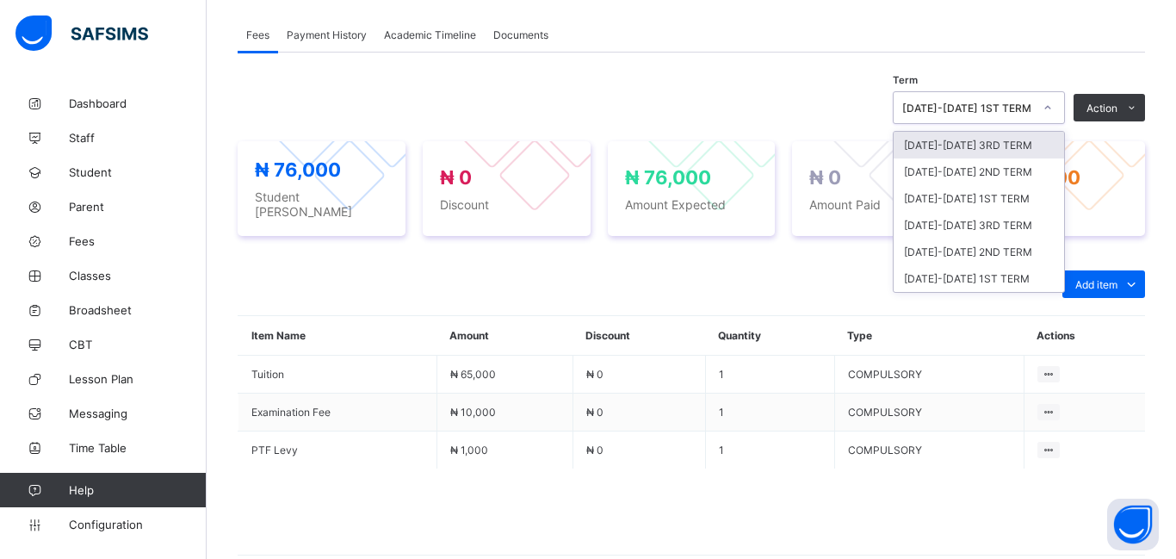
click at [1010, 38] on div "Fees Payment History Academic Timeline Documents" at bounding box center [691, 34] width 907 height 35
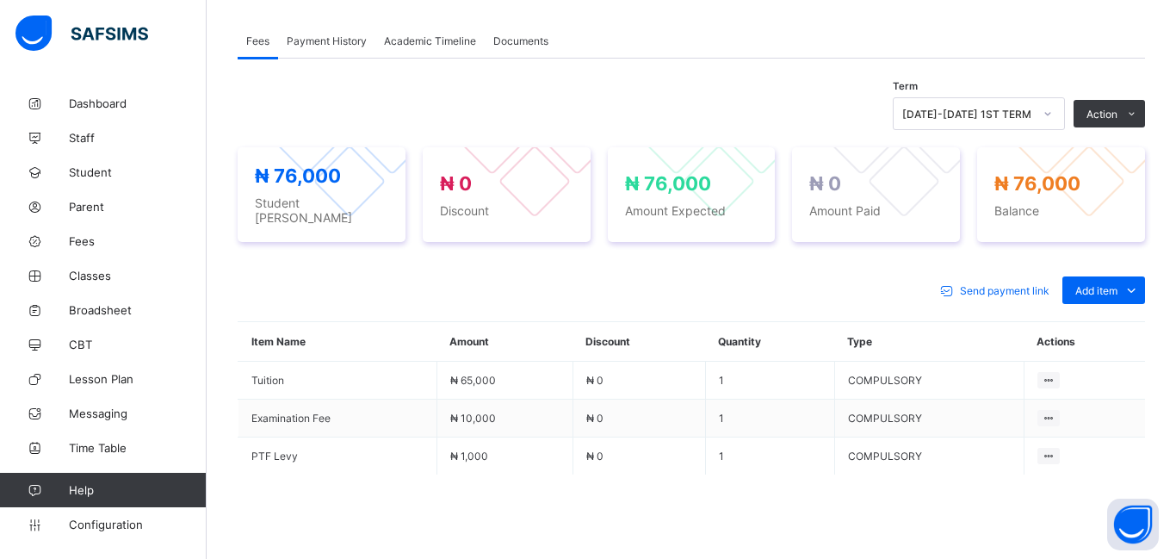
scroll to position [520, 0]
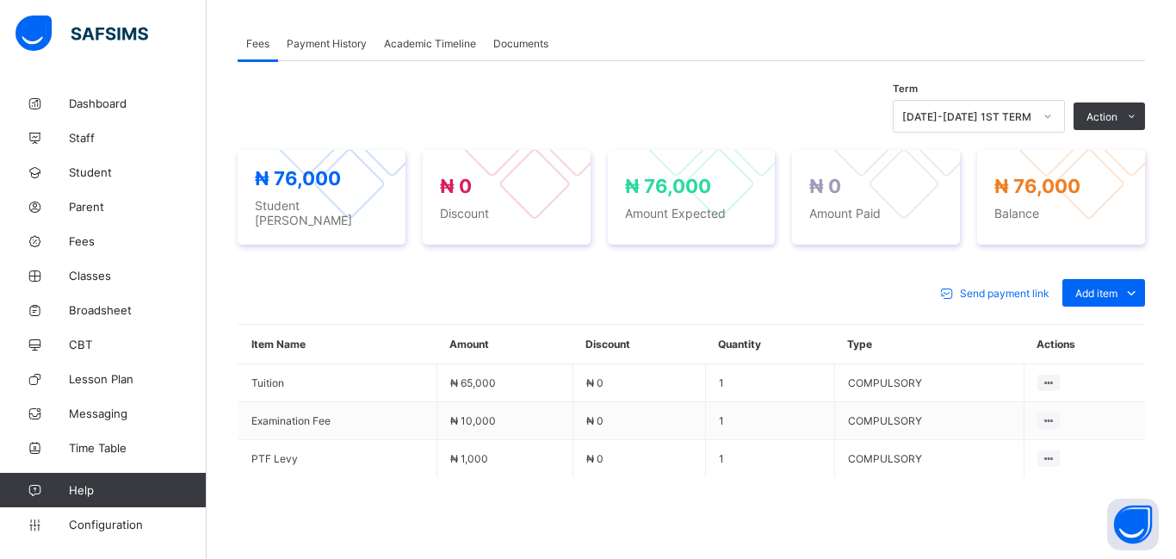
click at [974, 188] on div "₦ 76,000 Student Bill ₦ 0 Discount ₦ 76,000 Amount Expected ₦ 0 Amount Paid ₦ 7…" at bounding box center [691, 197] width 907 height 95
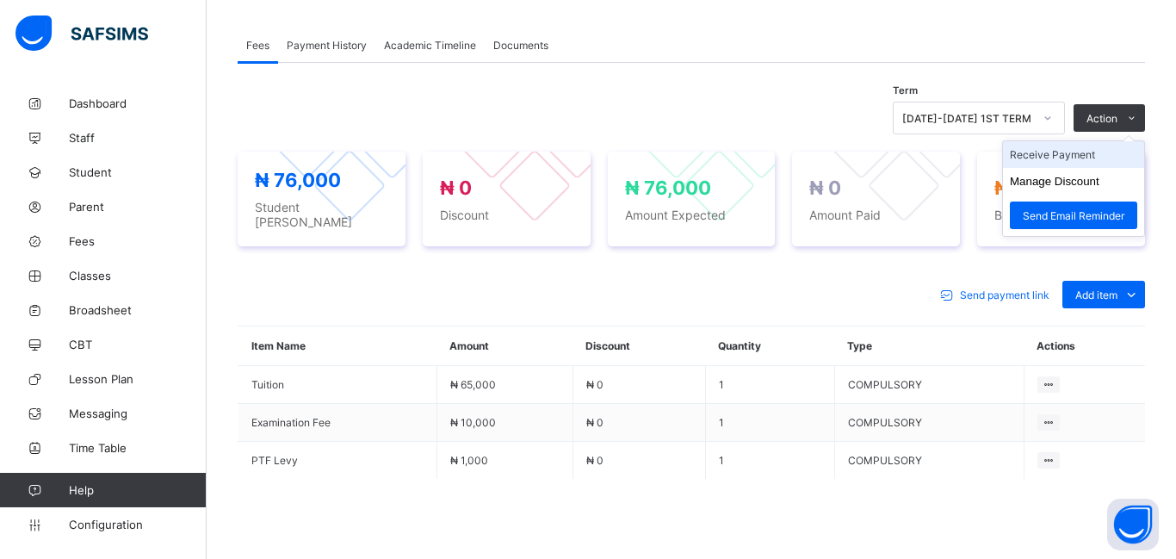
click at [1065, 159] on li "Receive Payment" at bounding box center [1073, 154] width 141 height 27
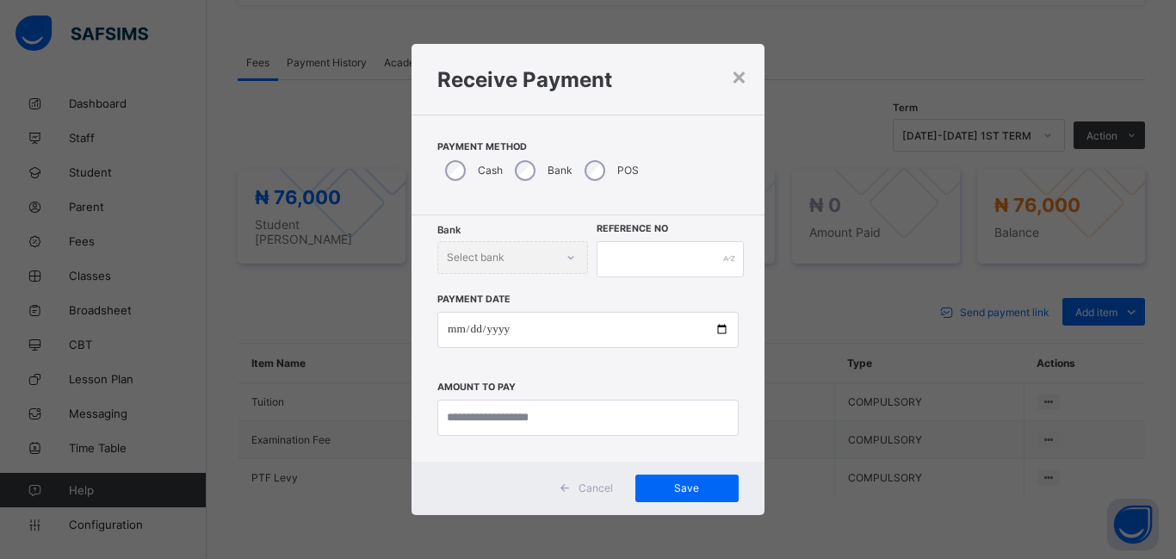
scroll to position [611, 0]
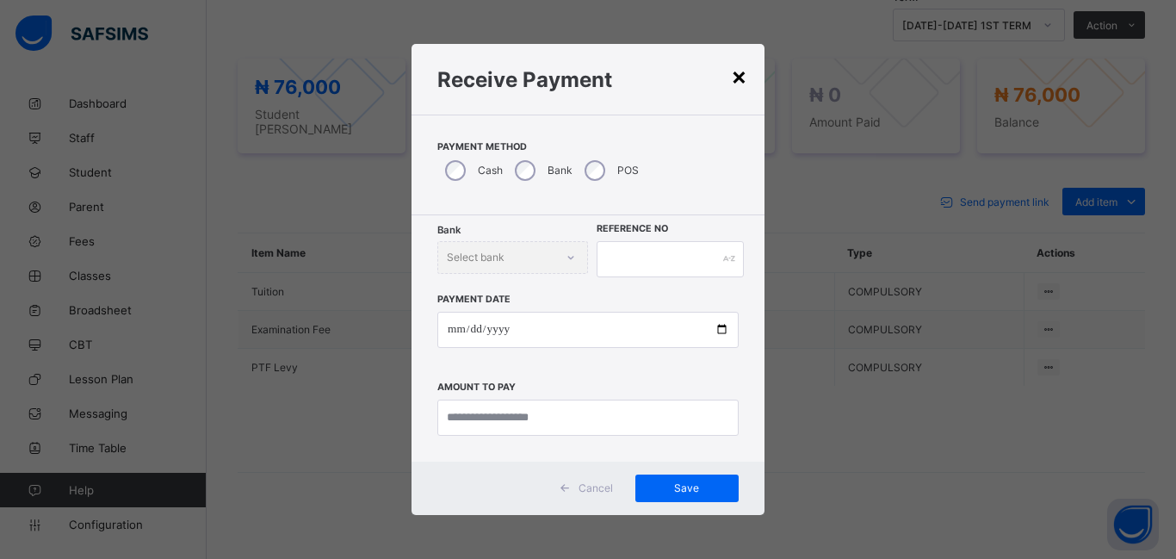
click at [742, 74] on div "×" at bounding box center [739, 75] width 16 height 29
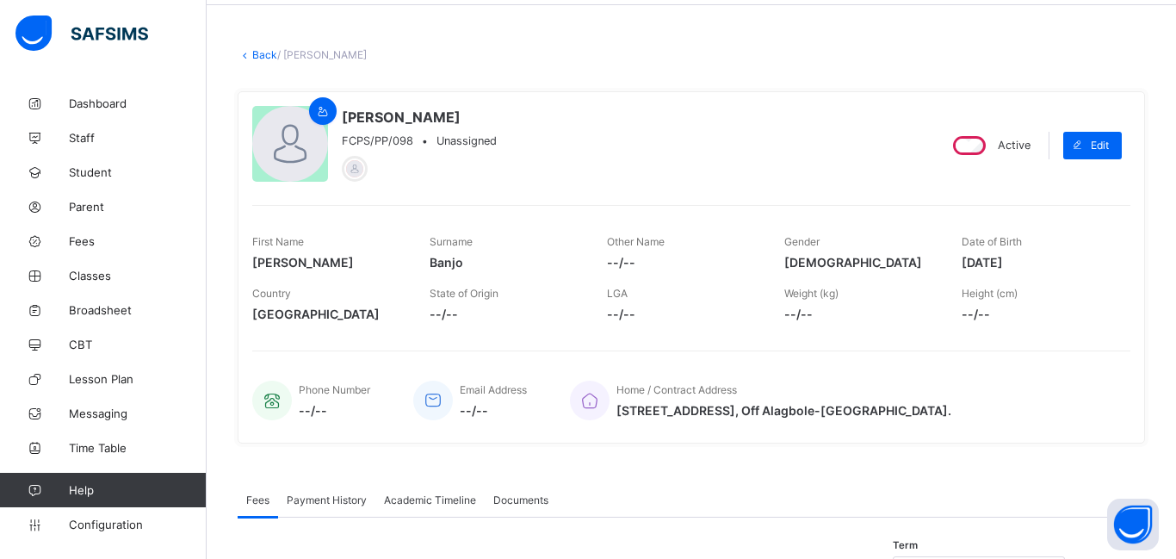
scroll to position [0, 0]
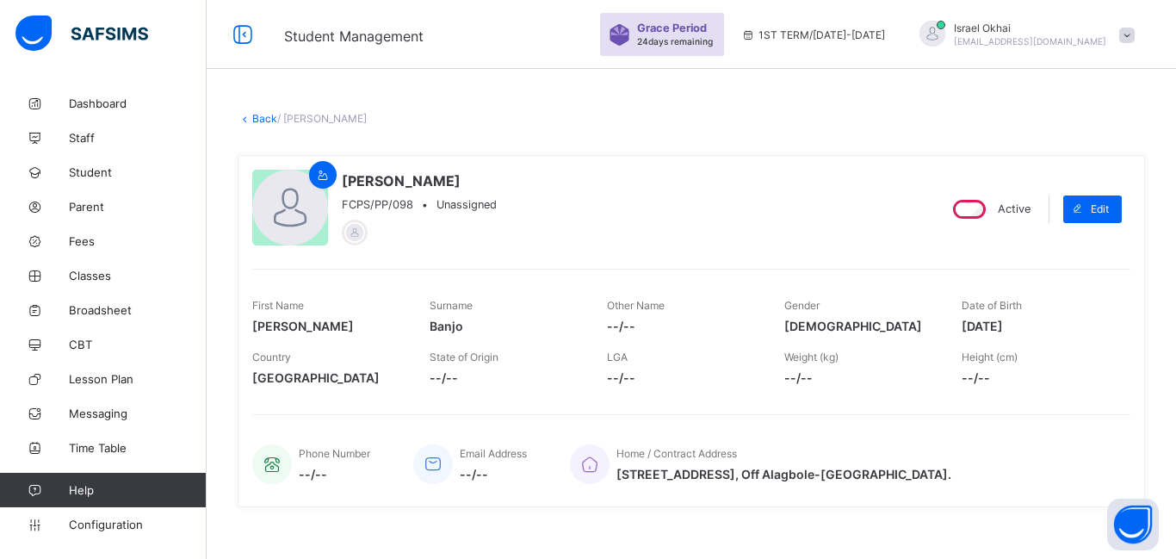
click at [978, 58] on div "Grace Period 24 days remaining 1ST TERM / [DATE]-[DATE] [GEOGRAPHIC_DATA] [GEOG…" at bounding box center [888, 34] width 576 height 69
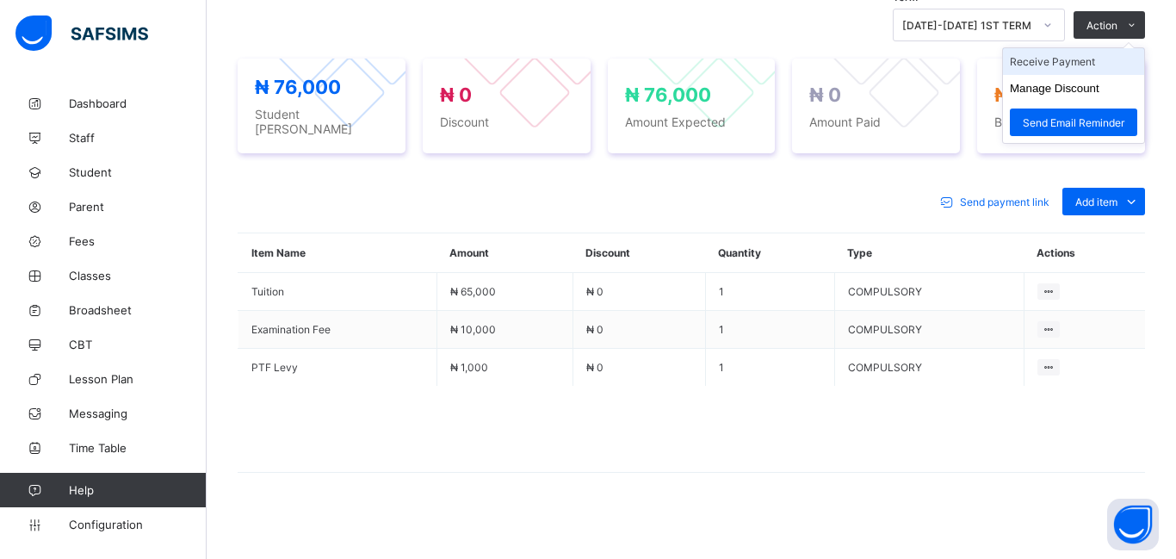
click at [1069, 66] on li "Receive Payment" at bounding box center [1073, 61] width 141 height 27
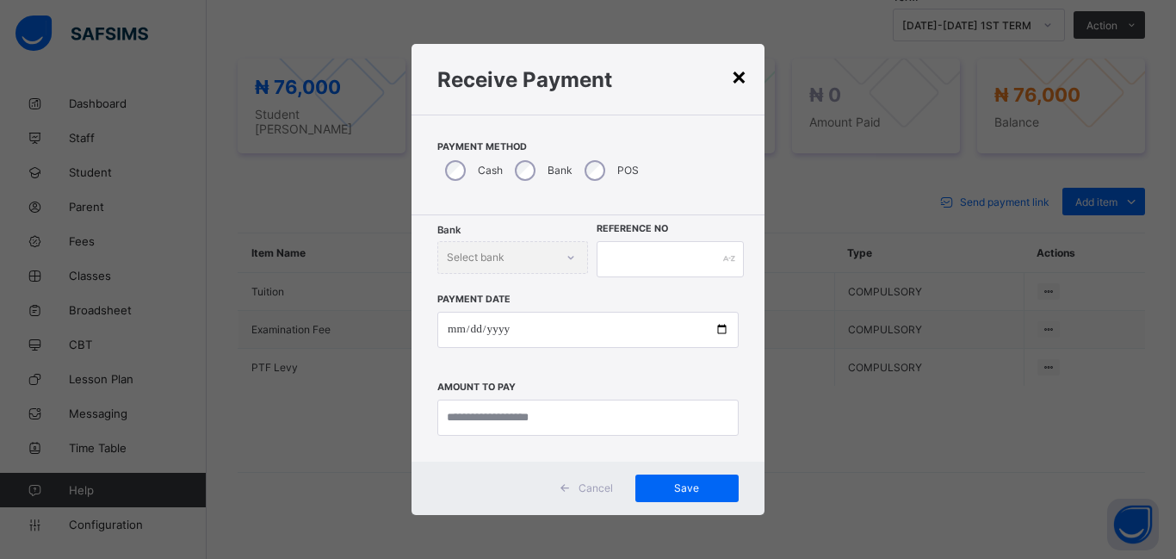
click at [741, 83] on div "×" at bounding box center [739, 75] width 16 height 29
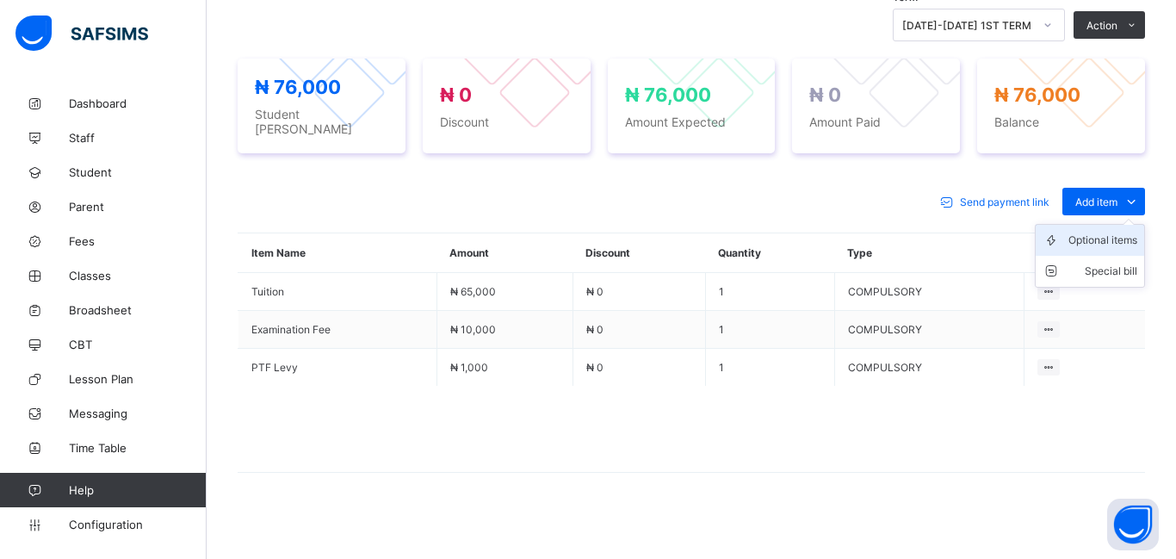
click at [1093, 232] on div "Optional items" at bounding box center [1102, 240] width 69 height 17
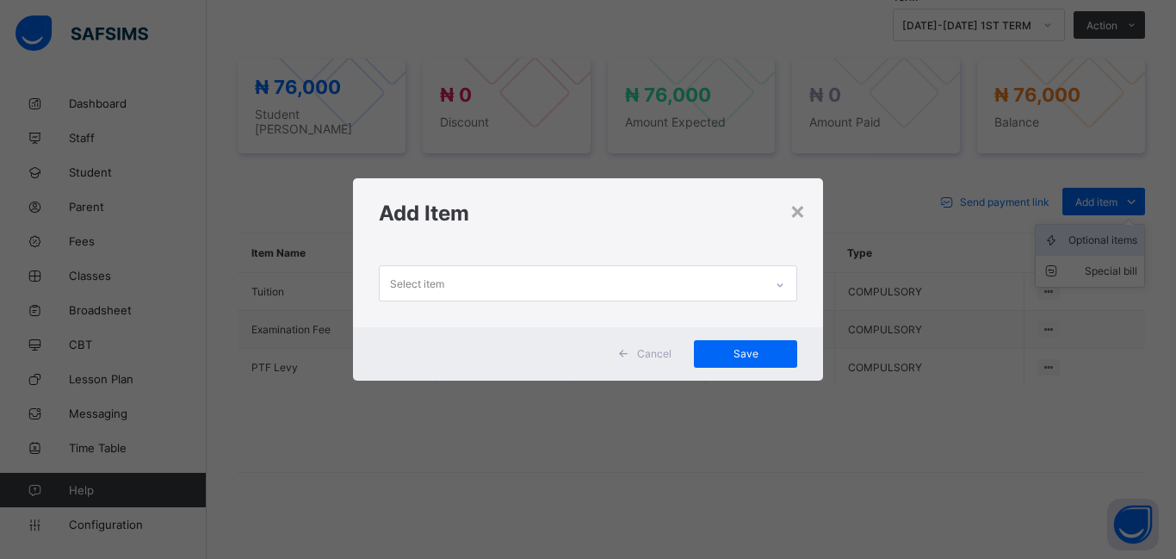
click at [1093, 232] on div "× Add Item Select item Cancel Save" at bounding box center [588, 279] width 1176 height 559
click at [799, 213] on div "×" at bounding box center [797, 209] width 16 height 29
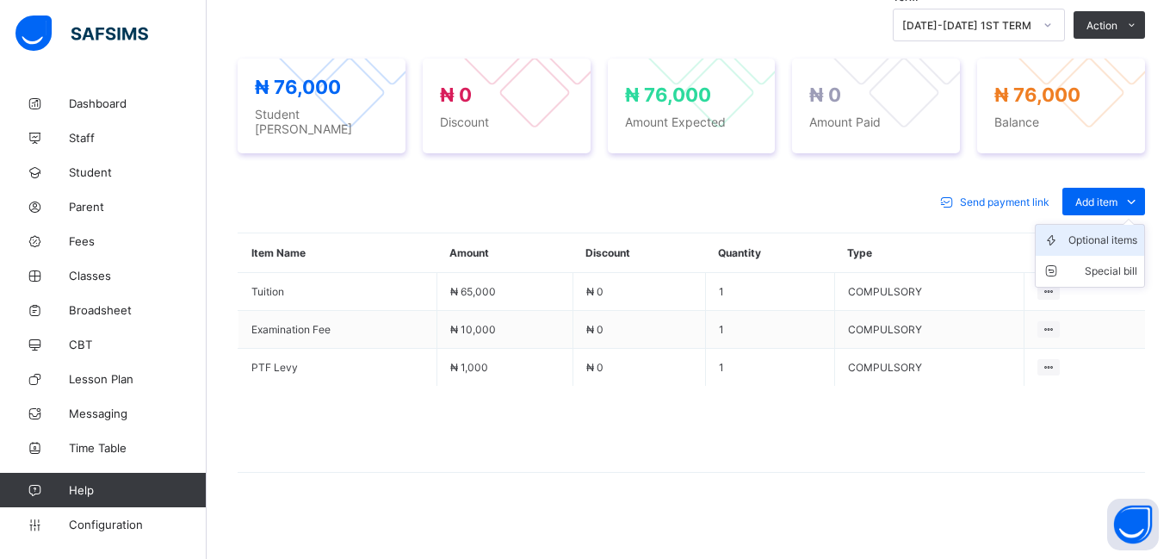
click at [1111, 232] on div "Optional items" at bounding box center [1102, 240] width 69 height 17
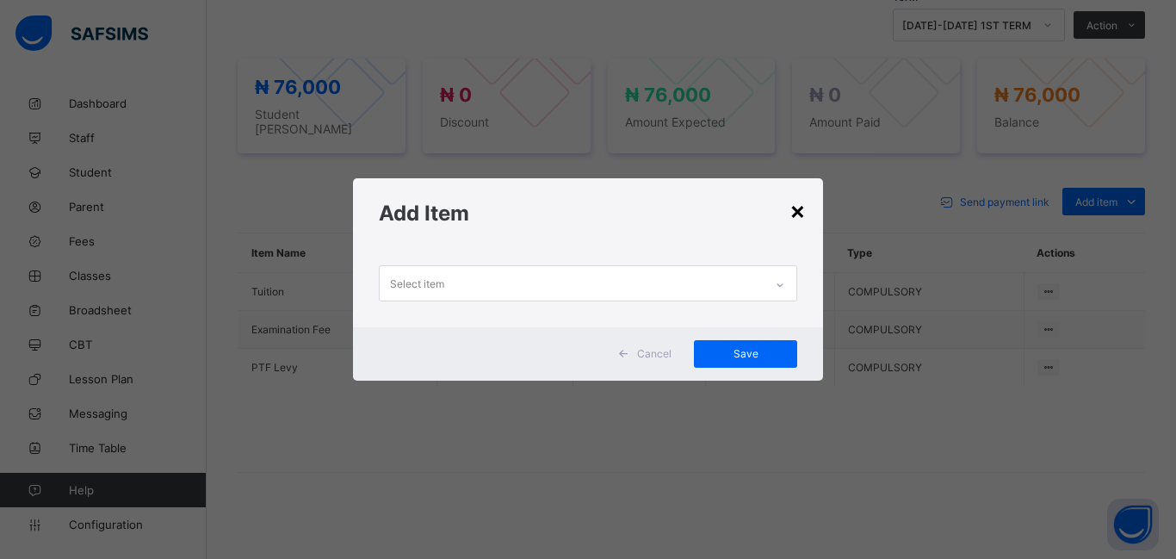
click at [801, 213] on div "×" at bounding box center [797, 209] width 16 height 29
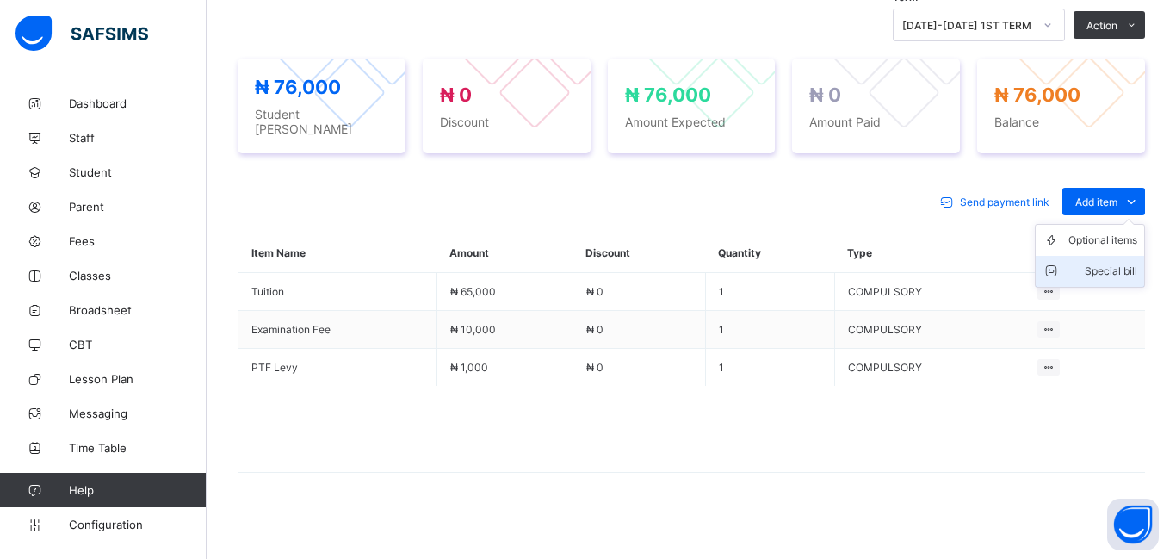
click at [1107, 263] on div "Special bill" at bounding box center [1102, 270] width 69 height 17
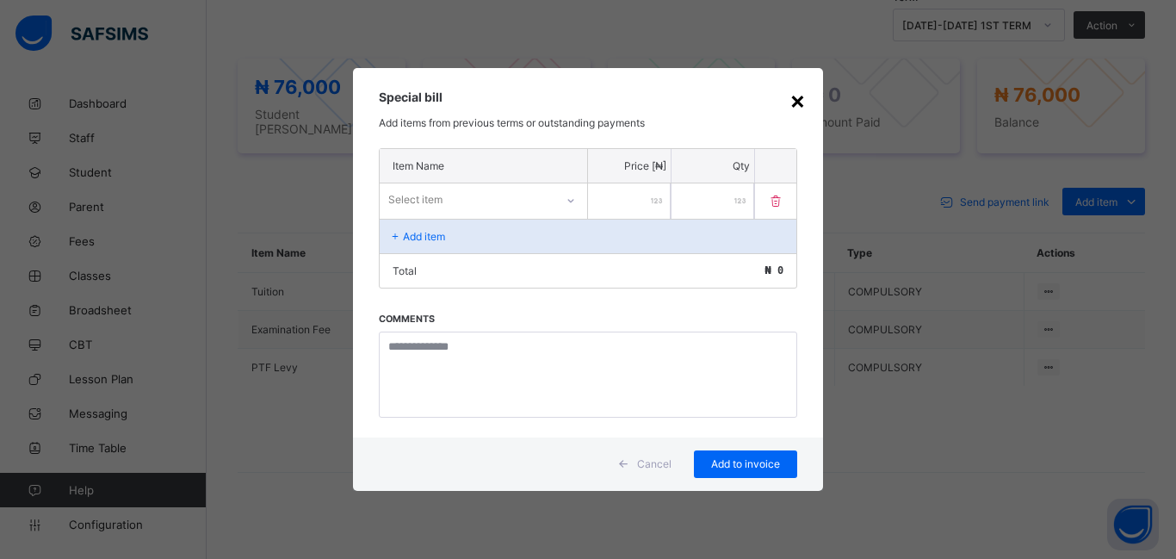
click at [800, 109] on div "×" at bounding box center [797, 99] width 16 height 29
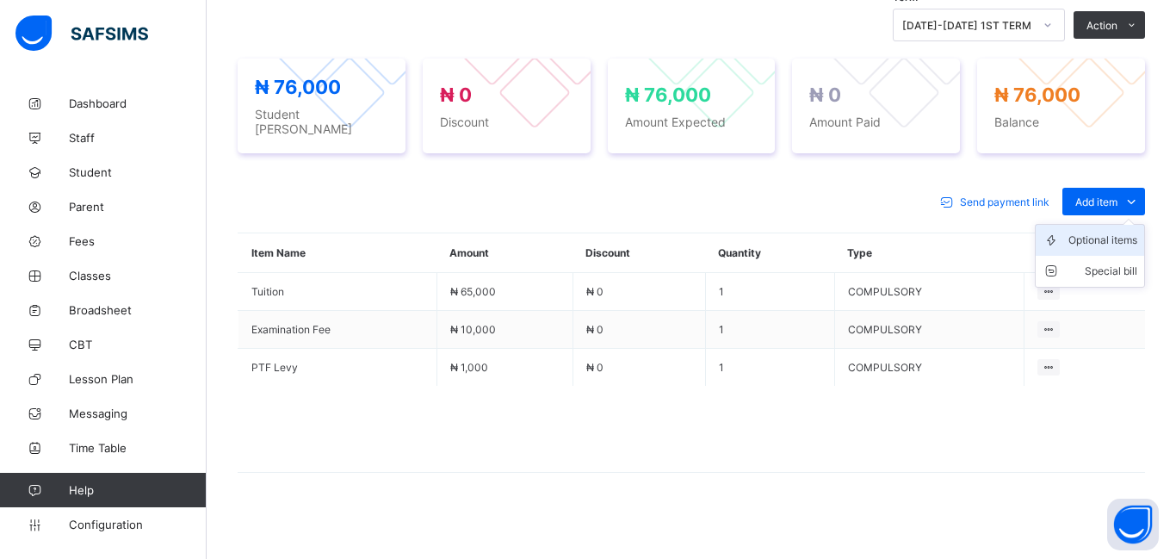
click at [1090, 233] on div "Optional items" at bounding box center [1102, 240] width 69 height 17
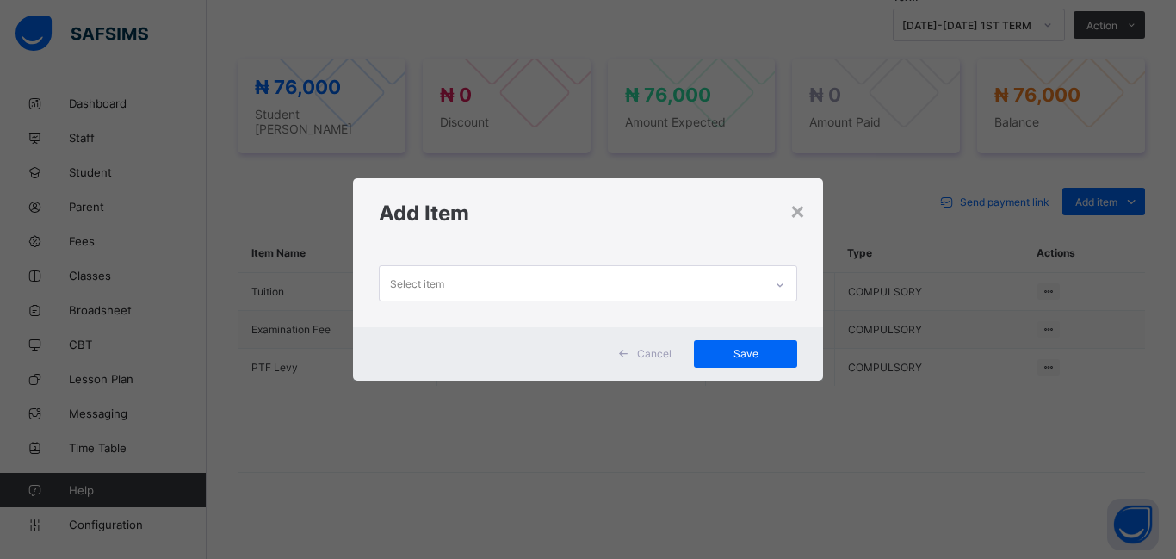
click at [406, 282] on div "Select item" at bounding box center [417, 283] width 54 height 33
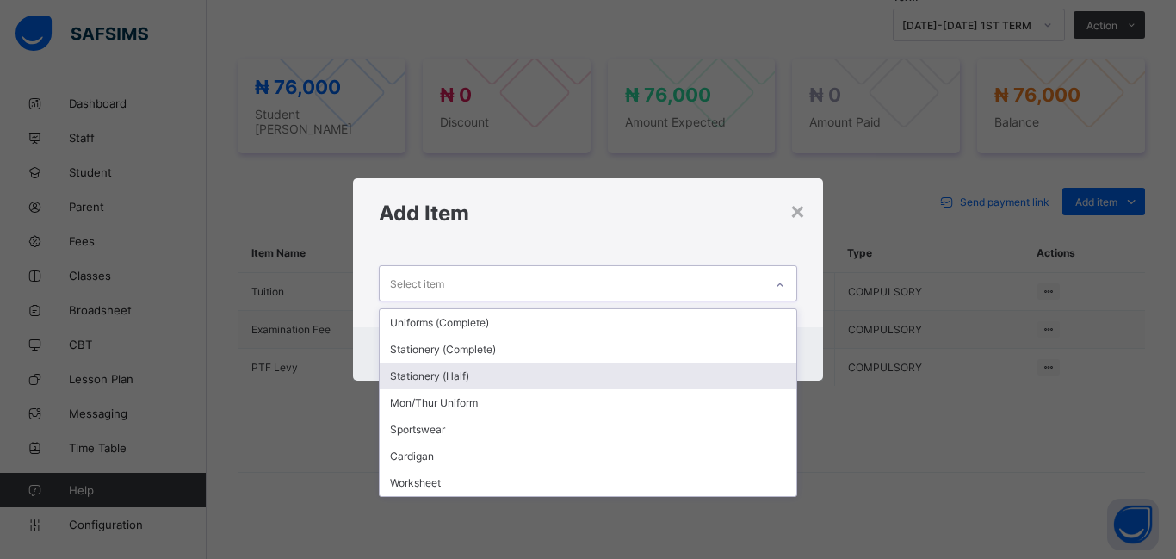
click at [450, 371] on div "Stationery (Half)" at bounding box center [588, 375] width 417 height 27
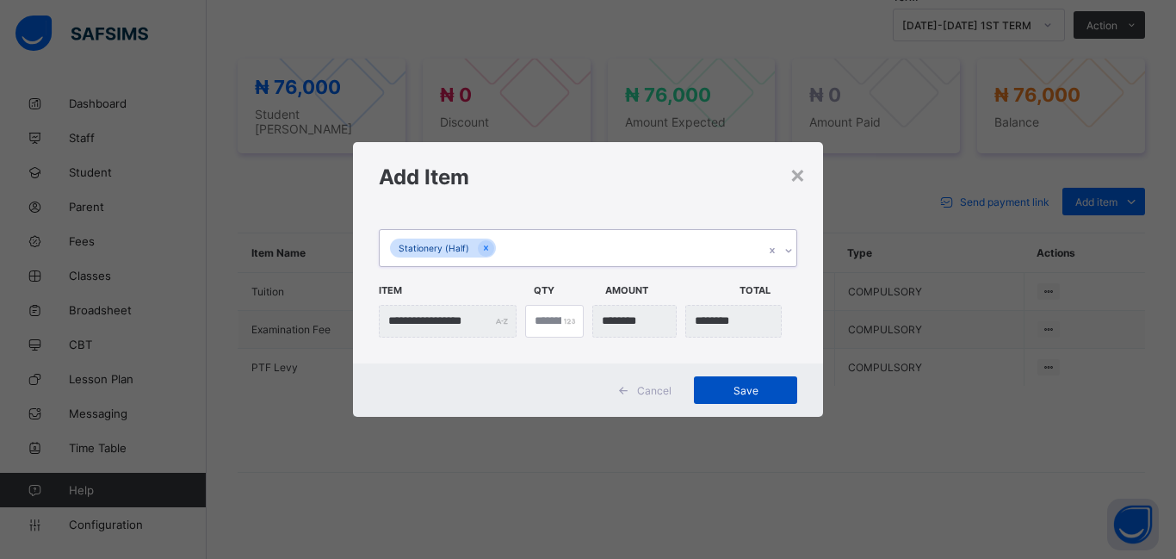
click at [761, 385] on span "Save" at bounding box center [745, 390] width 77 height 13
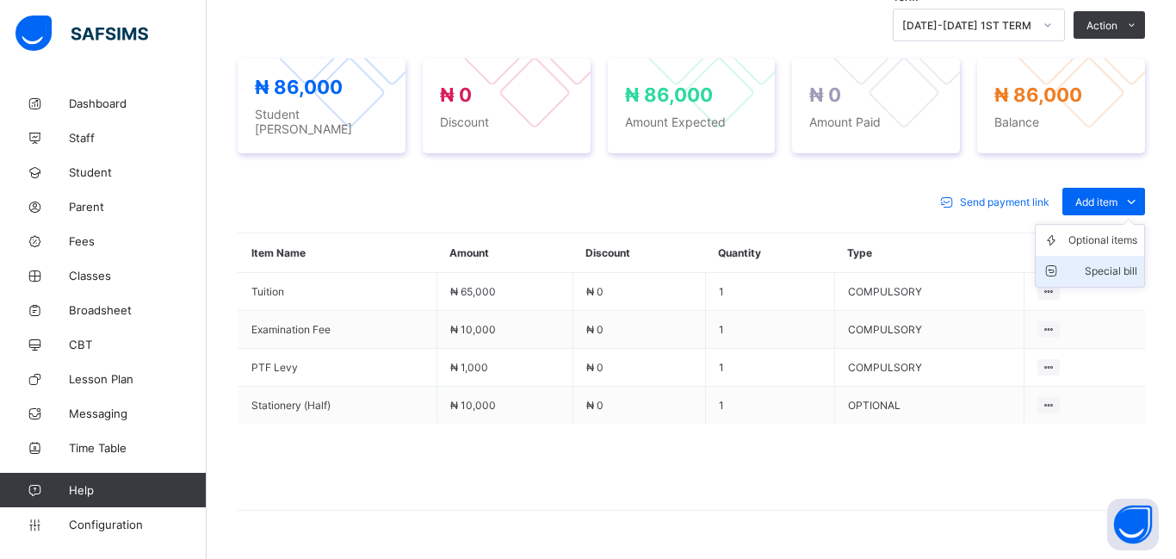
click at [1102, 262] on div "Special bill" at bounding box center [1102, 270] width 69 height 17
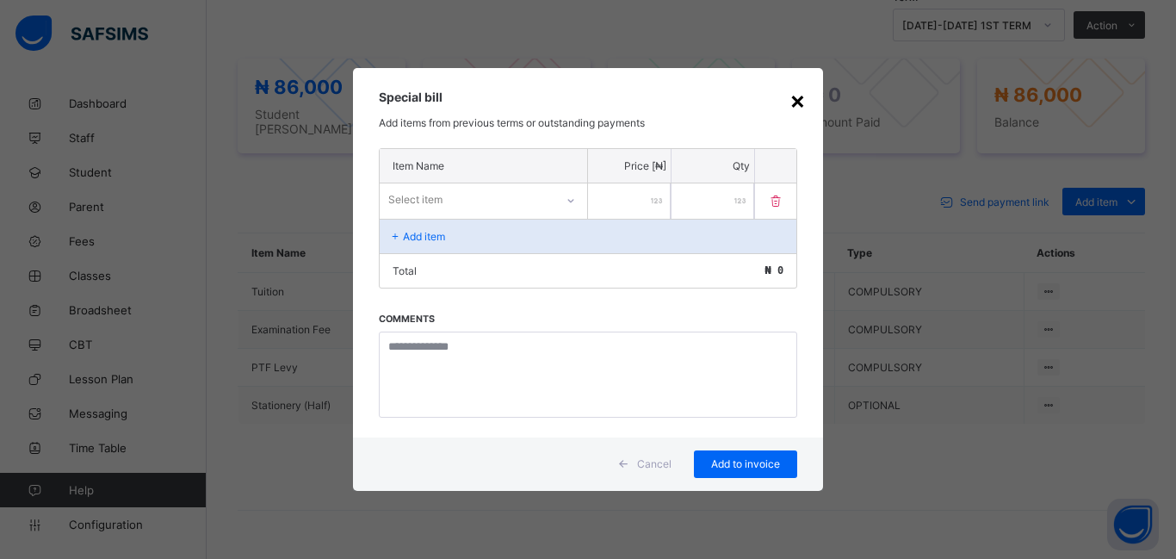
click at [800, 103] on div "×" at bounding box center [797, 99] width 16 height 29
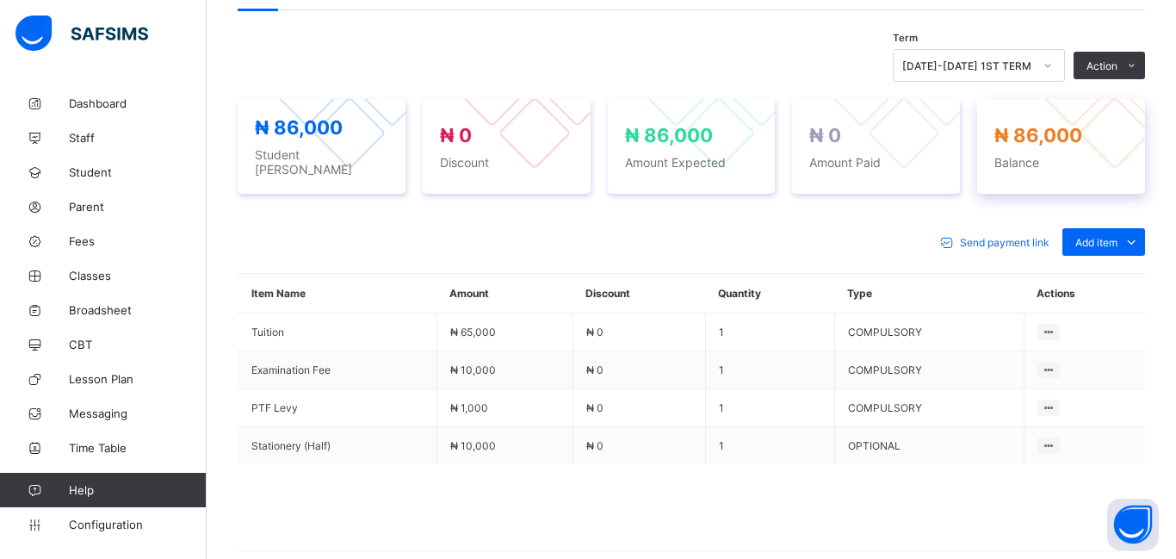
scroll to position [566, 0]
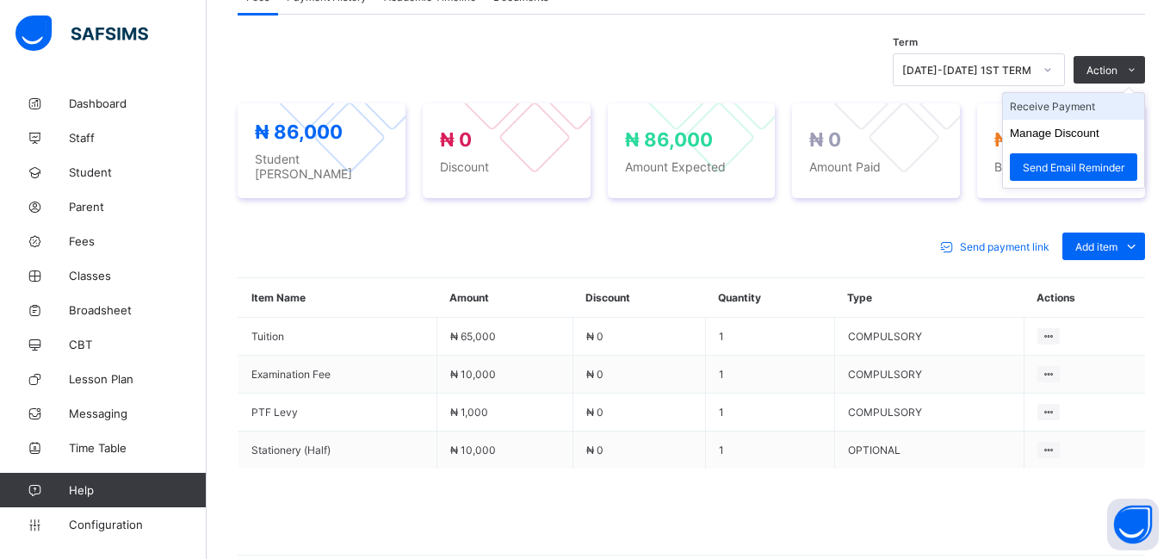
click at [1057, 112] on li "Receive Payment" at bounding box center [1073, 106] width 141 height 27
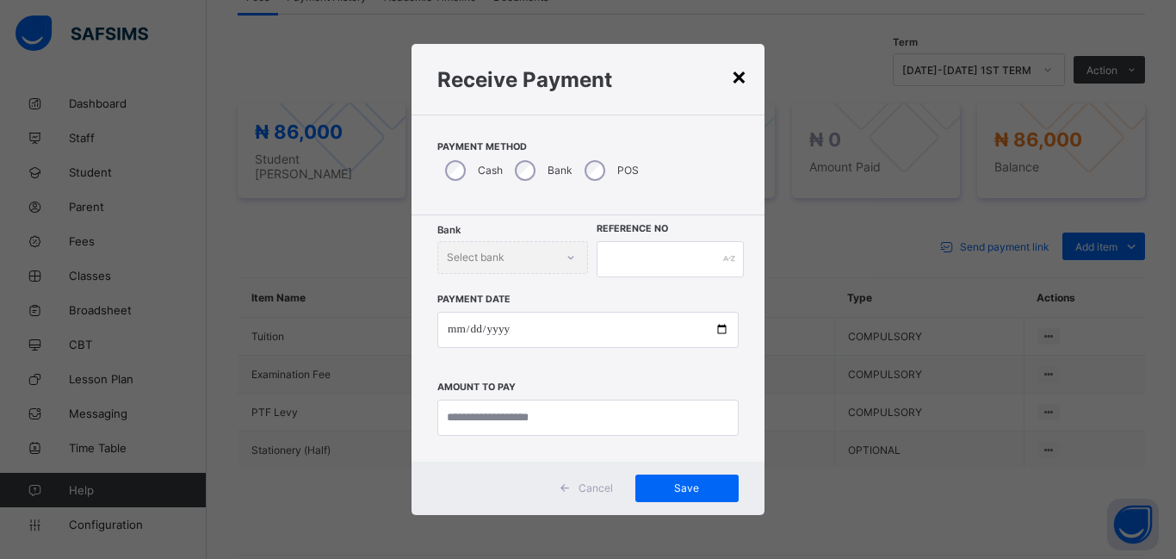
click at [735, 79] on div "×" at bounding box center [739, 75] width 16 height 29
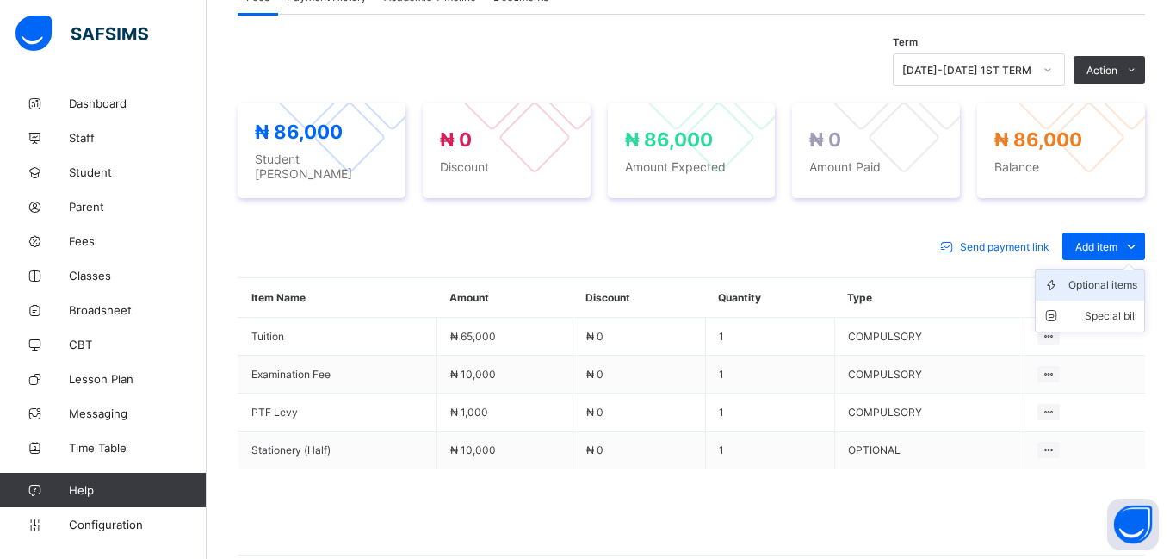
click at [1102, 279] on div "Optional items" at bounding box center [1102, 284] width 69 height 17
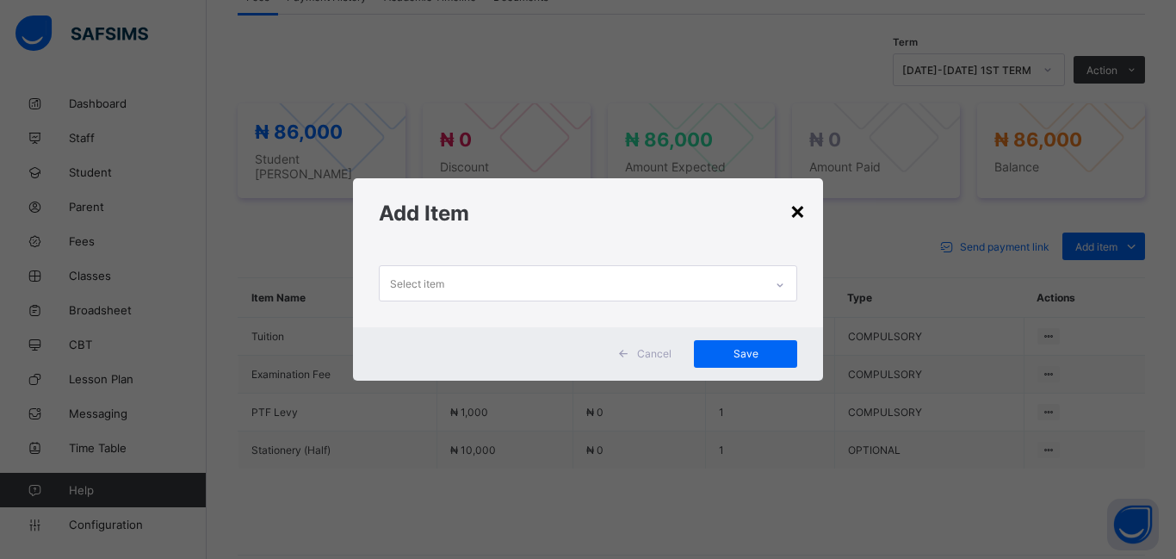
click at [801, 214] on div "×" at bounding box center [797, 209] width 16 height 29
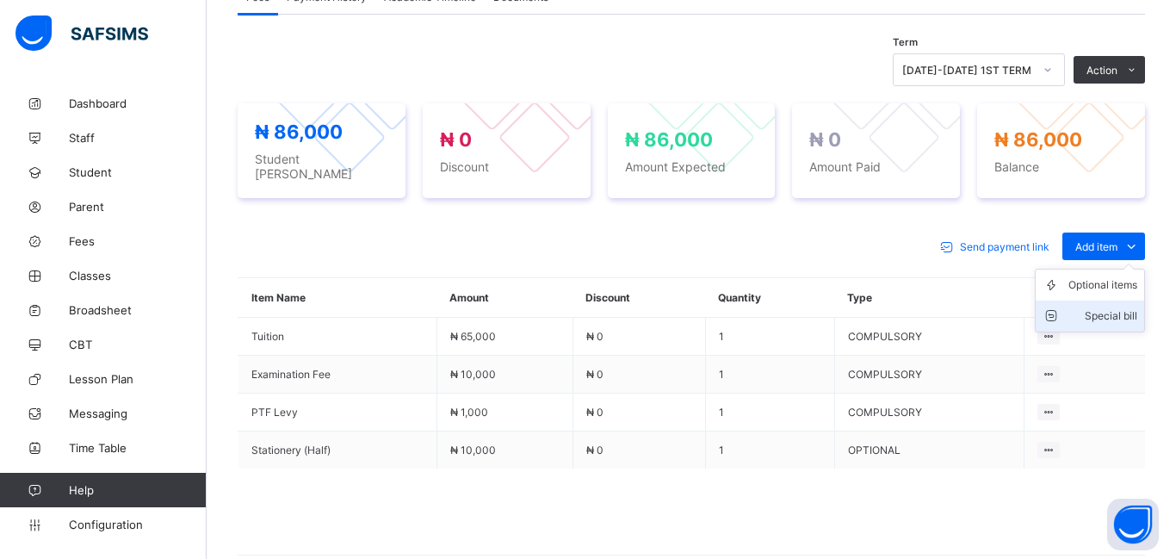
click at [1107, 307] on div "Special bill" at bounding box center [1102, 315] width 69 height 17
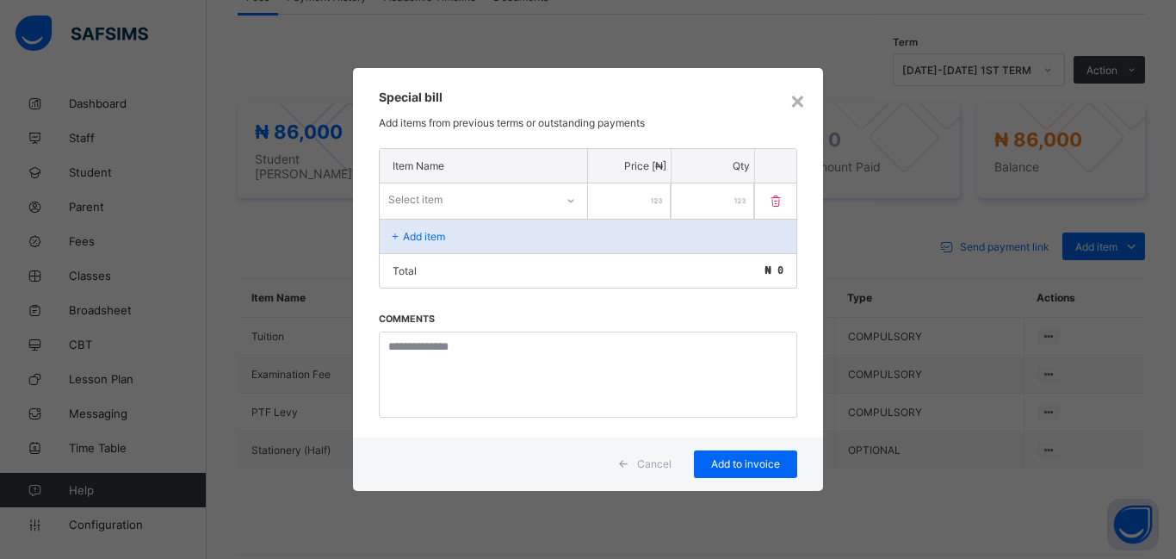
click at [449, 188] on div "Select item" at bounding box center [467, 200] width 175 height 24
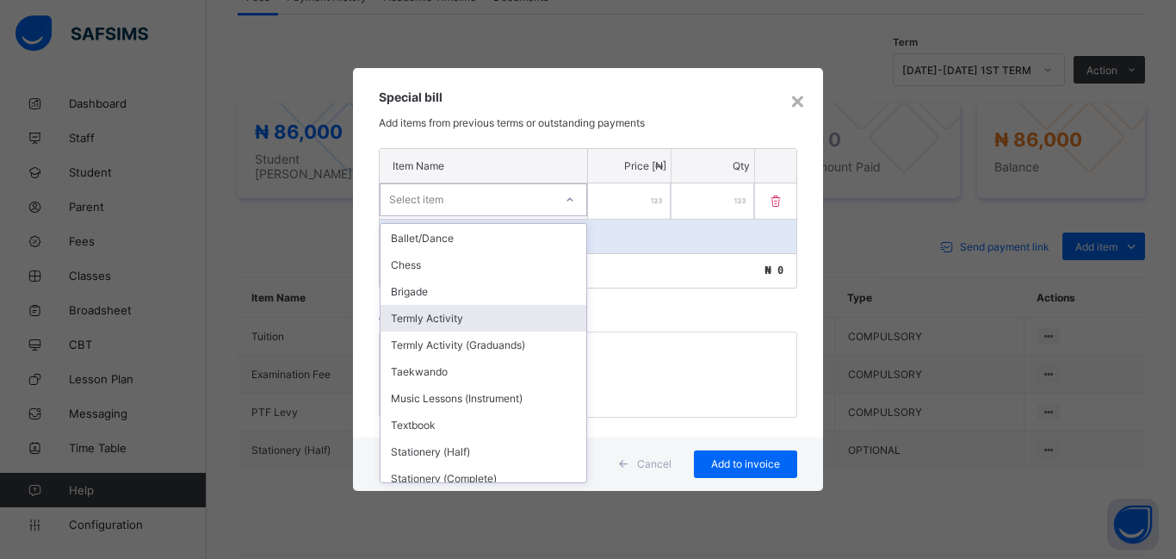
scroll to position [555, 0]
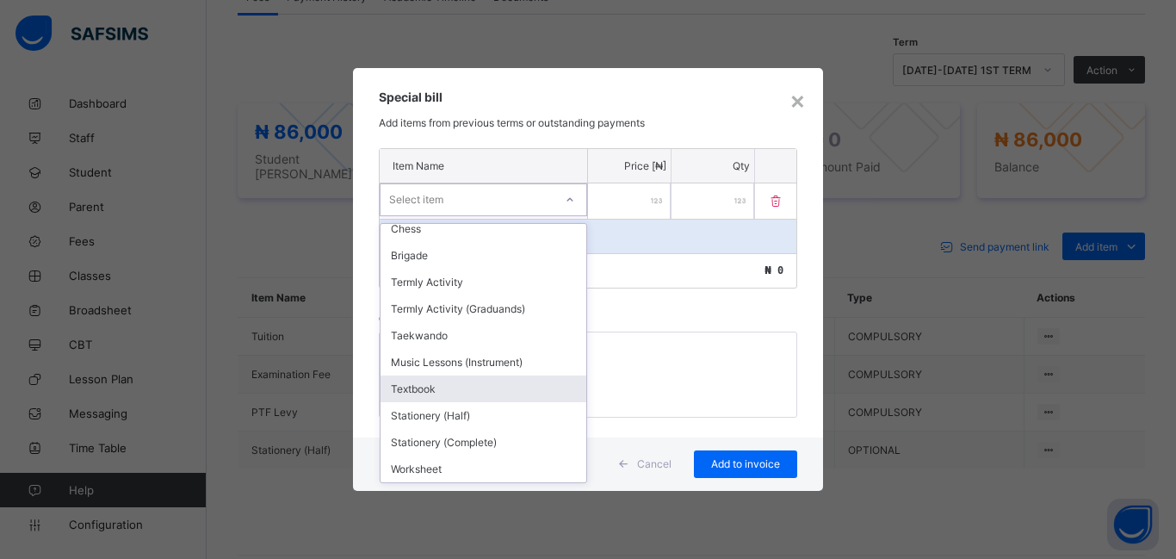
click at [410, 392] on div "Textbook" at bounding box center [483, 388] width 206 height 27
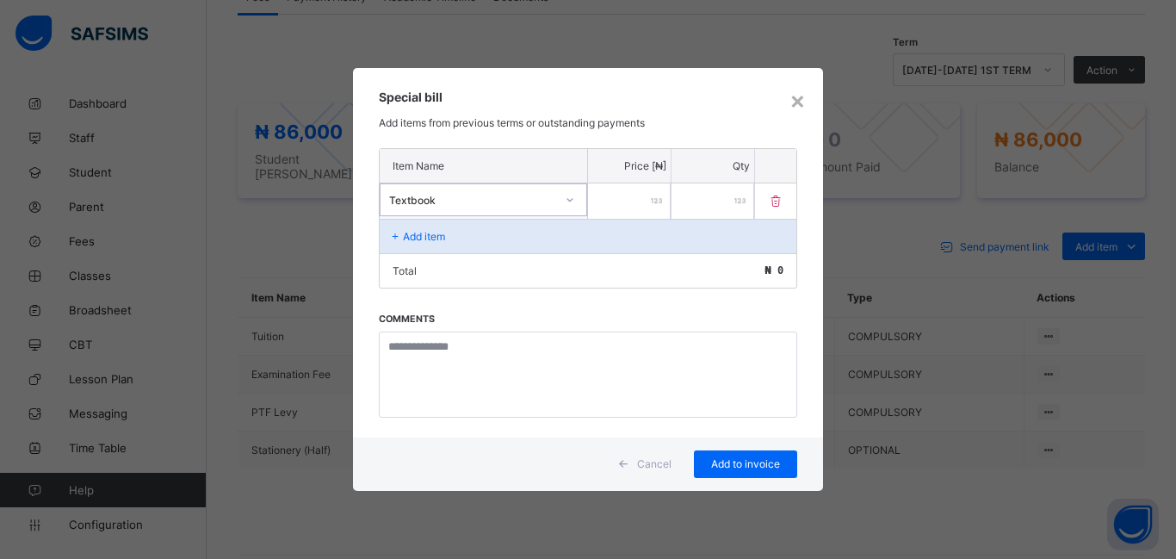
click at [616, 207] on input "number" at bounding box center [629, 200] width 83 height 35
type input "*****"
click at [756, 467] on span "Add to invoice" at bounding box center [745, 463] width 77 height 13
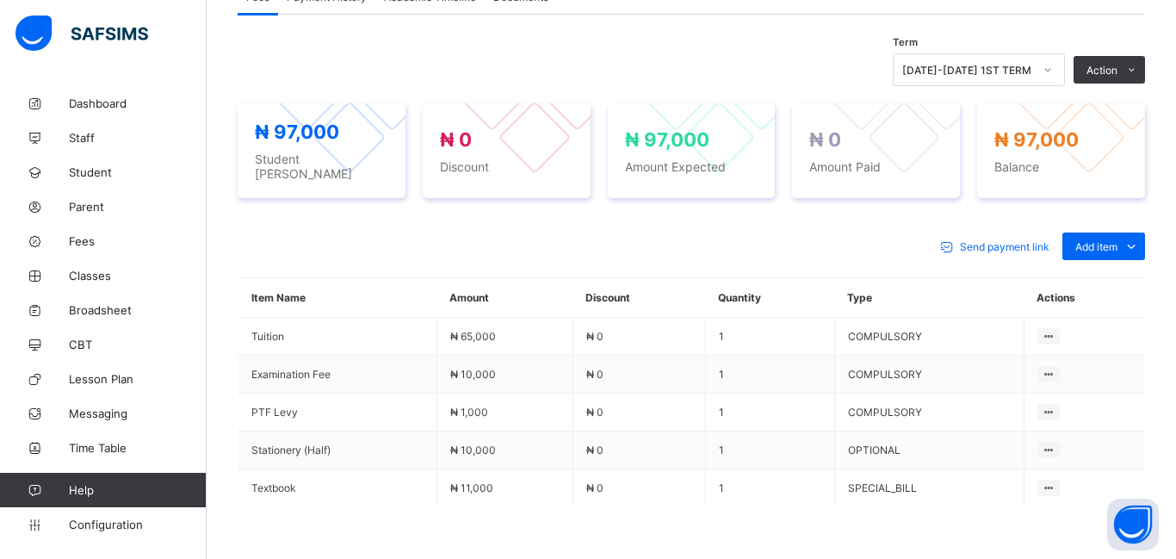
click at [756, 469] on td "1" at bounding box center [769, 488] width 129 height 38
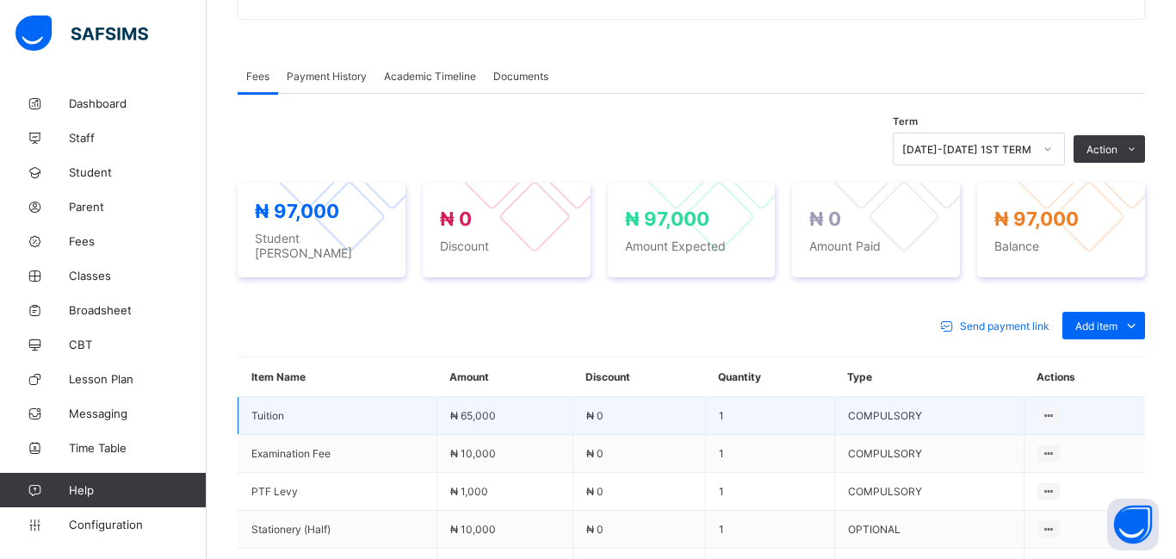
scroll to position [479, 0]
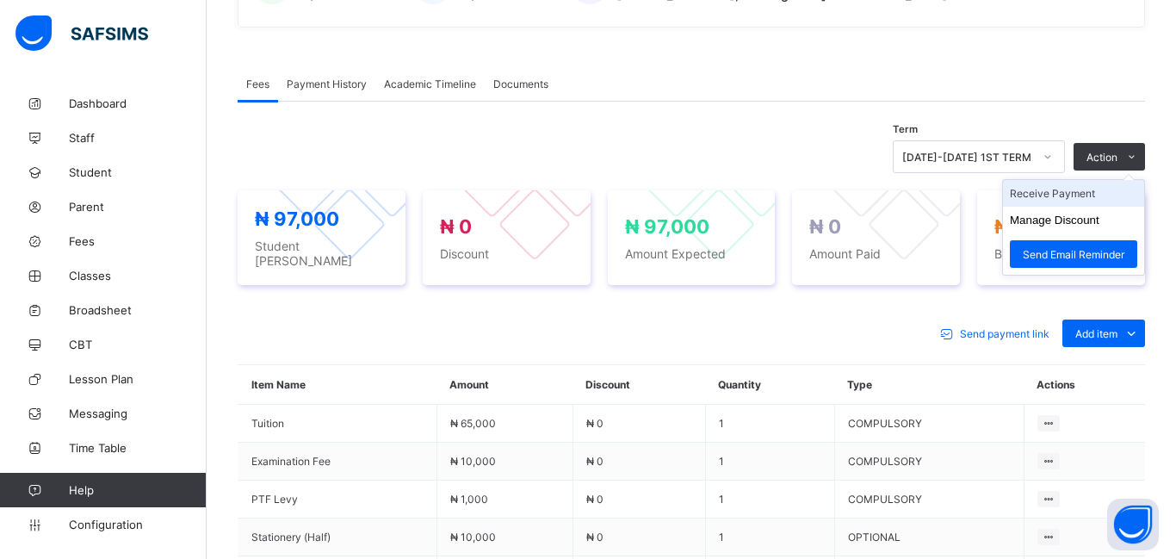
click at [1052, 194] on li "Receive Payment" at bounding box center [1073, 193] width 141 height 27
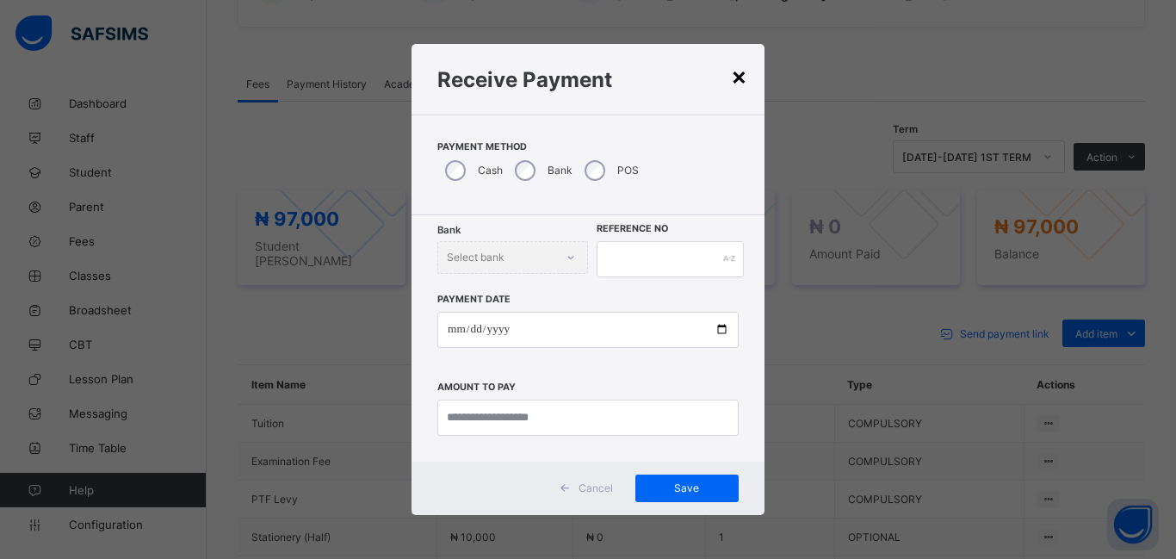
click at [734, 83] on div "×" at bounding box center [739, 75] width 16 height 29
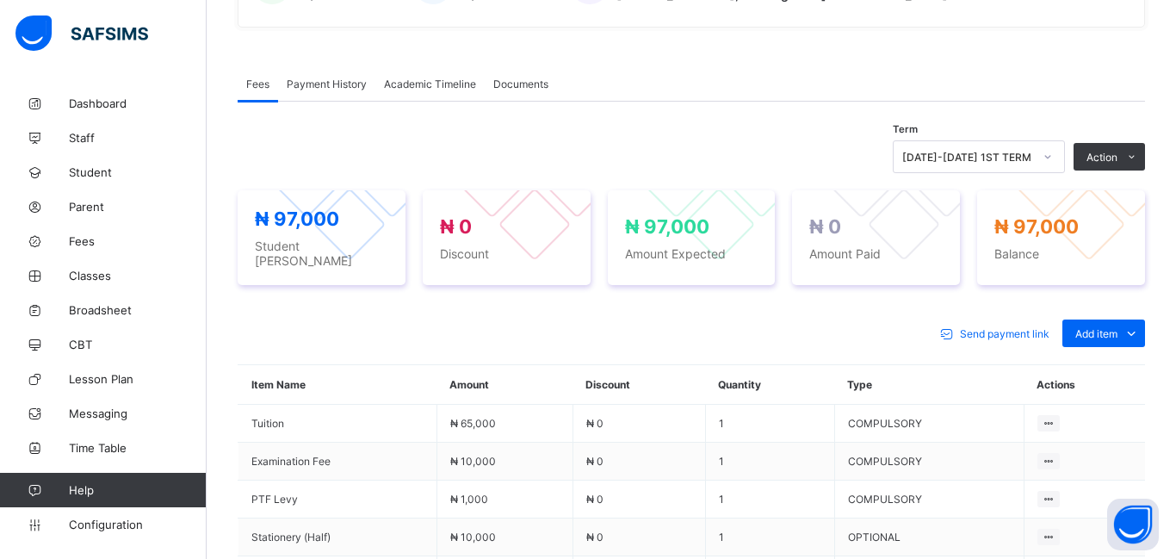
click at [705, 140] on div "Term [DATE]-[DATE] 1ST TERM Action Receive Payment Manage Discount Send Email R…" at bounding box center [691, 156] width 907 height 33
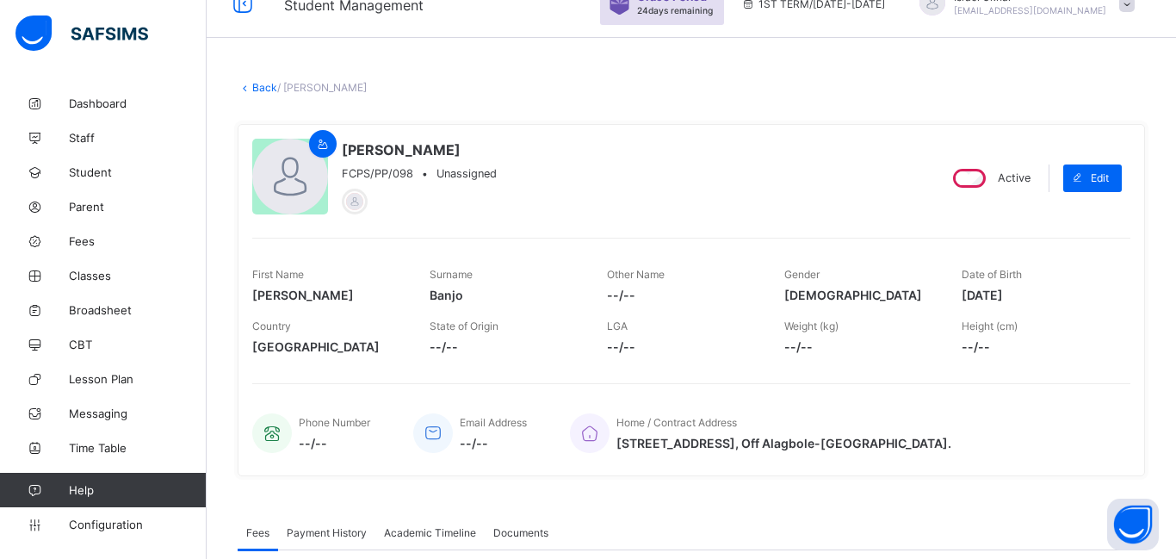
scroll to position [0, 0]
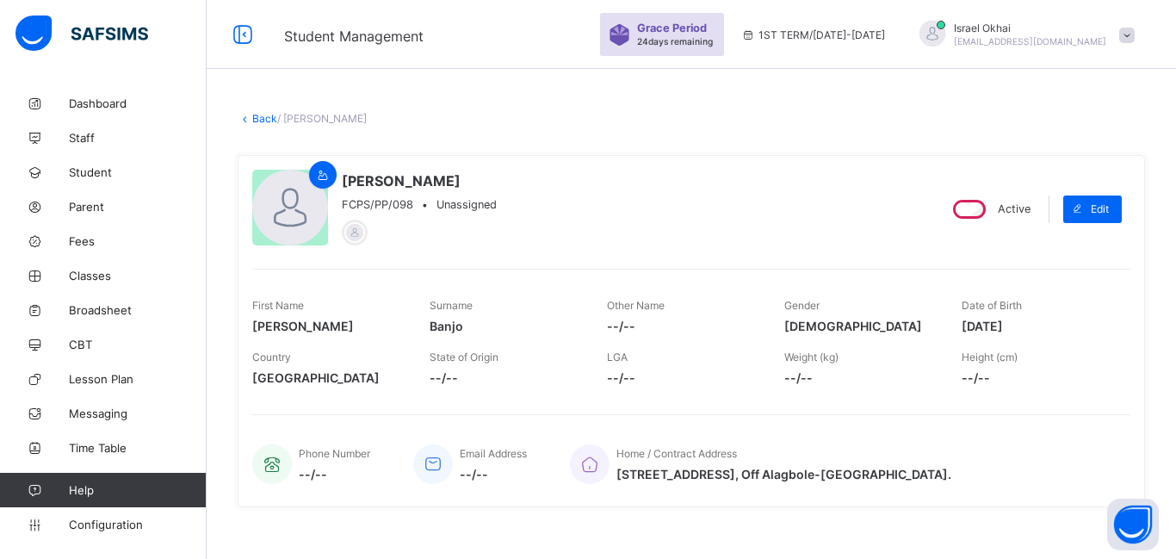
click at [1121, 35] on span at bounding box center [1126, 35] width 15 height 15
click at [750, 170] on div "[PERSON_NAME] FCPS/PP/098 • Unassigned" at bounding box center [587, 209] width 670 height 78
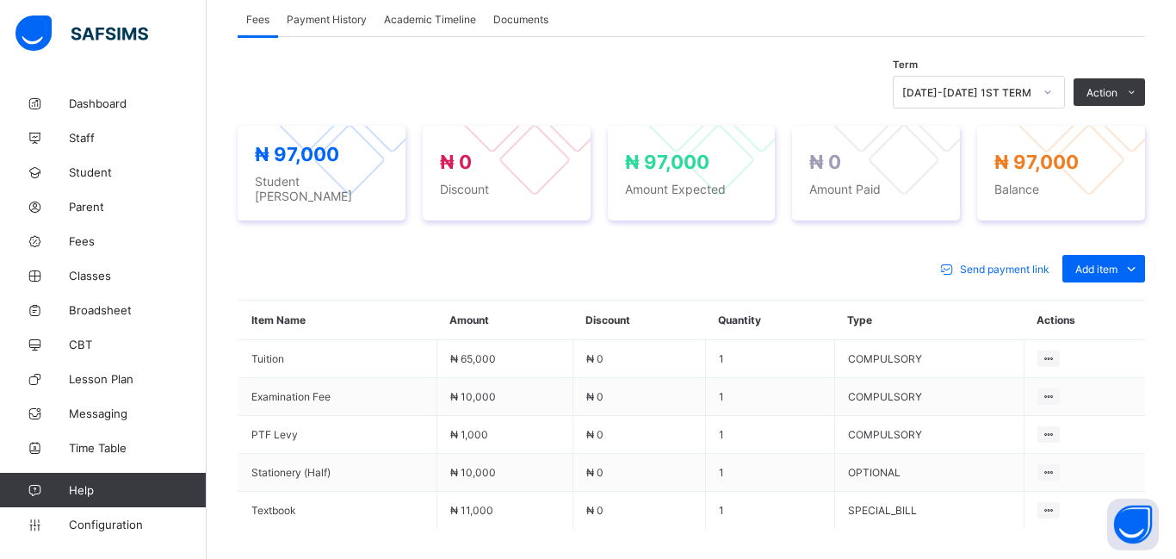
scroll to position [545, 0]
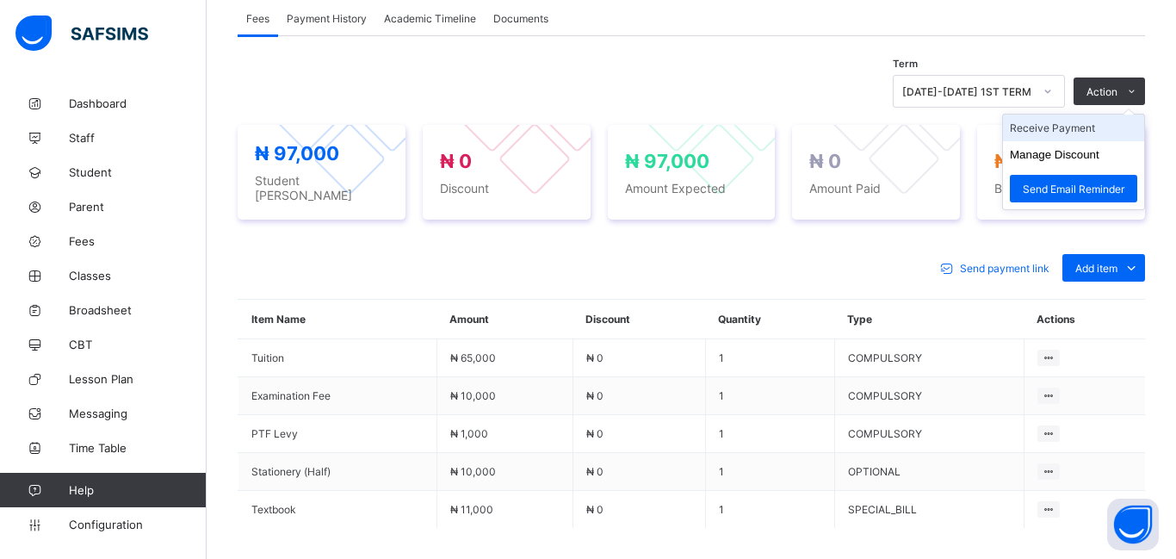
click at [1054, 134] on li "Receive Payment" at bounding box center [1073, 127] width 141 height 27
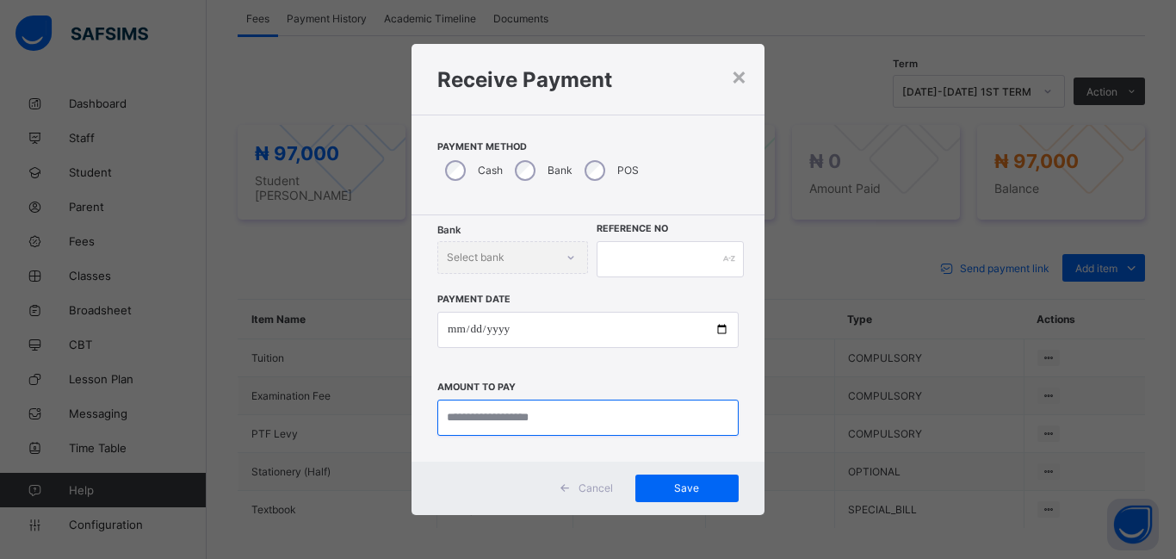
click at [459, 424] on input "currency" at bounding box center [587, 417] width 301 height 36
type input "********"
click at [452, 392] on div "Payment Date Amount to pay" at bounding box center [587, 356] width 301 height 158
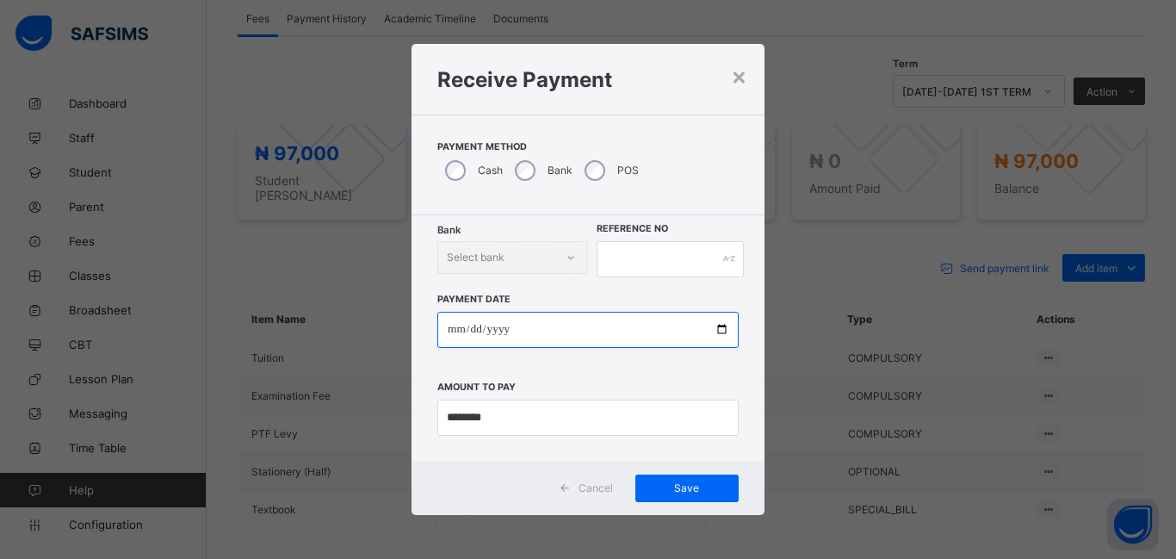
click at [452, 330] on input "date" at bounding box center [587, 330] width 301 height 36
type input "**********"
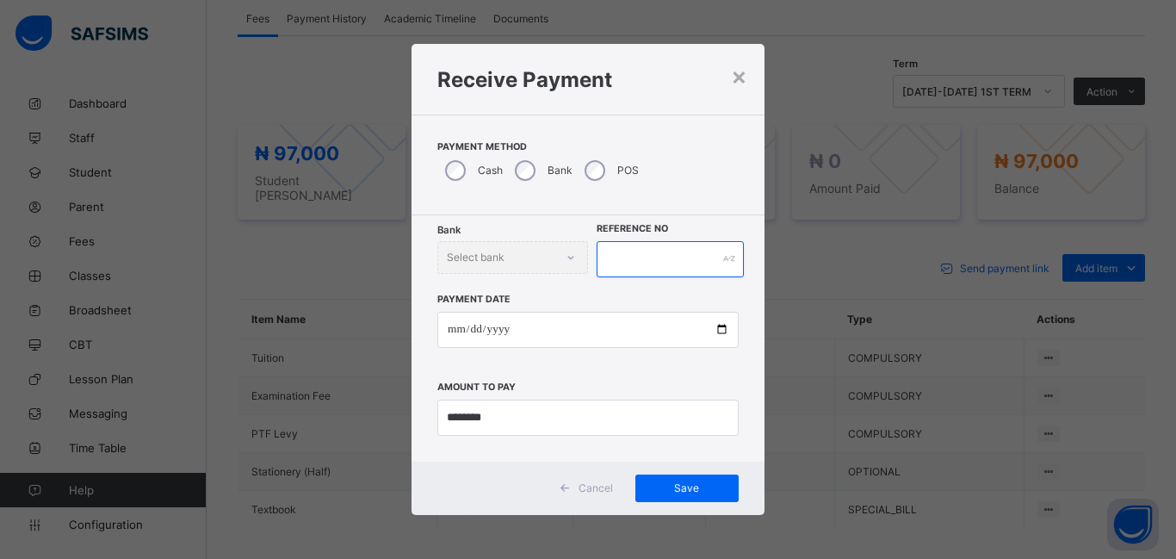
click at [621, 260] on input "text" at bounding box center [669, 259] width 147 height 36
type input "*******"
click at [708, 487] on span "Save" at bounding box center [686, 487] width 77 height 13
click at [899, 38] on div "**********" at bounding box center [588, 279] width 1176 height 559
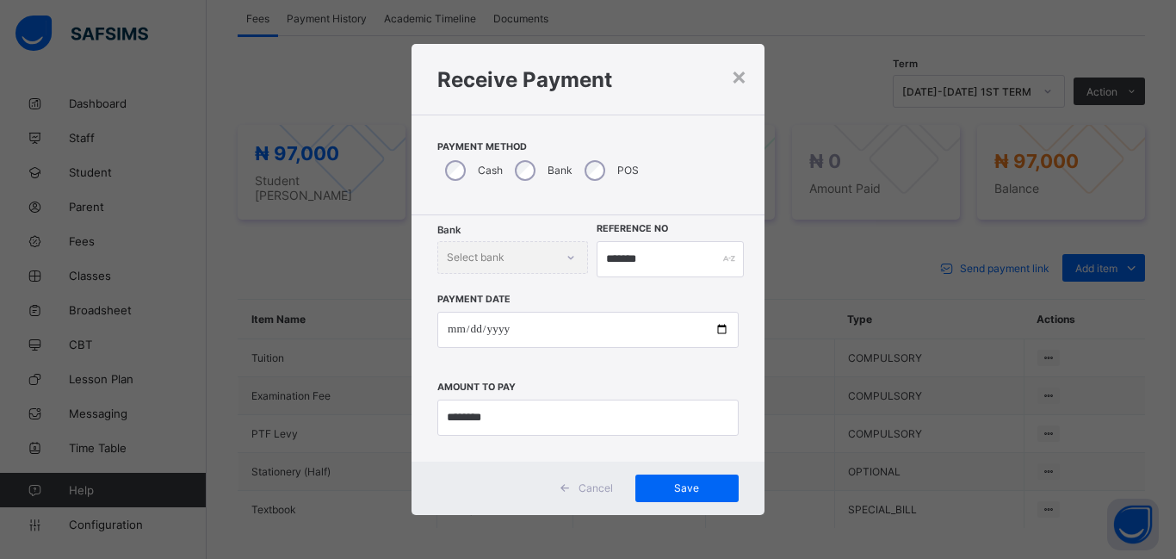
click at [843, 46] on div "**********" at bounding box center [588, 279] width 1176 height 559
click at [920, 314] on div "**********" at bounding box center [588, 279] width 1176 height 559
click at [337, 213] on div "**********" at bounding box center [588, 279] width 1176 height 559
click at [689, 493] on span "Save" at bounding box center [686, 487] width 77 height 13
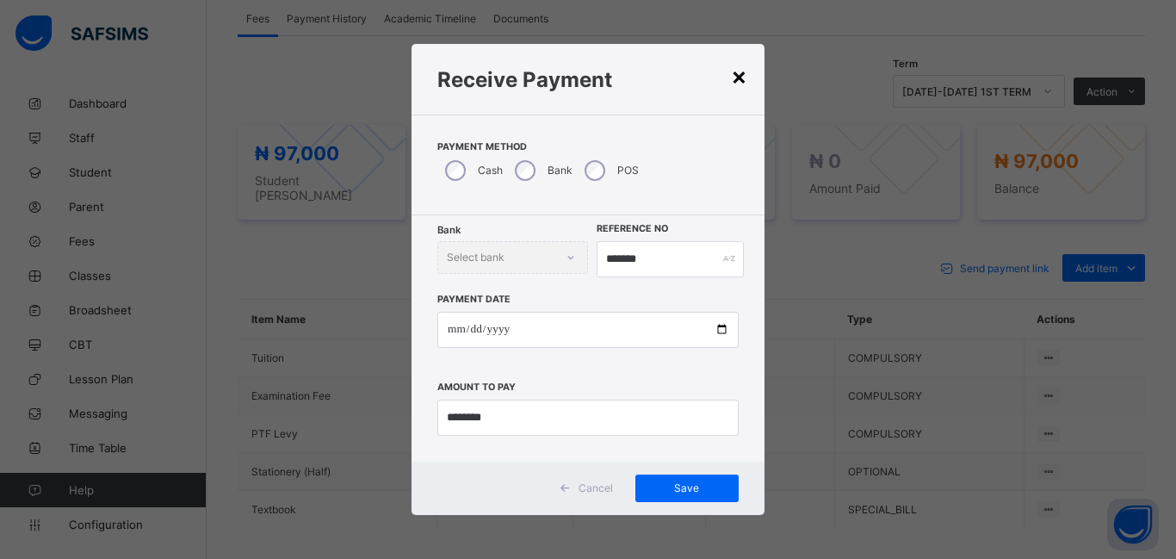
click at [743, 82] on div "×" at bounding box center [739, 75] width 16 height 29
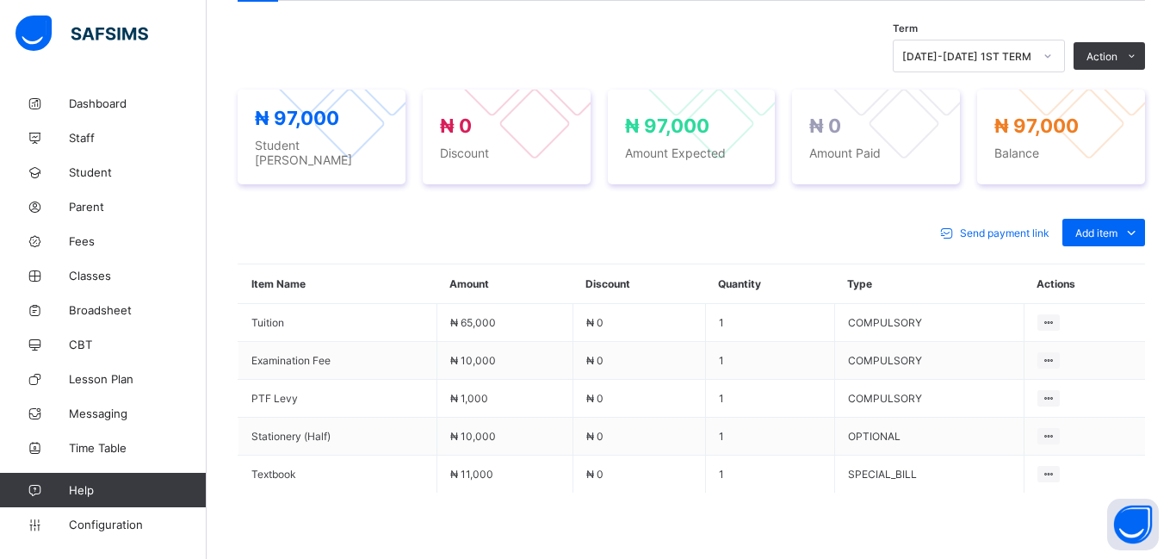
scroll to position [687, 0]
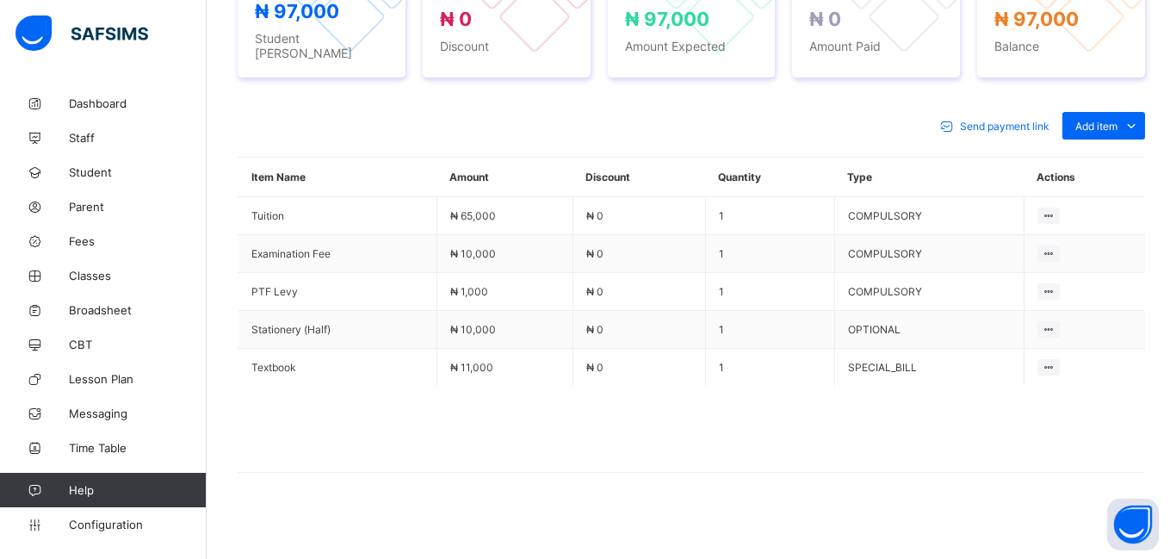
click at [783, 430] on span at bounding box center [691, 429] width 907 height 86
